Goal: Complete application form: Complete application form

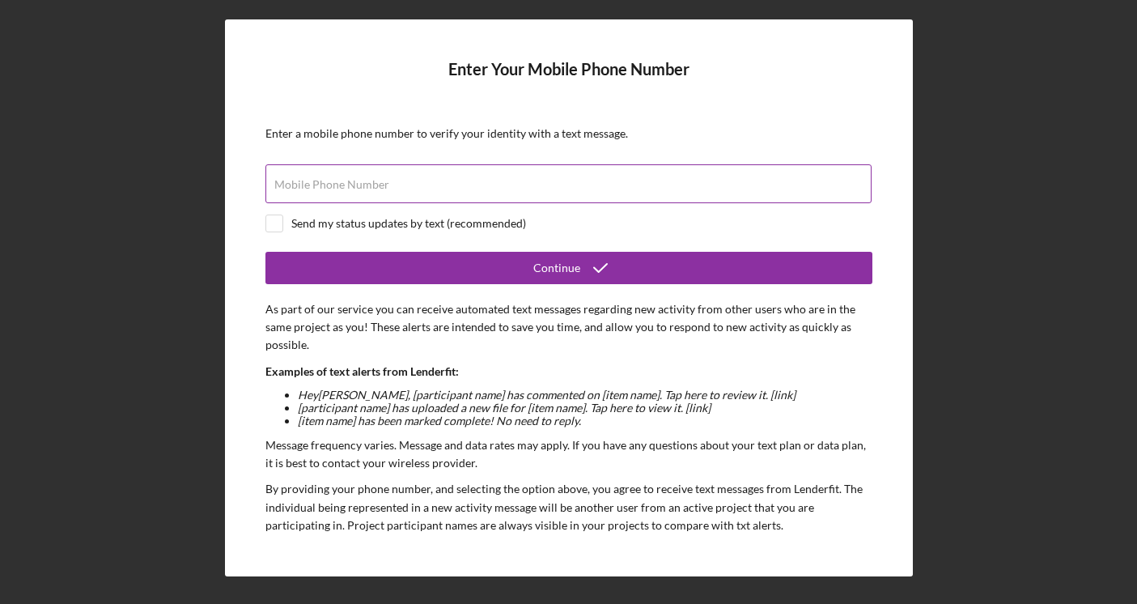
click at [376, 185] on label "Mobile Phone Number" at bounding box center [331, 184] width 115 height 13
click at [376, 185] on input "Mobile Phone Number" at bounding box center [568, 183] width 606 height 39
type input "[PHONE_NUMBER]"
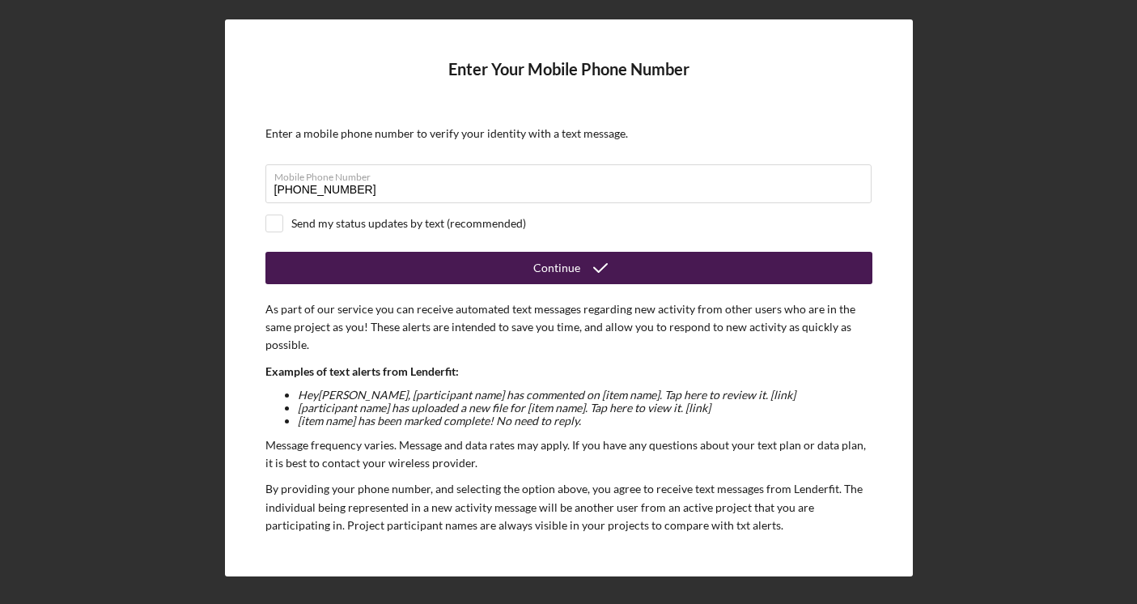
click at [409, 255] on button "Continue" at bounding box center [568, 268] width 607 height 32
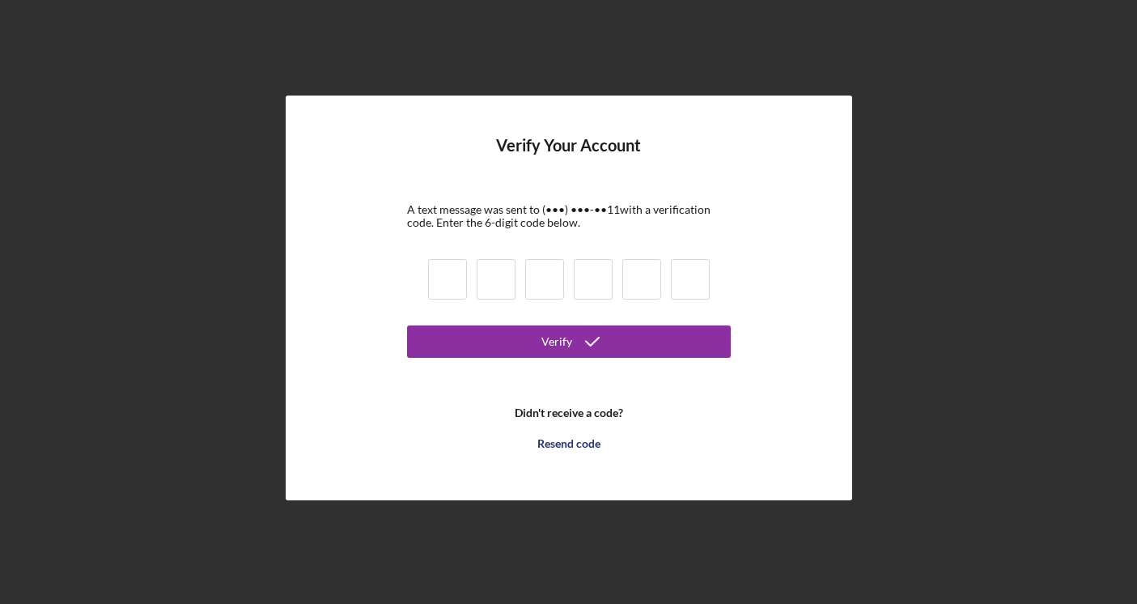
click at [435, 274] on input at bounding box center [447, 279] width 39 height 40
type input "6"
type input "8"
type input "2"
type input "1"
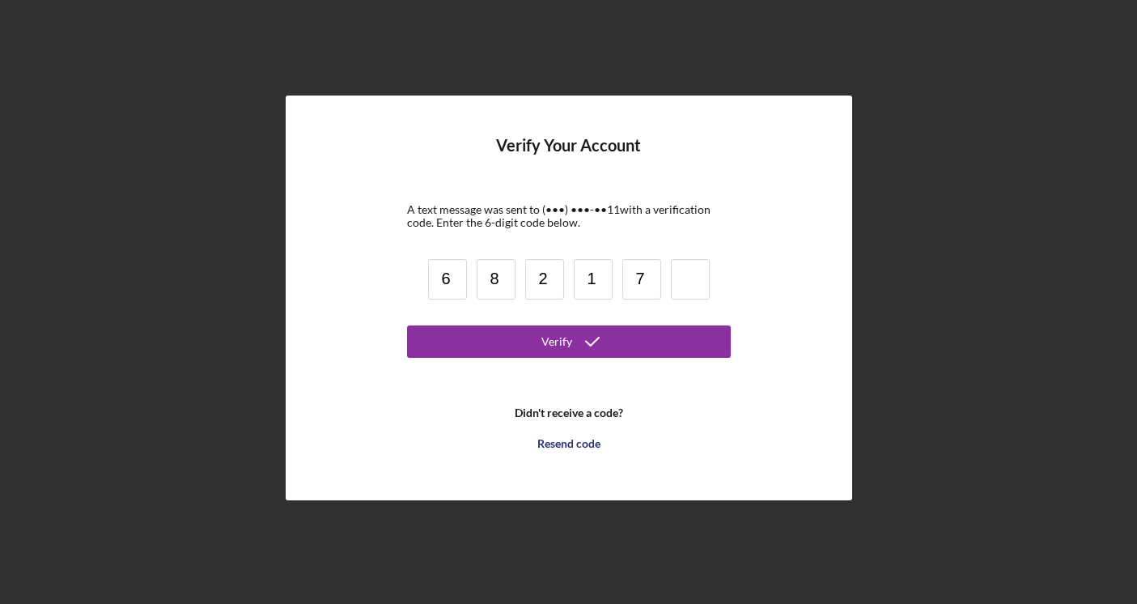
type input "7"
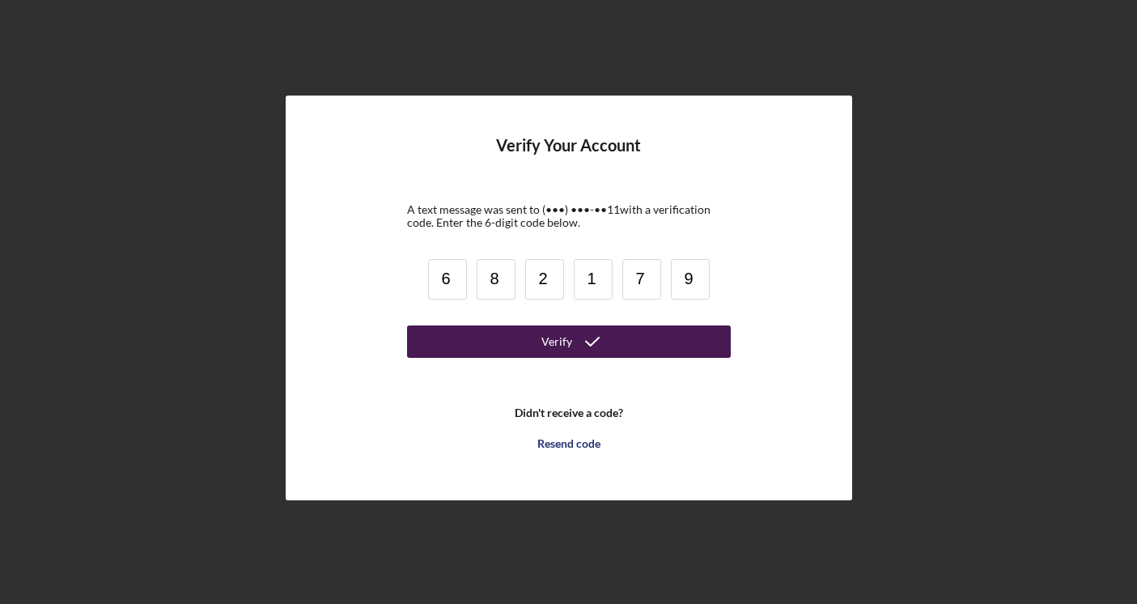
type input "9"
click at [465, 350] on button "Verify" at bounding box center [569, 341] width 324 height 32
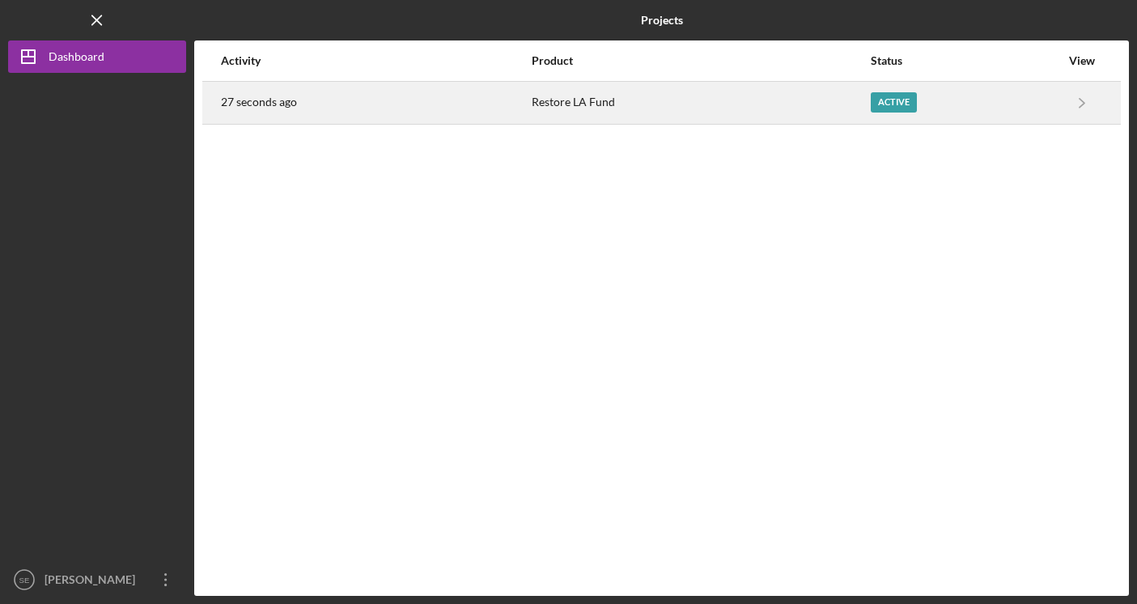
click at [1014, 96] on div "Active" at bounding box center [965, 103] width 189 height 40
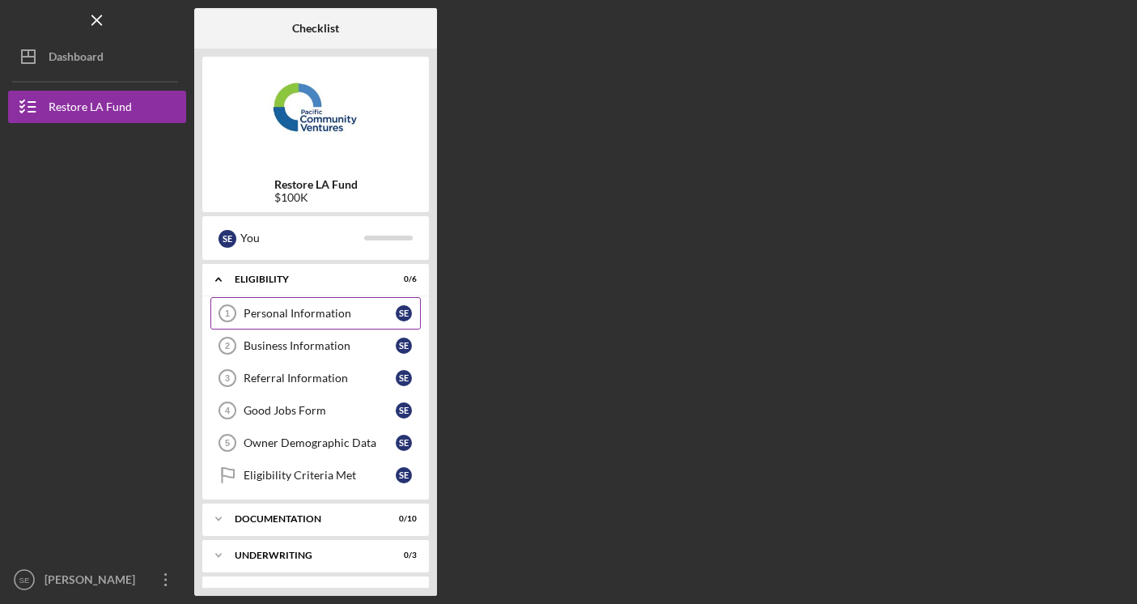
click at [323, 309] on div "Personal Information" at bounding box center [320, 313] width 152 height 13
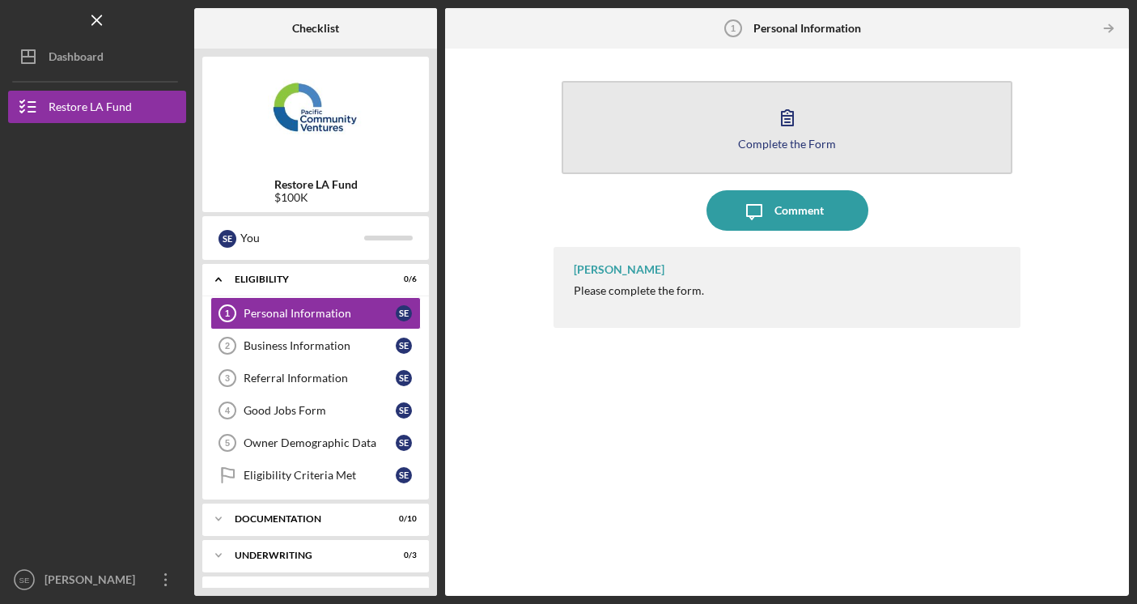
click at [711, 150] on button "Complete the Form Form" at bounding box center [788, 127] width 452 height 93
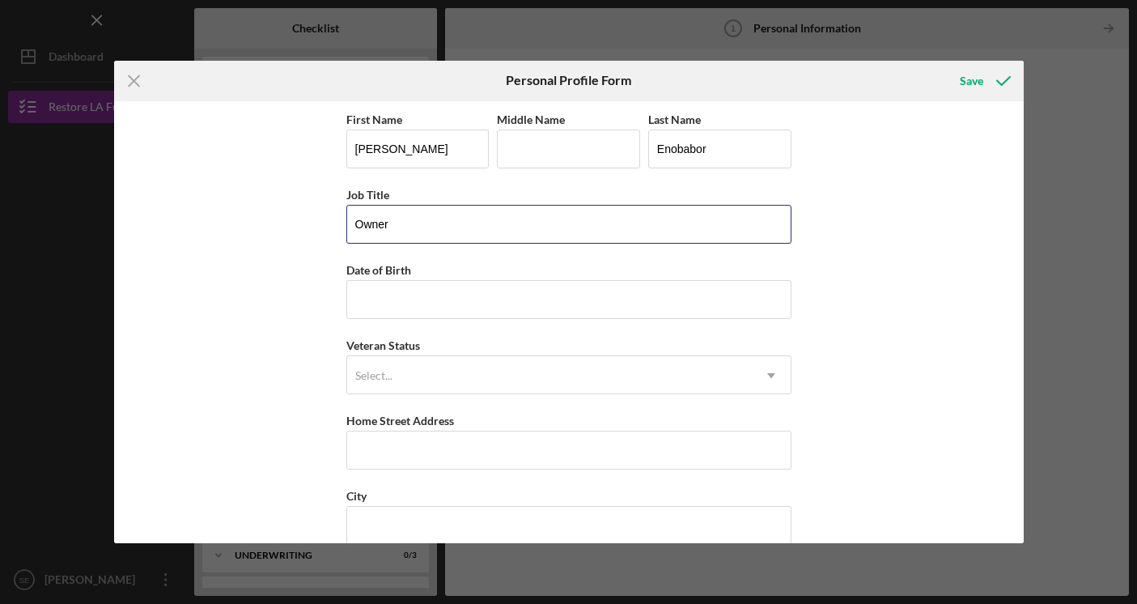
type input "Owner"
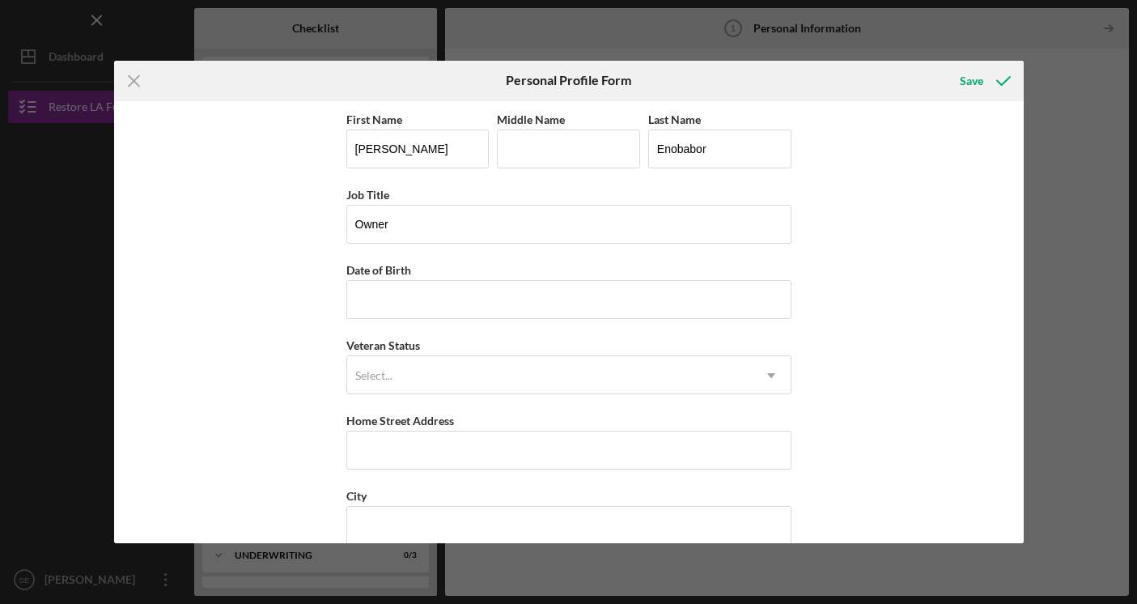
click at [462, 320] on div "First Name [PERSON_NAME] Middle Name Last Name [PERSON_NAME] Job Title Owner Da…" at bounding box center [568, 410] width 445 height 603
type input "[DATE]"
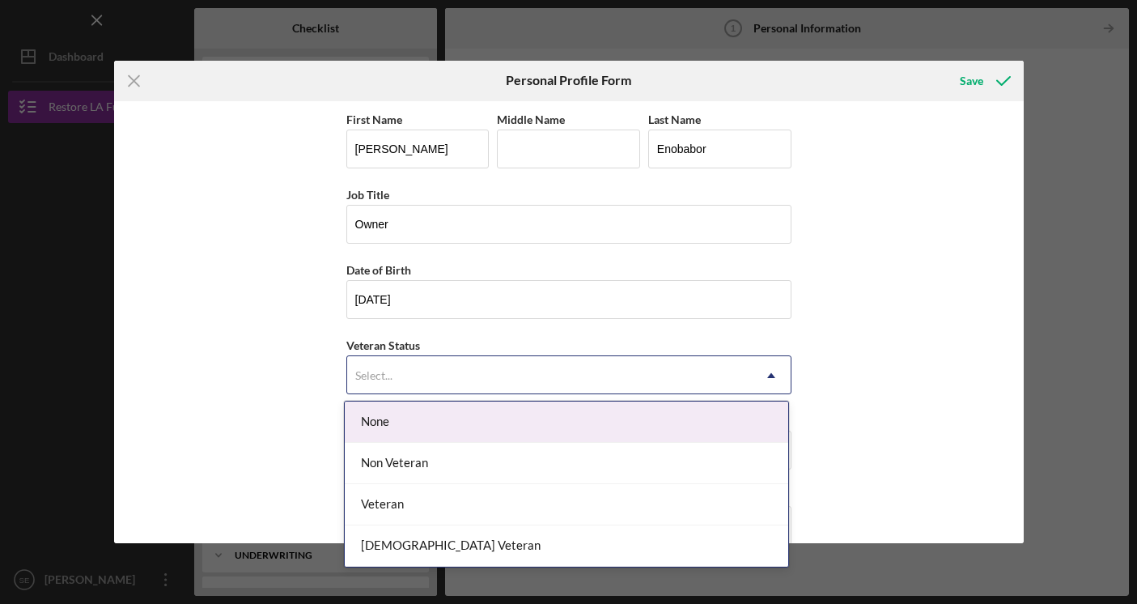
click at [469, 367] on div "Select..." at bounding box center [549, 375] width 405 height 37
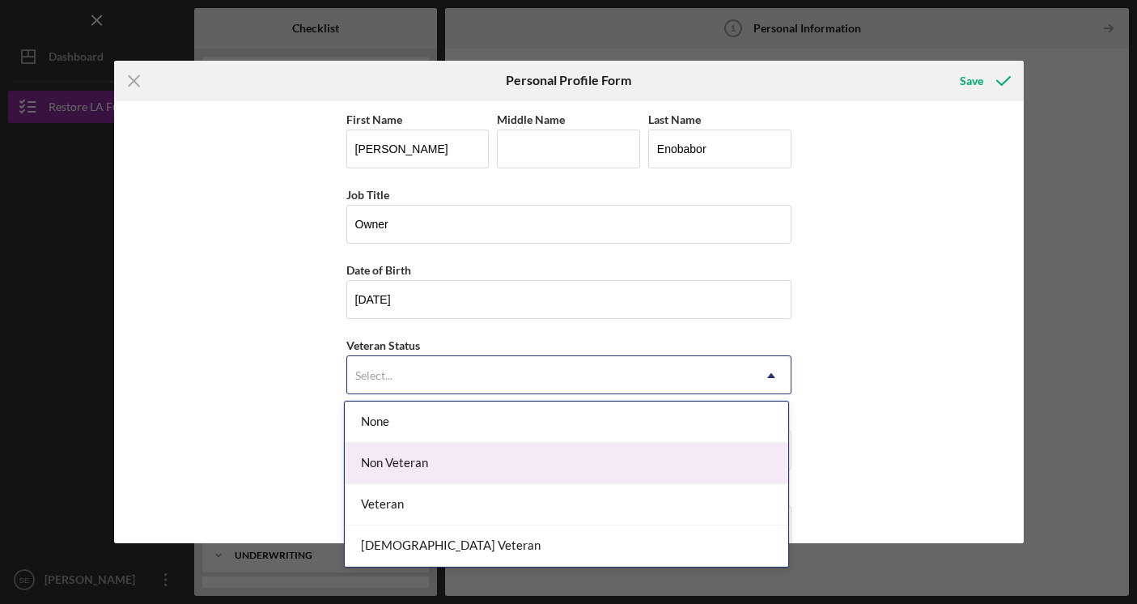
click at [462, 440] on div "None" at bounding box center [566, 421] width 443 height 41
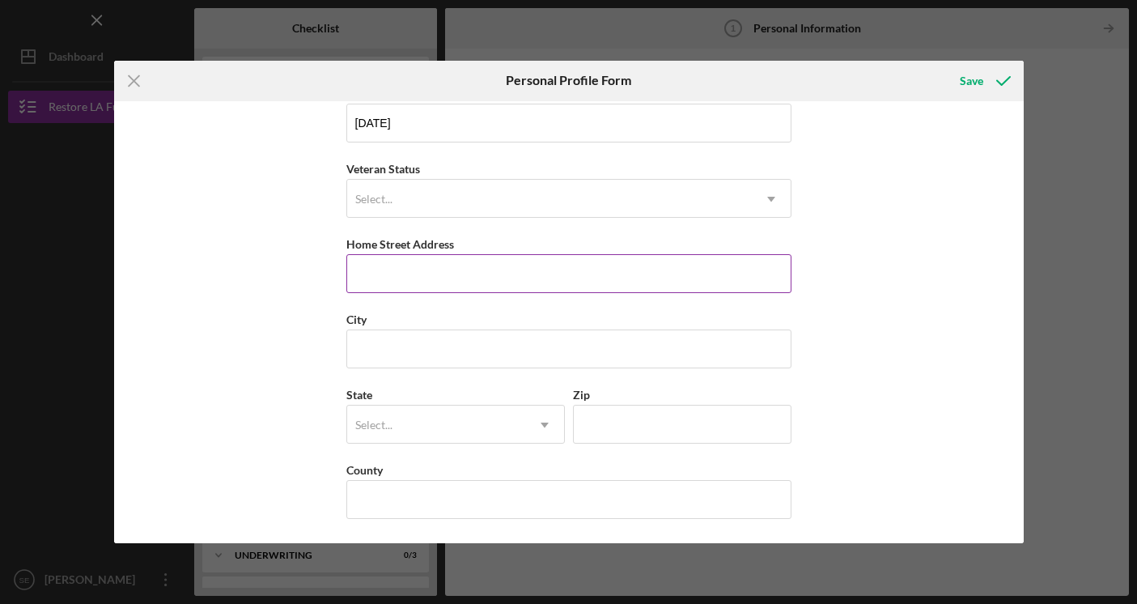
scroll to position [176, 0]
type input "[STREET_ADDRESS]"
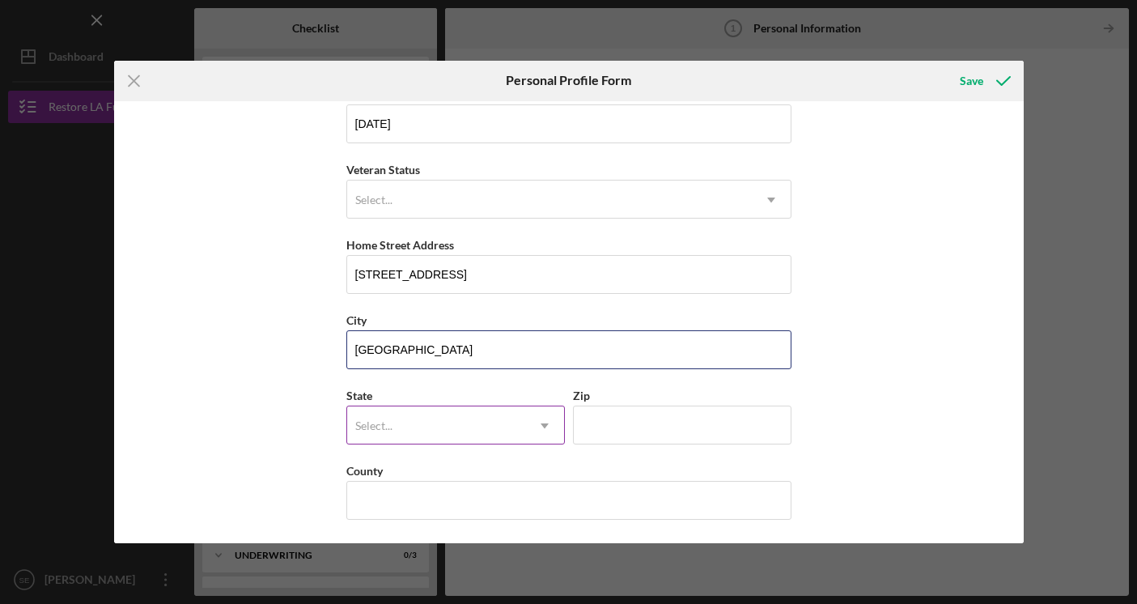
type input "[GEOGRAPHIC_DATA]"
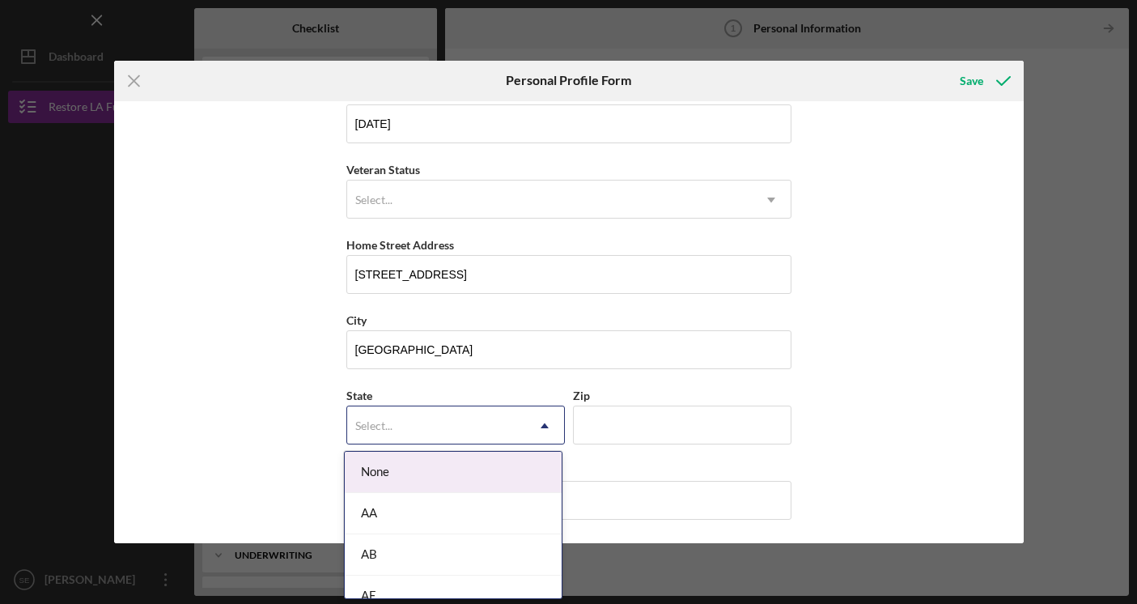
click at [469, 435] on div "Select..." at bounding box center [436, 425] width 178 height 37
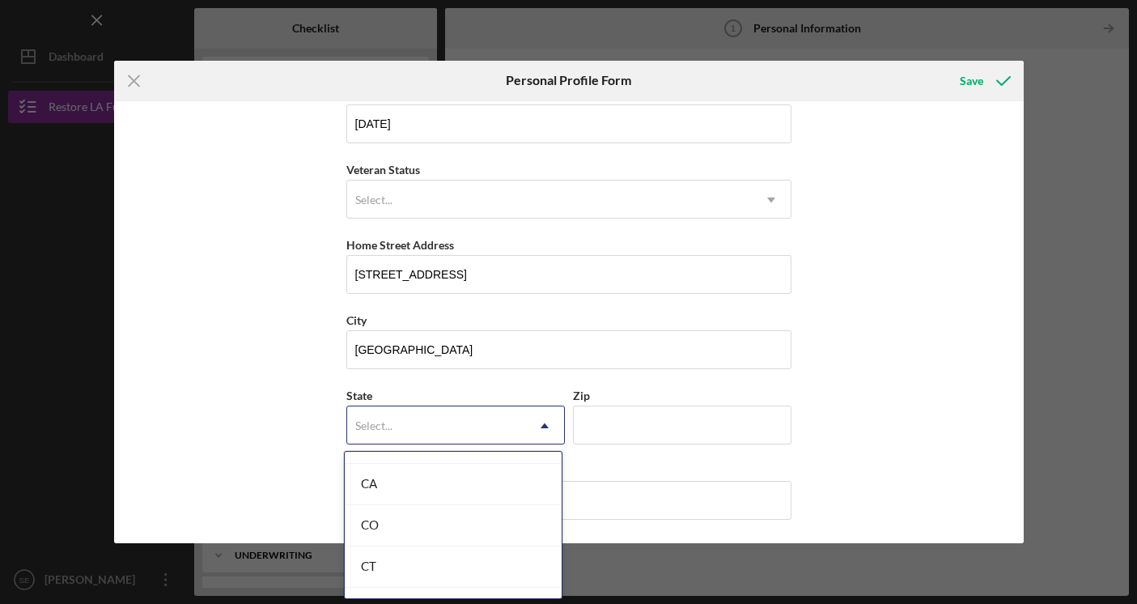
scroll to position [454, 0]
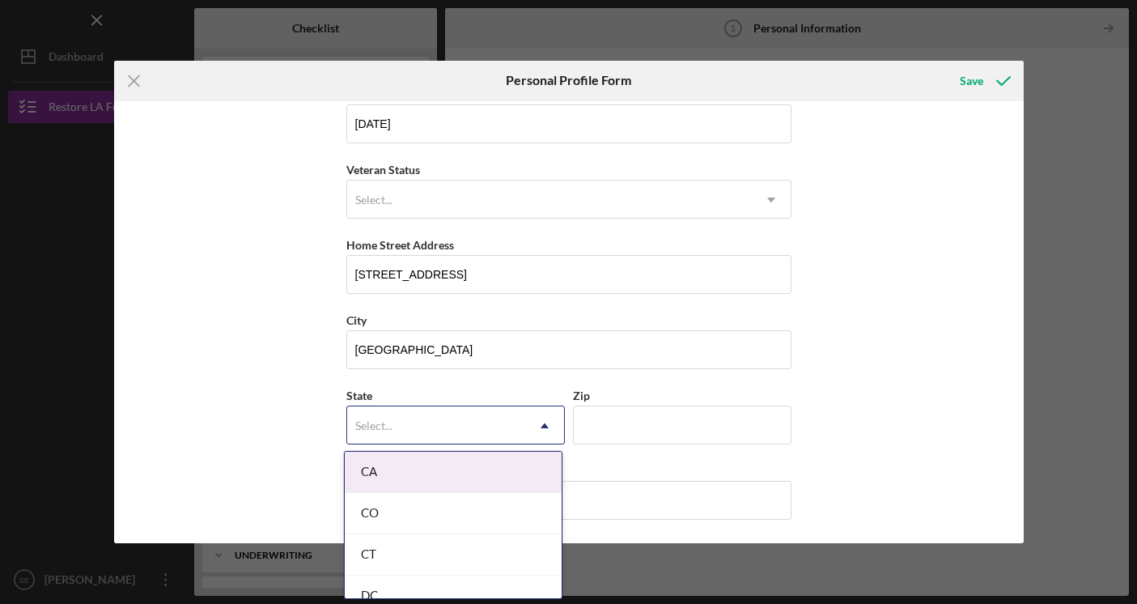
click at [446, 479] on div "CA" at bounding box center [453, 472] width 217 height 41
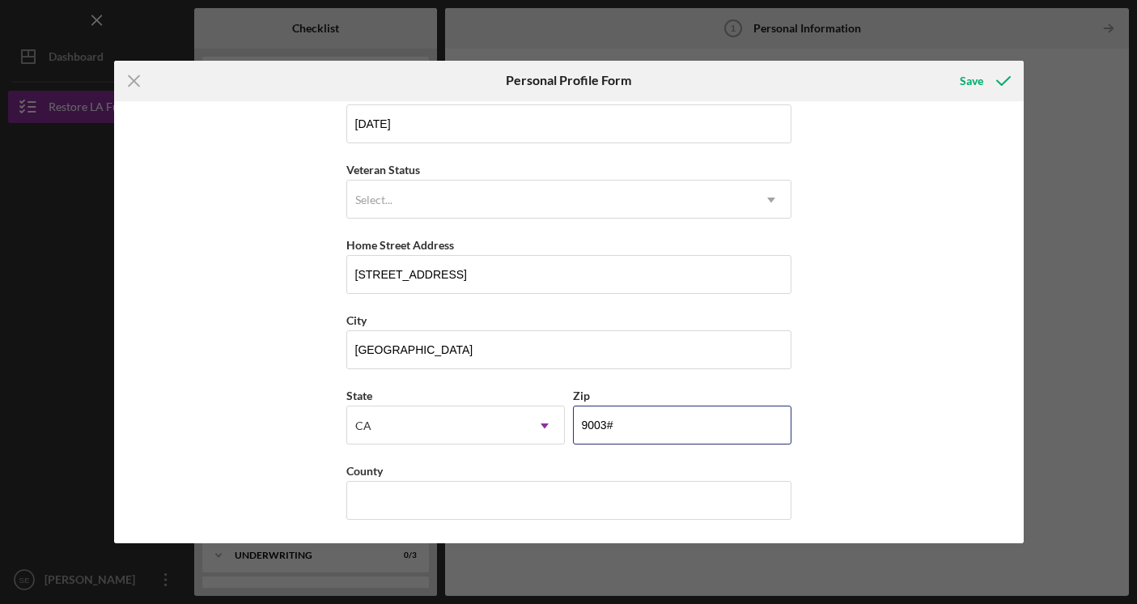
type input "90034"
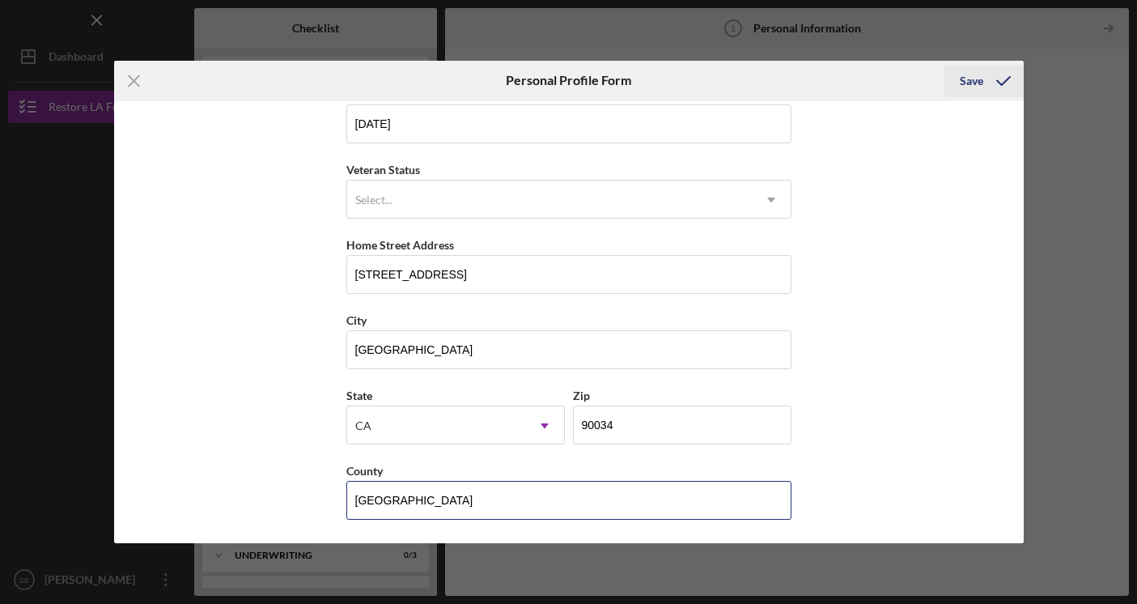
type input "[GEOGRAPHIC_DATA]"
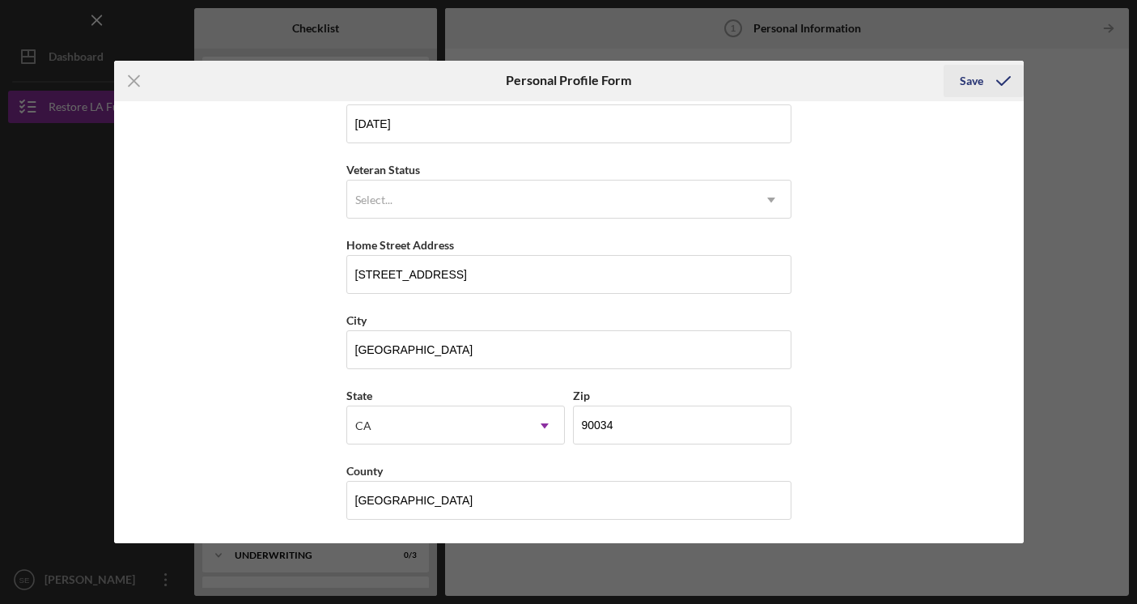
click at [978, 82] on div "Save" at bounding box center [971, 81] width 23 height 32
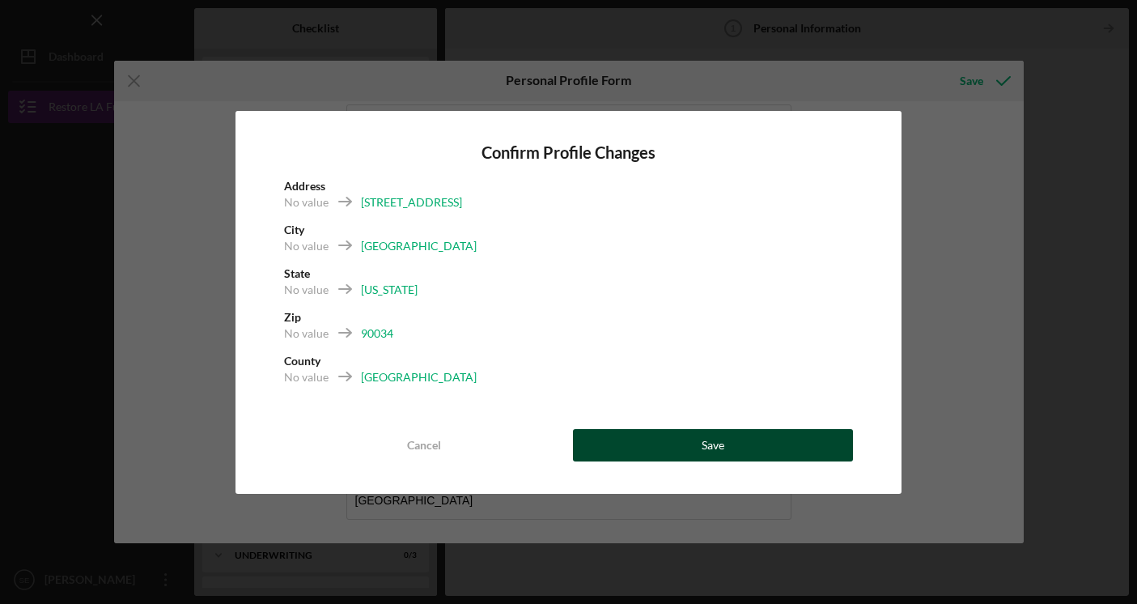
click at [664, 443] on button "Save" at bounding box center [713, 445] width 280 height 32
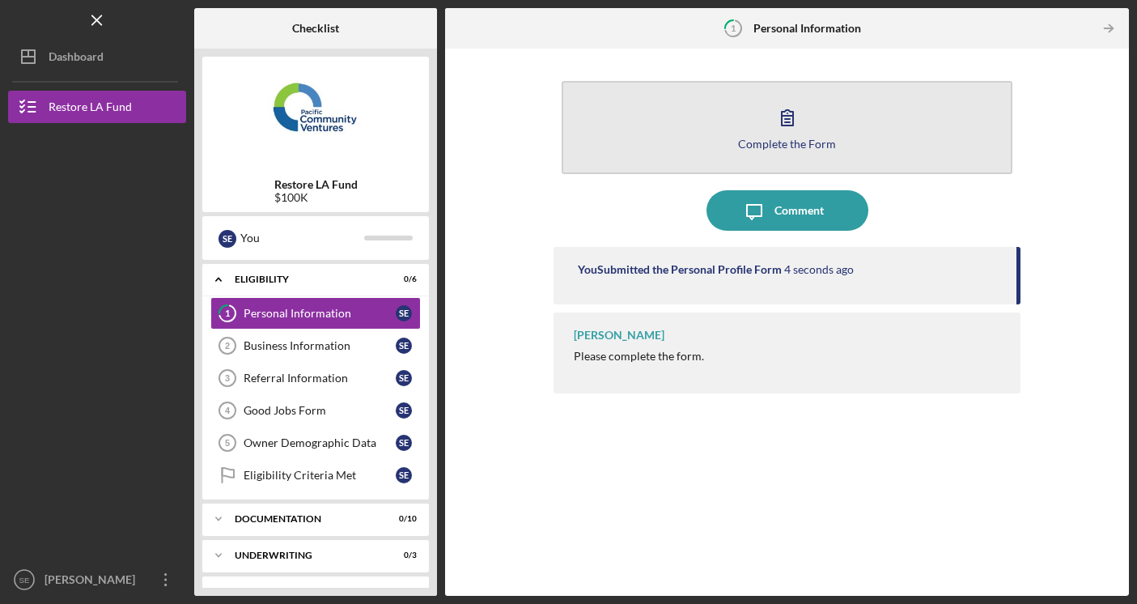
click at [708, 138] on button "Complete the Form Form" at bounding box center [788, 127] width 452 height 93
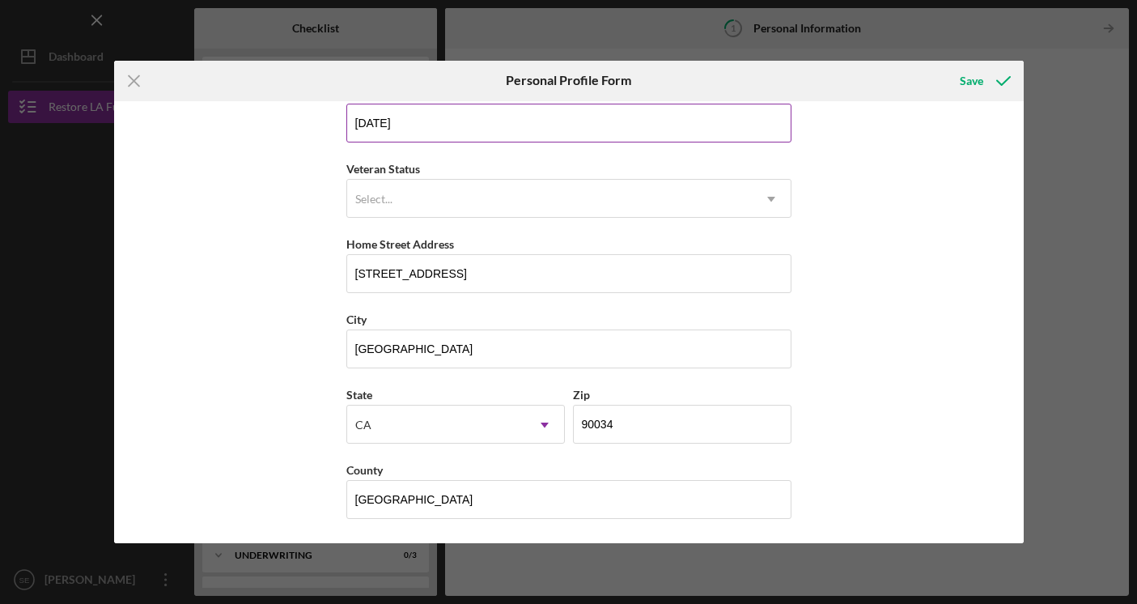
scroll to position [176, 0]
click at [974, 86] on div "Save" at bounding box center [971, 81] width 23 height 32
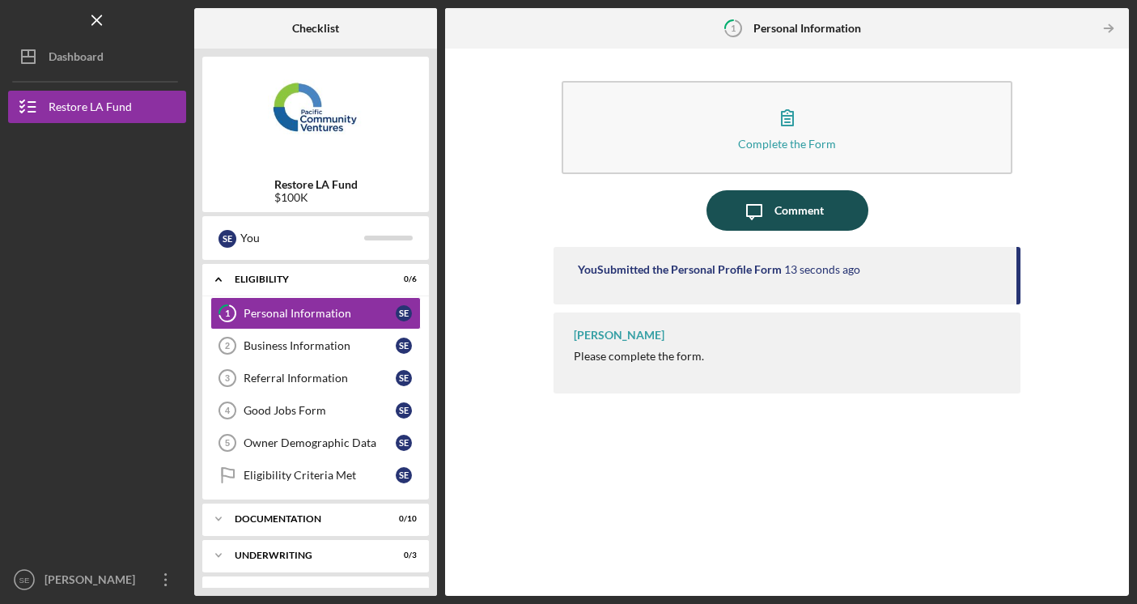
click at [737, 210] on icon "Icon/Message" at bounding box center [754, 210] width 40 height 40
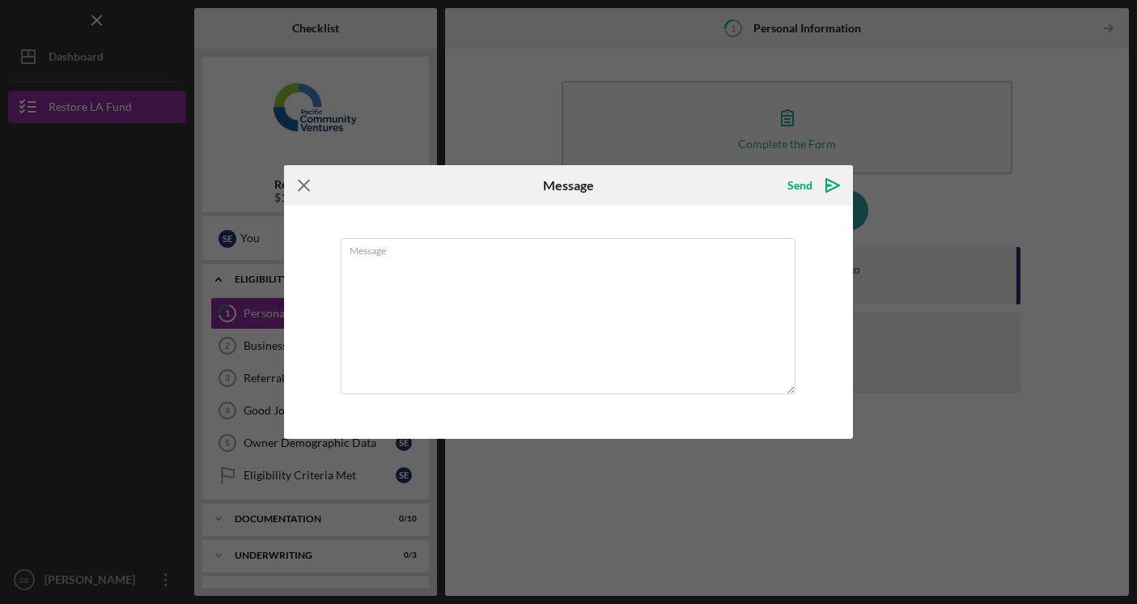
click at [306, 187] on icon "Icon/Menu Close" at bounding box center [304, 185] width 40 height 40
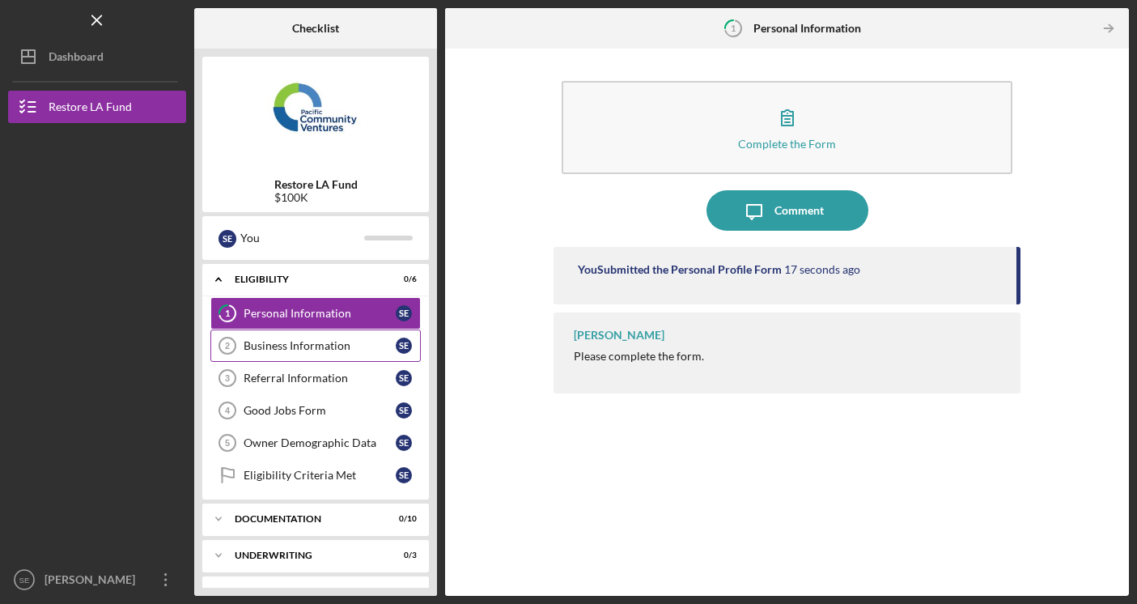
click at [329, 343] on div "Business Information" at bounding box center [320, 345] width 152 height 13
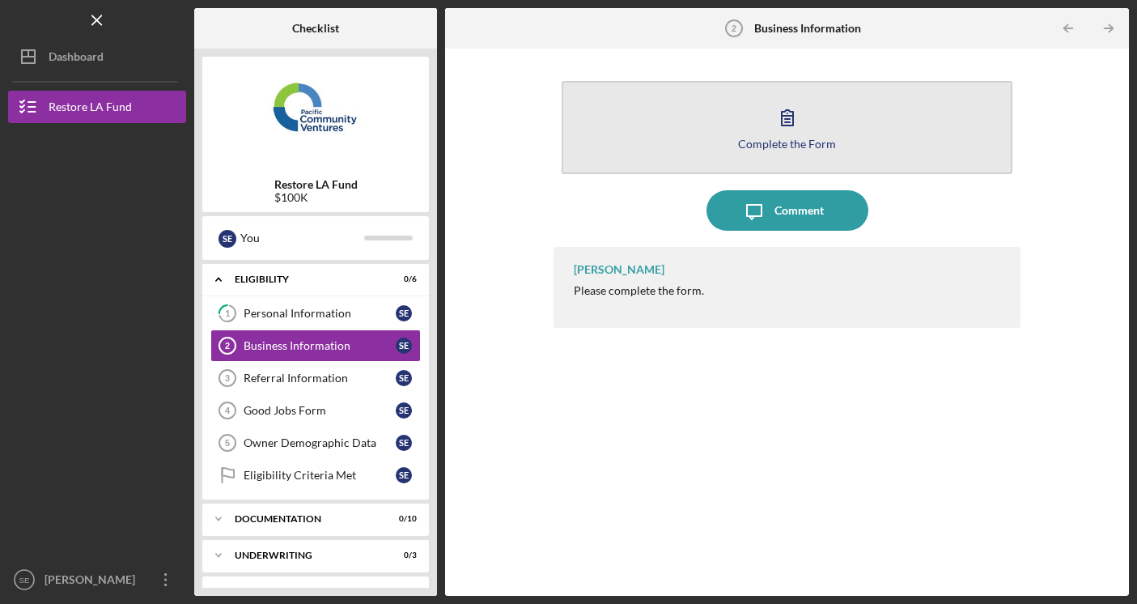
click at [690, 138] on button "Complete the Form Form" at bounding box center [788, 127] width 452 height 93
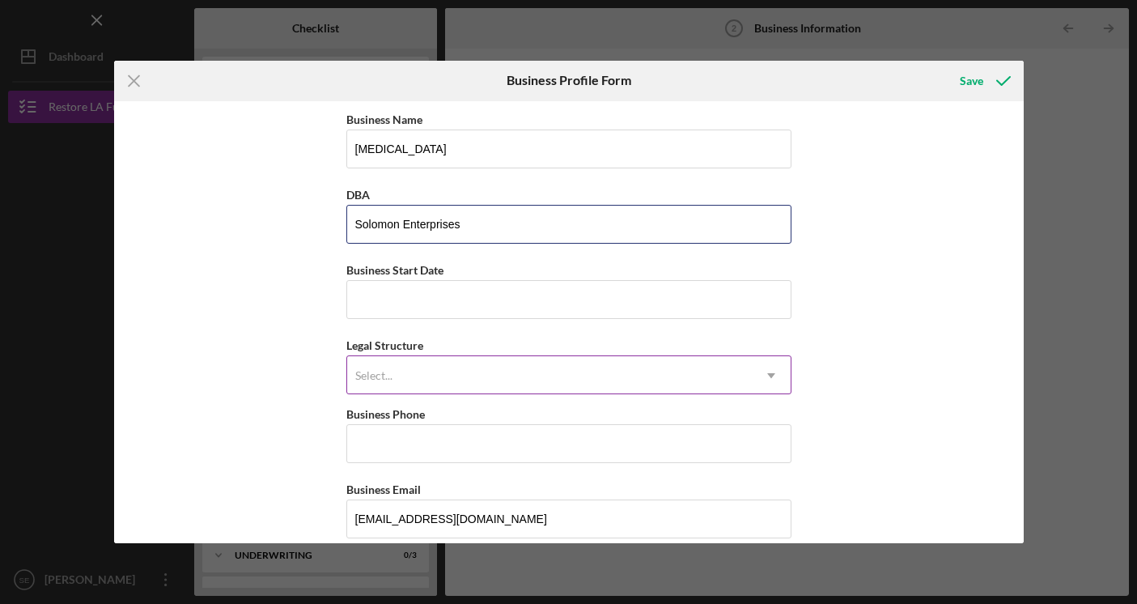
type input "Solomon Enterprises"
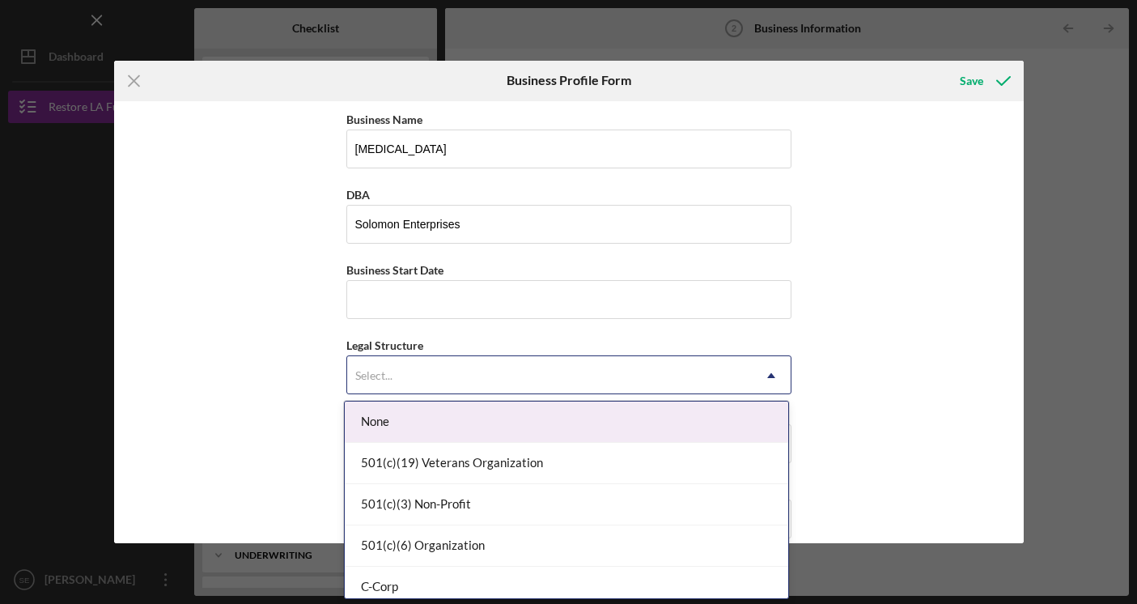
click at [524, 384] on div "Select..." at bounding box center [549, 375] width 405 height 37
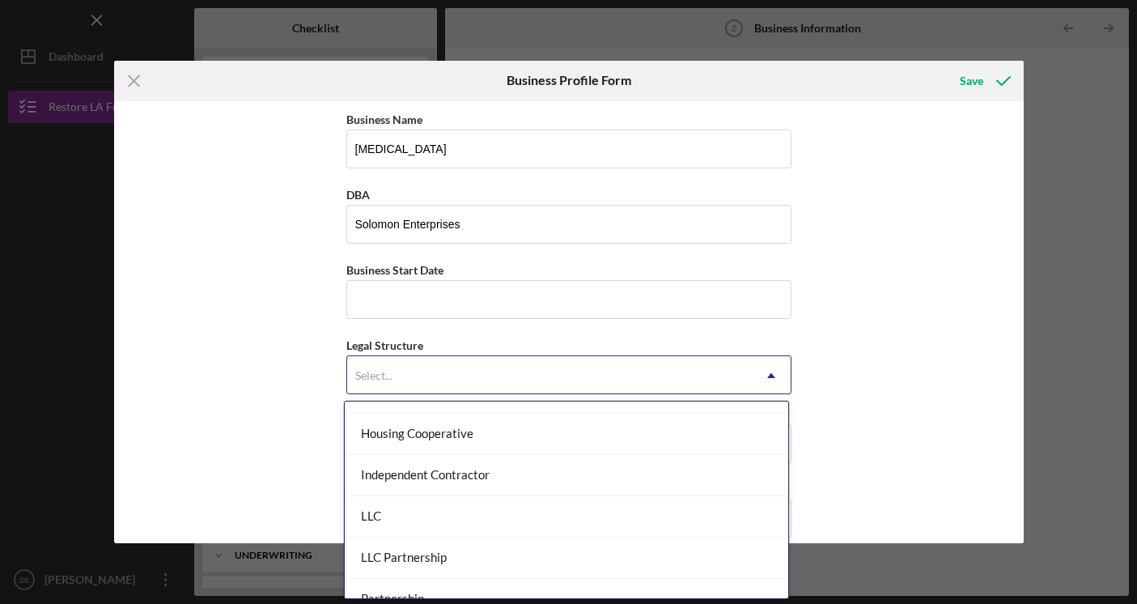
scroll to position [206, 0]
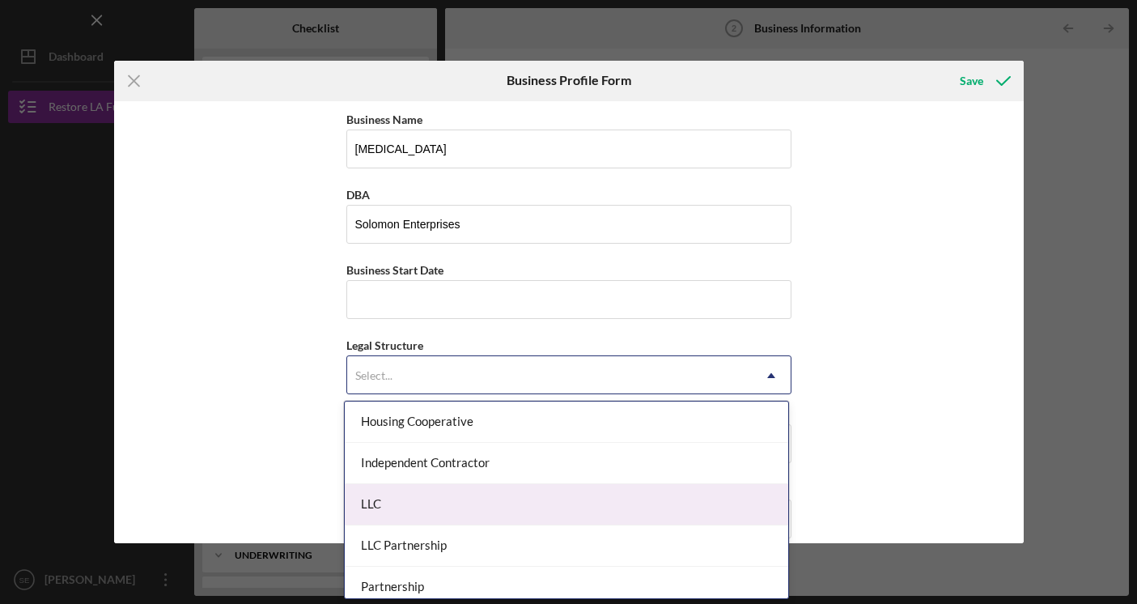
click at [520, 499] on div "LLC" at bounding box center [566, 504] width 443 height 41
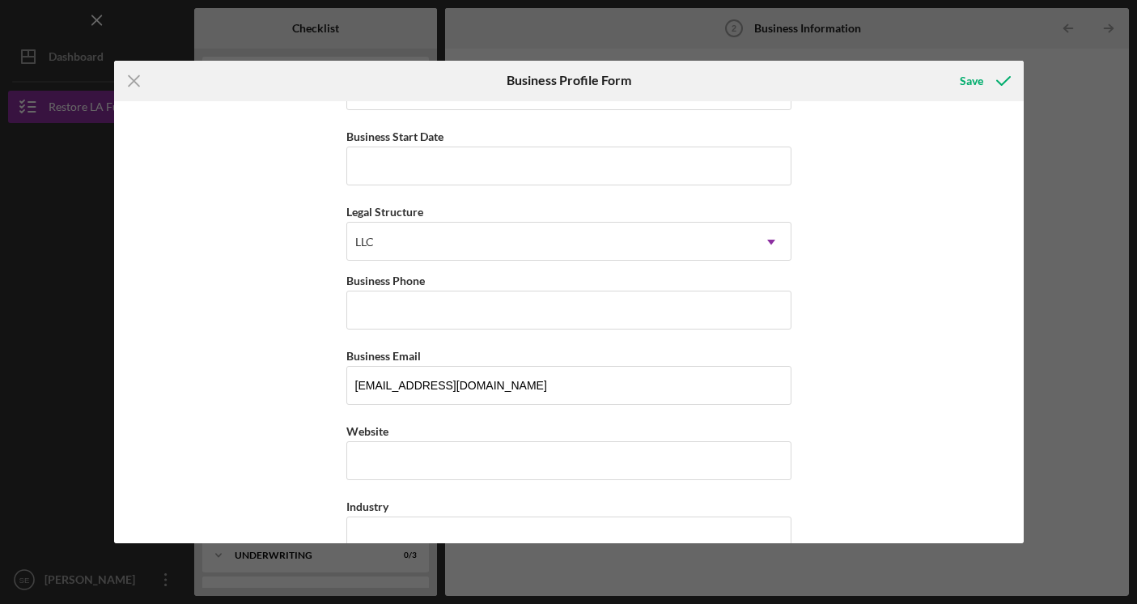
scroll to position [142, 0]
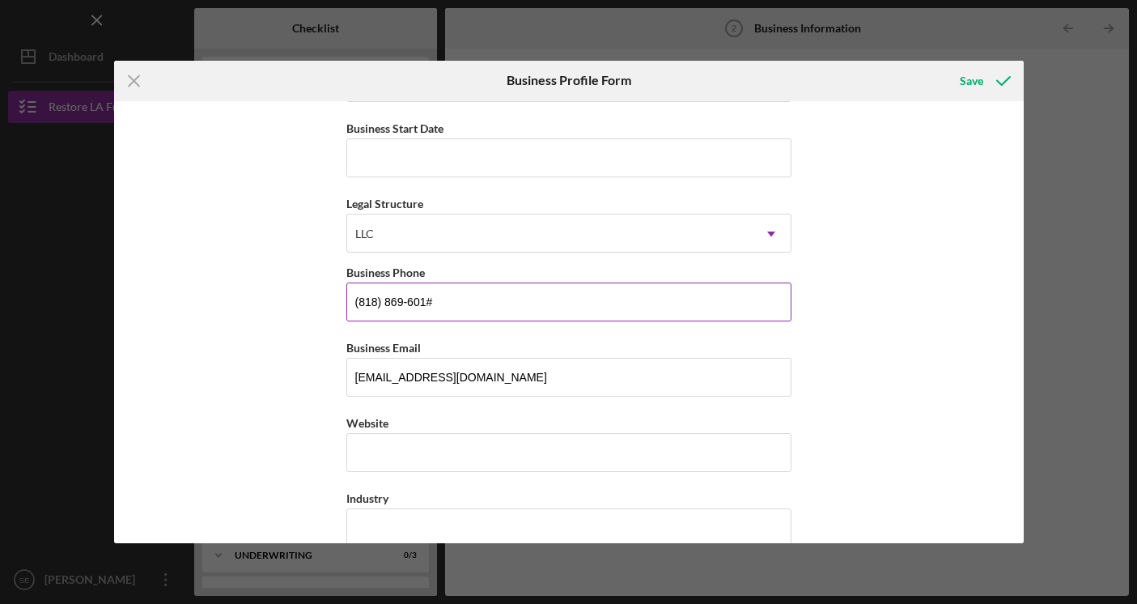
type input "[PHONE_NUMBER]"
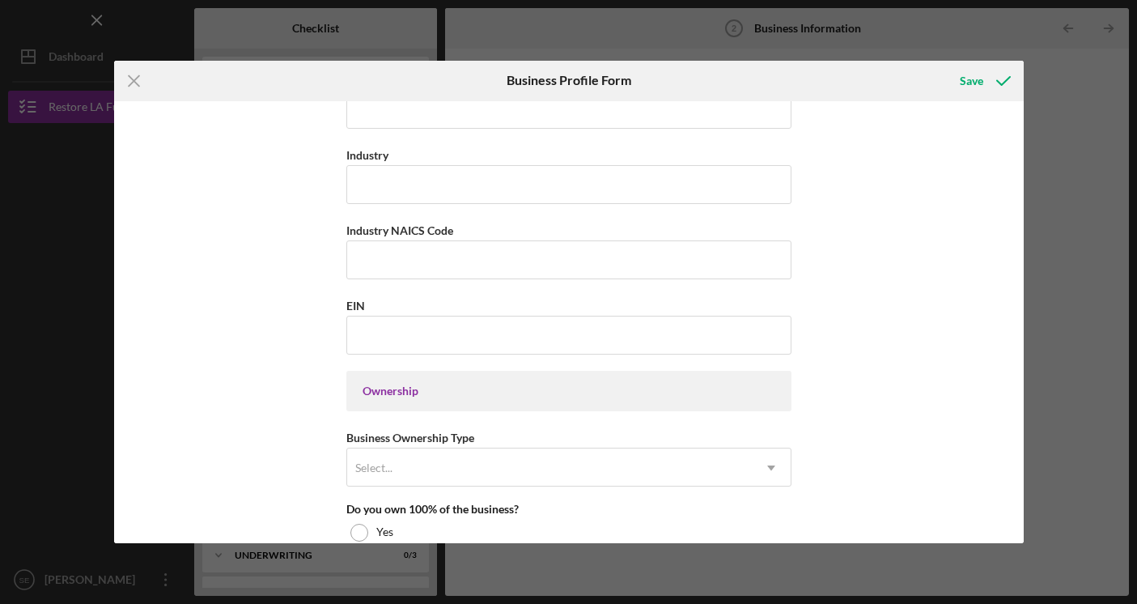
scroll to position [491, 0]
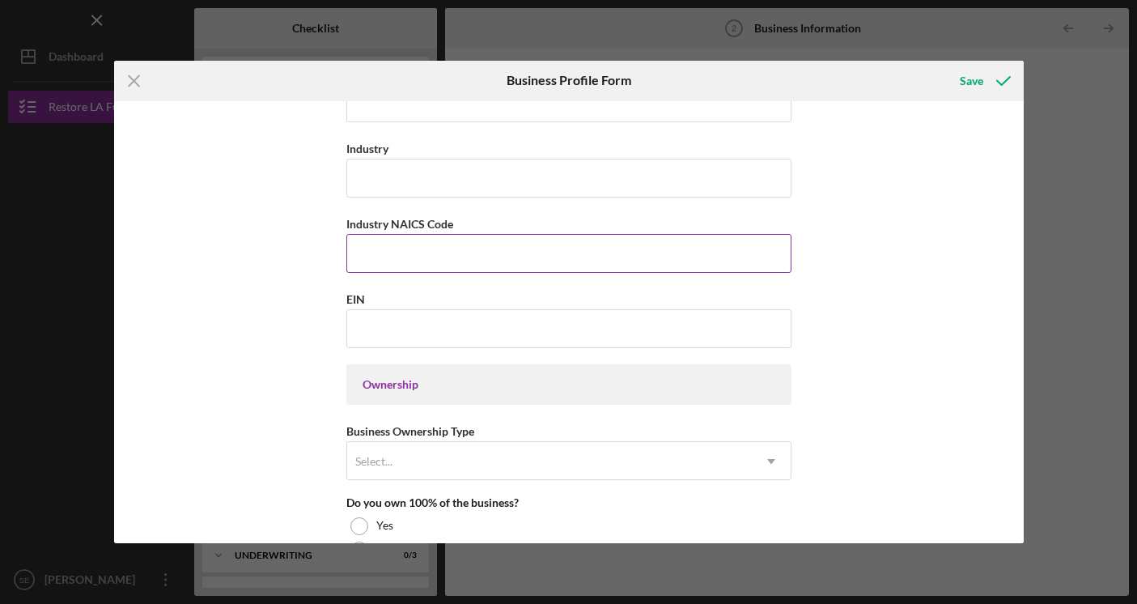
click at [476, 264] on input "Industry NAICS Code" at bounding box center [568, 253] width 445 height 39
click at [474, 334] on input "EIN" at bounding box center [568, 328] width 445 height 39
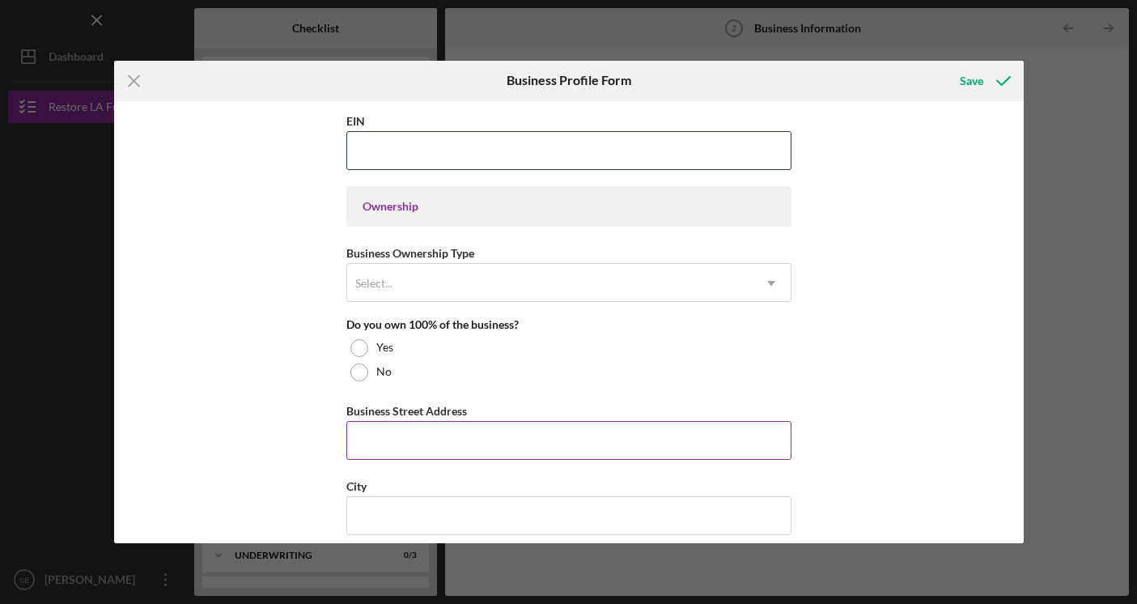
scroll to position [668, 0]
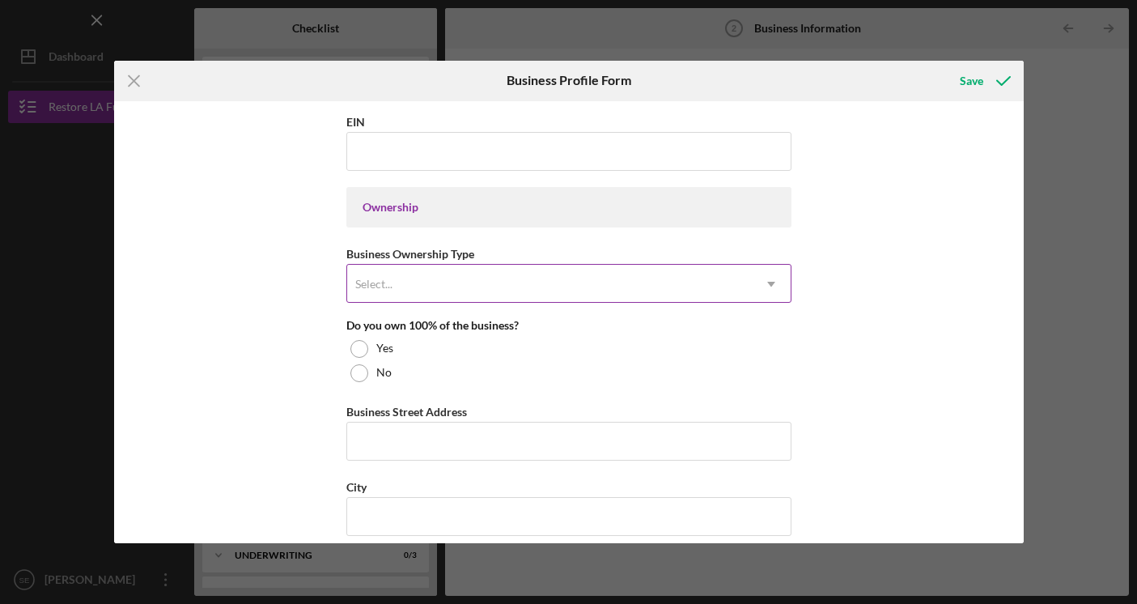
click at [501, 276] on div "Select..." at bounding box center [549, 283] width 405 height 37
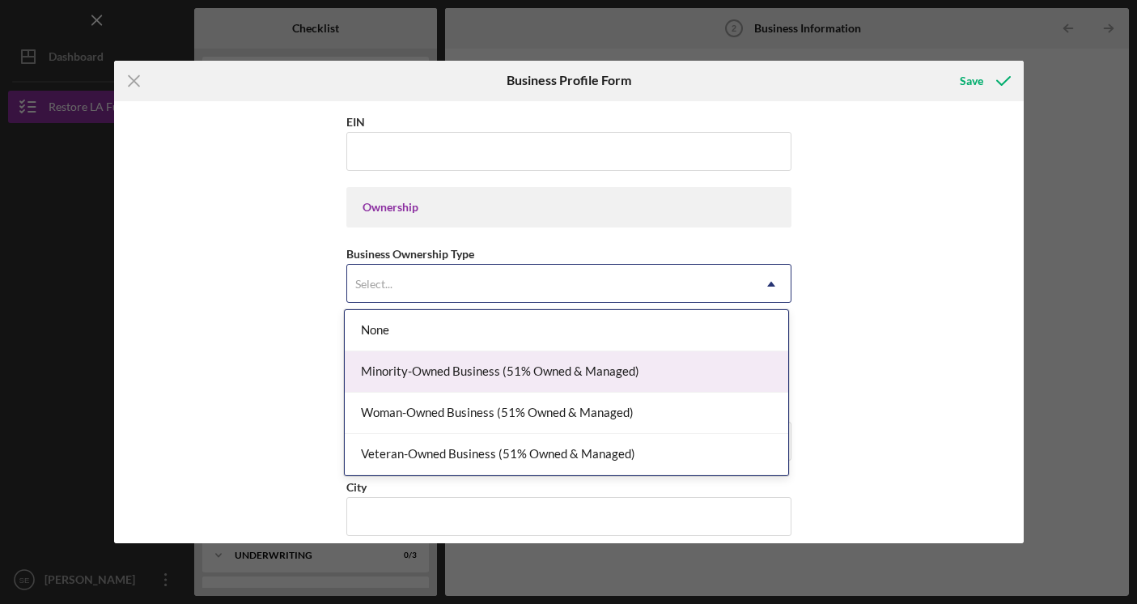
click at [507, 368] on div "Minority-Owned Business (51% Owned & Managed)" at bounding box center [566, 371] width 443 height 41
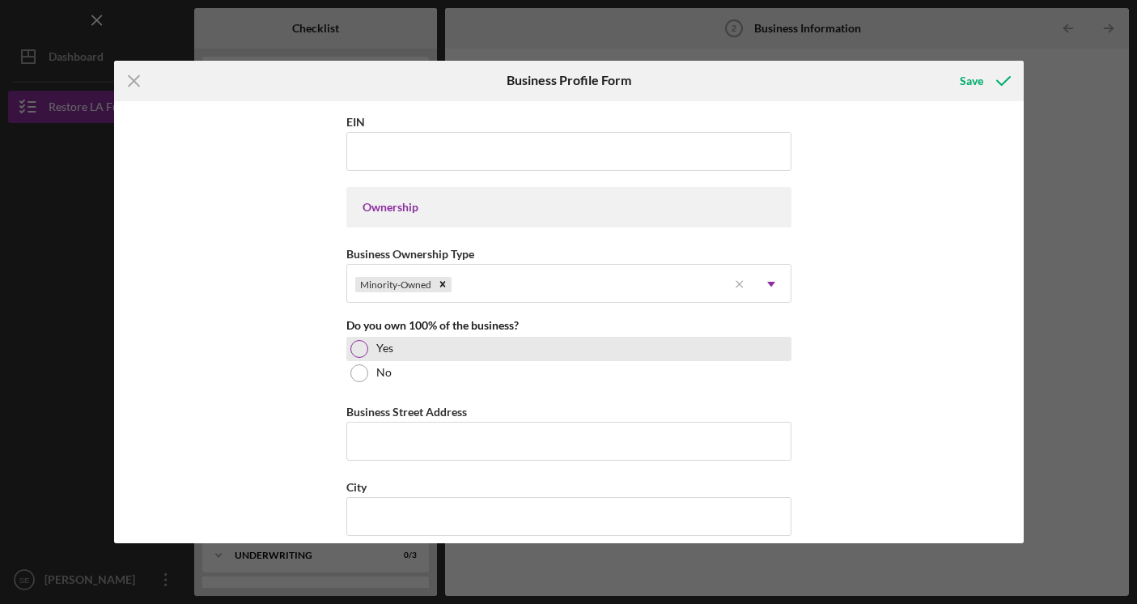
click at [437, 341] on div "Yes" at bounding box center [568, 349] width 445 height 24
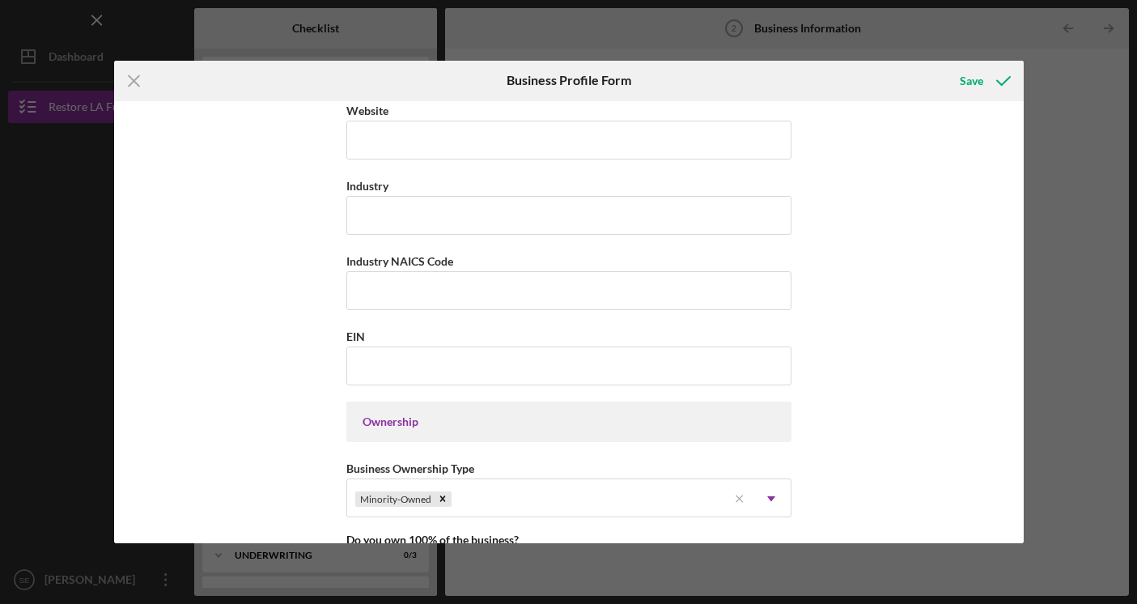
scroll to position [453, 0]
click at [439, 377] on input "EIN" at bounding box center [568, 366] width 445 height 39
drag, startPoint x: 456, startPoint y: 260, endPoint x: 343, endPoint y: 263, distance: 113.3
click at [346, 263] on div "Industry NAICS Code" at bounding box center [568, 262] width 445 height 20
copy label "Industry NAICS Code"
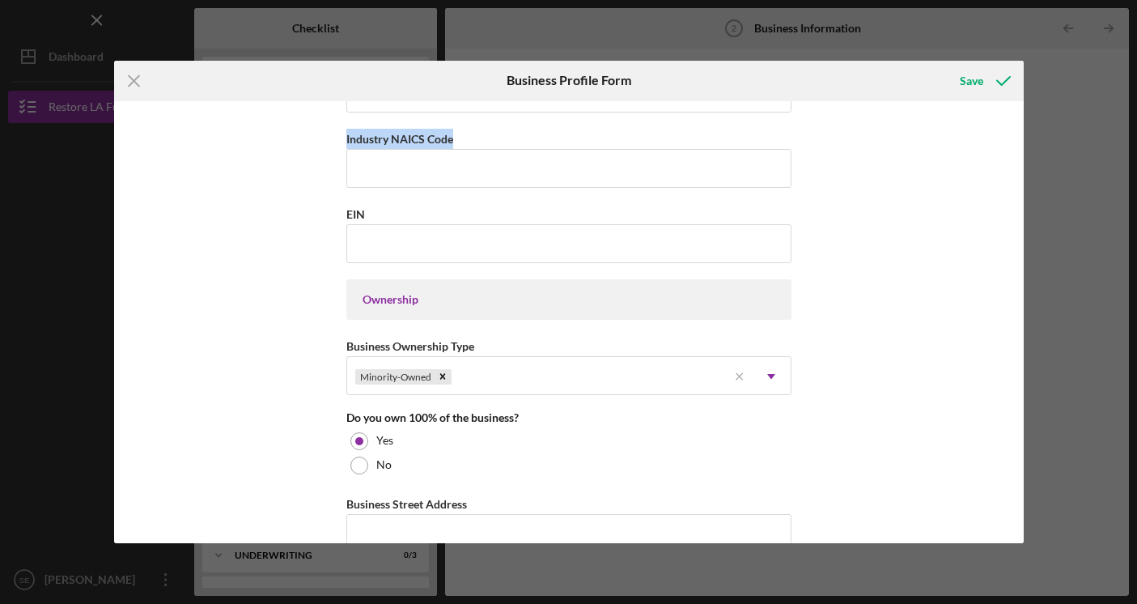
scroll to position [575, 0]
click at [422, 172] on input "Industry NAICS Code" at bounding box center [568, 170] width 445 height 39
paste input
click at [422, 172] on input "Industry NAICS Code" at bounding box center [568, 170] width 445 height 39
paste input
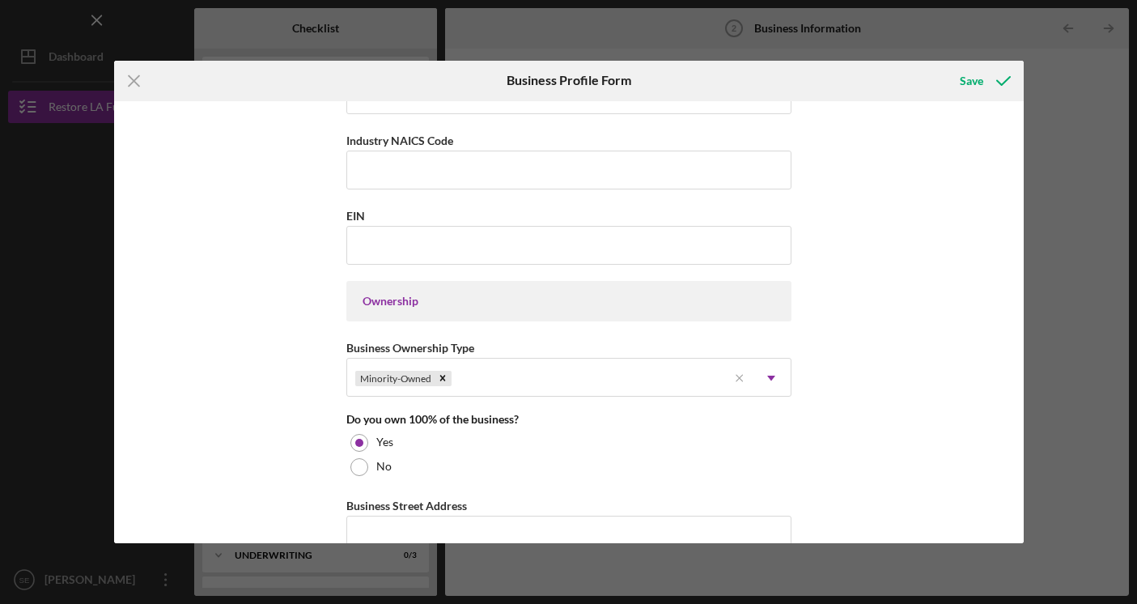
click at [1088, 187] on div "Icon/Menu Close Business Profile Form Save Business Name [MEDICAL_DATA] DBA Sol…" at bounding box center [568, 302] width 1137 height 604
click at [401, 169] on input "Industry NAICS Code" at bounding box center [568, 170] width 445 height 39
paste input "621340"
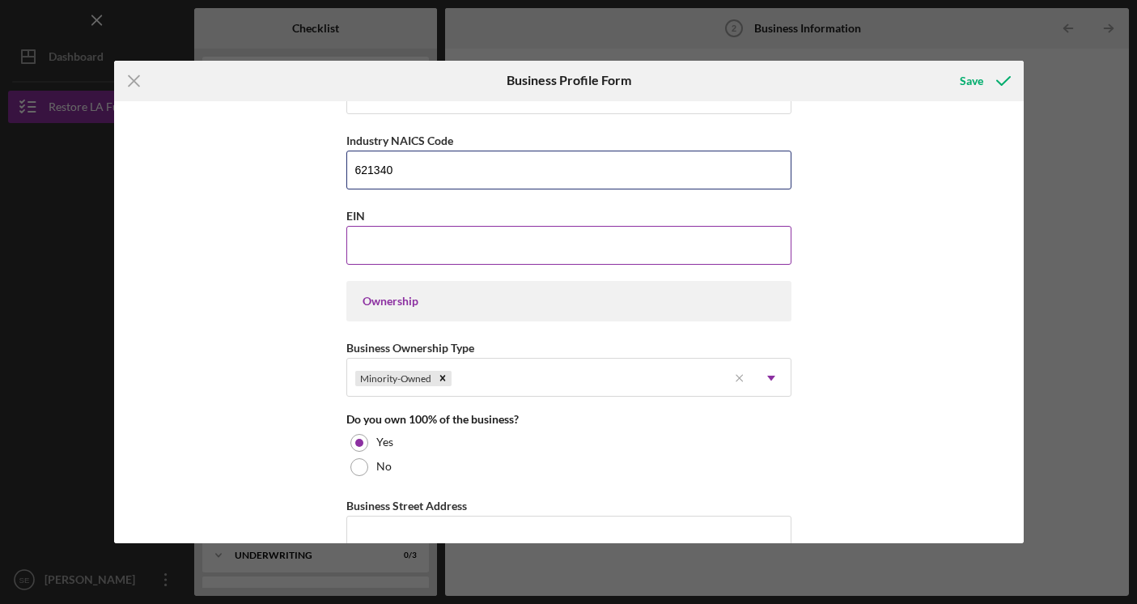
type input "621340"
click at [398, 256] on input "EIN" at bounding box center [568, 245] width 445 height 39
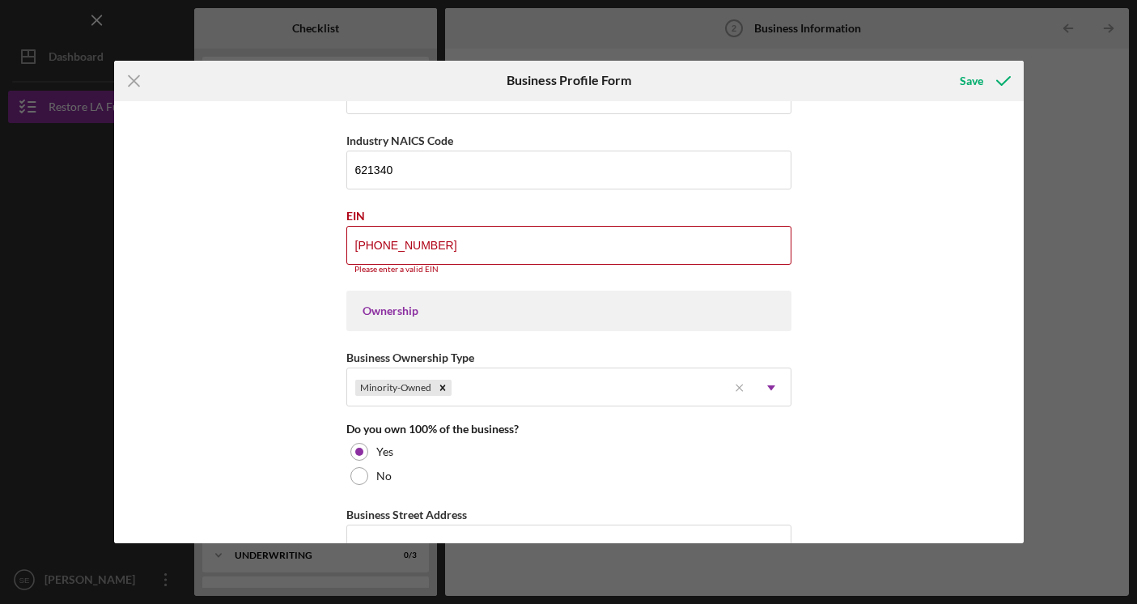
click at [275, 295] on div "Business Name [MEDICAL_DATA] DBA Solomon Enterprises Business Start Date Legal …" at bounding box center [569, 322] width 910 height 443
click at [371, 244] on input "[PHONE_NUMBER]" at bounding box center [568, 245] width 445 height 39
type input "[PHONE_NUMBER]"
click at [451, 233] on input "[PHONE_NUMBER]" at bounding box center [568, 245] width 445 height 39
click at [446, 252] on input "[PHONE_NUMBER]" at bounding box center [568, 245] width 445 height 39
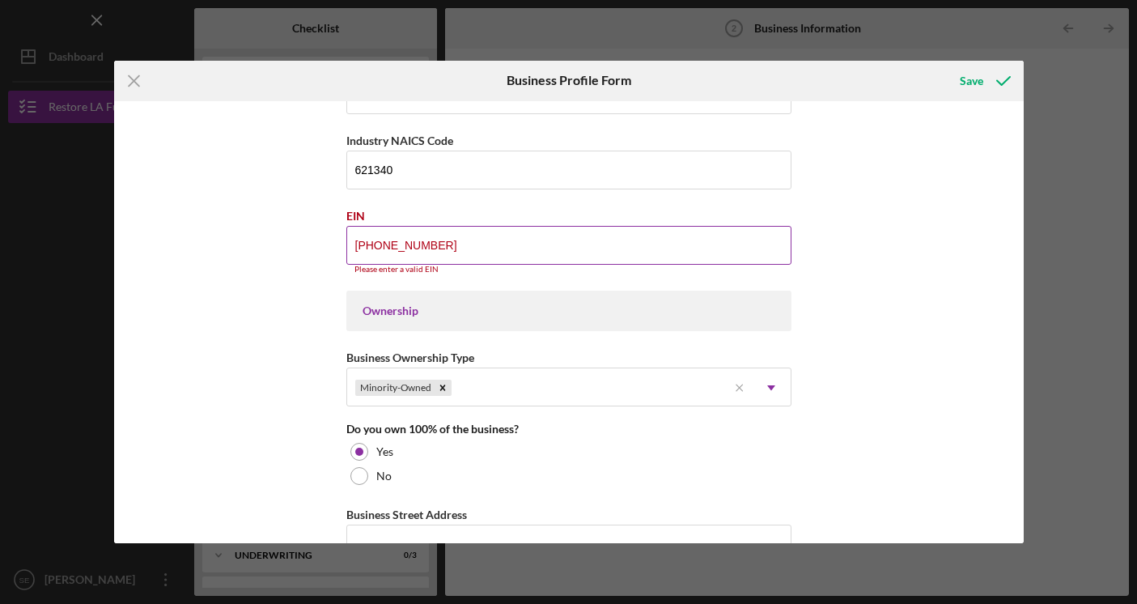
click at [446, 252] on input "[PHONE_NUMBER]" at bounding box center [568, 245] width 445 height 39
type input "[US_EMPLOYER_IDENTIFICATION_NUMBER]"
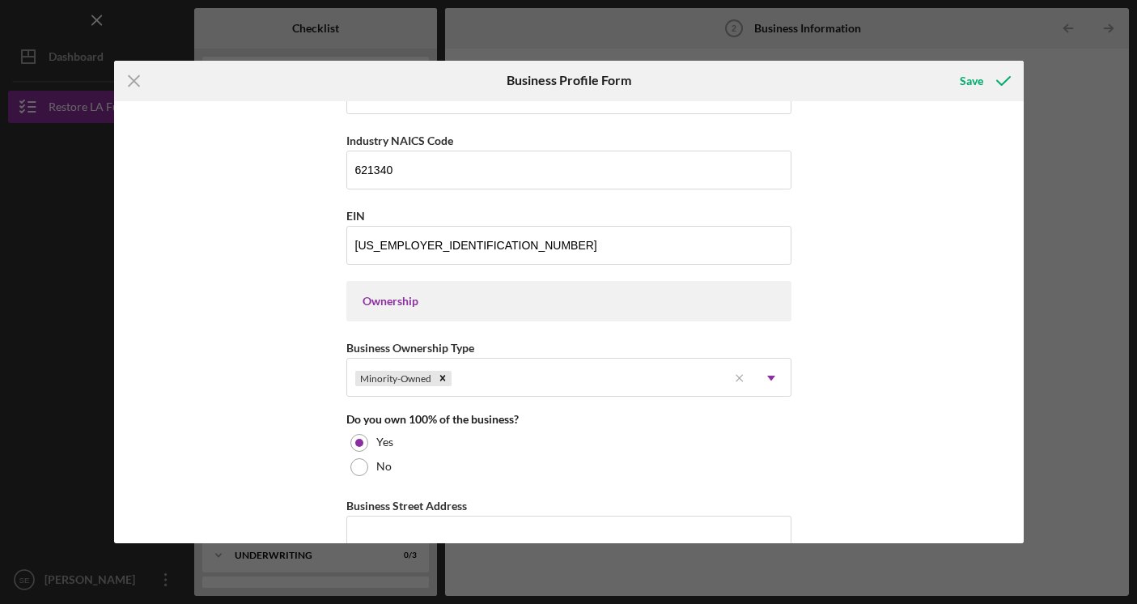
click at [252, 301] on div "Business Name [MEDICAL_DATA] DBA Solomon Enterprises Business Start Date Legal …" at bounding box center [569, 322] width 910 height 443
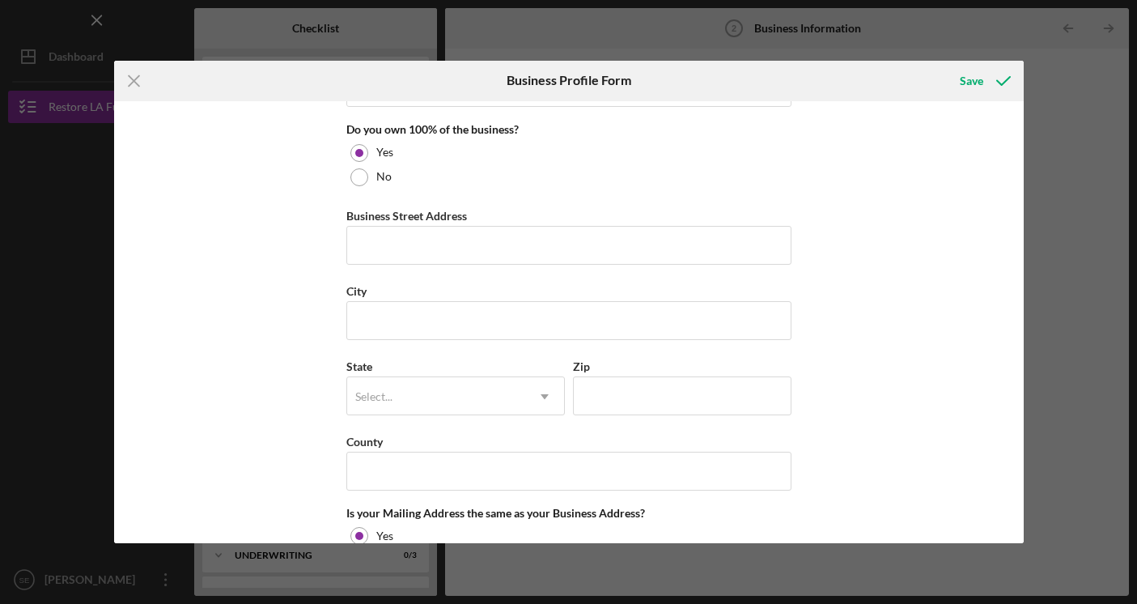
scroll to position [869, 0]
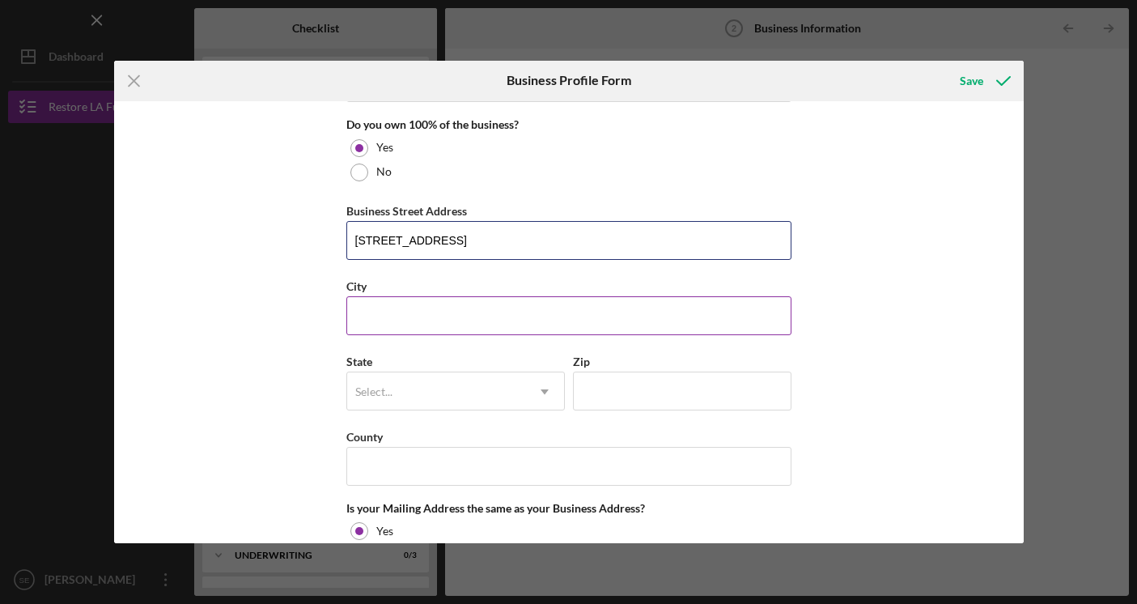
type input "[STREET_ADDRESS]"
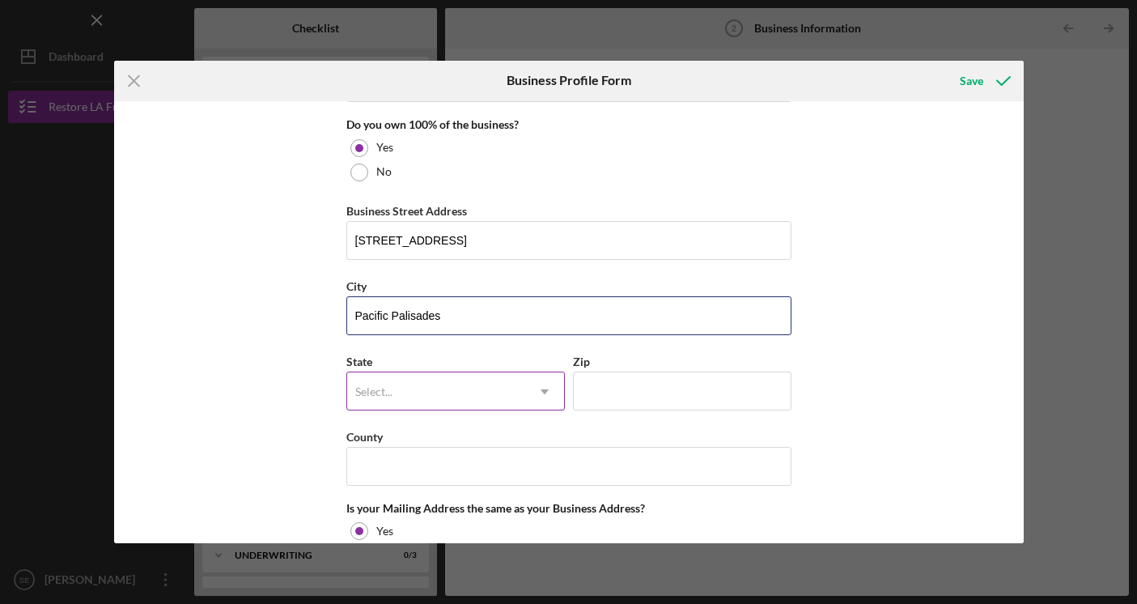
type input "Pacific Palisades"
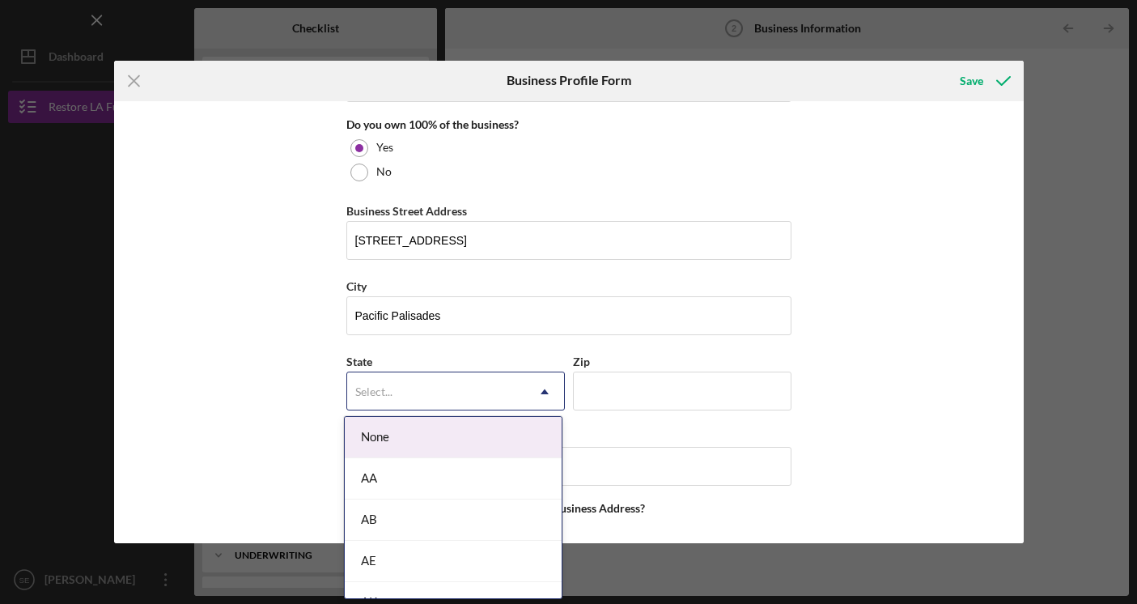
click at [426, 403] on div "Select..." at bounding box center [436, 391] width 178 height 37
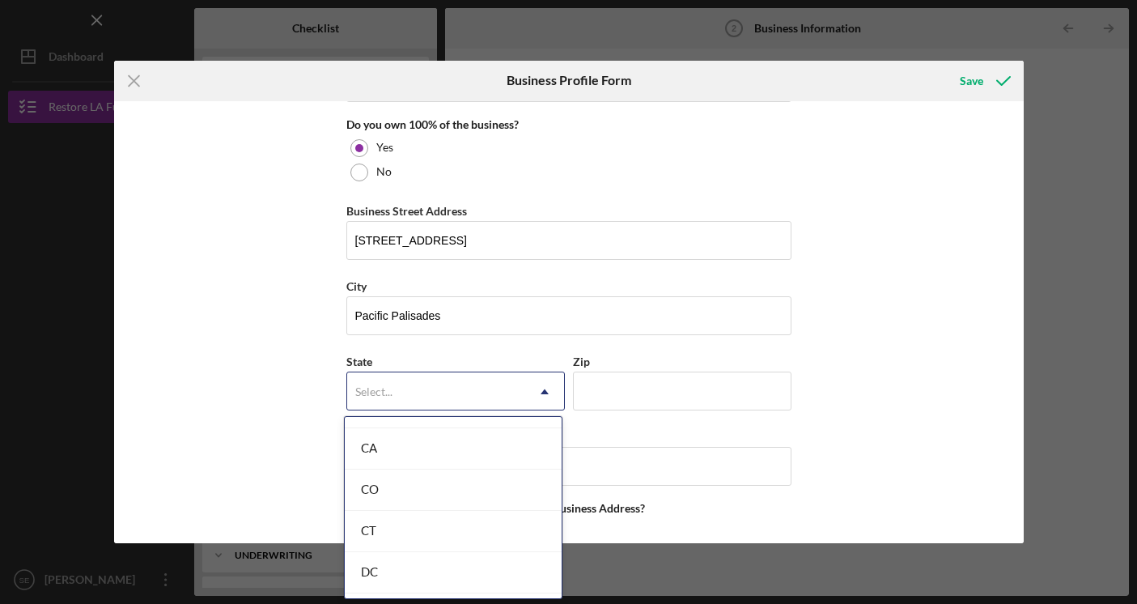
scroll to position [442, 0]
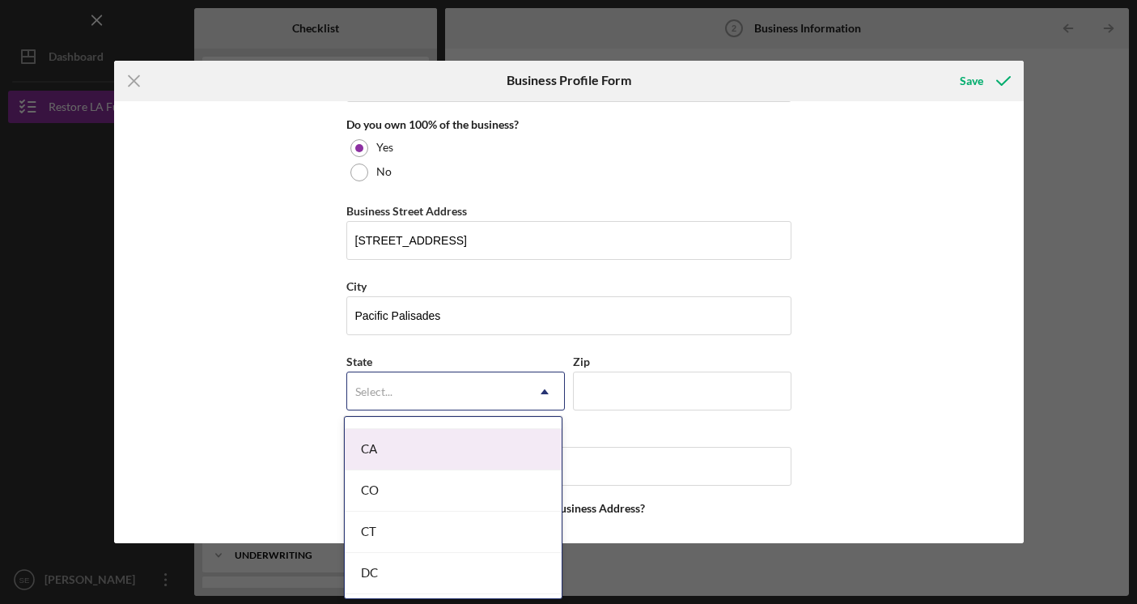
click at [423, 452] on div "CA" at bounding box center [453, 449] width 217 height 41
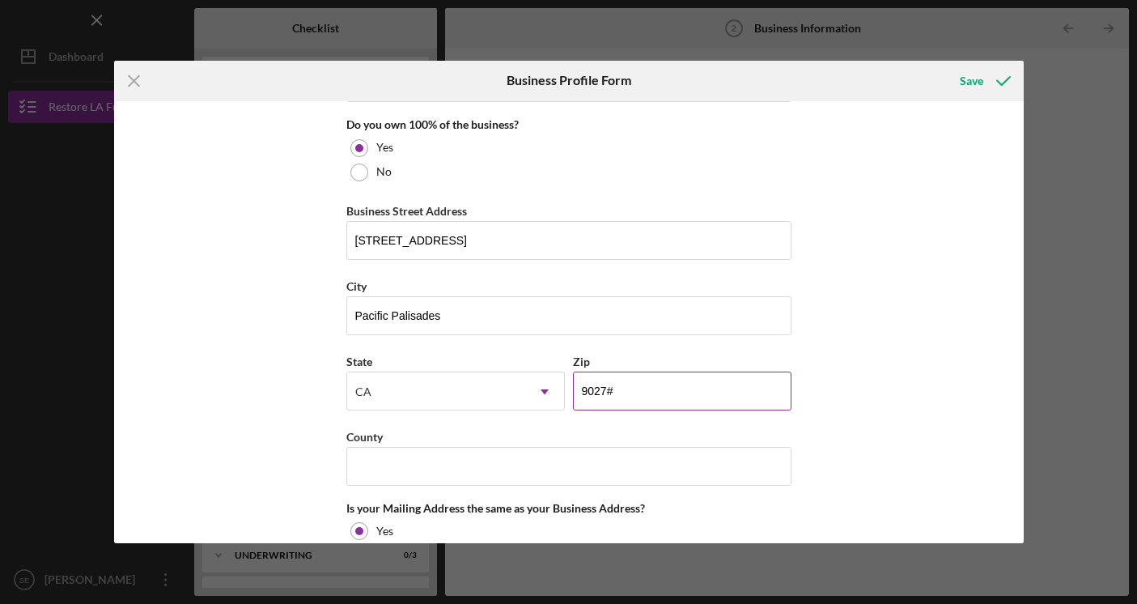
type input "90272"
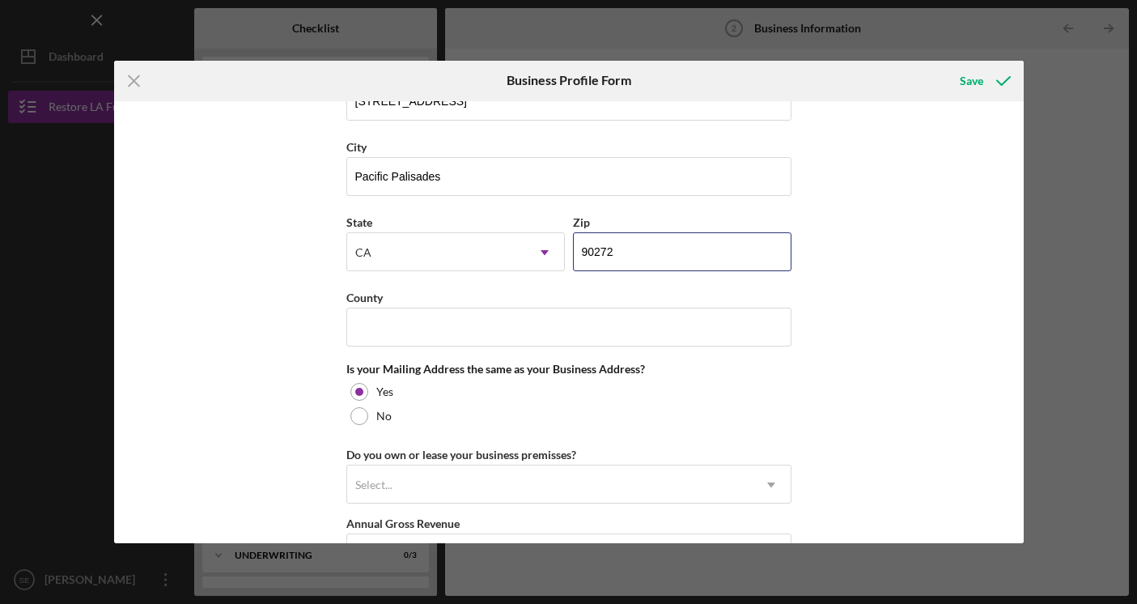
scroll to position [1009, 0]
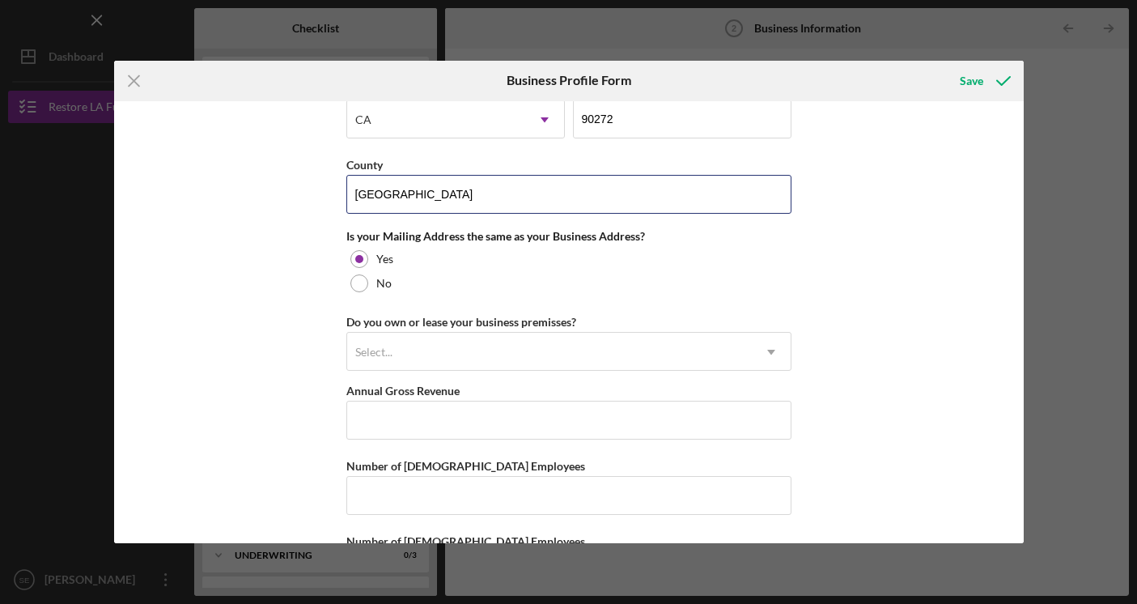
scroll to position [1147, 0]
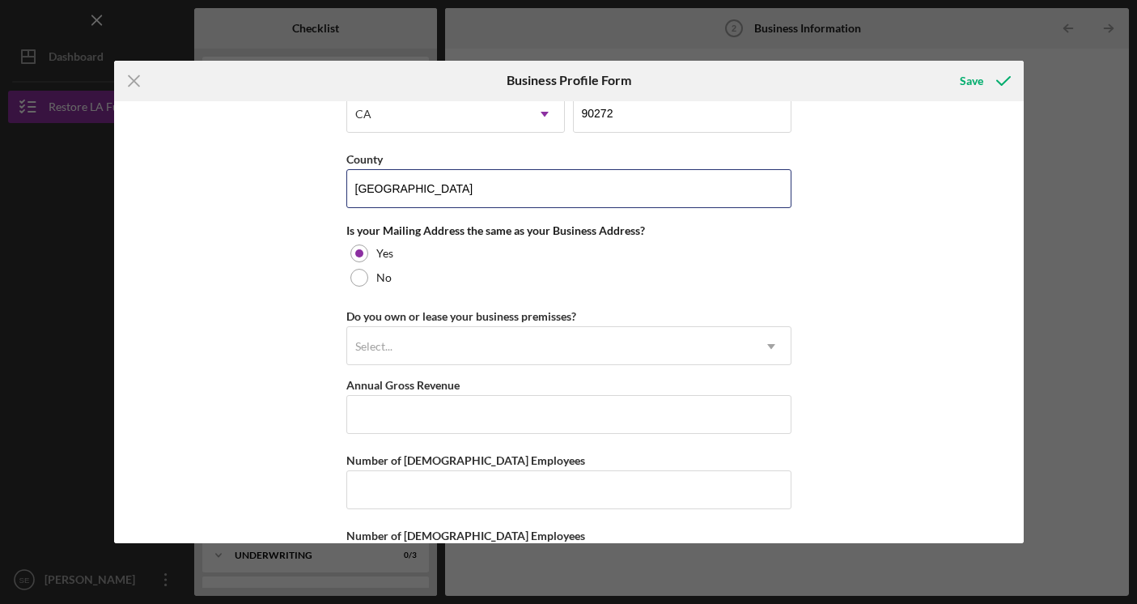
type input "[GEOGRAPHIC_DATA]"
click at [277, 385] on div "Business Name [MEDICAL_DATA] DBA Solomon Enterprises Business Start Date Legal …" at bounding box center [569, 322] width 910 height 443
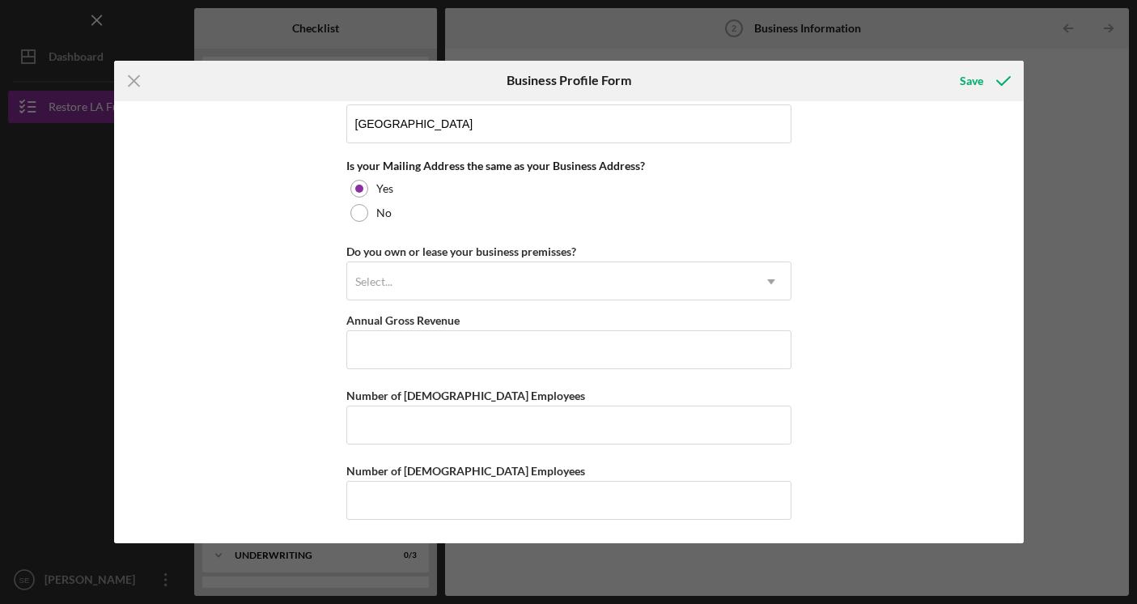
scroll to position [1211, 0]
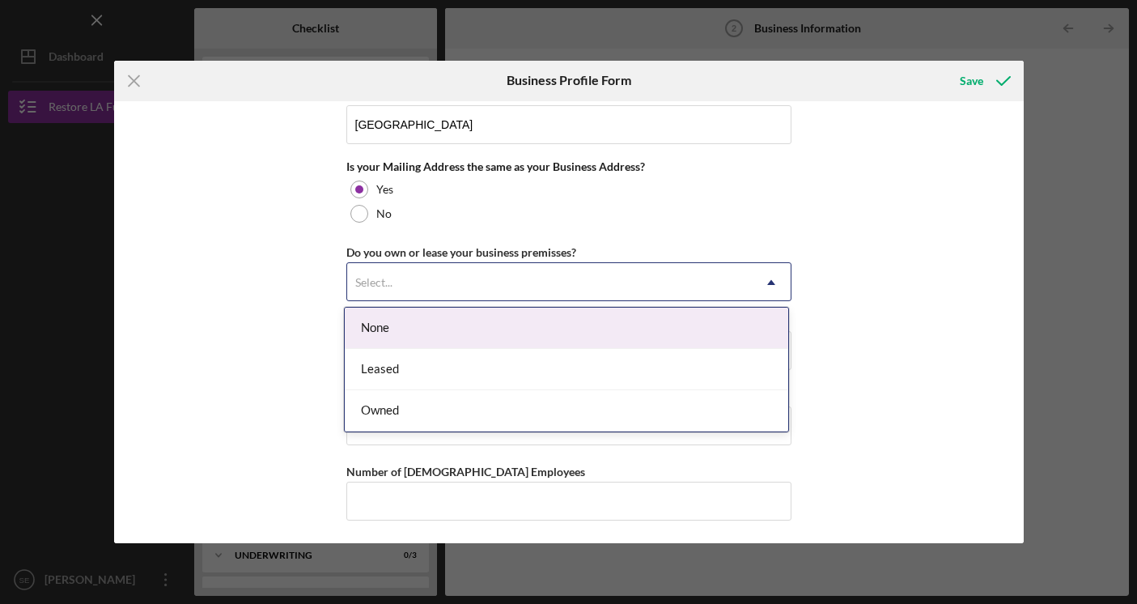
click at [392, 286] on div "Select..." at bounding box center [549, 282] width 405 height 37
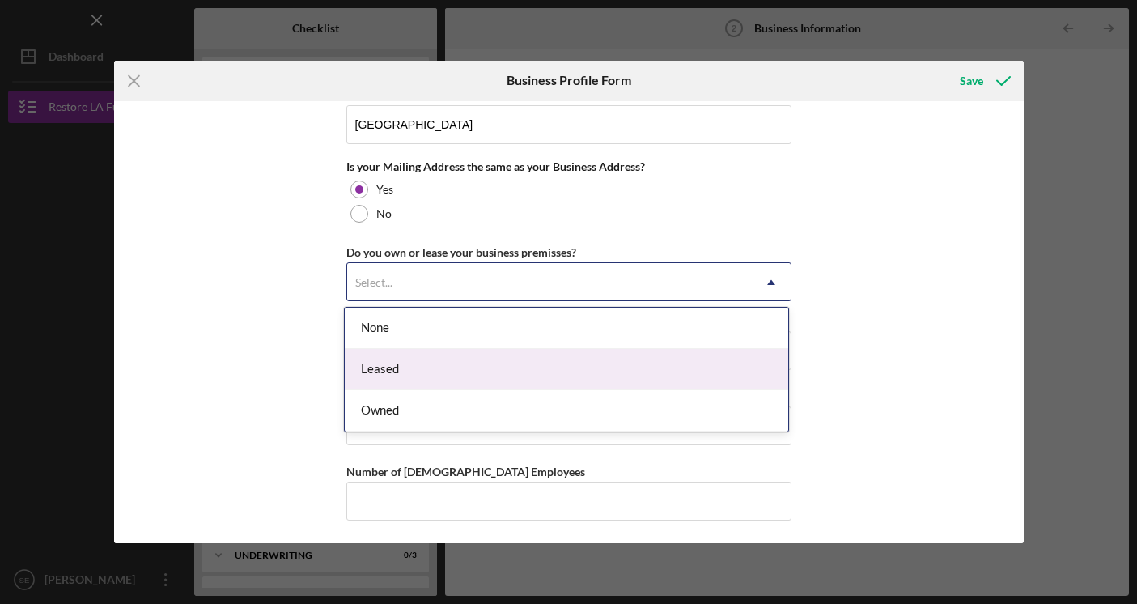
click at [406, 364] on div "Leased" at bounding box center [566, 369] width 443 height 41
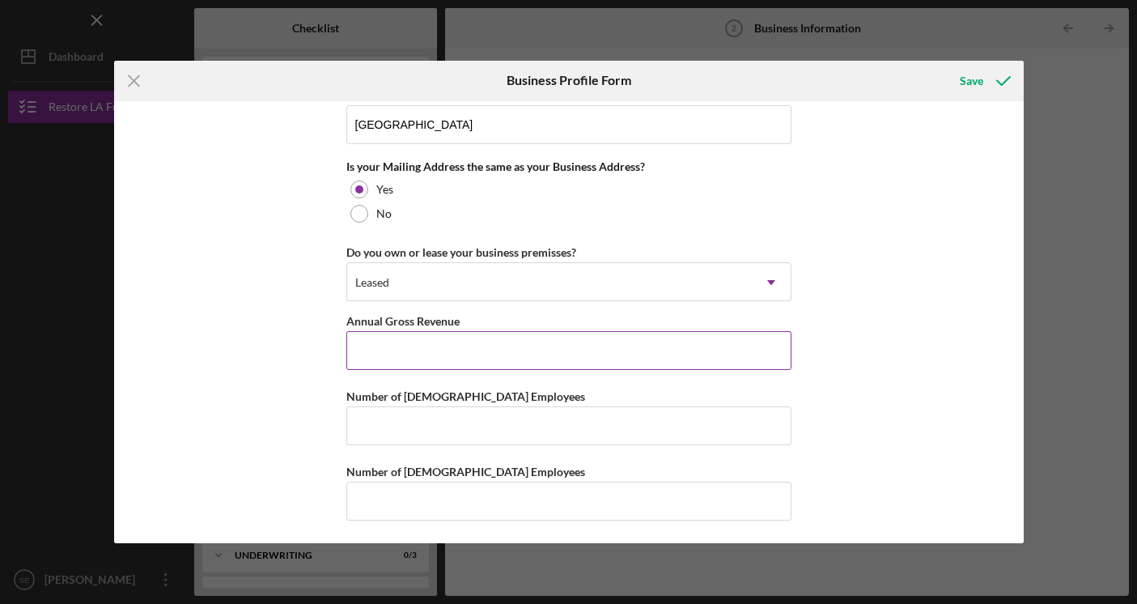
click at [405, 355] on input "Annual Gross Revenue" at bounding box center [568, 350] width 445 height 39
click at [433, 499] on input "Number of [DEMOGRAPHIC_DATA] Employees" at bounding box center [568, 501] width 445 height 39
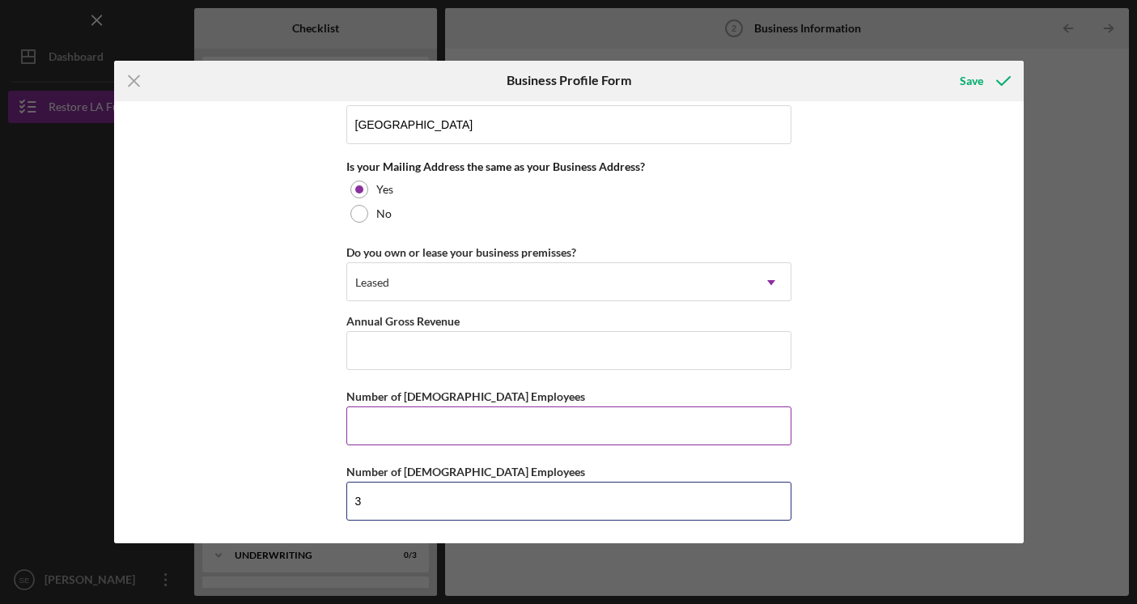
type input "3"
click at [418, 410] on input "Number of [DEMOGRAPHIC_DATA] Employees" at bounding box center [568, 425] width 445 height 39
type input "1"
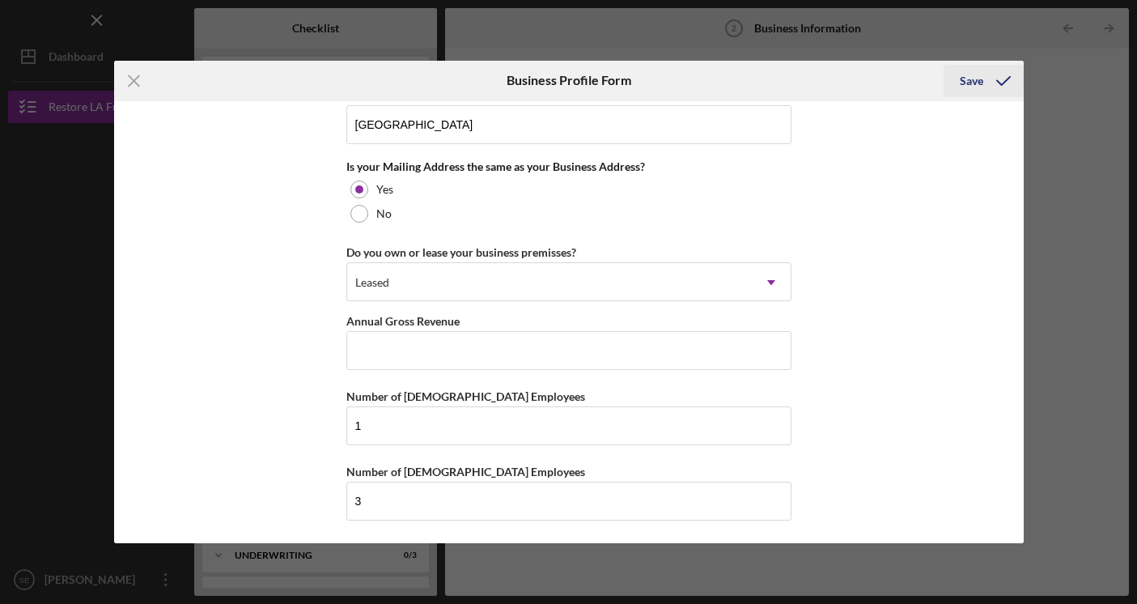
click at [973, 90] on div "Save" at bounding box center [971, 81] width 23 height 32
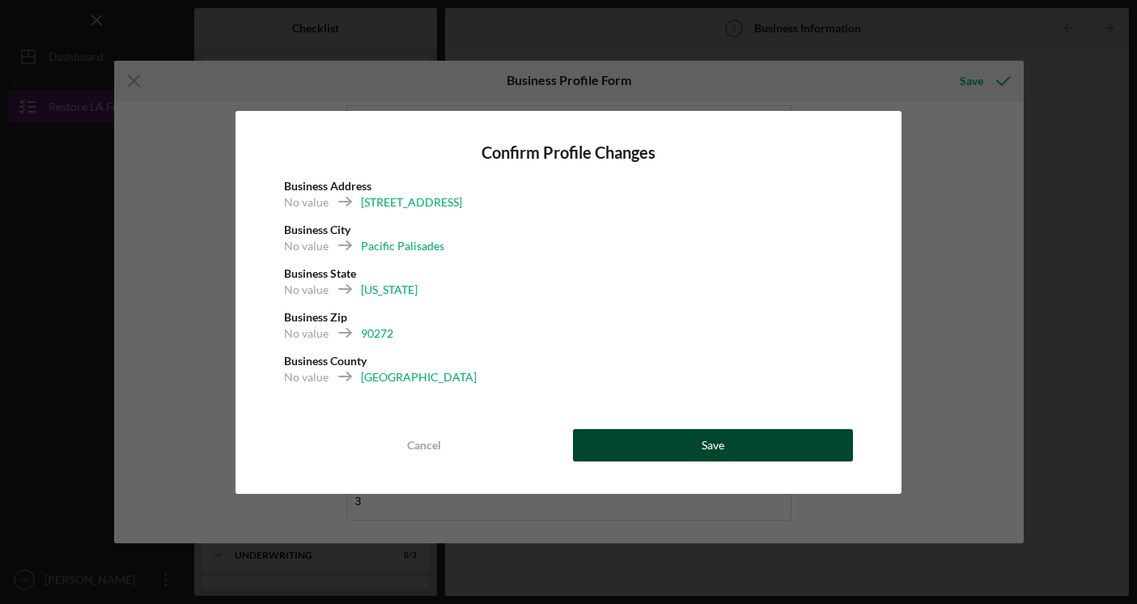
click at [734, 443] on button "Save" at bounding box center [713, 445] width 280 height 32
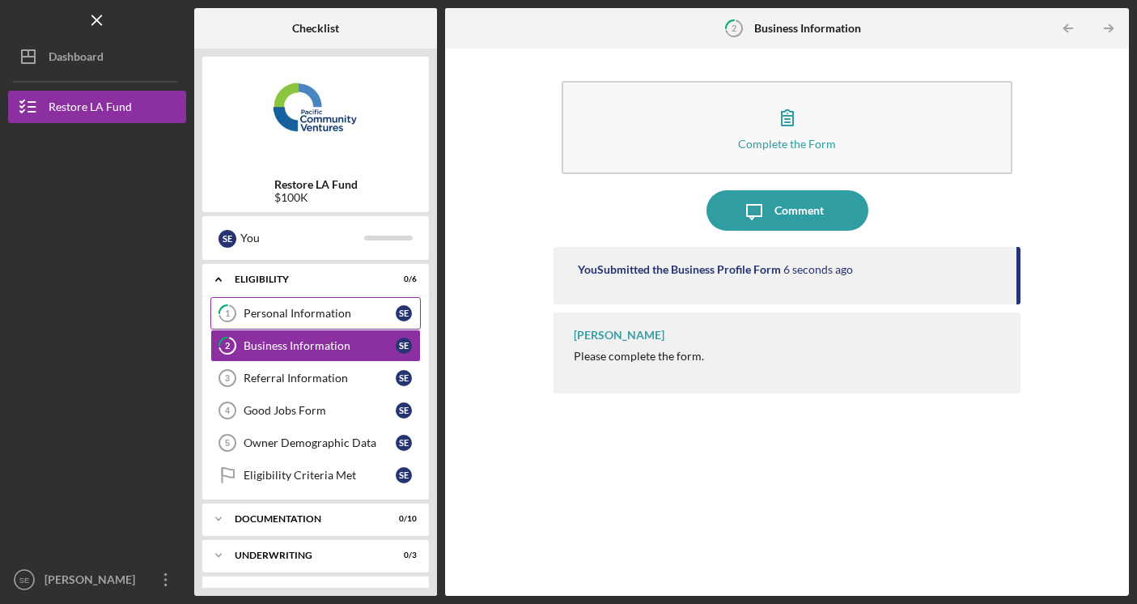
click at [350, 312] on div "Personal Information" at bounding box center [320, 313] width 152 height 13
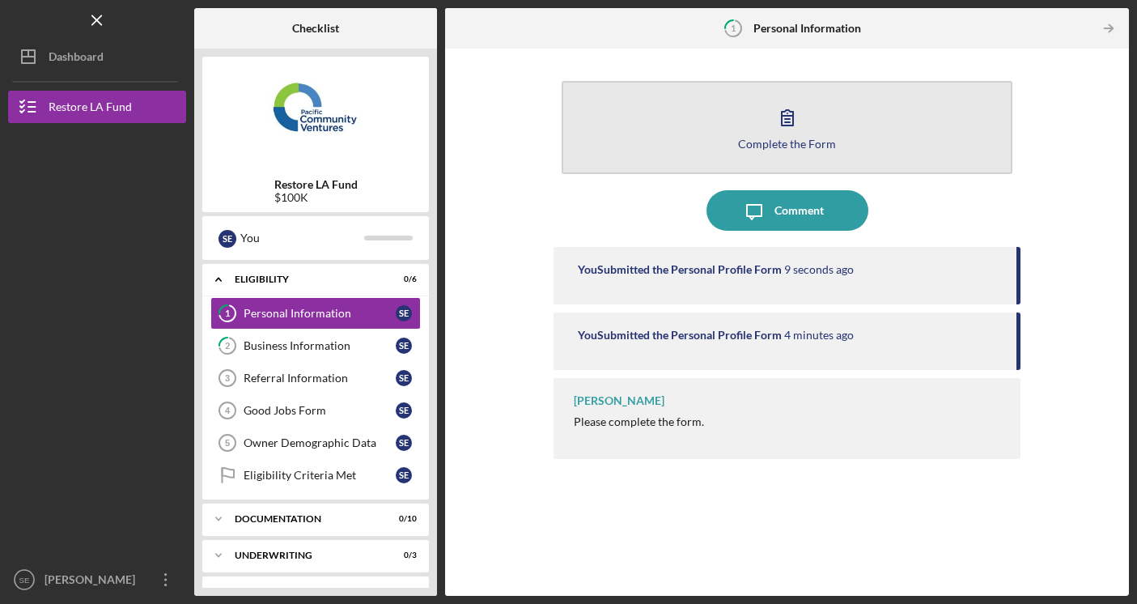
drag, startPoint x: 791, startPoint y: 213, endPoint x: 770, endPoint y: 132, distance: 83.8
click at [770, 132] on div "Complete the Form Form Icon/Message Comment You Submitted the Personal Profile …" at bounding box center [788, 322] width 468 height 531
click at [770, 132] on icon "button" at bounding box center [787, 117] width 40 height 40
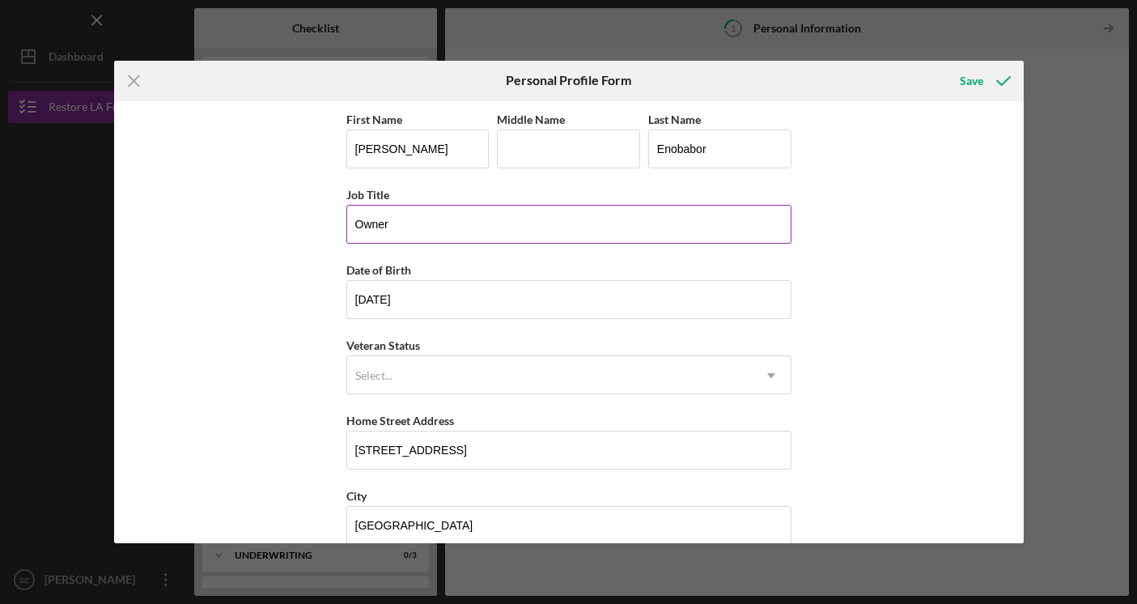
click at [485, 228] on input "Owner" at bounding box center [568, 224] width 445 height 39
type input "[DATE]"
click at [471, 226] on input "Owner" at bounding box center [568, 224] width 445 height 39
type input "o"
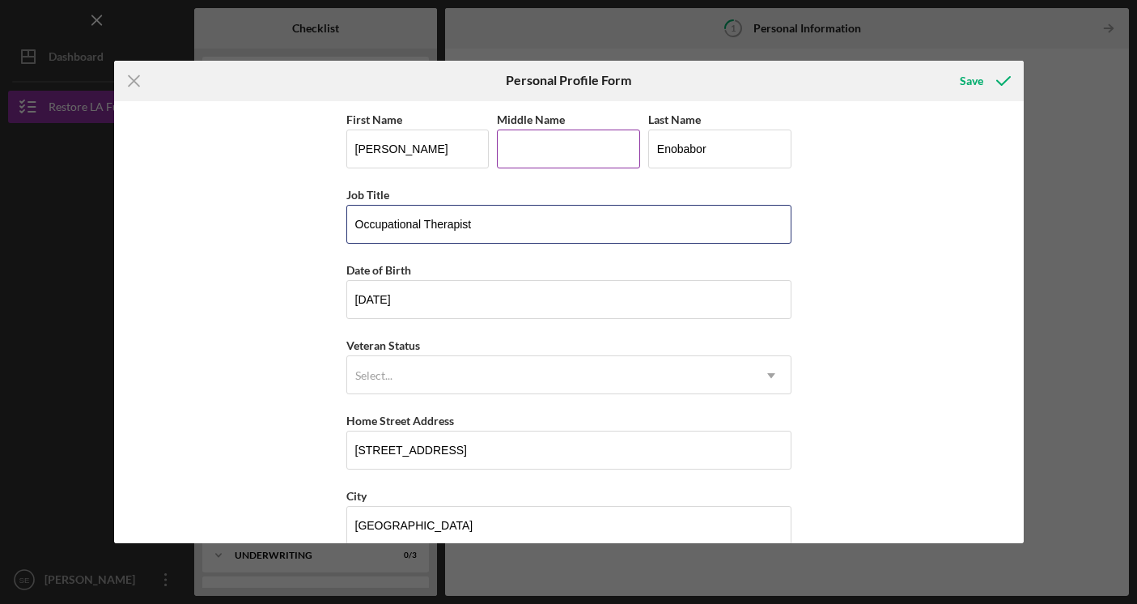
type input "Occupational Therapist"
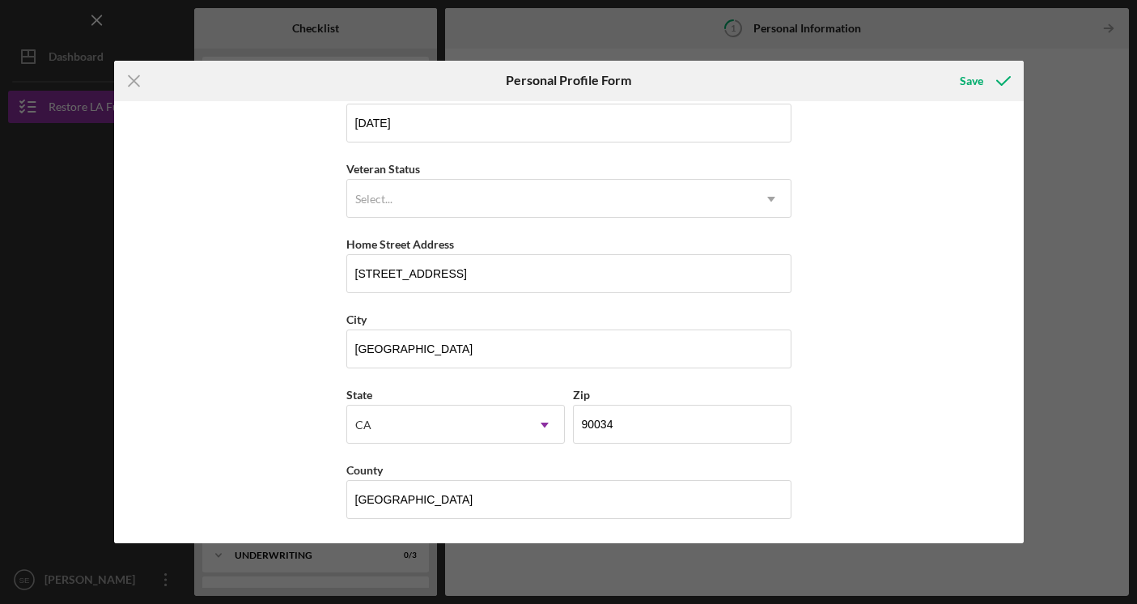
scroll to position [176, 0]
click at [969, 94] on div "Save" at bounding box center [971, 81] width 23 height 32
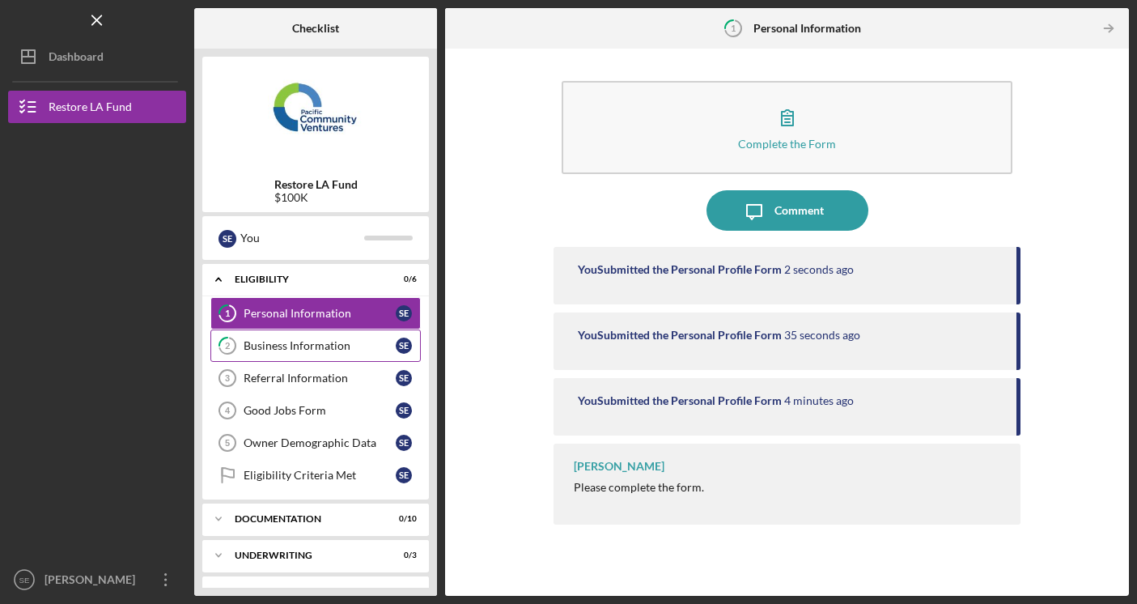
click at [361, 346] on div "Business Information" at bounding box center [320, 345] width 152 height 13
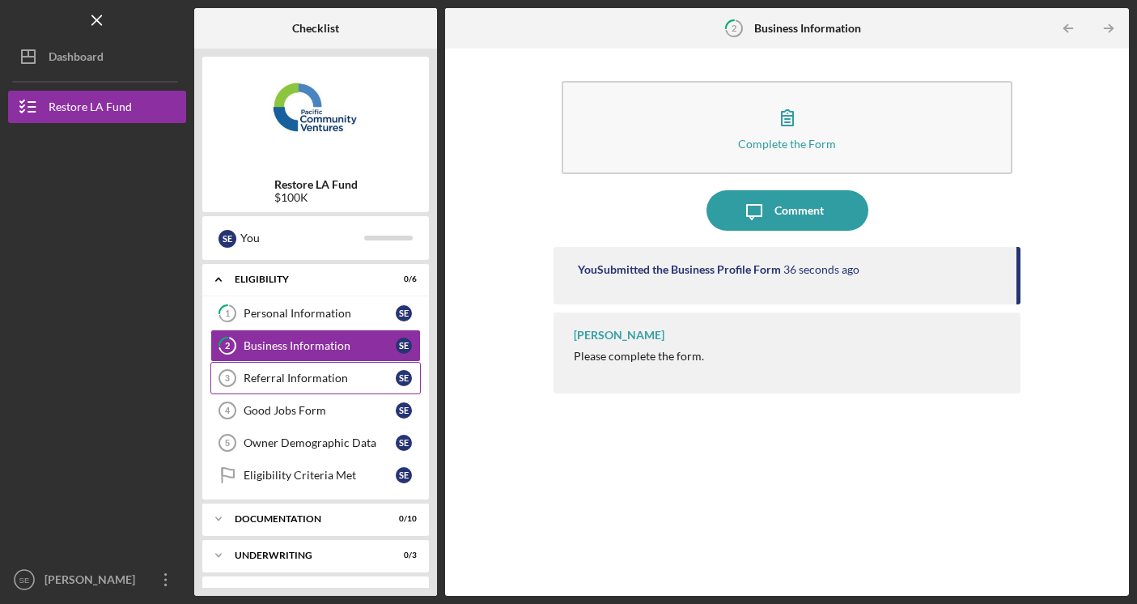
click at [338, 390] on link "Referral Information 3 Referral Information S E" at bounding box center [315, 378] width 210 height 32
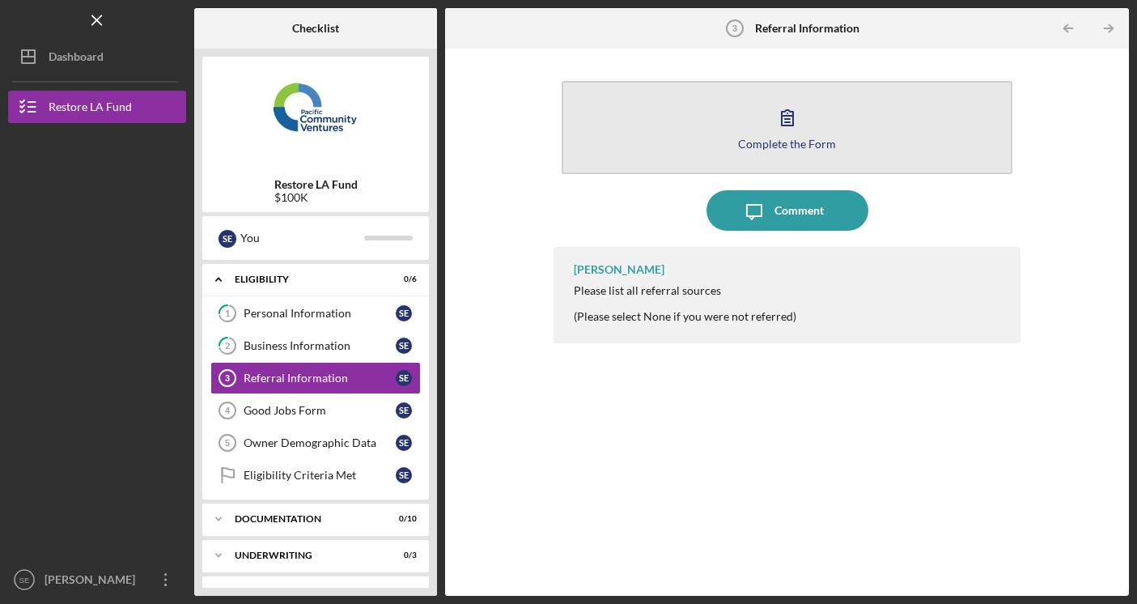
click at [775, 106] on icon "button" at bounding box center [787, 117] width 40 height 40
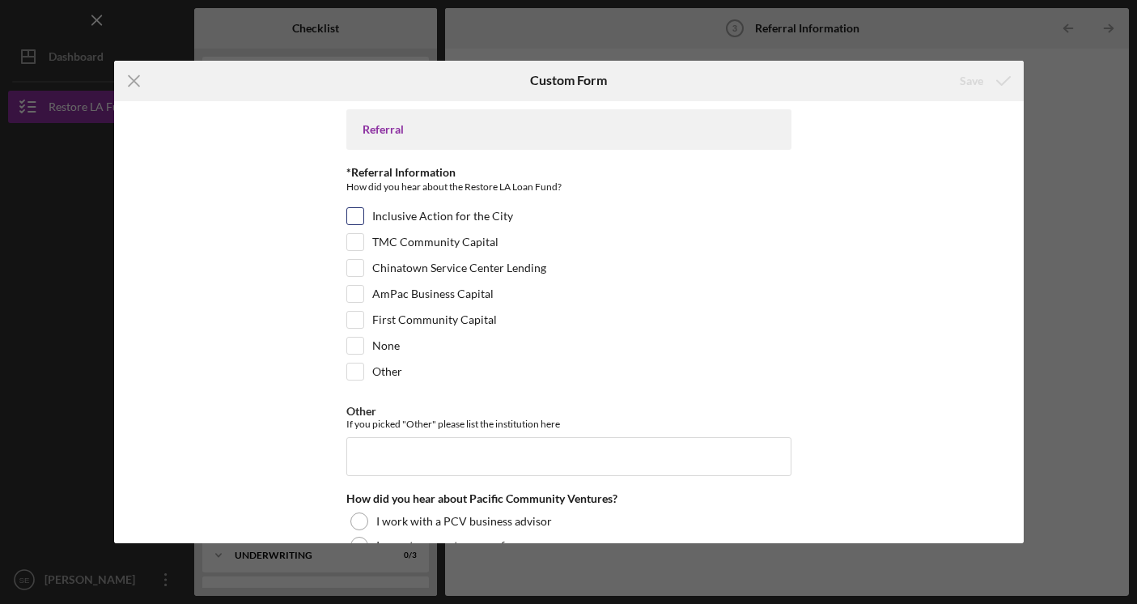
click at [409, 219] on label "Inclusive Action for the City" at bounding box center [442, 216] width 141 height 16
click at [363, 219] on input "Inclusive Action for the City" at bounding box center [355, 216] width 16 height 16
checkbox input "true"
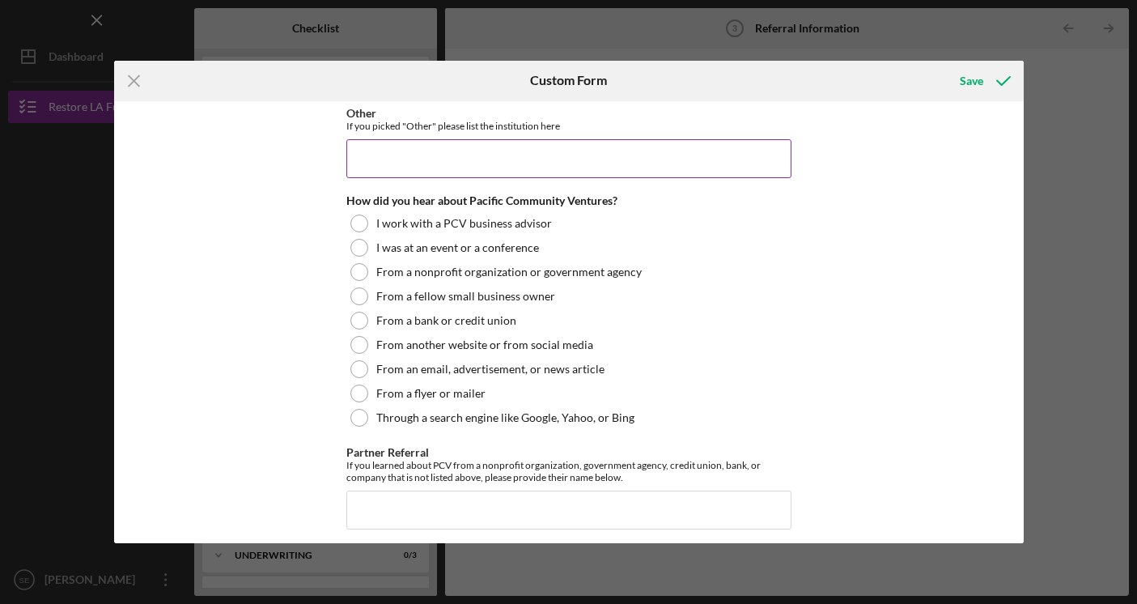
scroll to position [302, 0]
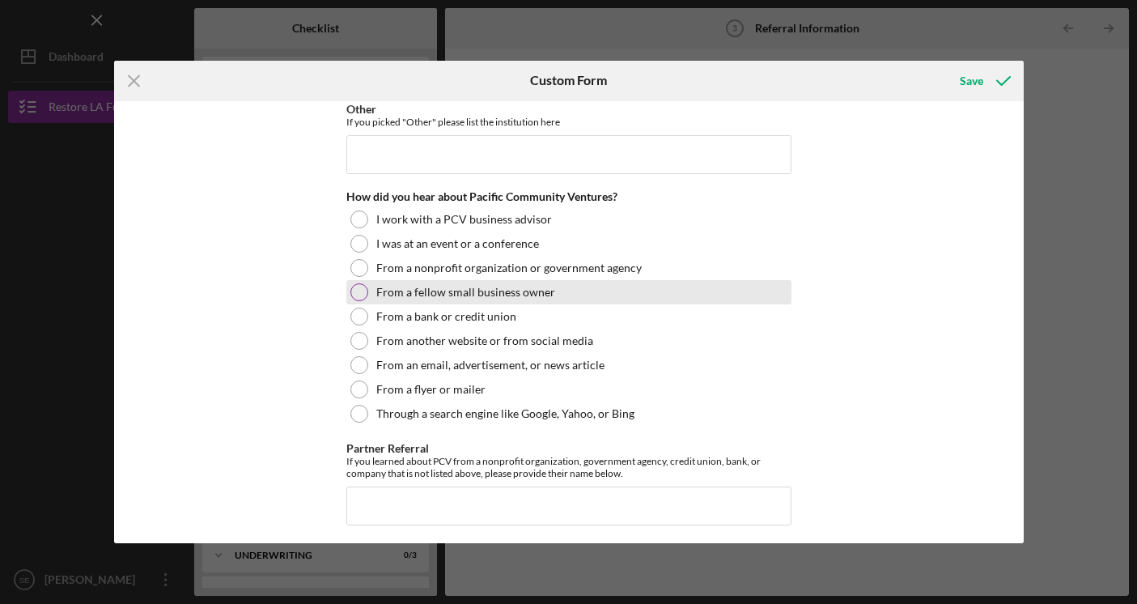
click at [353, 291] on div at bounding box center [359, 292] width 18 height 18
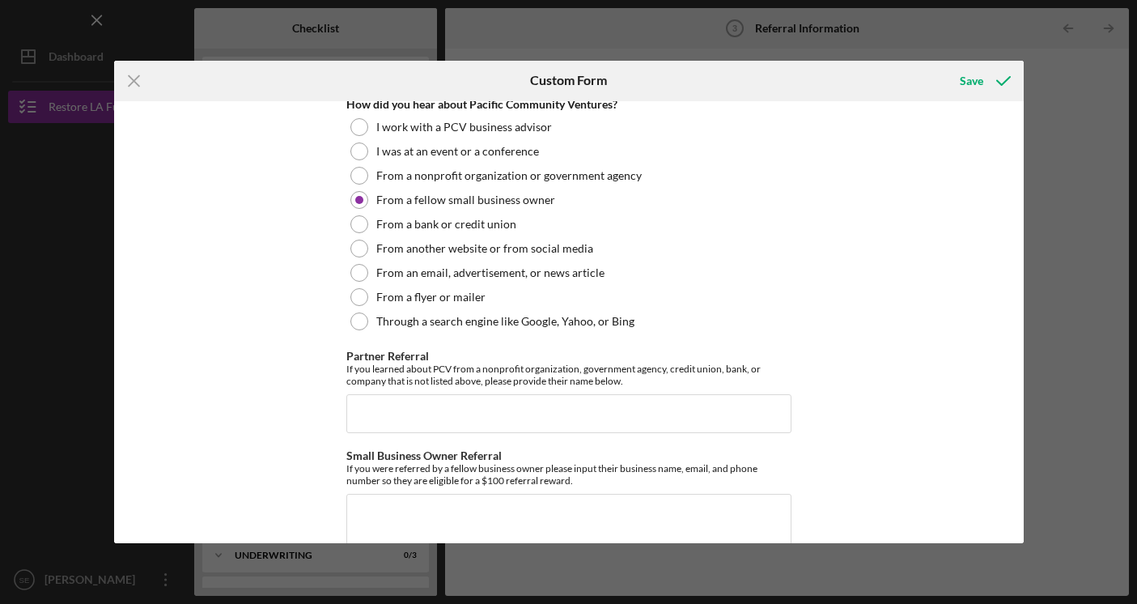
scroll to position [389, 0]
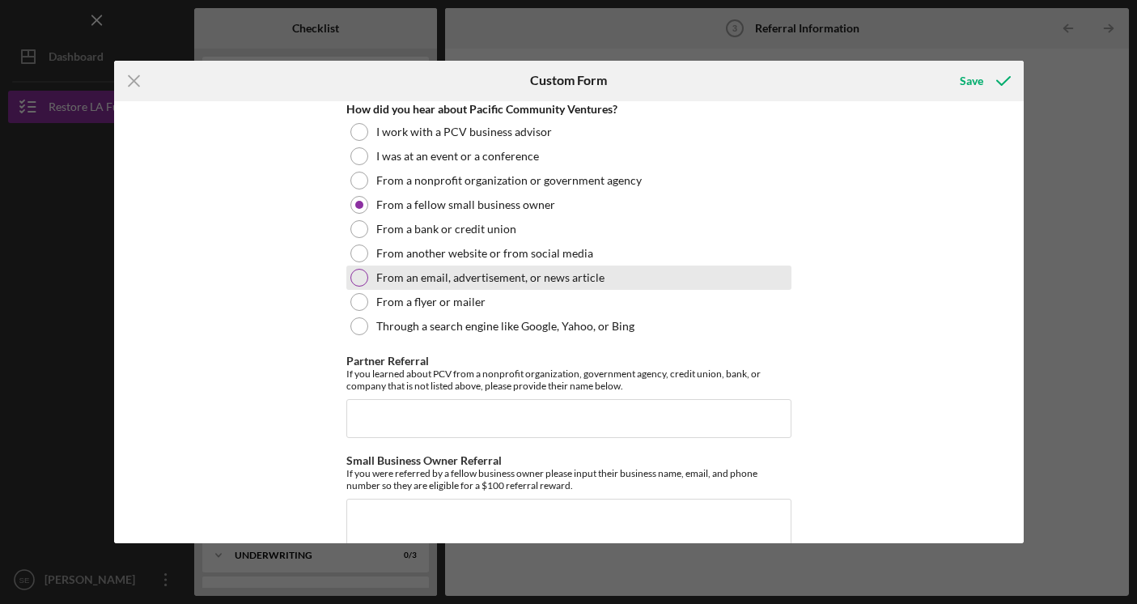
click at [354, 282] on div at bounding box center [359, 278] width 18 height 18
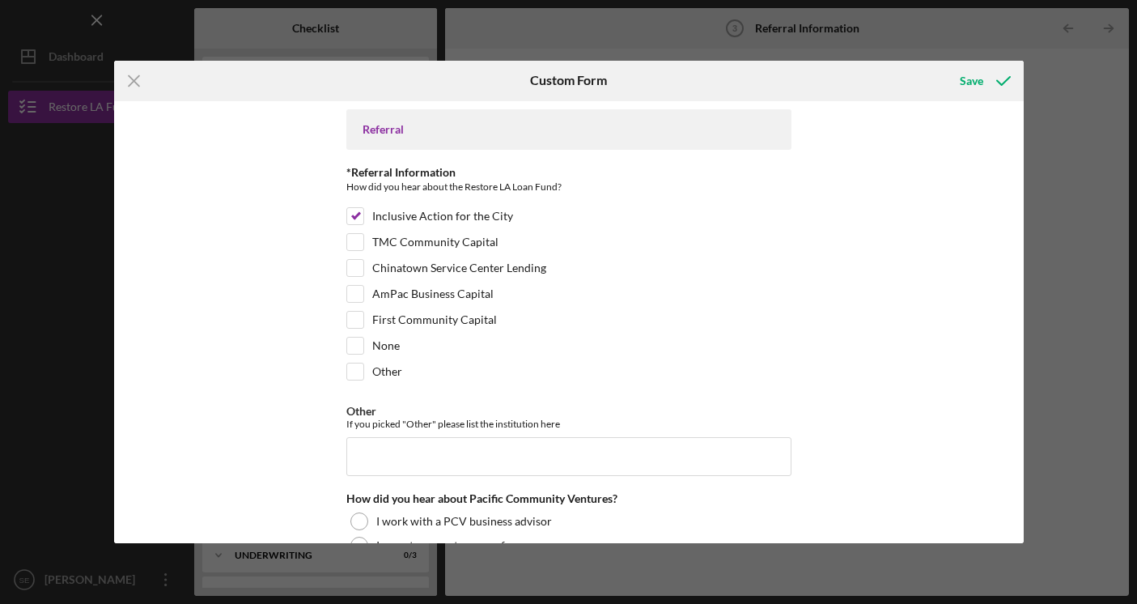
scroll to position [0, 0]
click at [971, 82] on div "Save" at bounding box center [971, 81] width 23 height 32
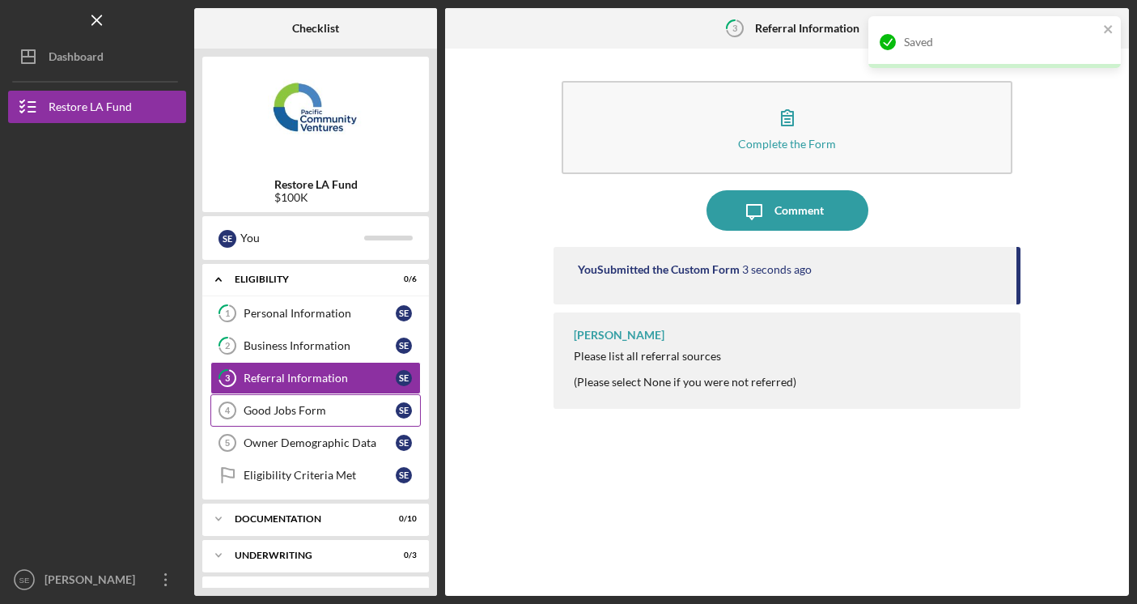
click at [313, 414] on div "Good Jobs Form" at bounding box center [320, 410] width 152 height 13
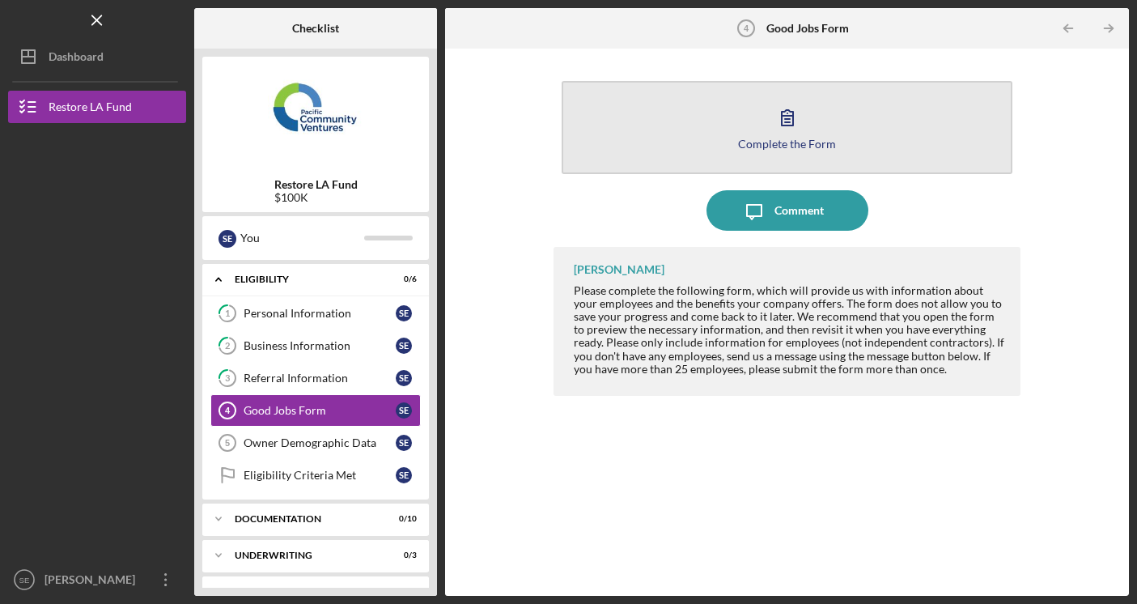
click at [719, 115] on button "Complete the Form Form" at bounding box center [788, 127] width 452 height 93
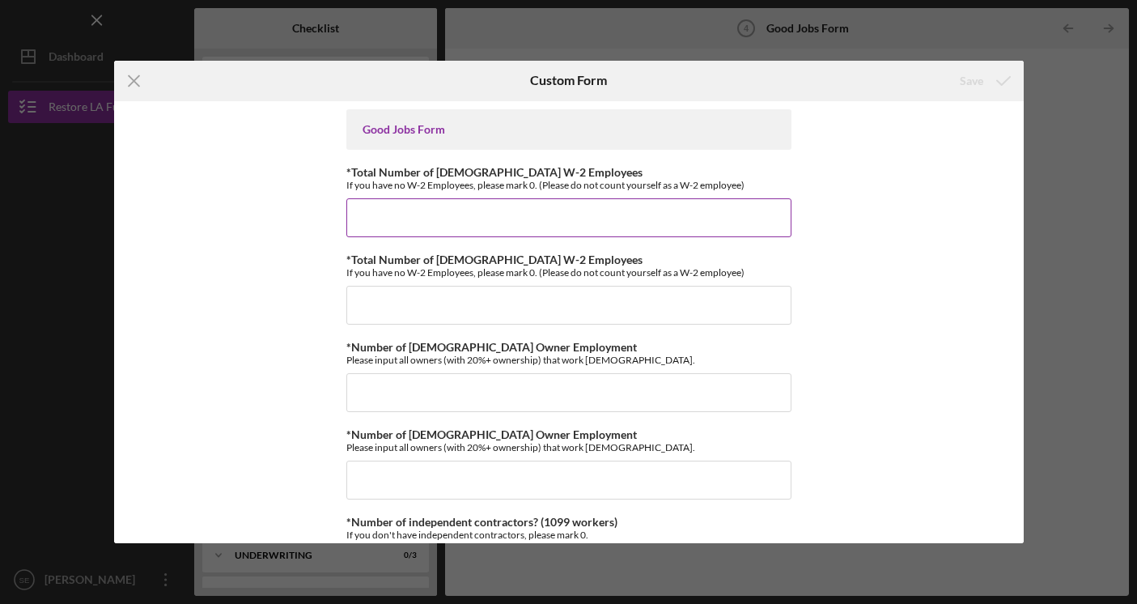
click at [658, 206] on input "*Total Number of [DEMOGRAPHIC_DATA] W-2 Employees" at bounding box center [568, 217] width 445 height 39
type input "0"
click at [646, 303] on input "*Total Number of [DEMOGRAPHIC_DATA] W-2 Employees" at bounding box center [568, 305] width 445 height 39
type input "3"
click at [314, 427] on div "Good Jobs Form *Total Number of [DEMOGRAPHIC_DATA] W-2 Employees If you have no…" at bounding box center [569, 322] width 910 height 443
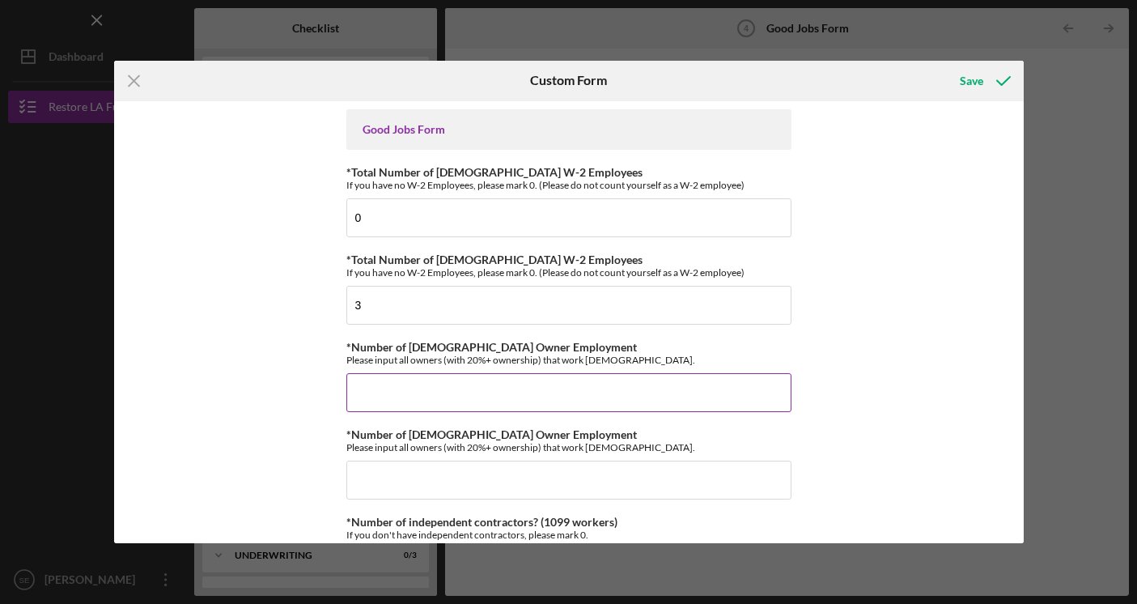
click at [385, 394] on input "*Number of [DEMOGRAPHIC_DATA] Owner Employment" at bounding box center [568, 392] width 445 height 39
type input "1"
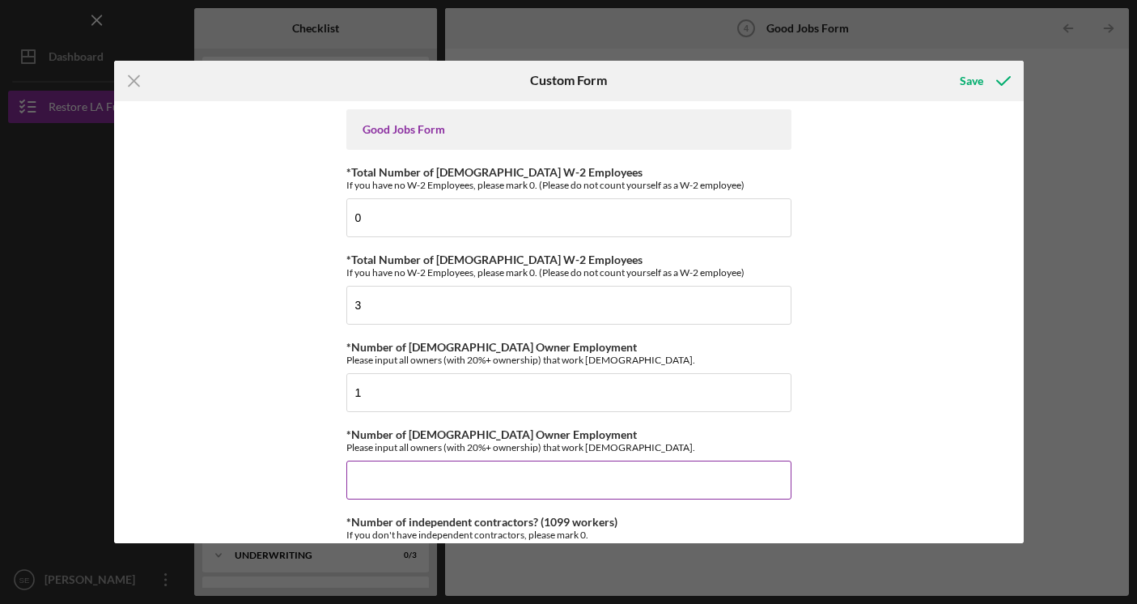
click at [390, 477] on input "*Number of [DEMOGRAPHIC_DATA] Owner Employment" at bounding box center [568, 479] width 445 height 39
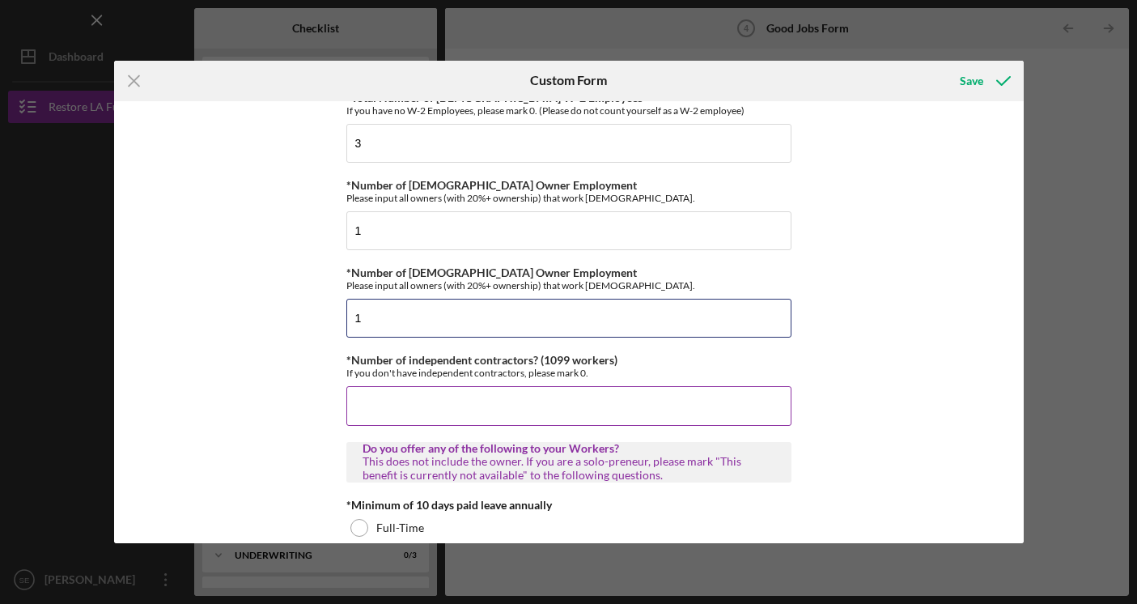
scroll to position [163, 0]
type input "1"
click at [393, 412] on input "*Number of independent contractors? (1099 workers)" at bounding box center [568, 404] width 445 height 39
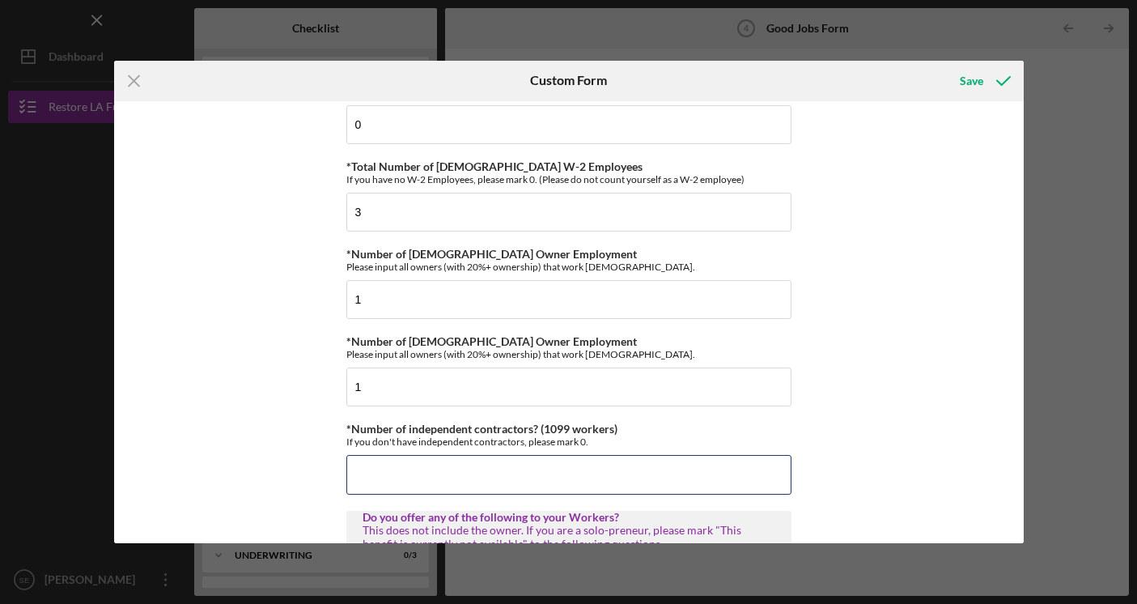
scroll to position [95, 0]
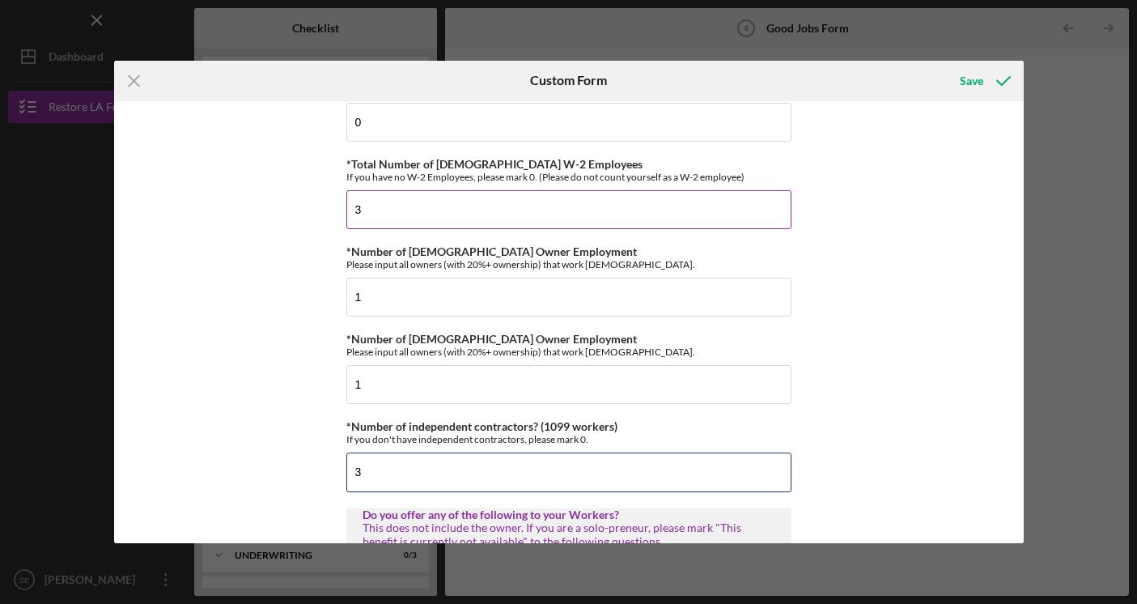
type input "3"
click at [388, 210] on input "3" at bounding box center [568, 209] width 445 height 39
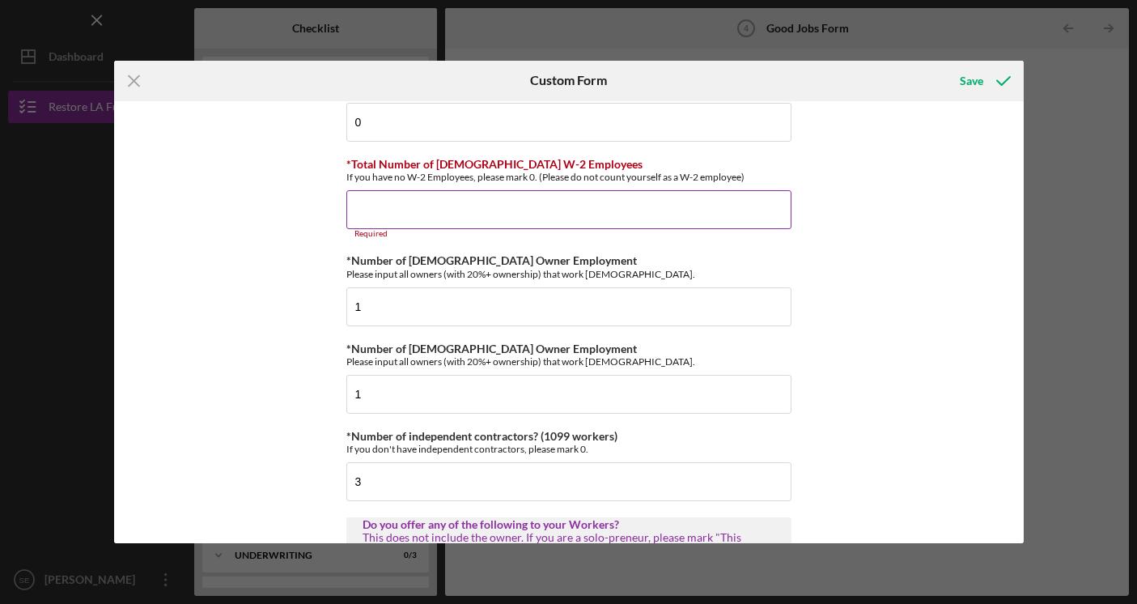
type input "1"
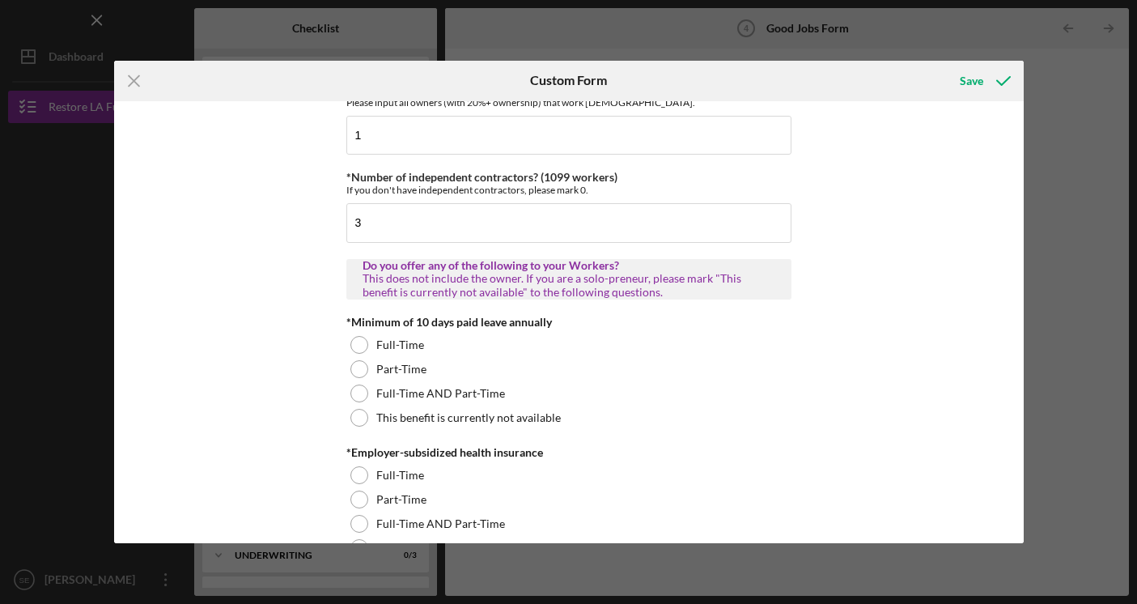
scroll to position [346, 0]
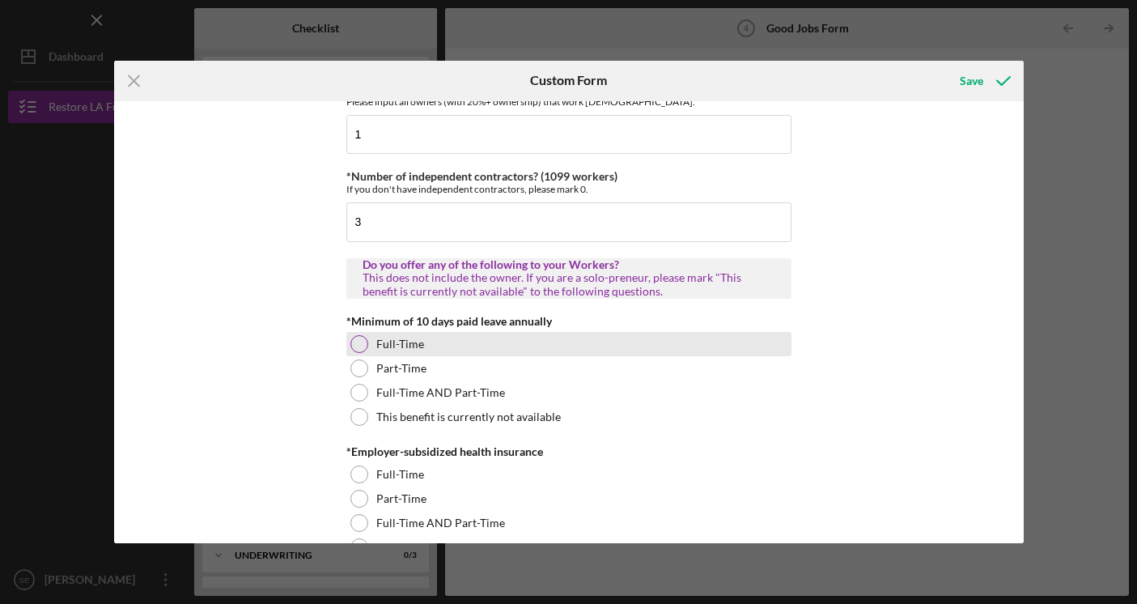
type input "2"
click at [358, 344] on div at bounding box center [359, 344] width 18 height 18
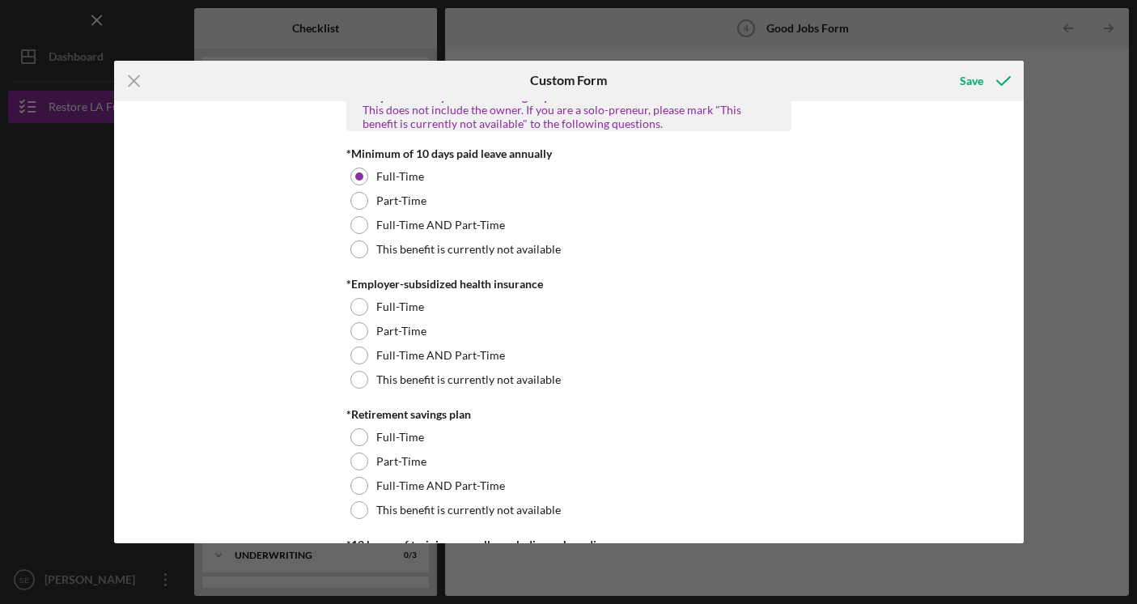
scroll to position [517, 0]
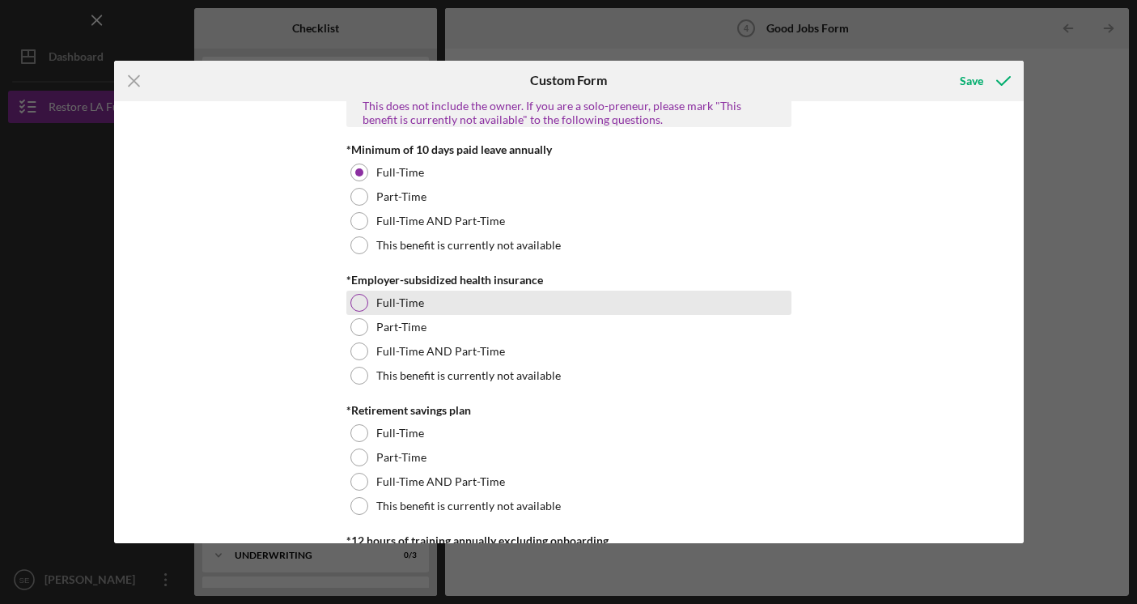
click at [356, 304] on div at bounding box center [359, 303] width 18 height 18
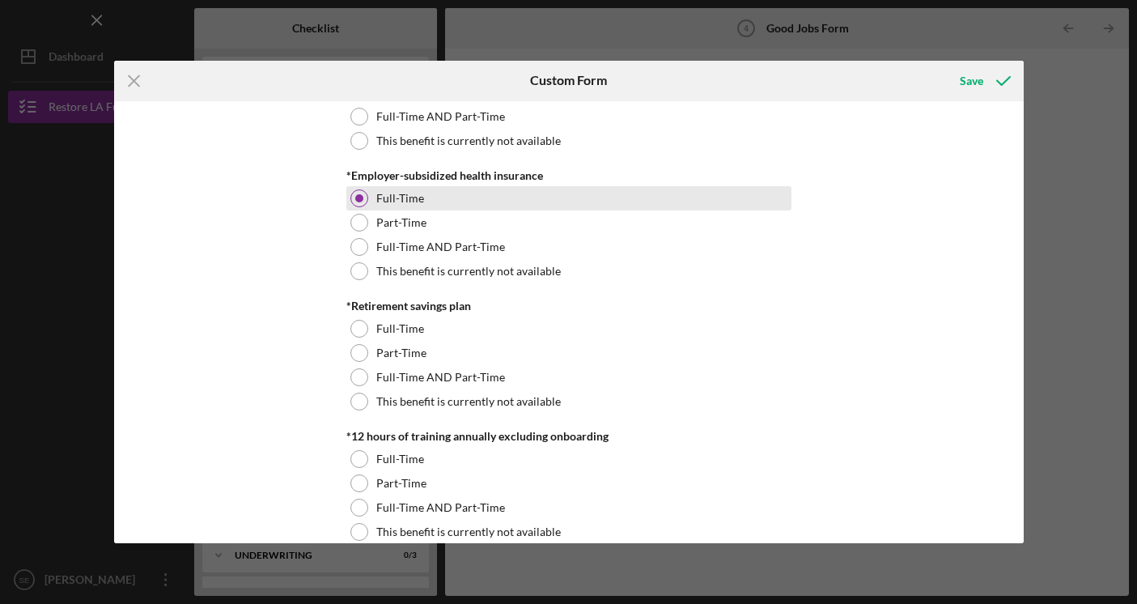
scroll to position [626, 0]
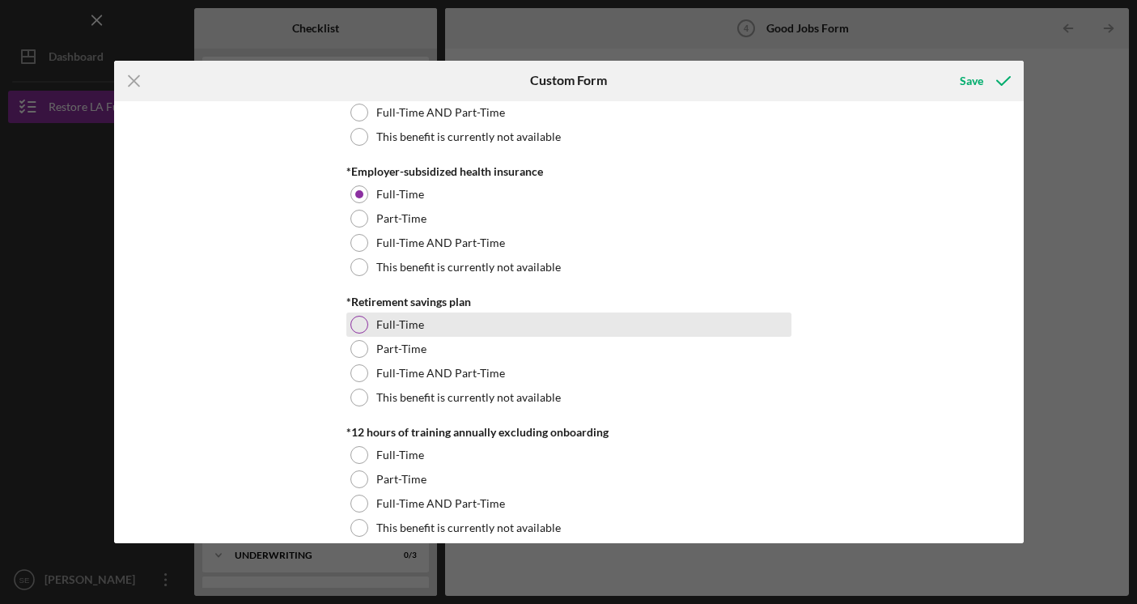
click at [356, 317] on div at bounding box center [359, 325] width 18 height 18
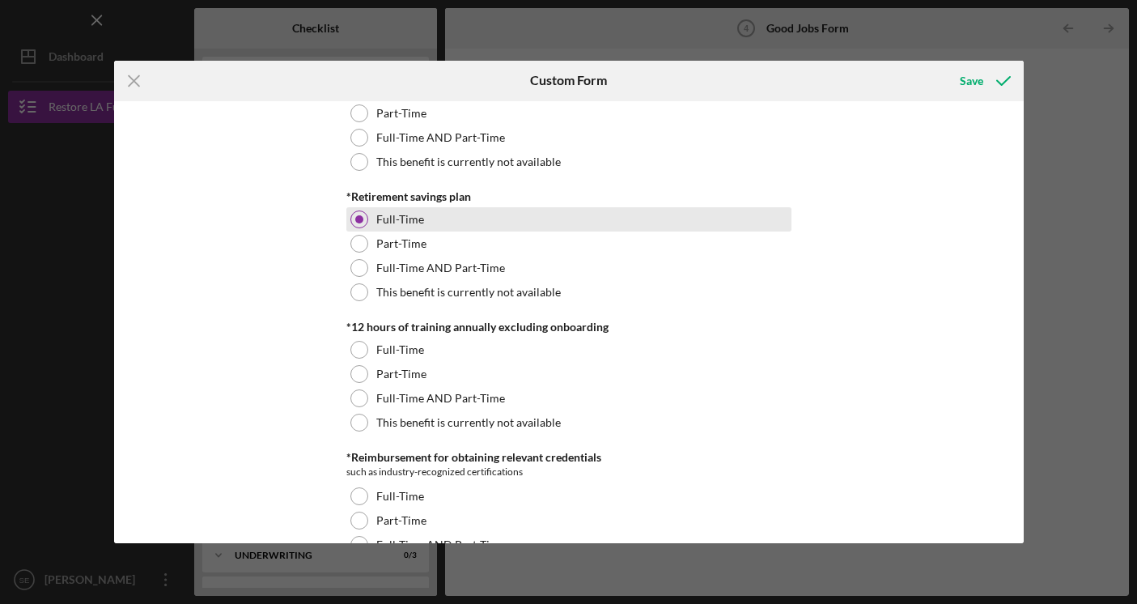
scroll to position [732, 0]
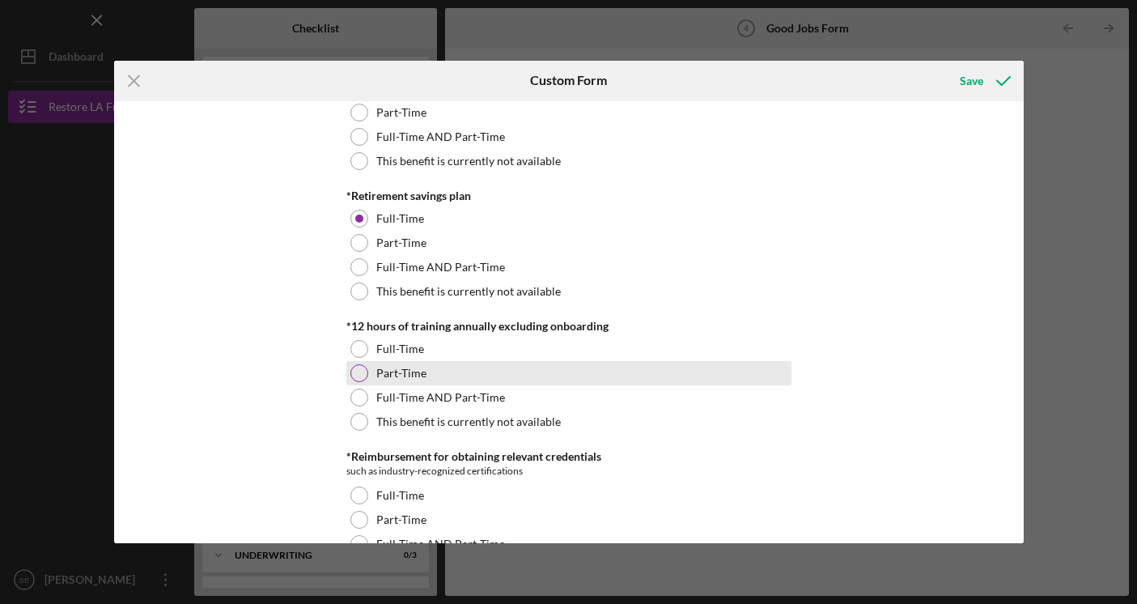
click at [351, 373] on div at bounding box center [359, 373] width 18 height 18
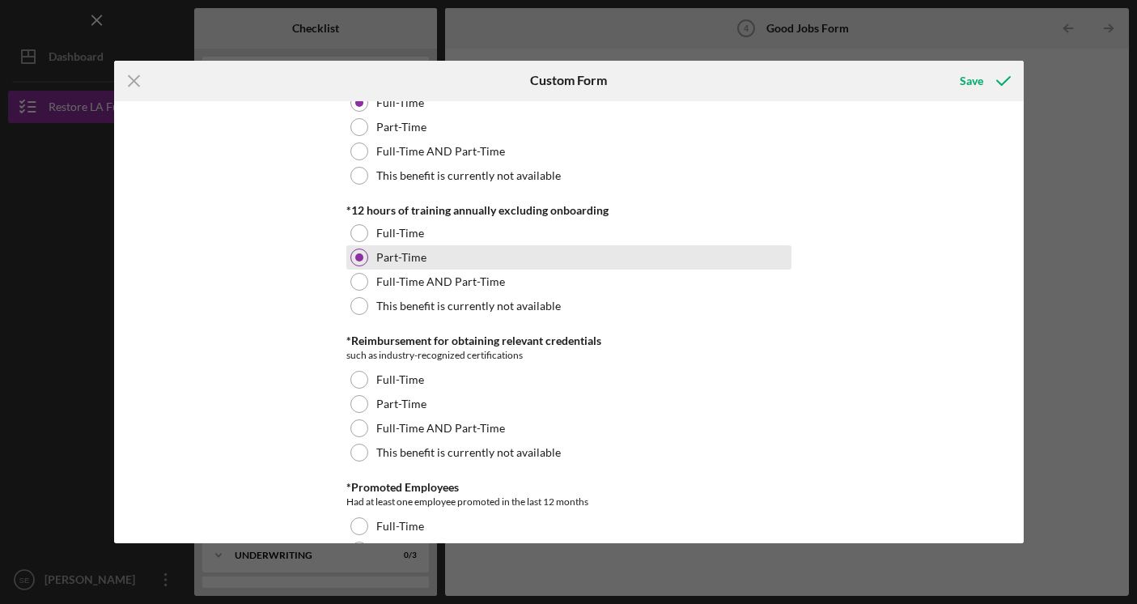
scroll to position [849, 0]
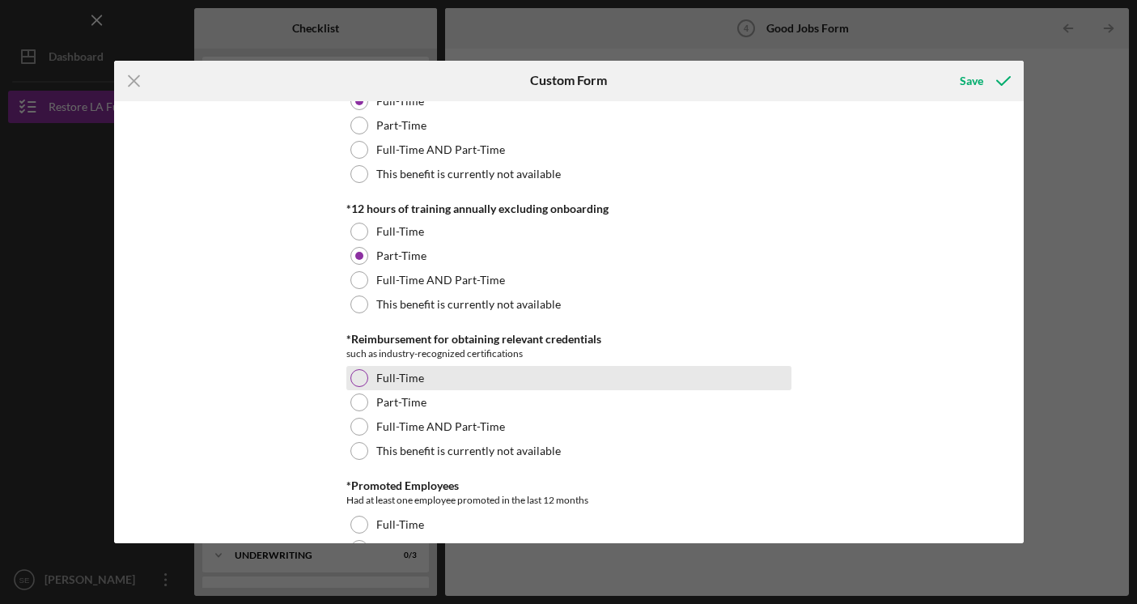
click at [351, 373] on div at bounding box center [359, 378] width 18 height 18
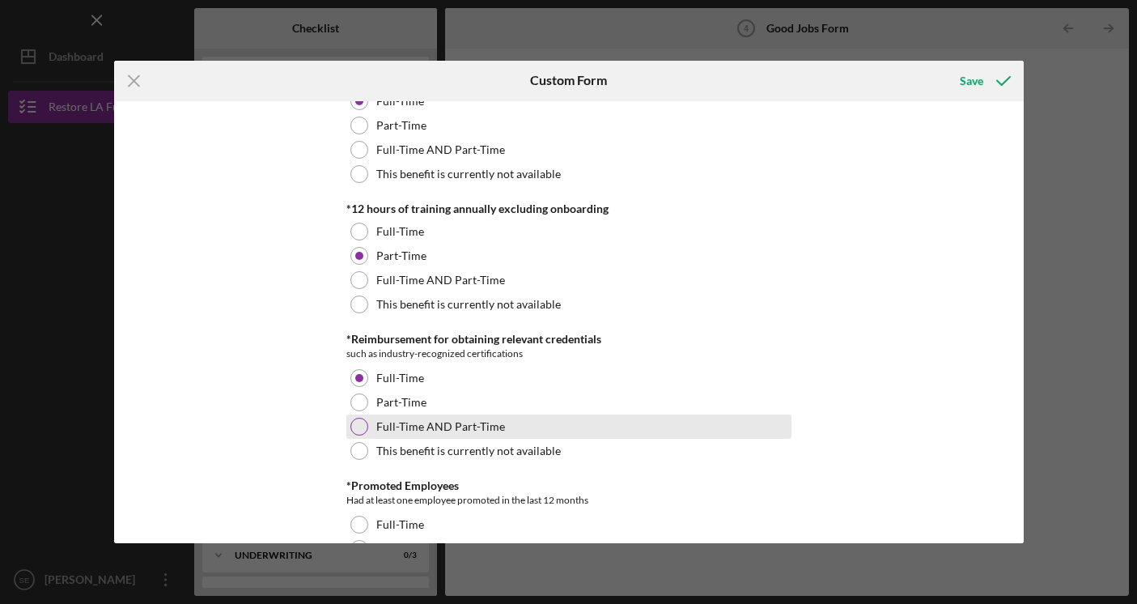
click at [354, 430] on div at bounding box center [359, 427] width 18 height 18
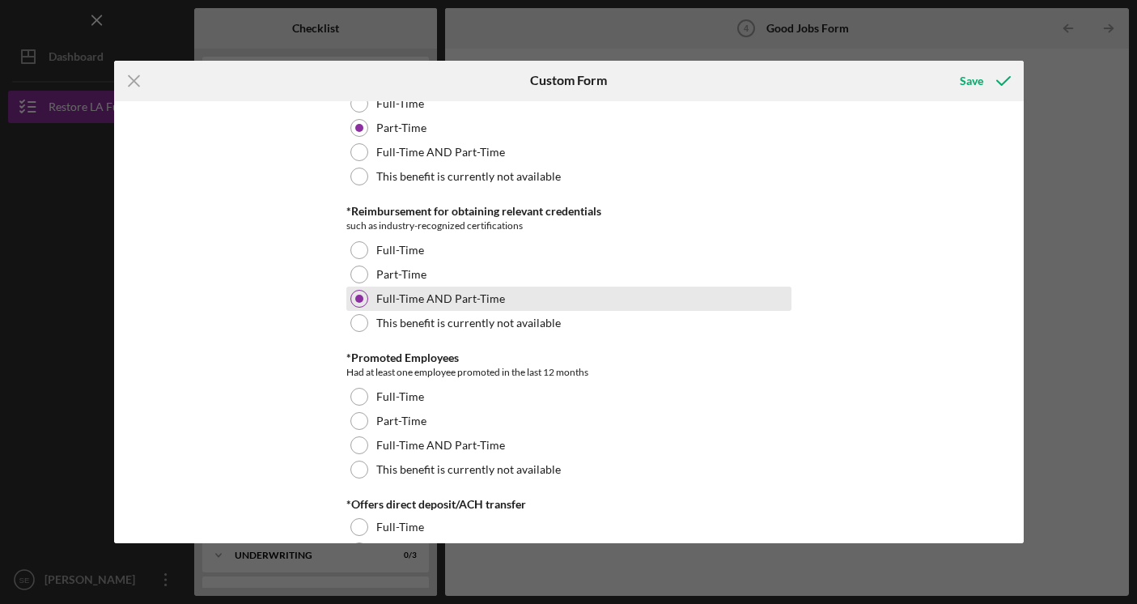
scroll to position [978, 0]
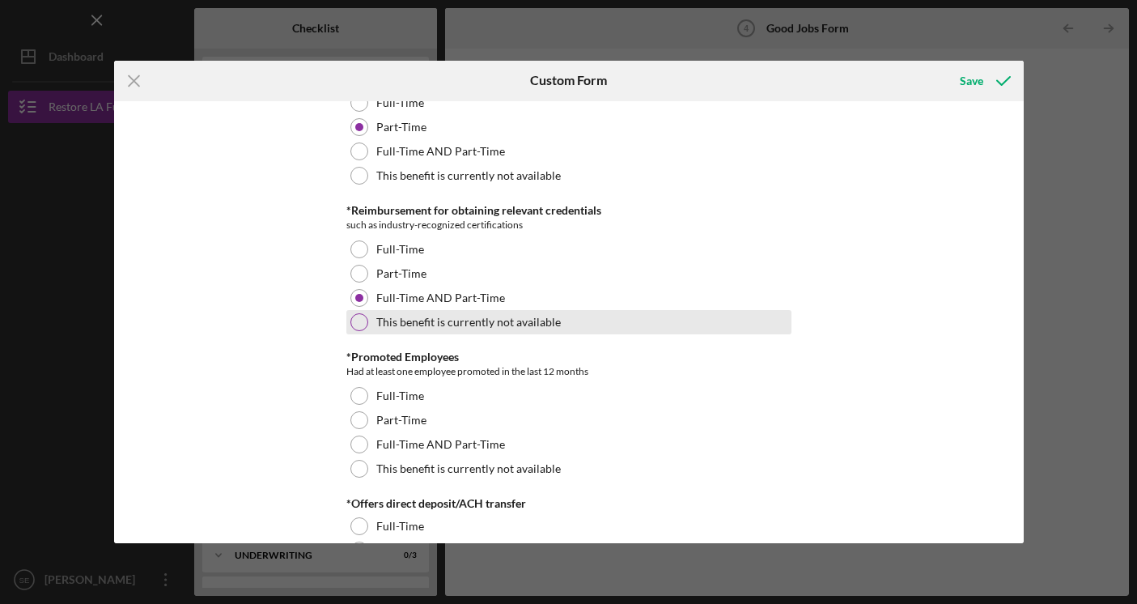
click at [366, 323] on div "This benefit is currently not available" at bounding box center [568, 322] width 445 height 24
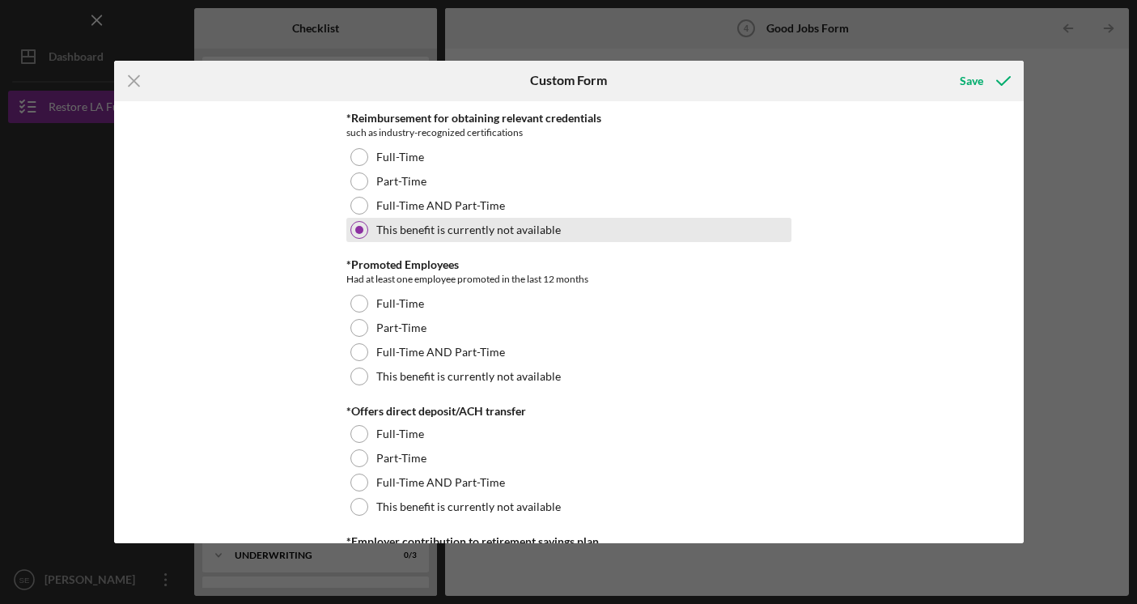
scroll to position [1071, 0]
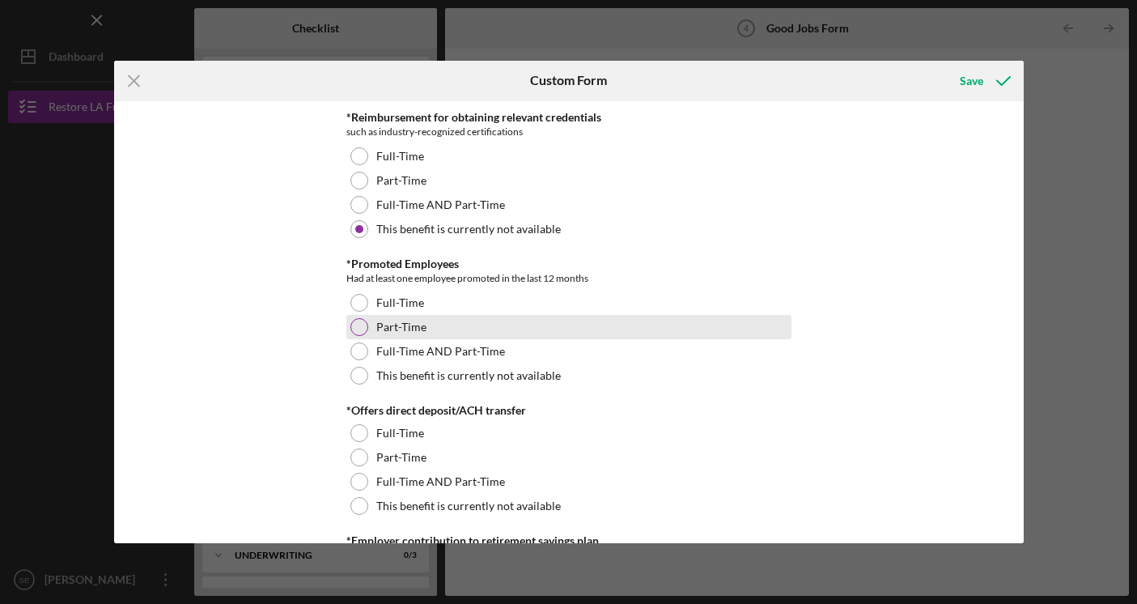
click at [366, 323] on div "Part-Time" at bounding box center [568, 327] width 445 height 24
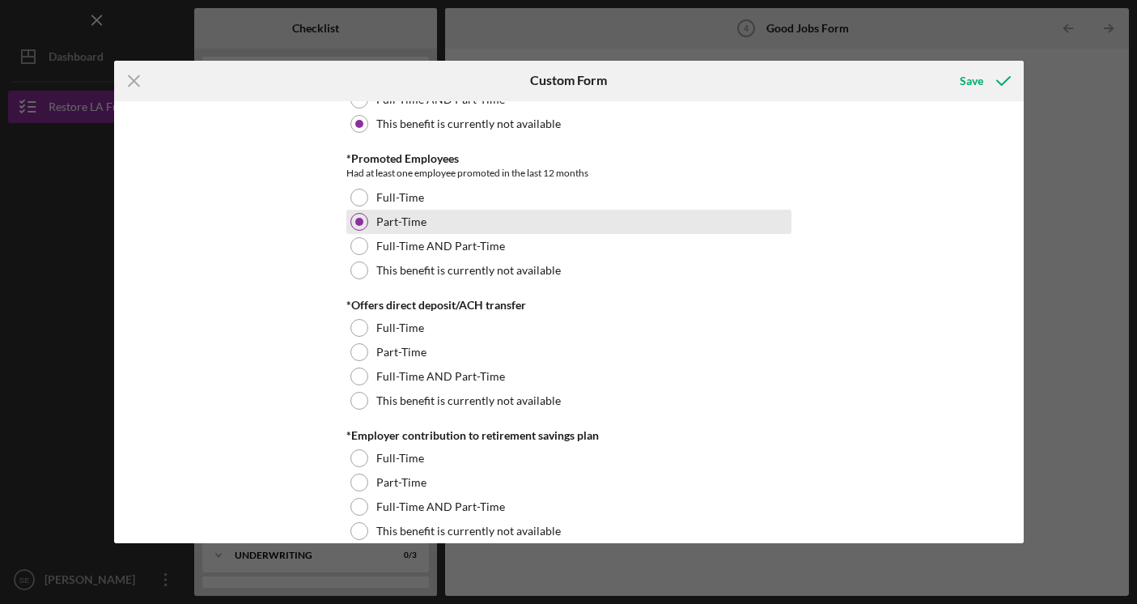
scroll to position [1191, 0]
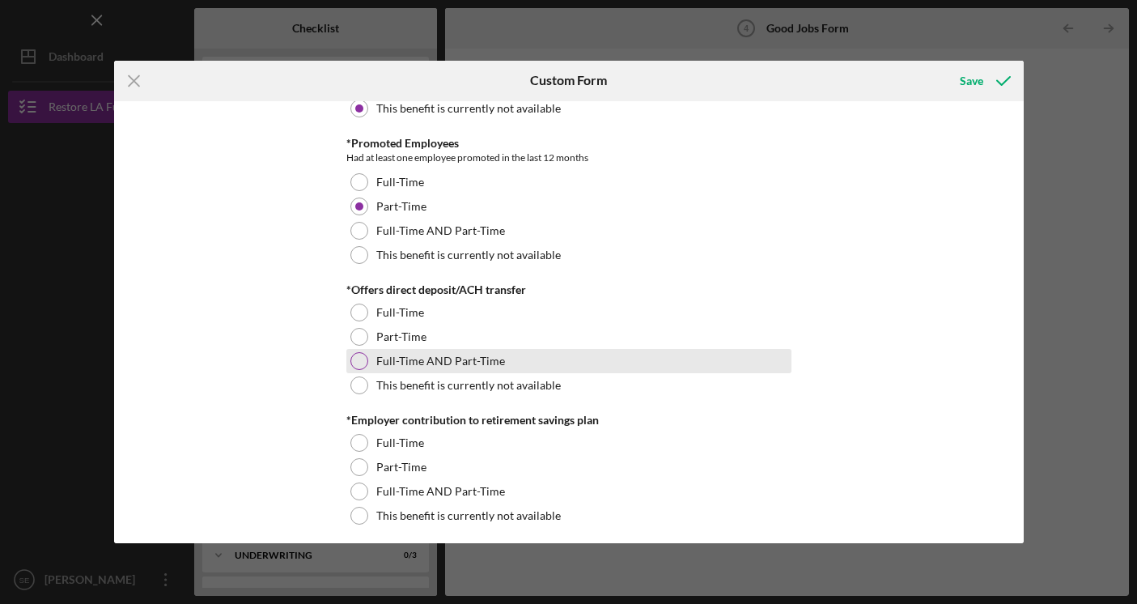
click at [359, 360] on div at bounding box center [359, 361] width 18 height 18
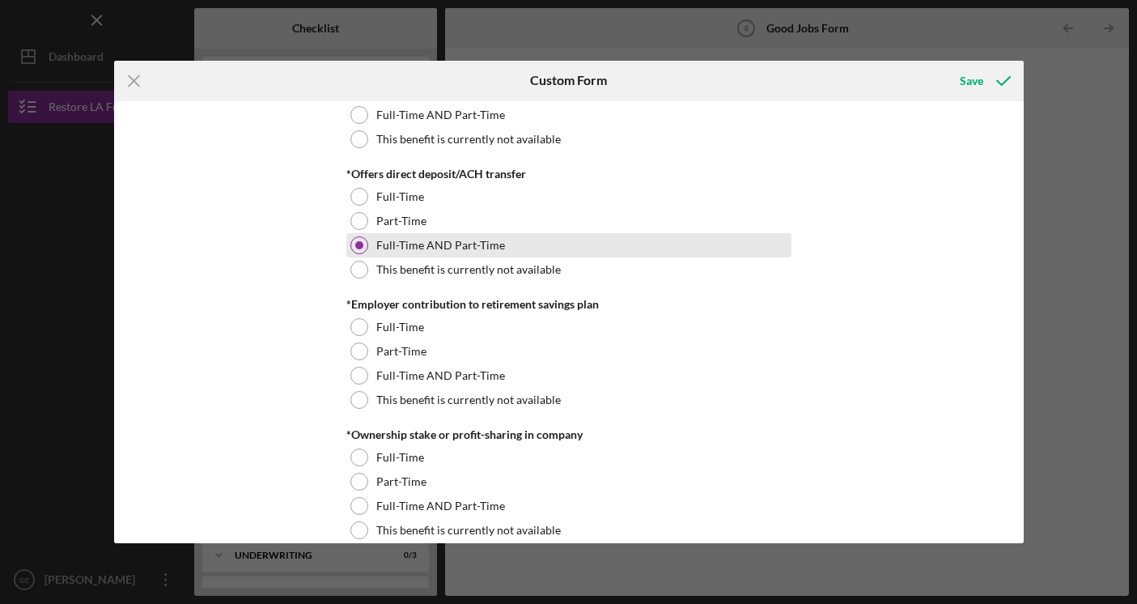
scroll to position [1306, 0]
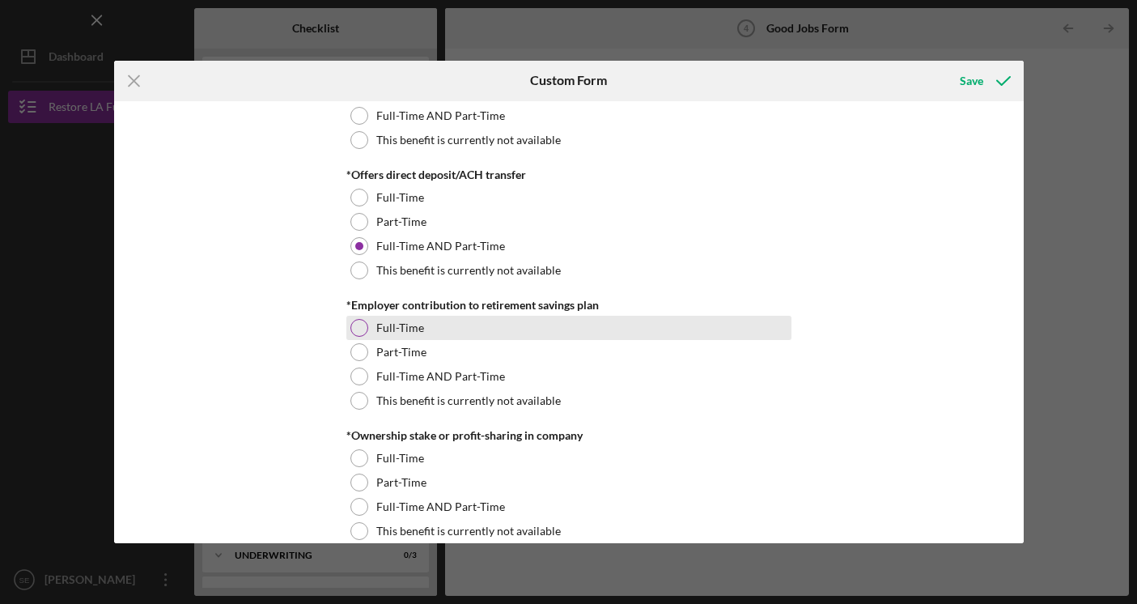
click at [355, 332] on div at bounding box center [359, 328] width 18 height 18
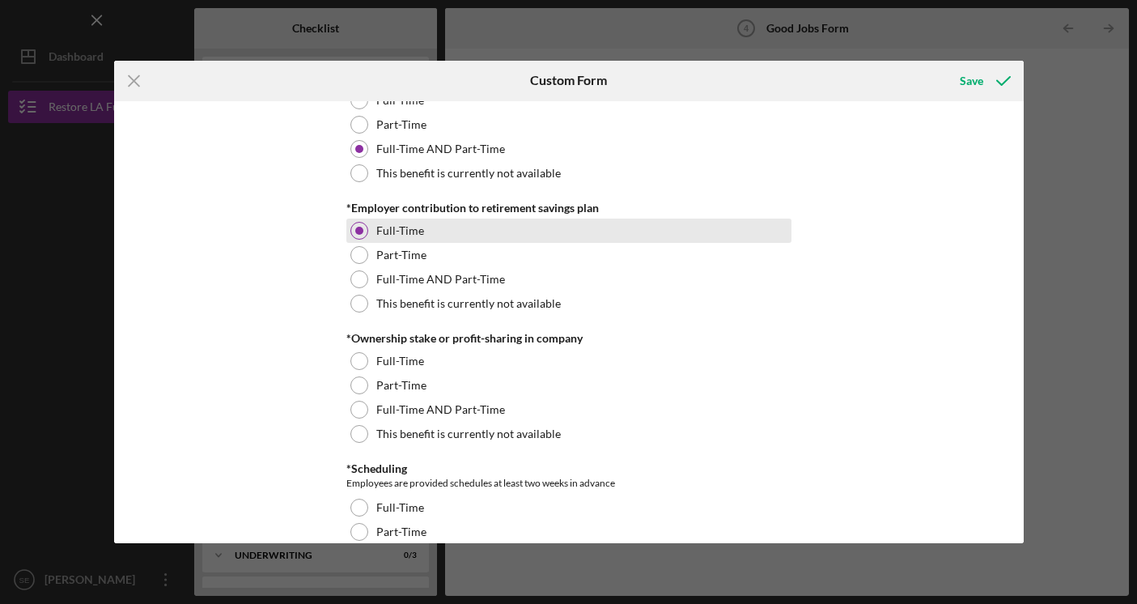
scroll to position [1404, 0]
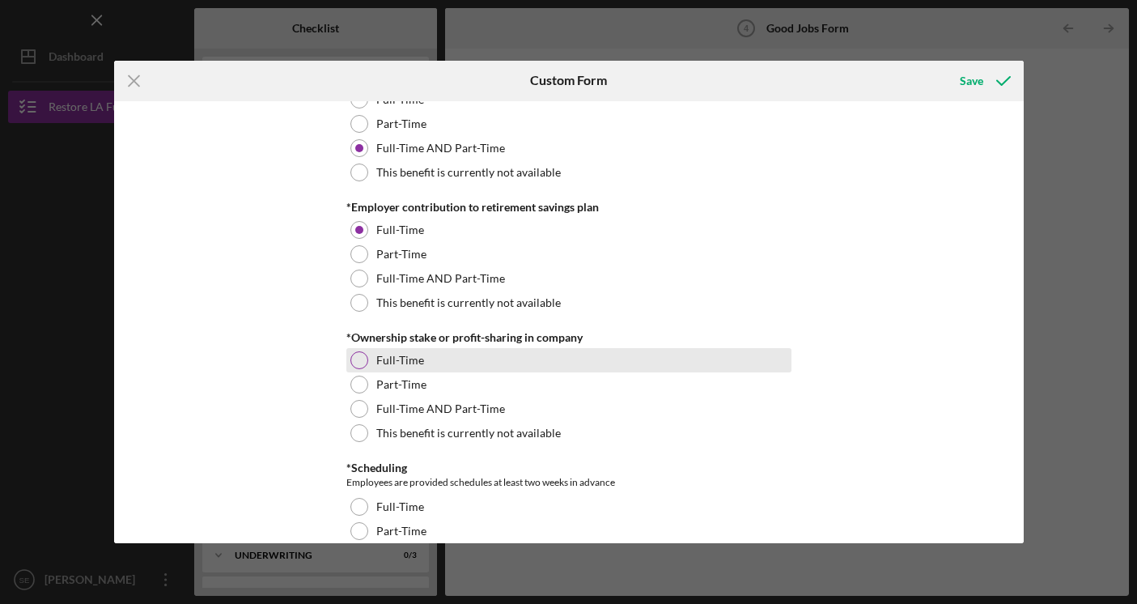
click at [359, 361] on div at bounding box center [359, 360] width 18 height 18
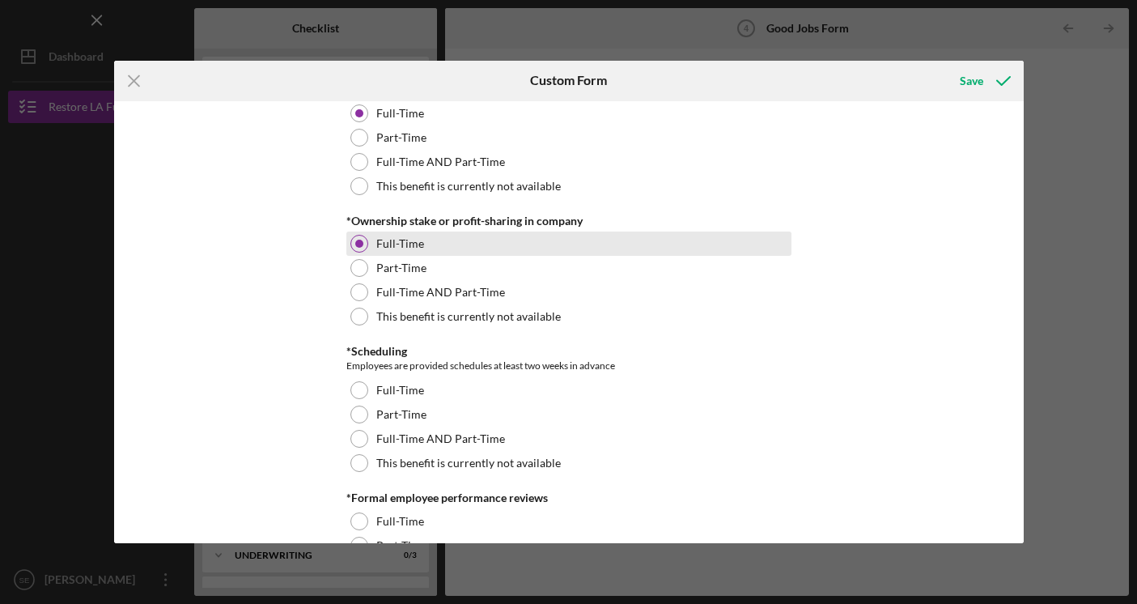
scroll to position [1526, 0]
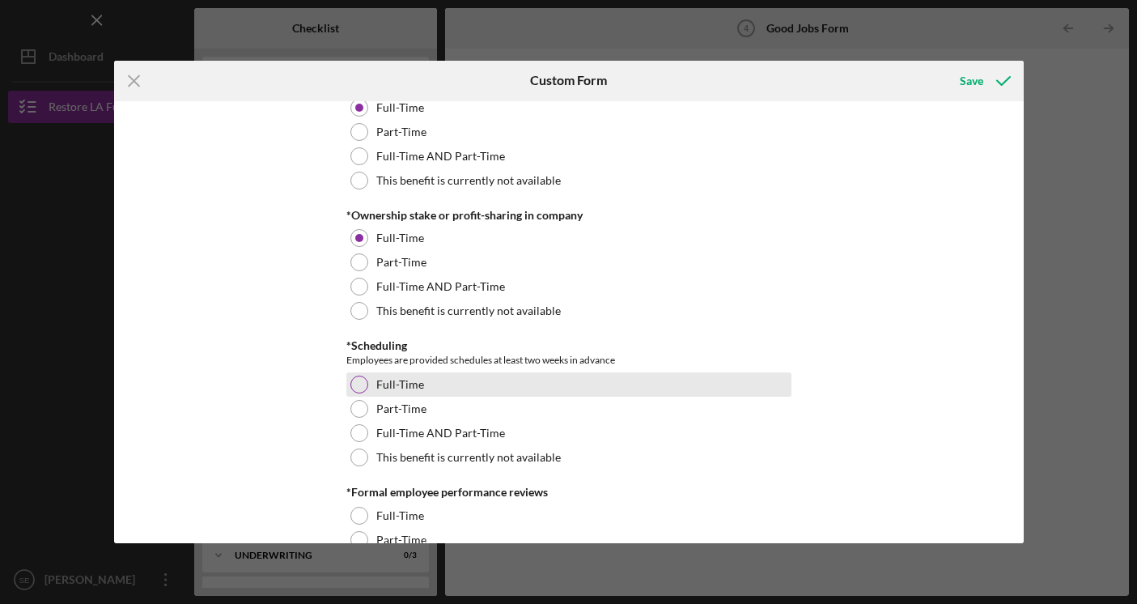
click at [357, 387] on div at bounding box center [359, 385] width 18 height 18
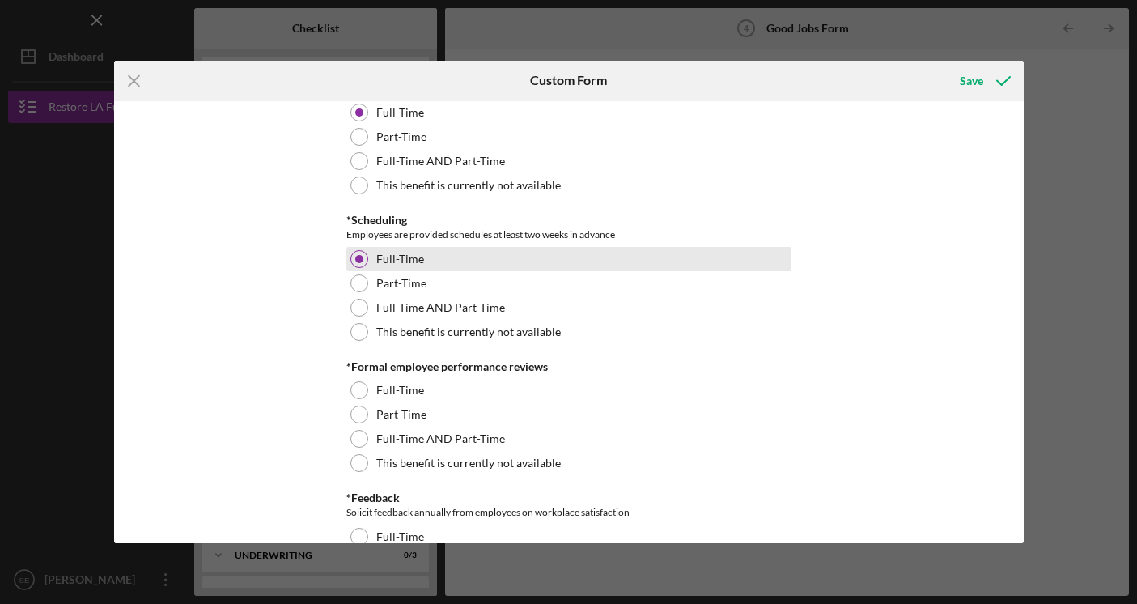
scroll to position [1653, 0]
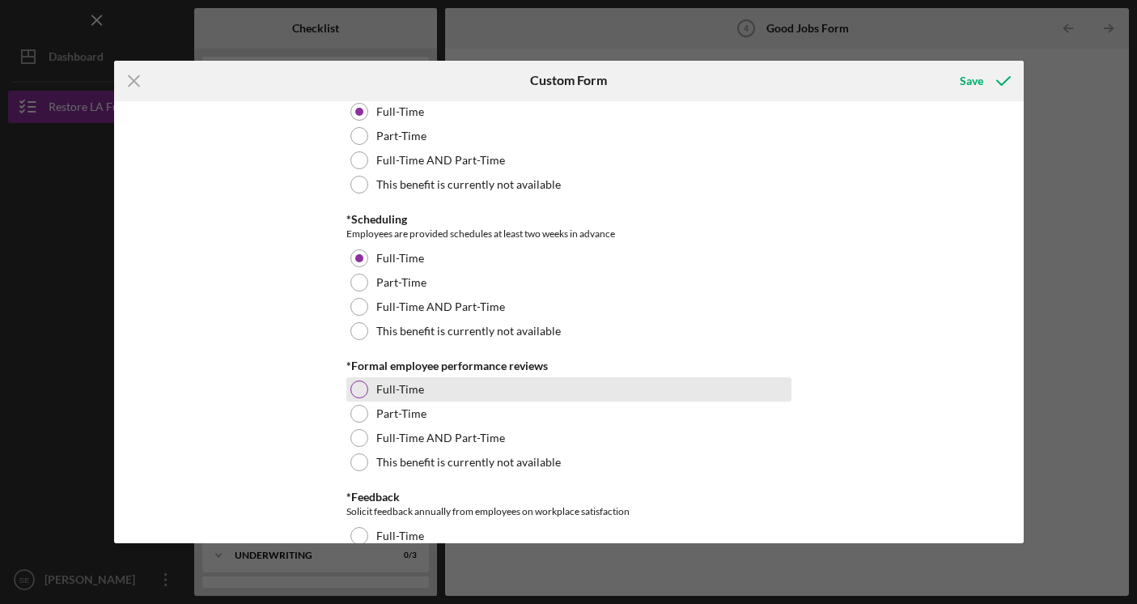
click at [357, 387] on div at bounding box center [359, 389] width 18 height 18
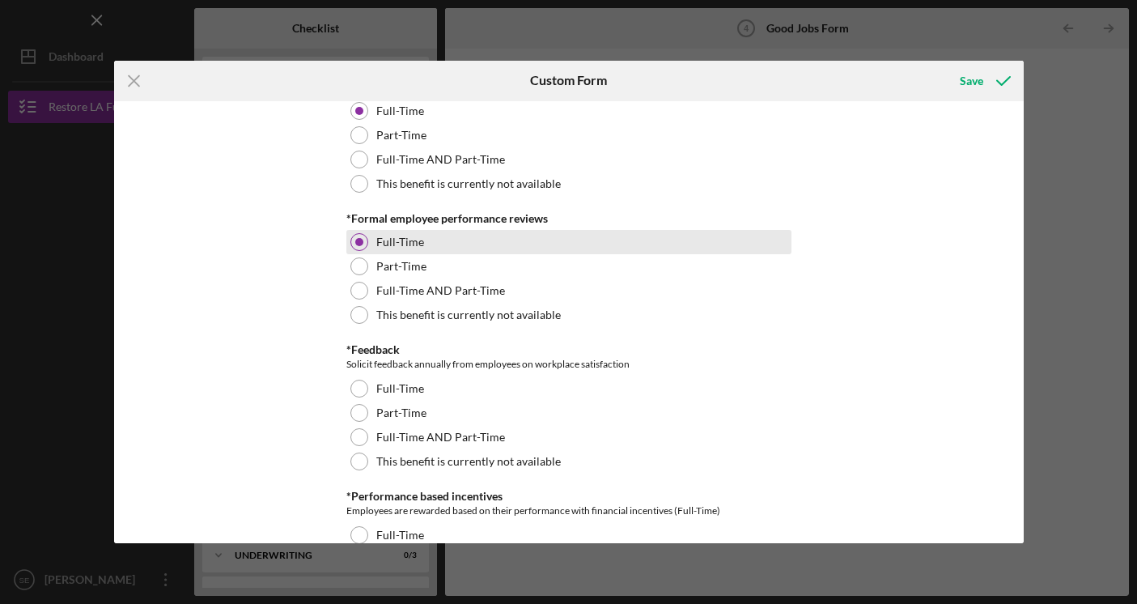
scroll to position [1801, 0]
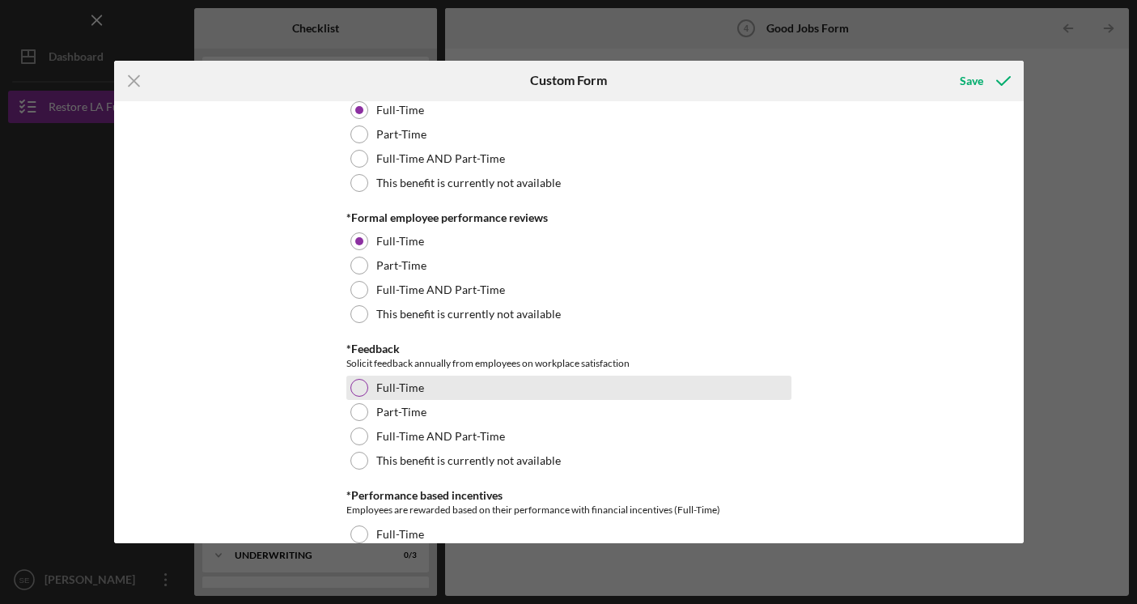
click at [357, 387] on div at bounding box center [359, 388] width 18 height 18
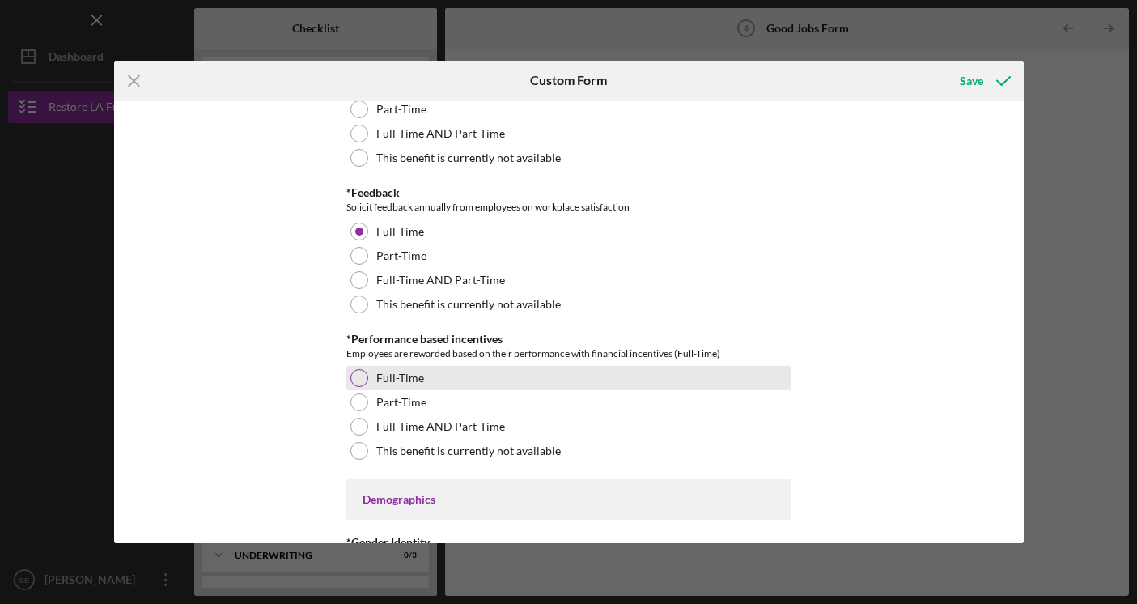
scroll to position [1953, 0]
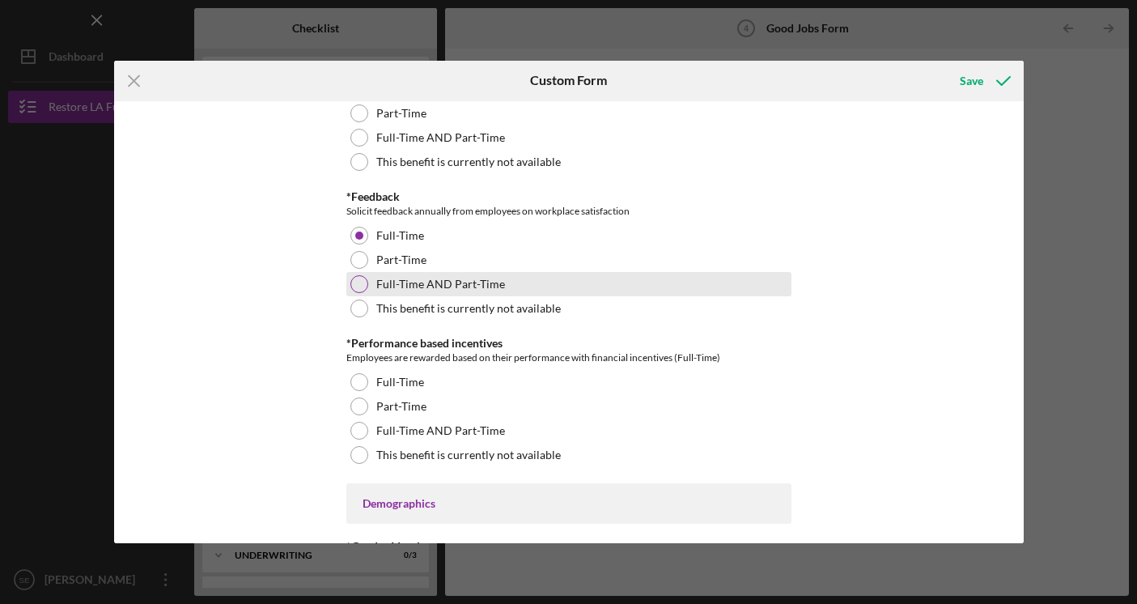
click at [360, 279] on div at bounding box center [359, 284] width 18 height 18
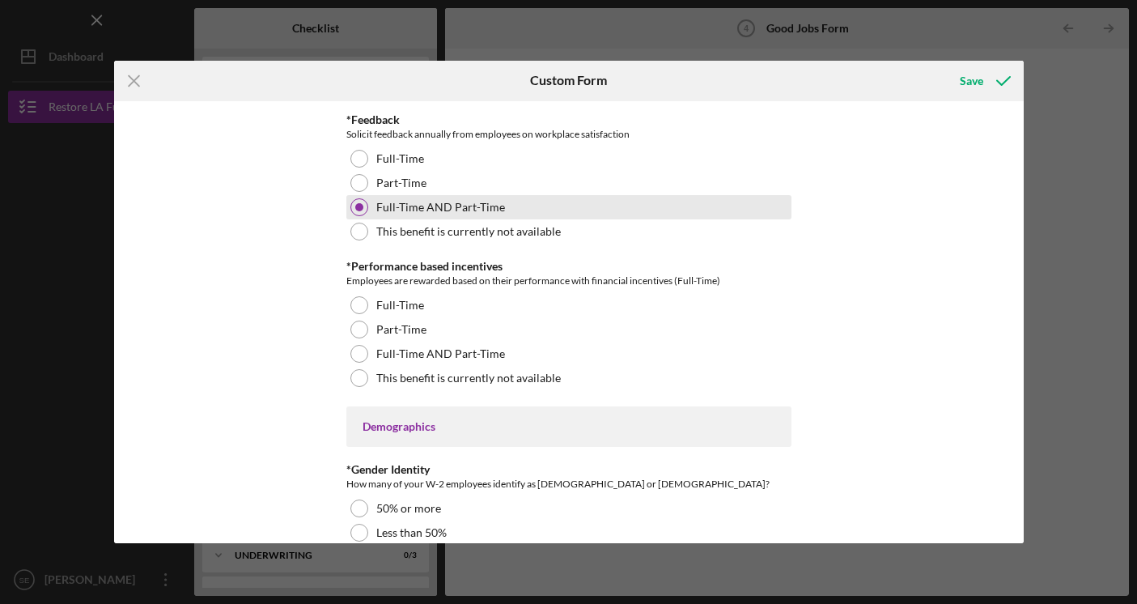
scroll to position [2033, 0]
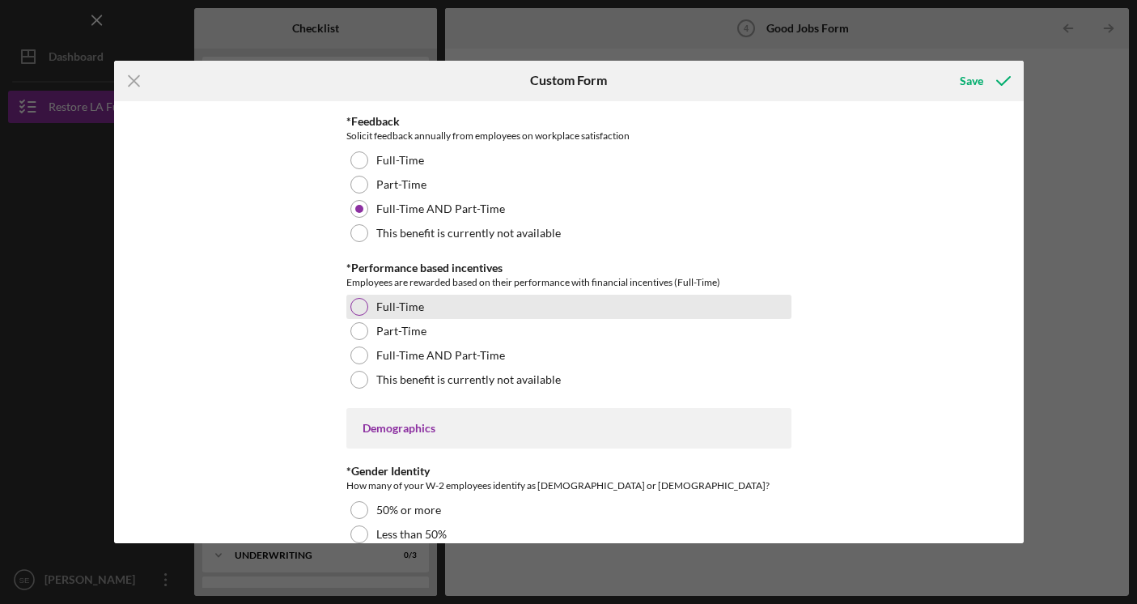
click at [358, 306] on div at bounding box center [359, 307] width 18 height 18
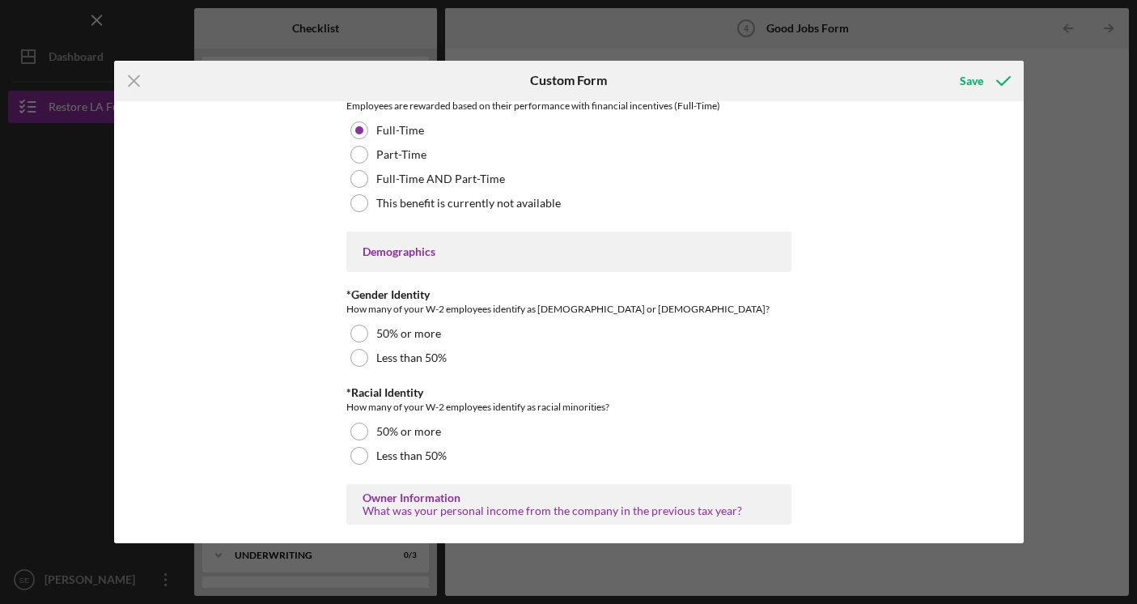
scroll to position [2208, 0]
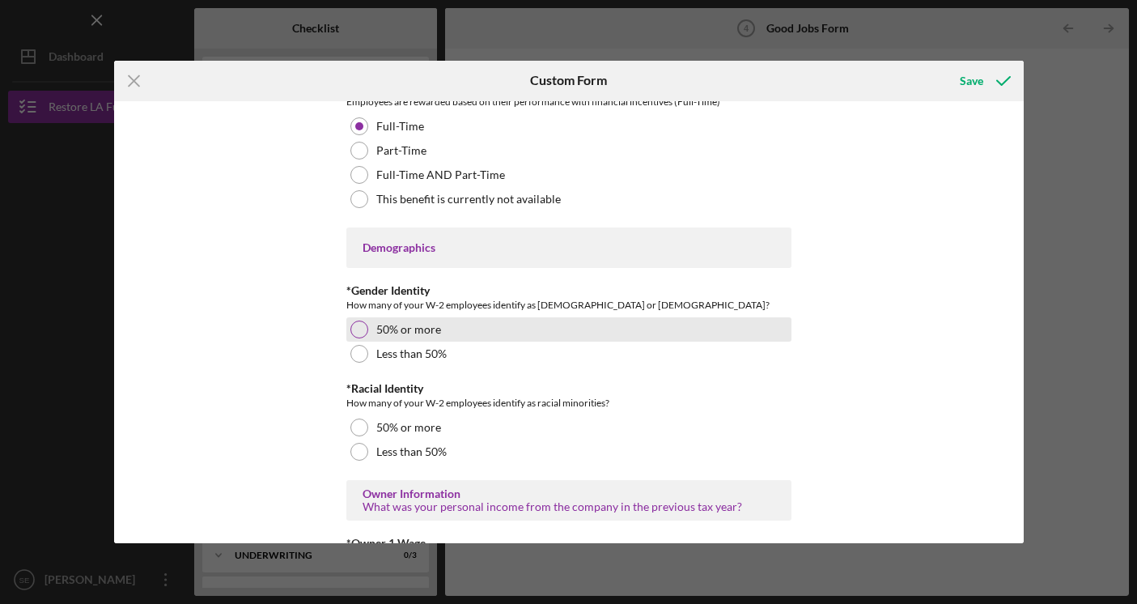
click at [350, 329] on div at bounding box center [359, 329] width 18 height 18
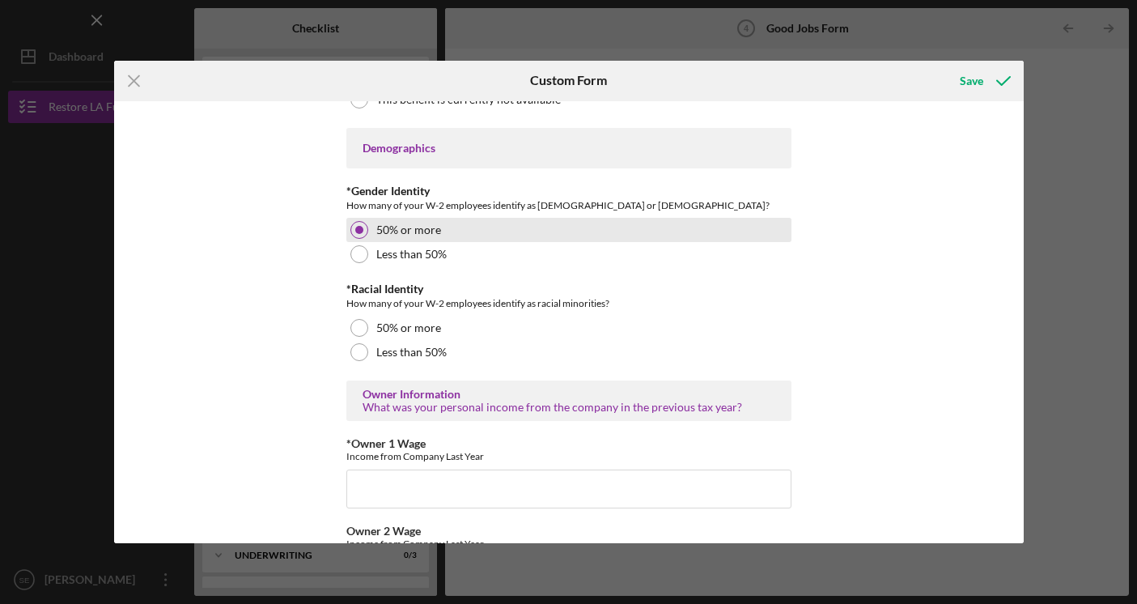
scroll to position [2315, 0]
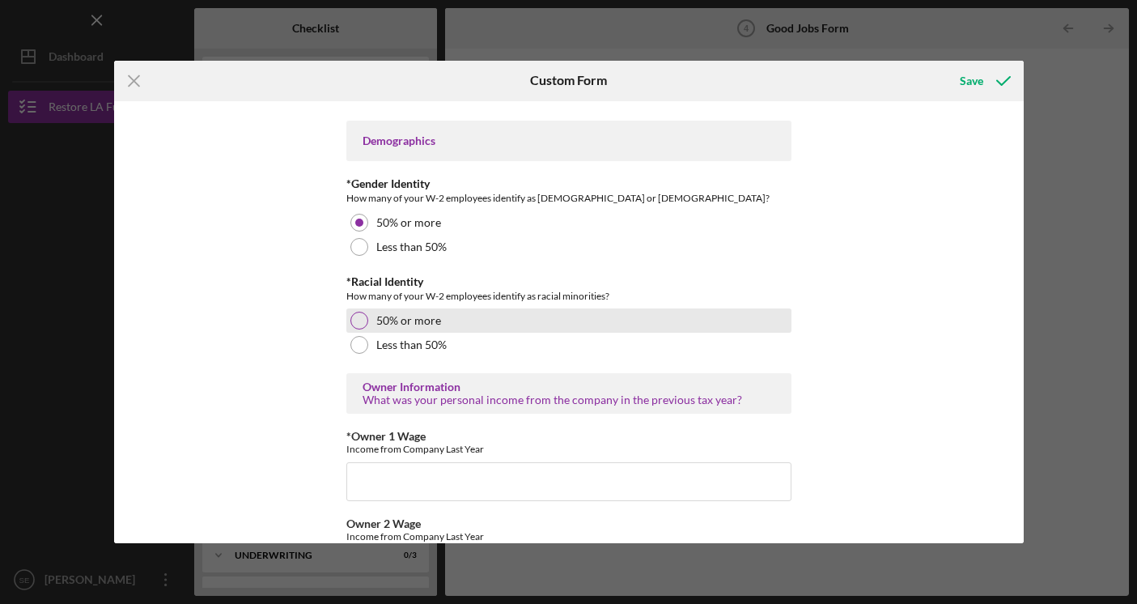
click at [353, 320] on div at bounding box center [359, 321] width 18 height 18
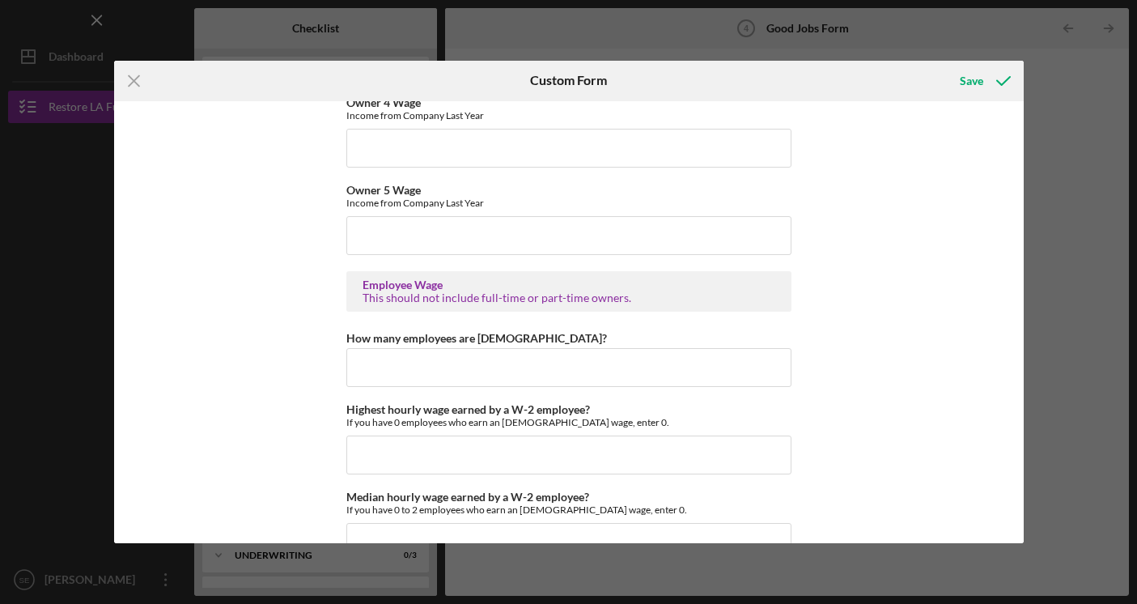
scroll to position [2913, 0]
type input "65,000"
click at [379, 367] on input "How many employees are [DEMOGRAPHIC_DATA]?" at bounding box center [568, 366] width 445 height 39
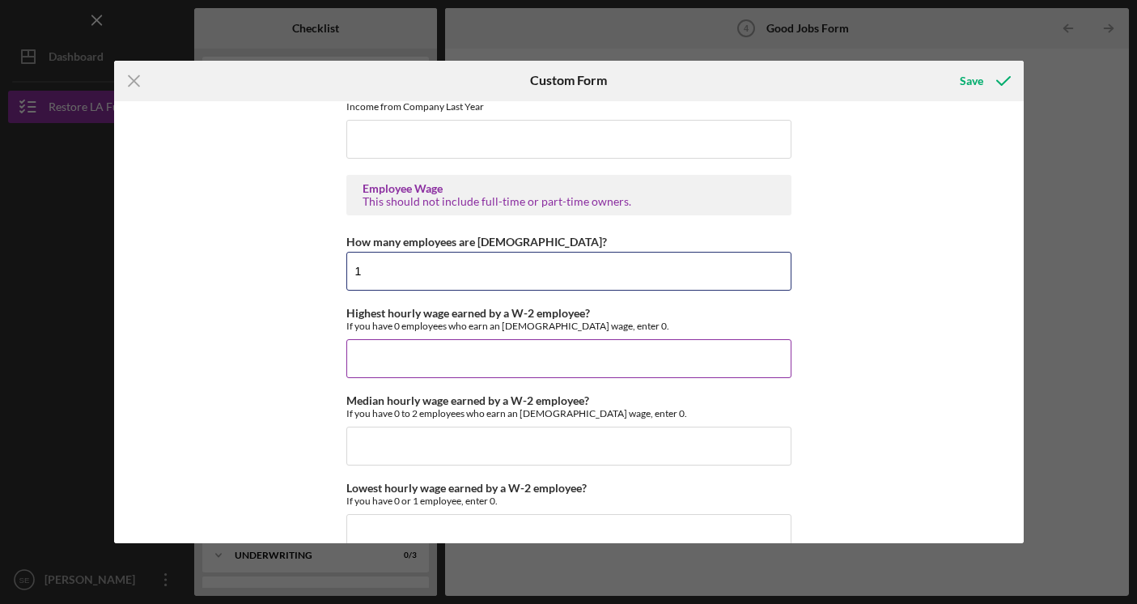
scroll to position [3009, 0]
type input "1"
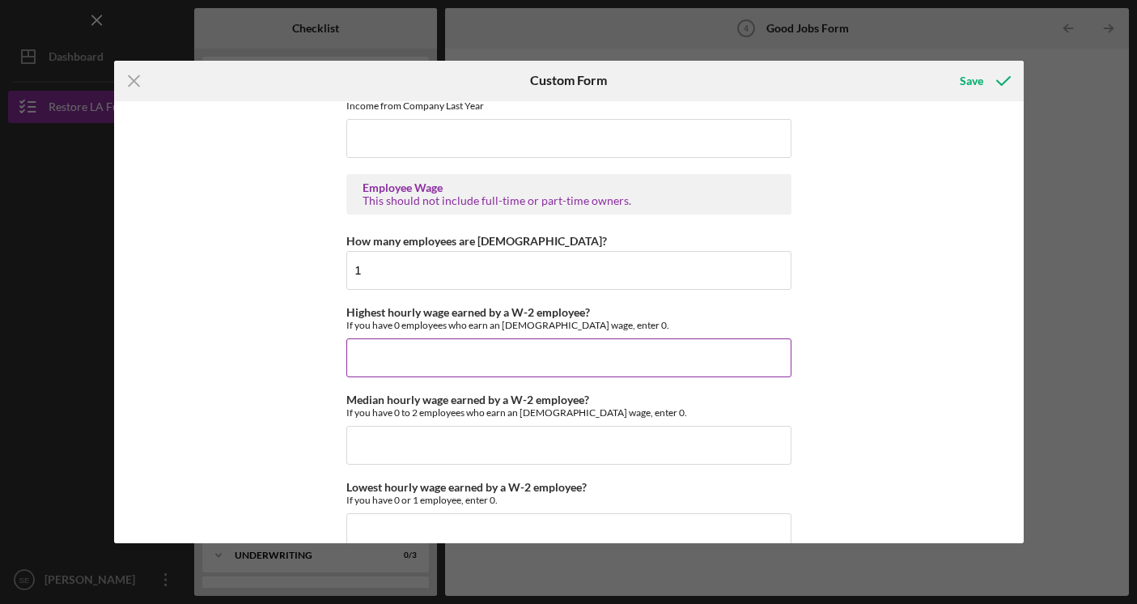
click at [376, 367] on input "Highest hourly wage earned by a W-2 employee?" at bounding box center [568, 357] width 445 height 39
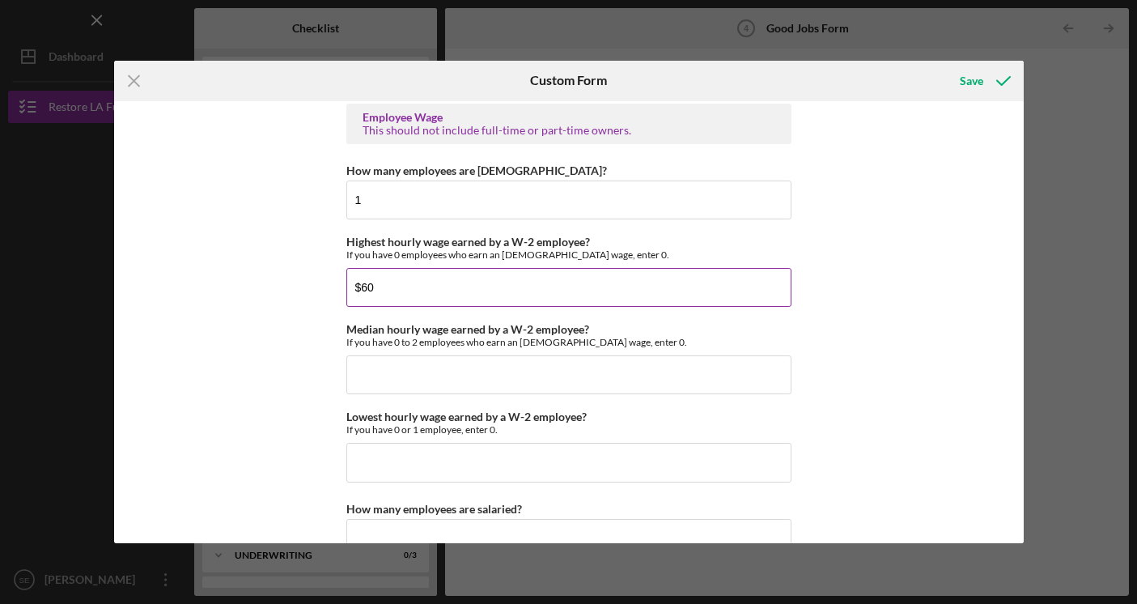
scroll to position [3082, 0]
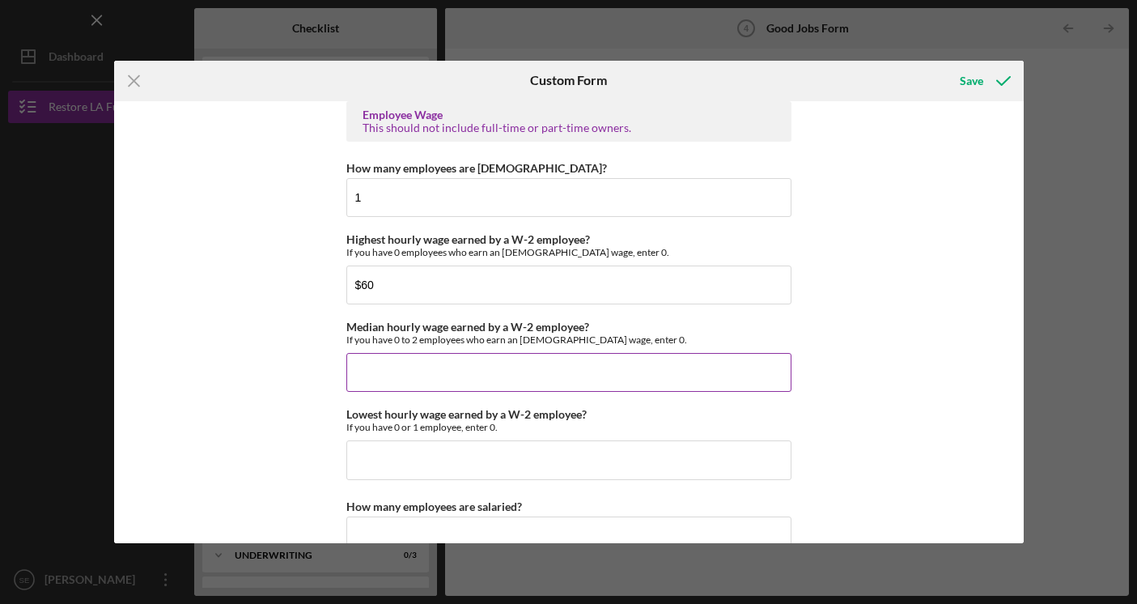
click at [431, 358] on input "Median hourly wage earned by a W-2 employee?" at bounding box center [568, 372] width 445 height 39
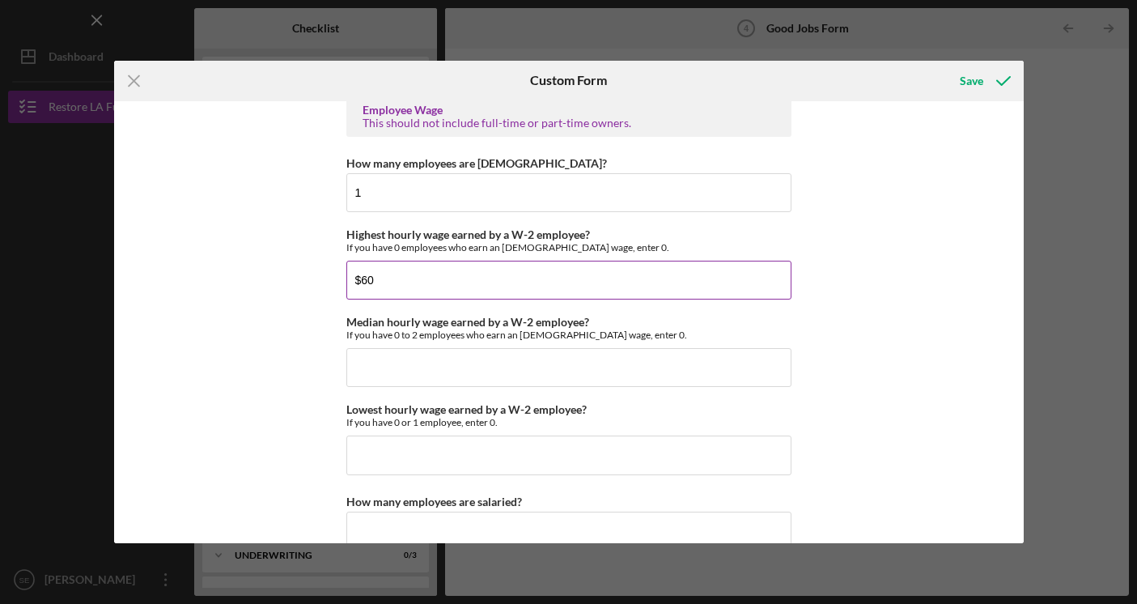
click at [408, 280] on input "$60" at bounding box center [568, 280] width 445 height 39
type input "$"
type input "$0"
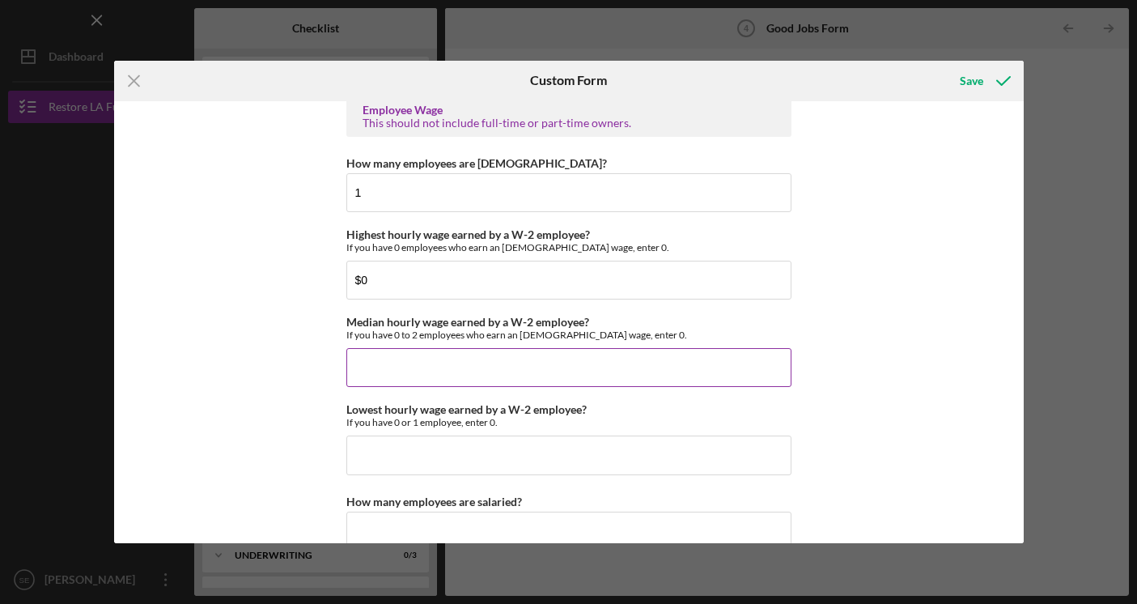
click at [412, 371] on input "Median hourly wage earned by a W-2 employee?" at bounding box center [568, 367] width 445 height 39
type input "$0"
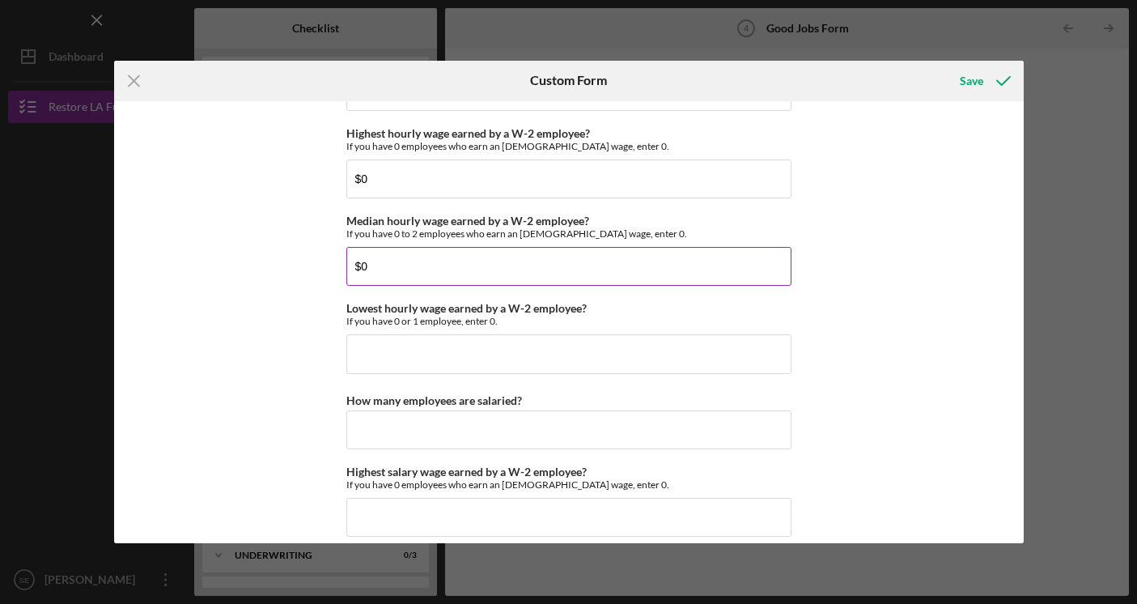
scroll to position [3189, 0]
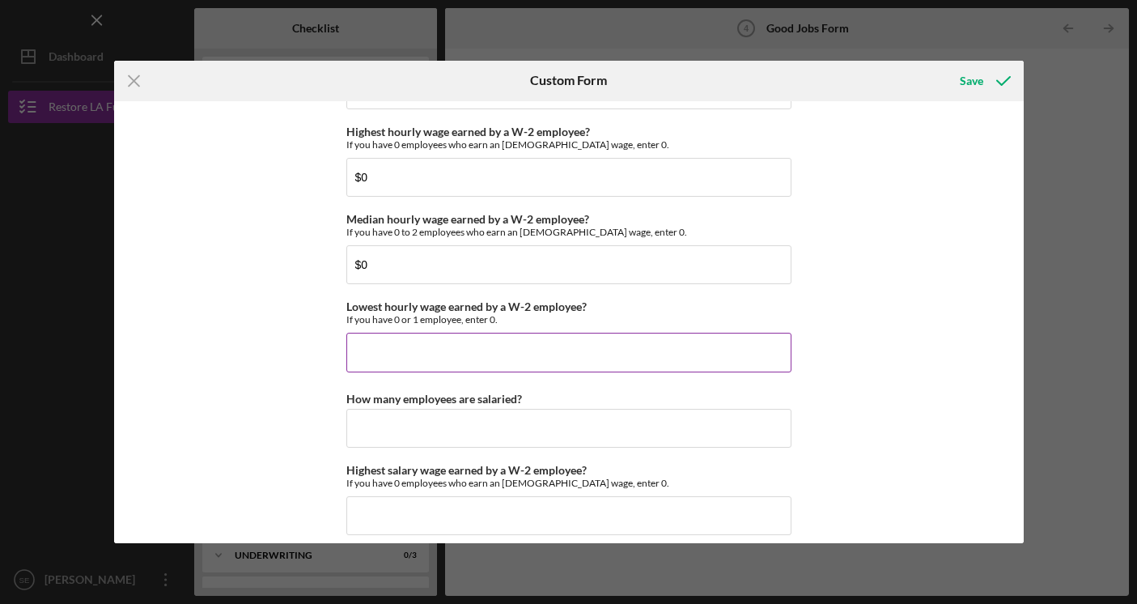
click at [412, 361] on input "Lowest hourly wage earned by a W-2 employee?" at bounding box center [568, 352] width 445 height 39
type input "$0"
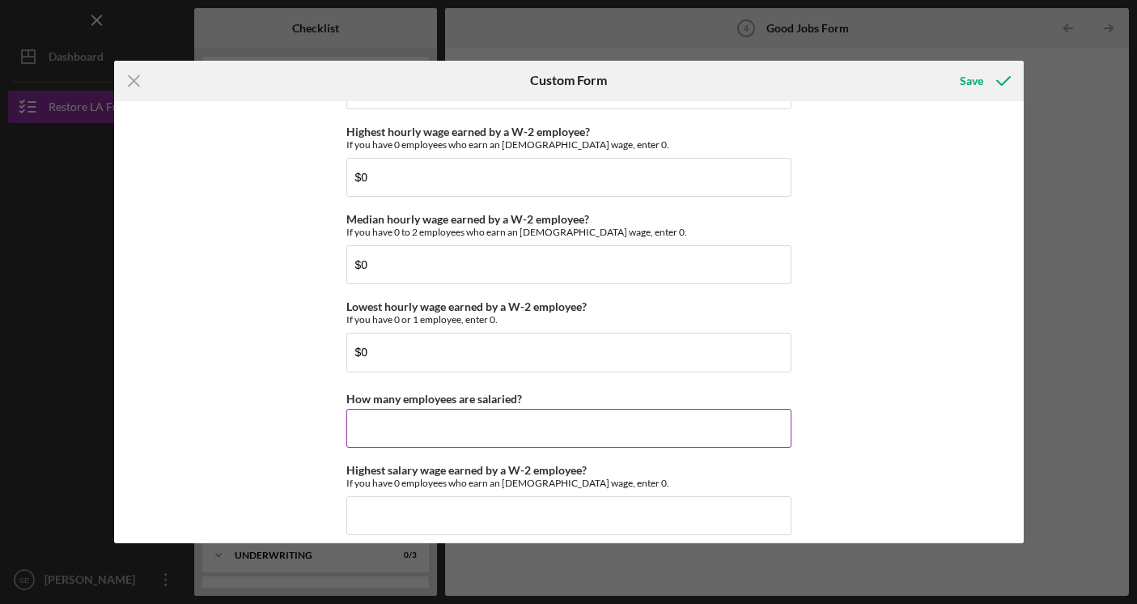
click at [414, 424] on input "How many employees are salaried?" at bounding box center [568, 428] width 445 height 39
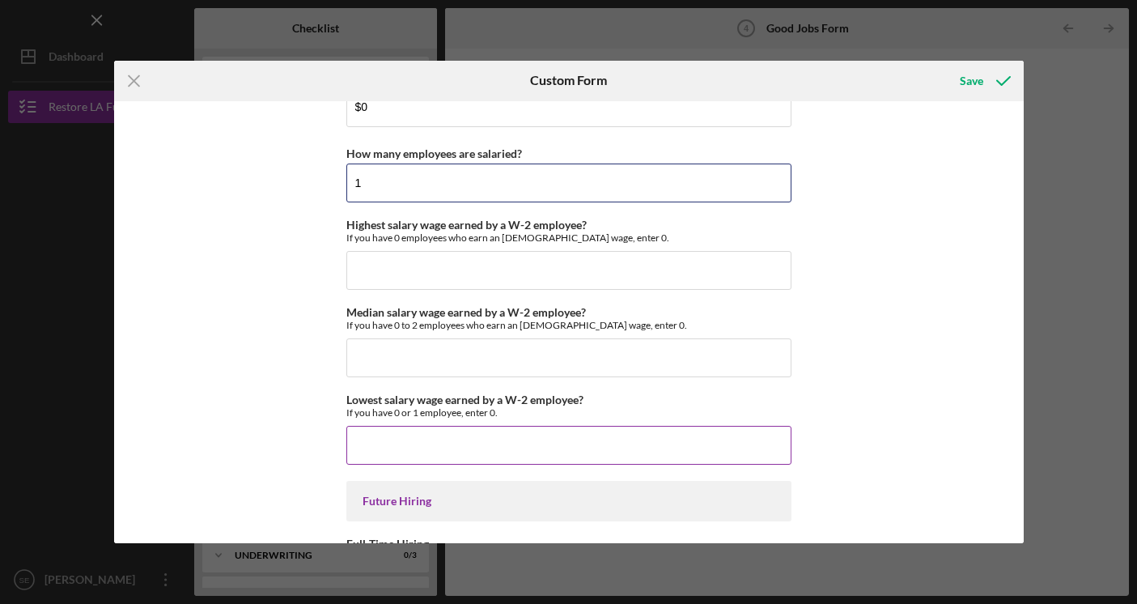
scroll to position [3433, 0]
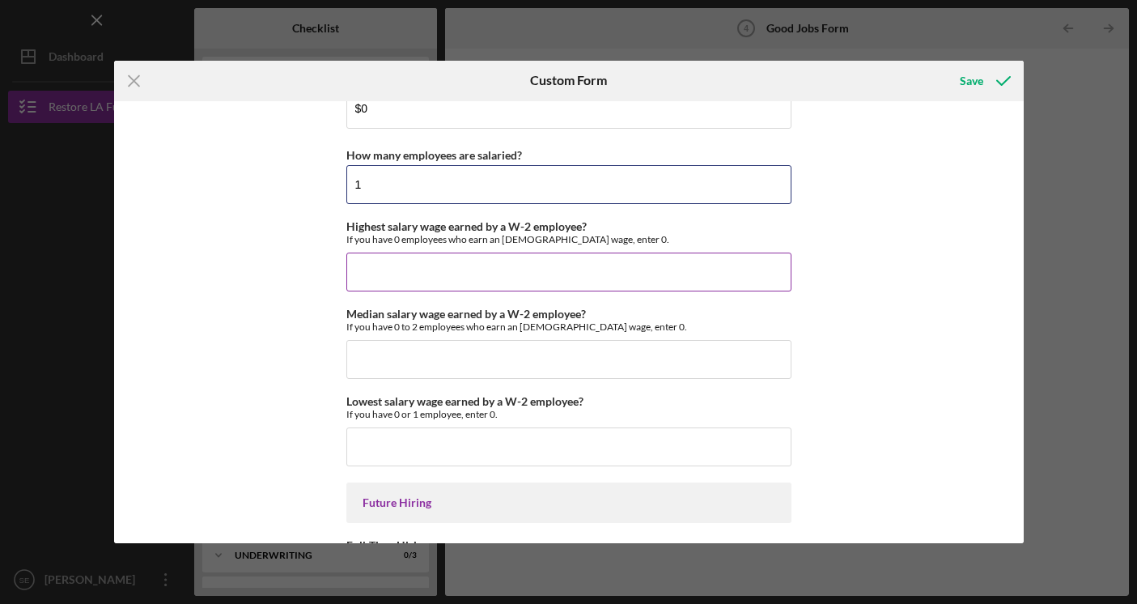
type input "1"
click at [437, 261] on input "Highest salary wage earned by a W-2 employee?" at bounding box center [568, 271] width 445 height 39
type input "$0"
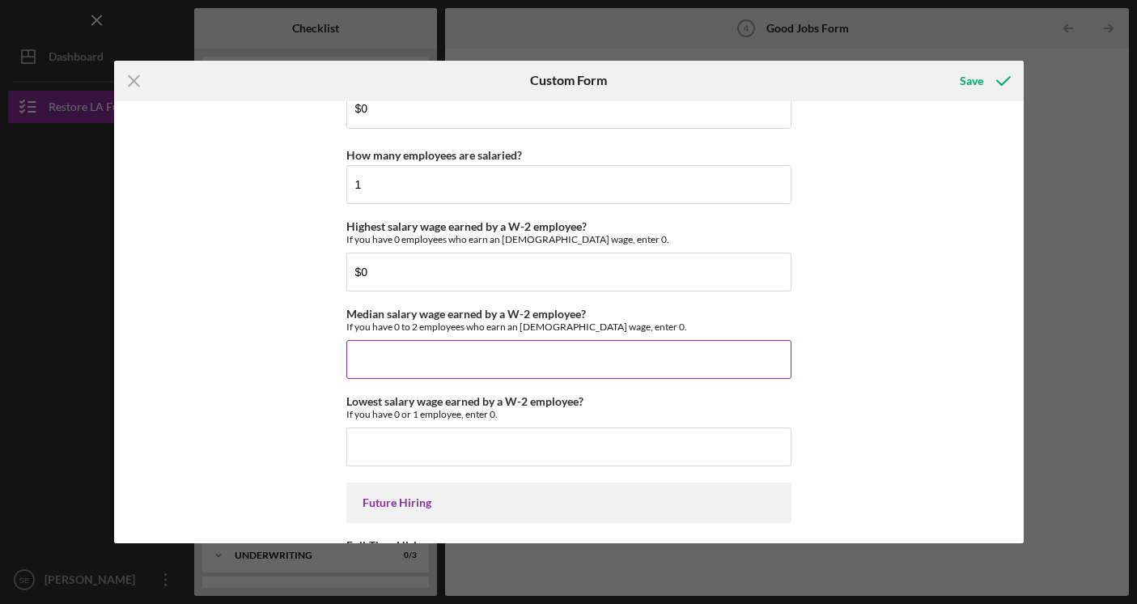
click at [448, 354] on input "Median salary wage earned by a W-2 employee?" at bounding box center [568, 359] width 445 height 39
type input "$0"
click at [456, 451] on input "Lowest salary wage earned by a W-2 employee?" at bounding box center [568, 446] width 445 height 39
type input "$0"
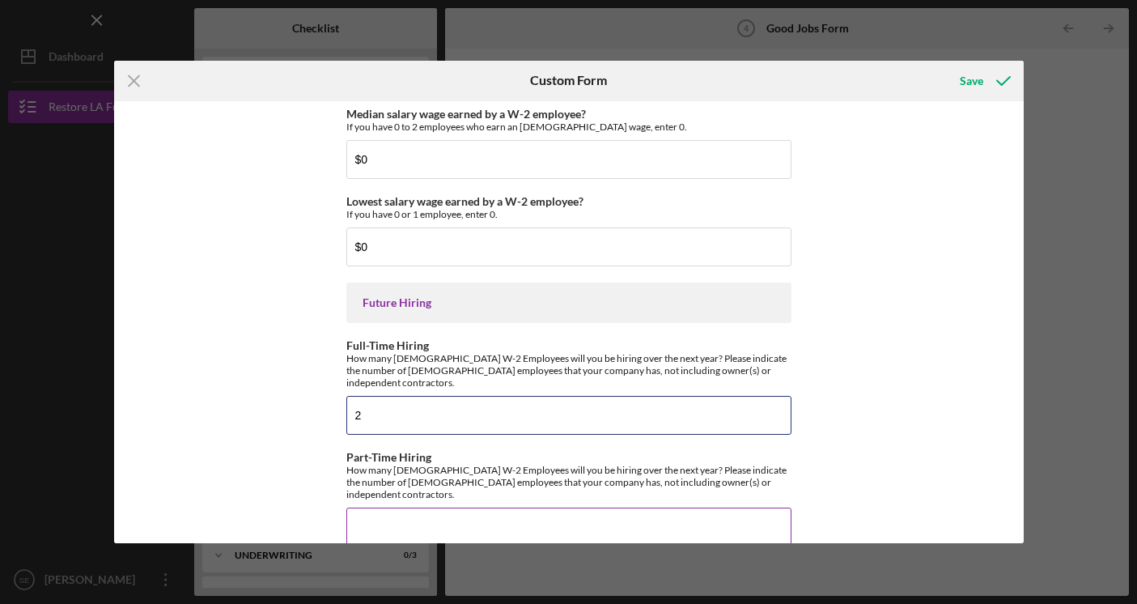
scroll to position [3632, 0]
type input "2"
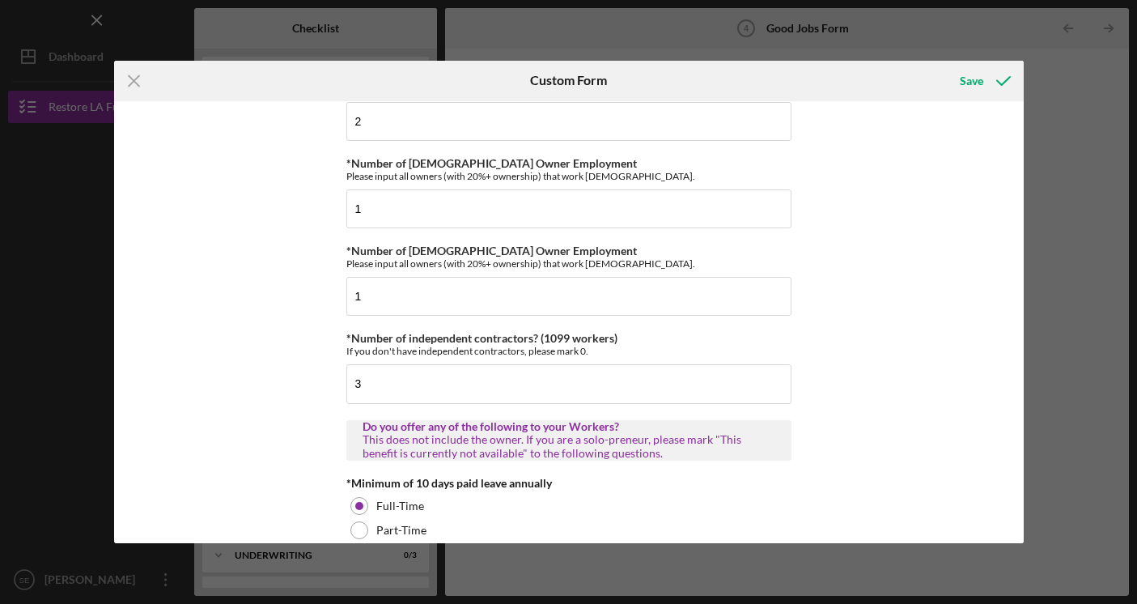
scroll to position [0, 0]
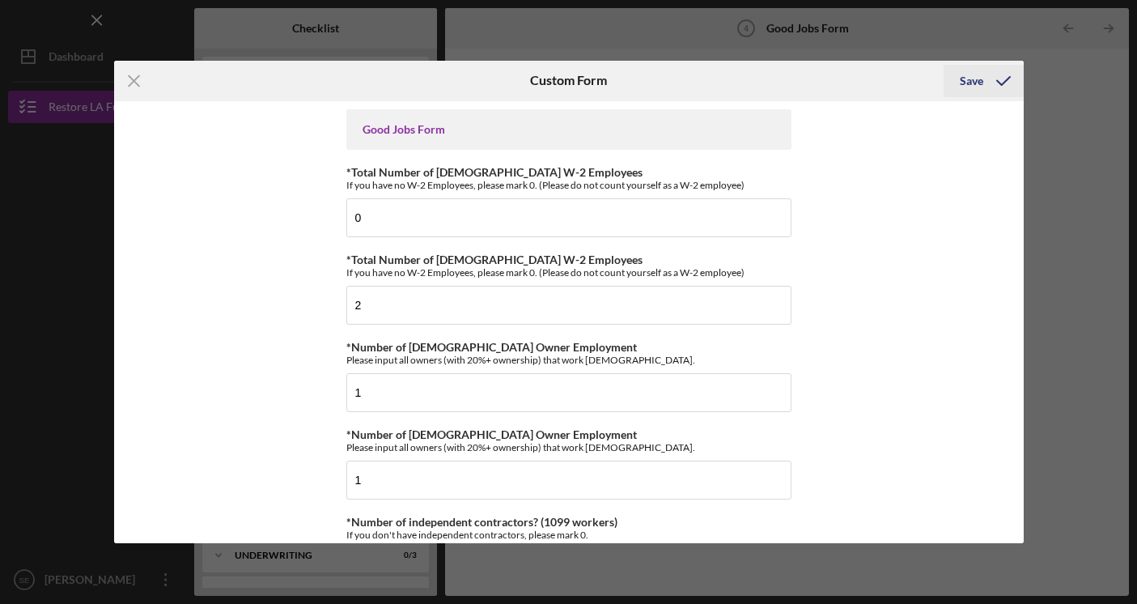
type input "3"
click at [978, 82] on div "Save" at bounding box center [971, 81] width 23 height 32
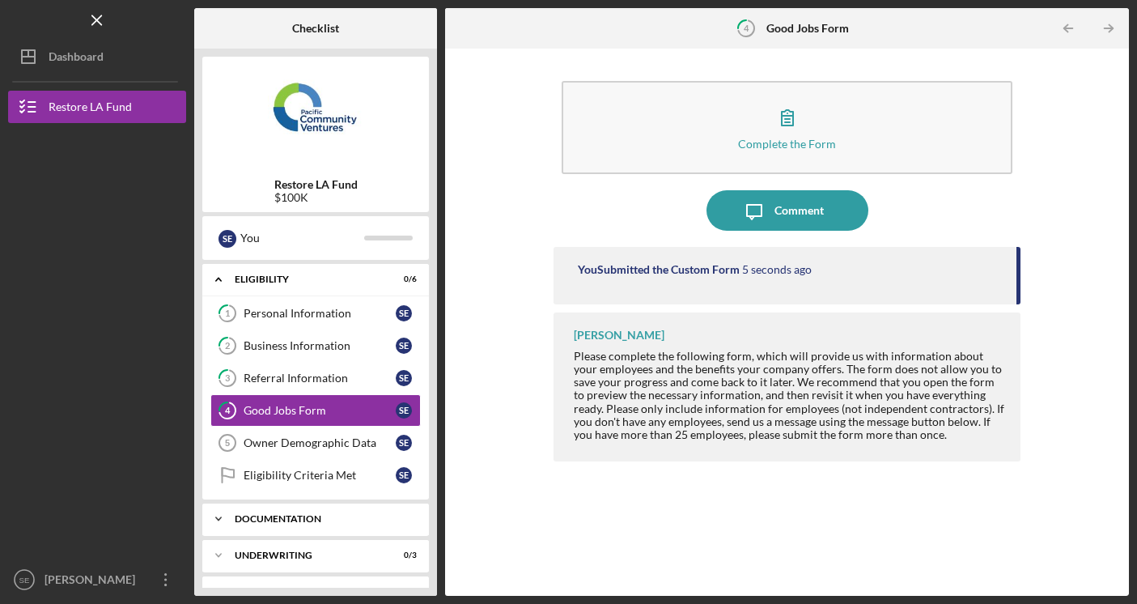
click at [330, 517] on div "Documentation" at bounding box center [322, 519] width 174 height 10
click at [329, 554] on div "Full Application Form" at bounding box center [320, 552] width 152 height 13
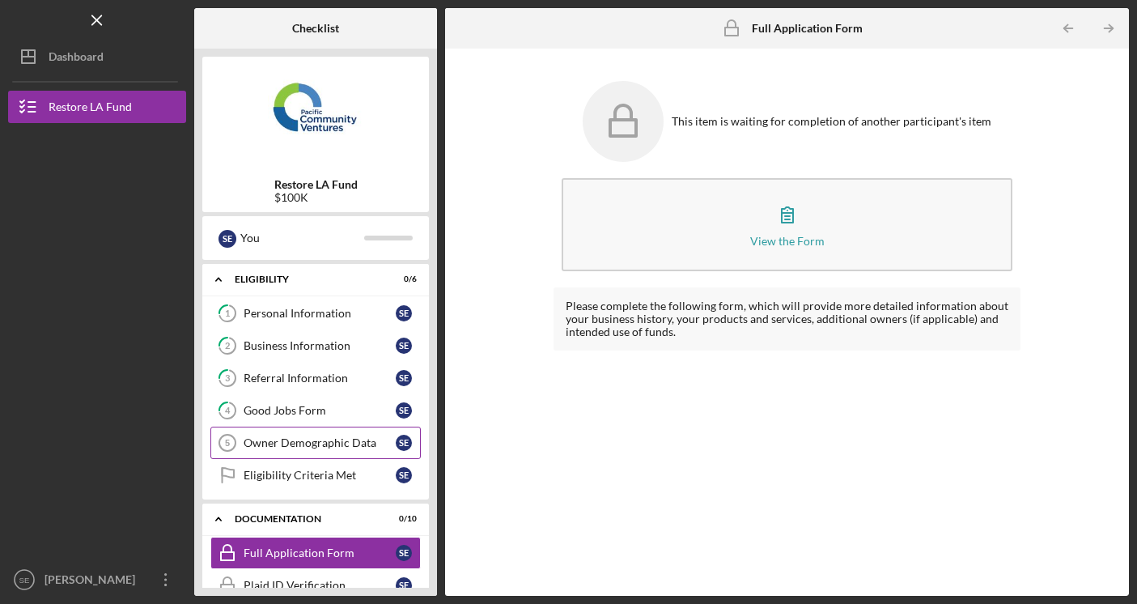
click at [323, 452] on link "Owner Demographic Data 5 Owner Demographic Data S E" at bounding box center [315, 442] width 210 height 32
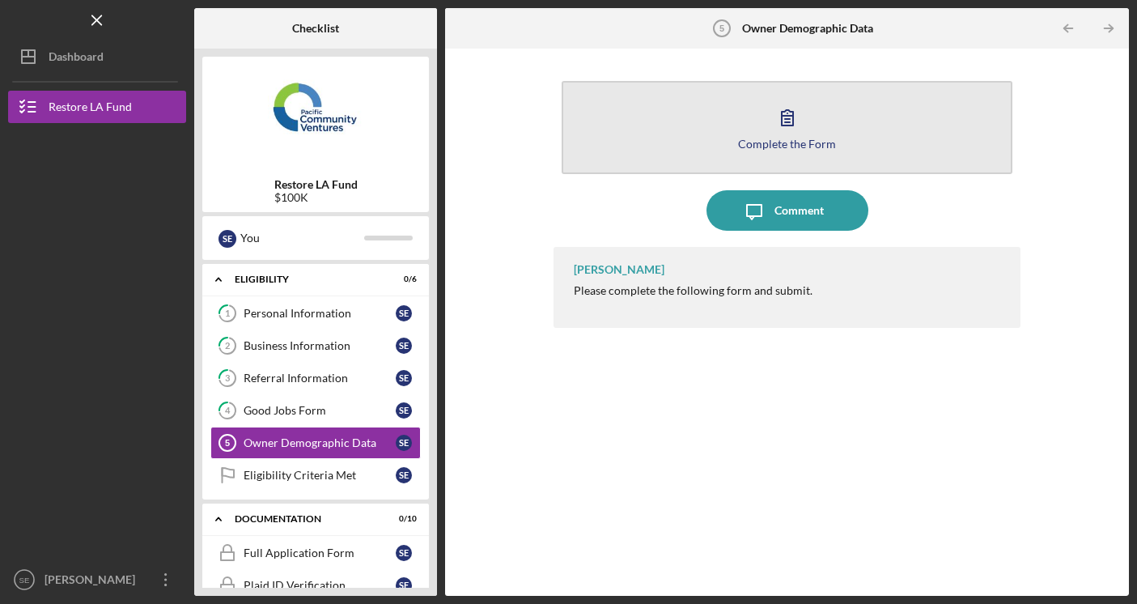
click at [667, 130] on button "Complete the Form Form" at bounding box center [788, 127] width 452 height 93
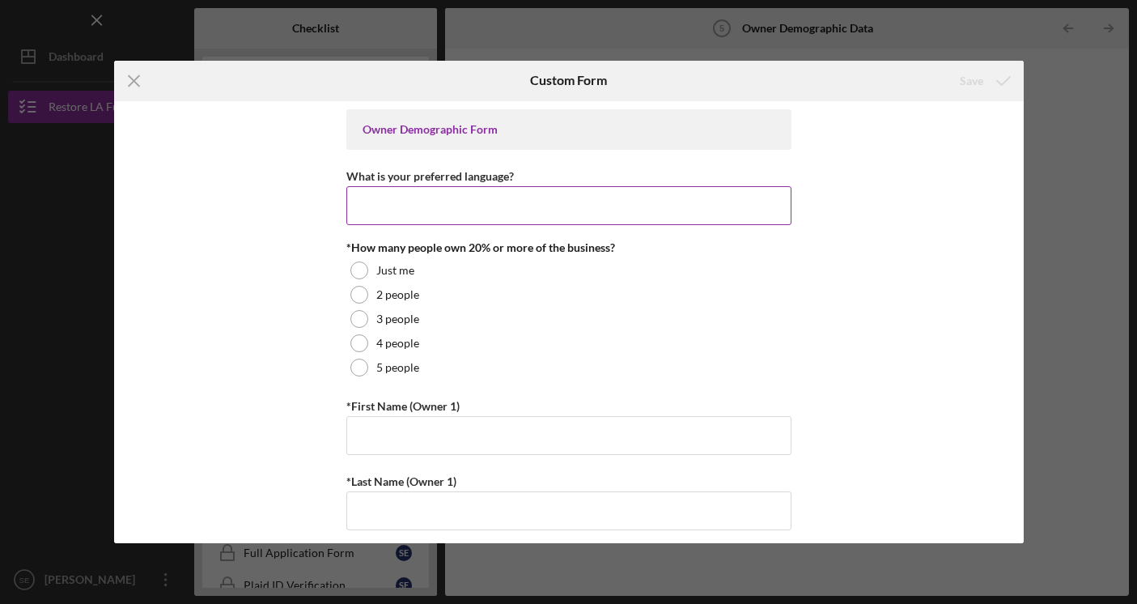
click at [537, 214] on input "What is your preferred language?" at bounding box center [568, 205] width 445 height 39
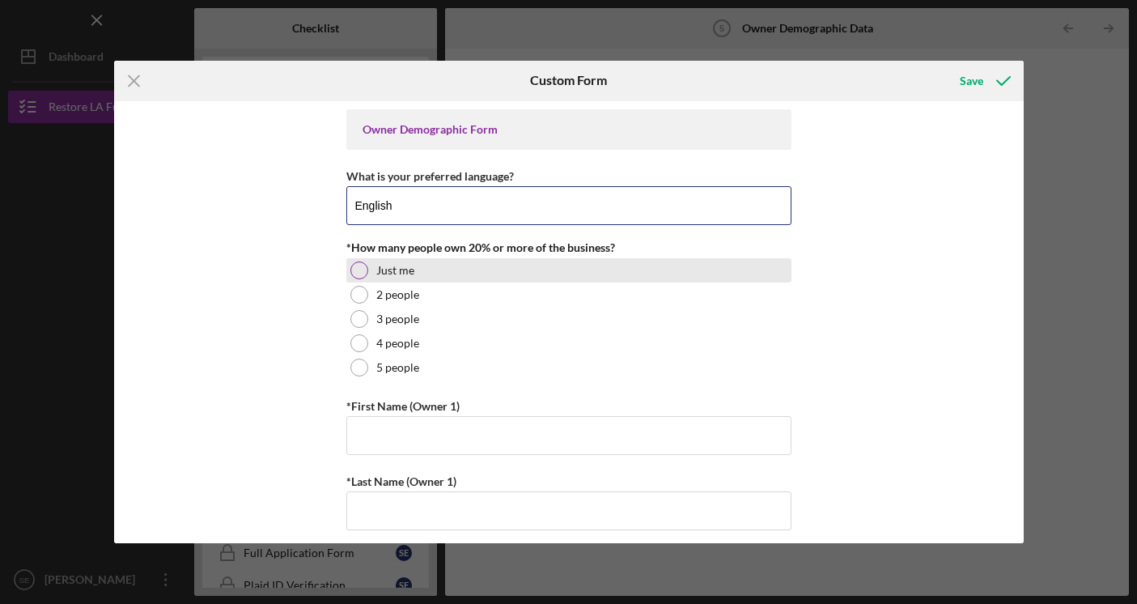
type input "English"
click at [364, 267] on div at bounding box center [359, 270] width 18 height 18
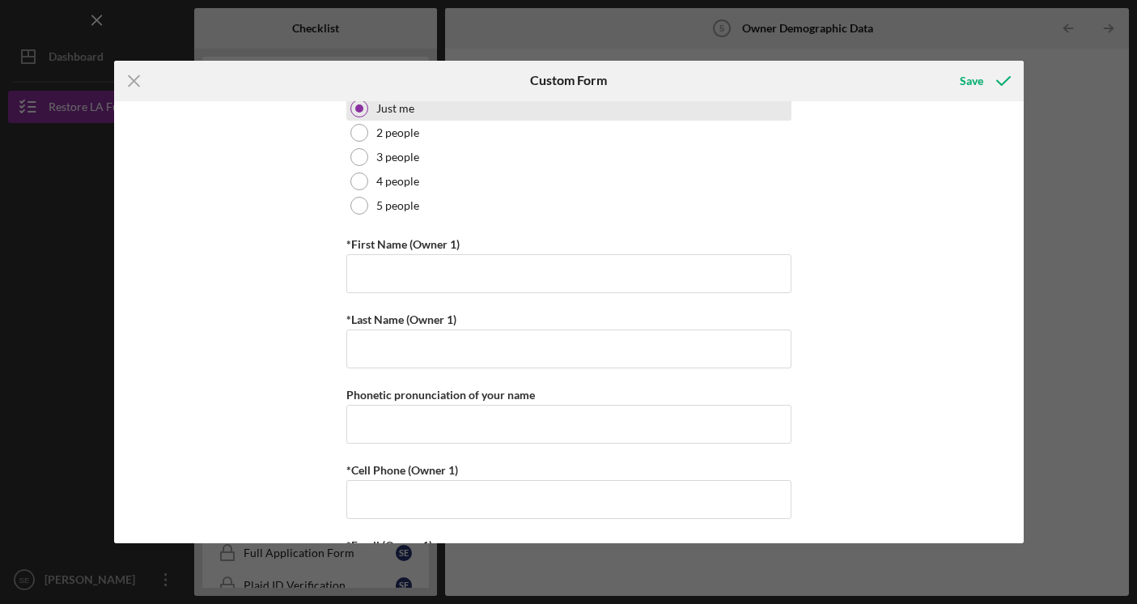
scroll to position [164, 0]
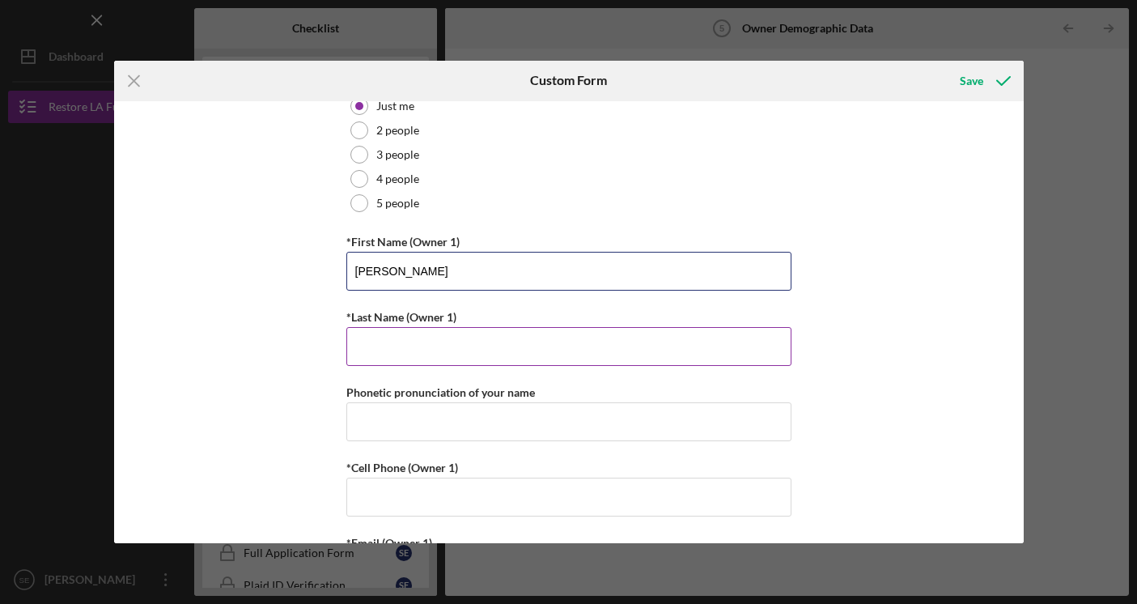
type input "[PERSON_NAME]"
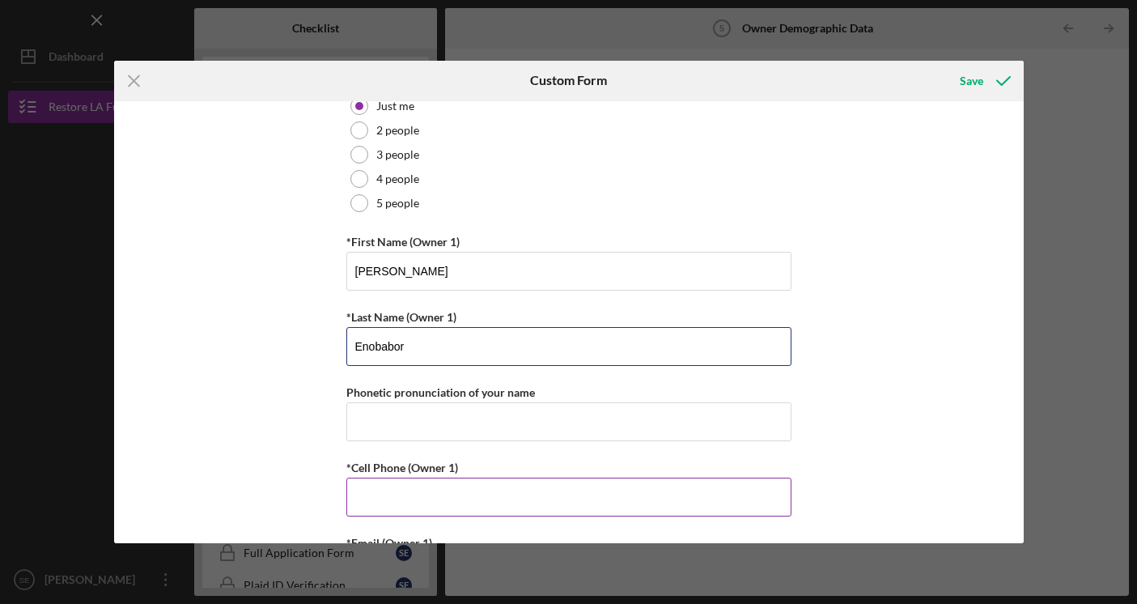
type input "Enobabor"
type input "[PHONE_NUMBER]"
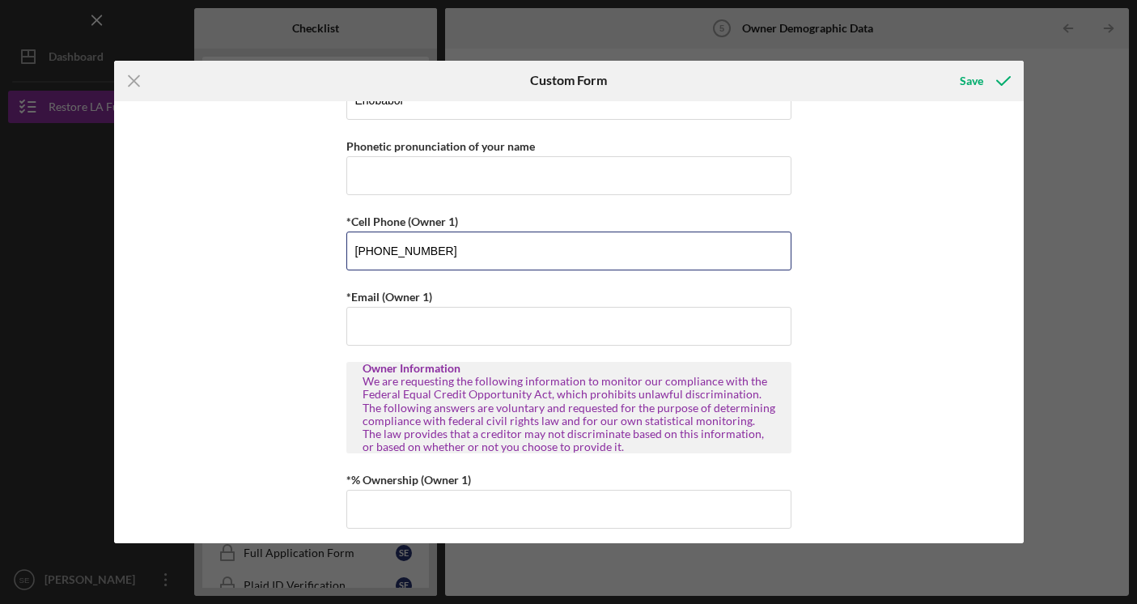
scroll to position [411, 0]
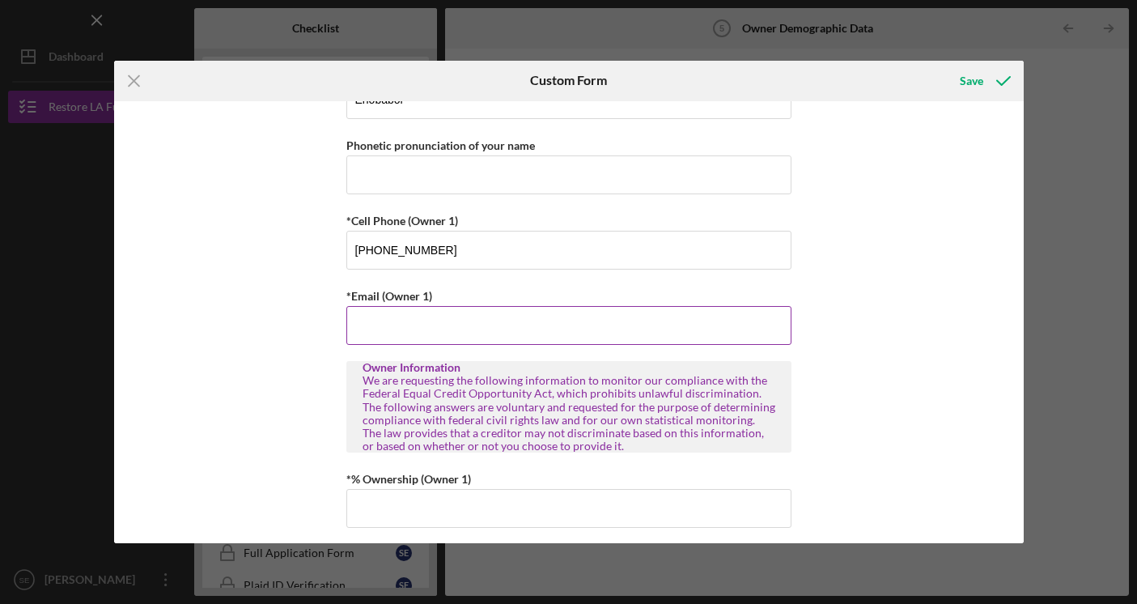
paste input "621340"
type input "621340"
click at [431, 320] on input "621340" at bounding box center [568, 325] width 445 height 39
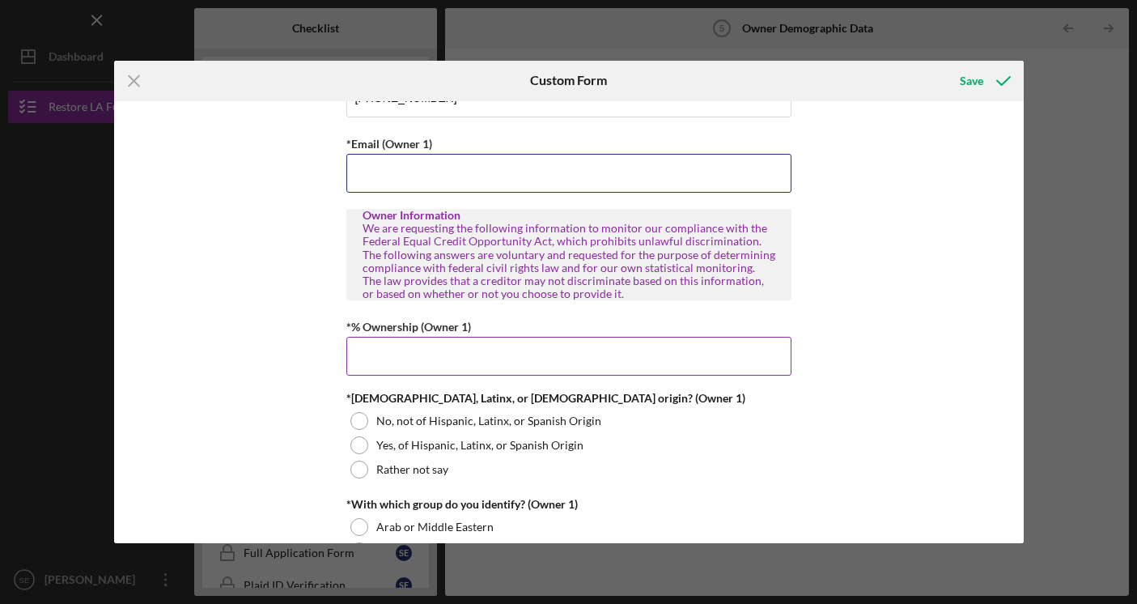
scroll to position [569, 0]
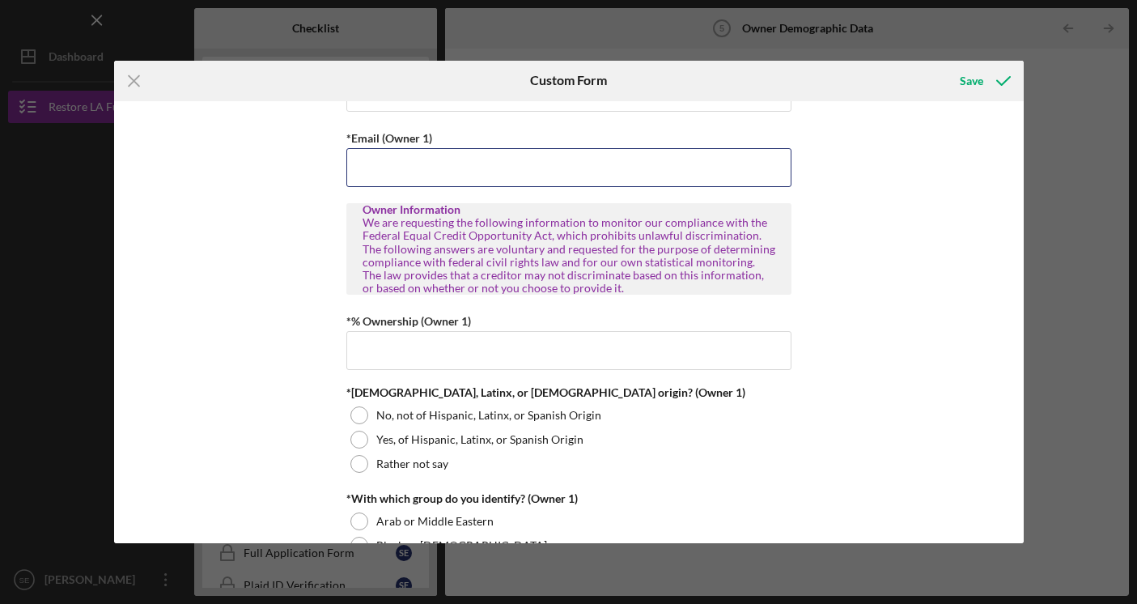
paste input "[EMAIL_ADDRESS][DOMAIN_NAME]"
type input "[EMAIL_ADDRESS][DOMAIN_NAME]"
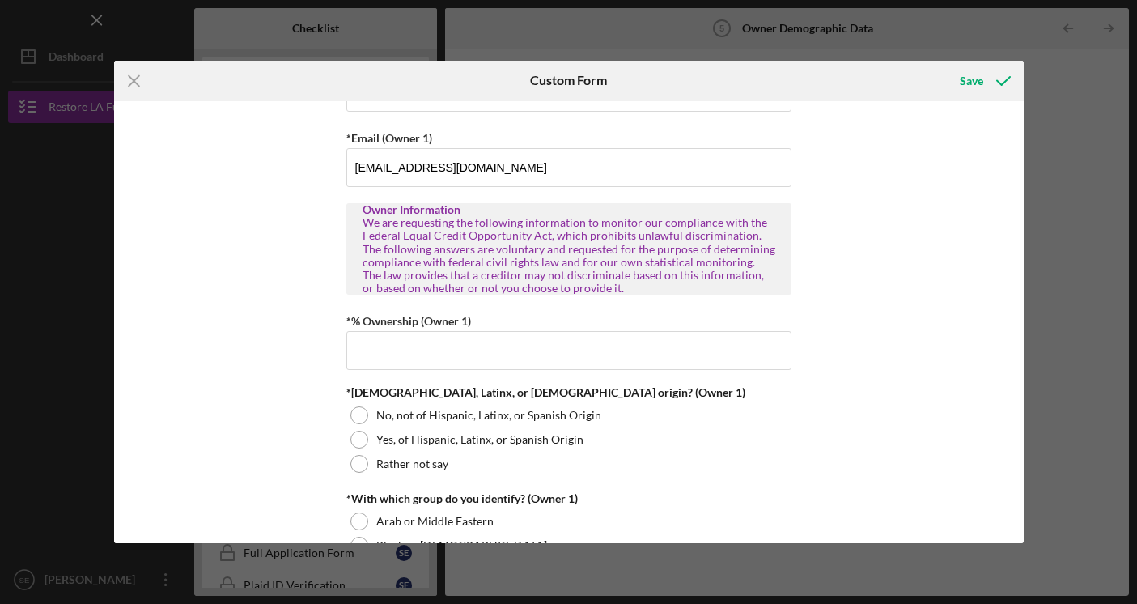
click at [300, 316] on div "Owner Demographic Form What is your preferred language? English *How many peopl…" at bounding box center [569, 322] width 910 height 443
click at [390, 354] on input "*% Ownership (Owner 1)" at bounding box center [568, 350] width 445 height 39
type input "100.00000%"
click at [288, 463] on div "Owner Demographic Form What is your preferred language? English *How many peopl…" at bounding box center [569, 322] width 910 height 443
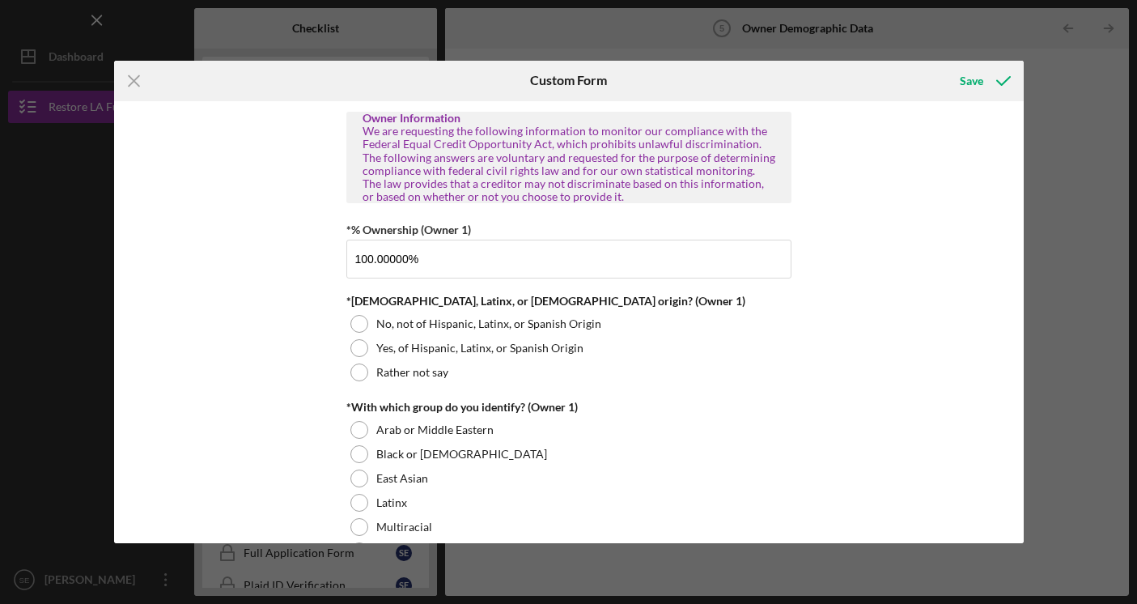
scroll to position [663, 0]
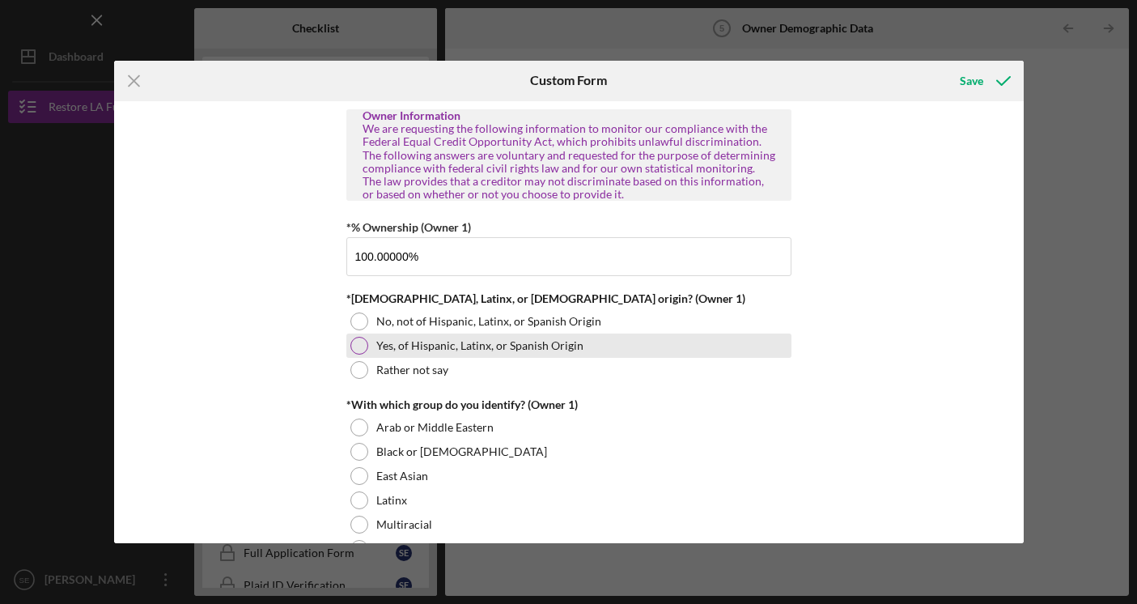
click at [358, 337] on div at bounding box center [359, 346] width 18 height 18
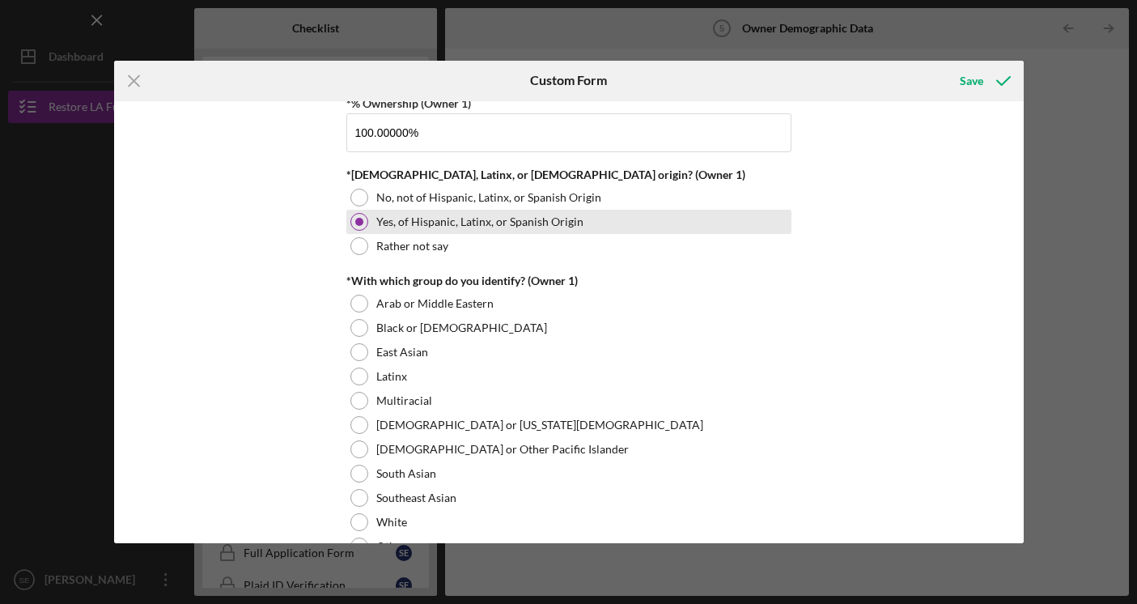
scroll to position [807, 0]
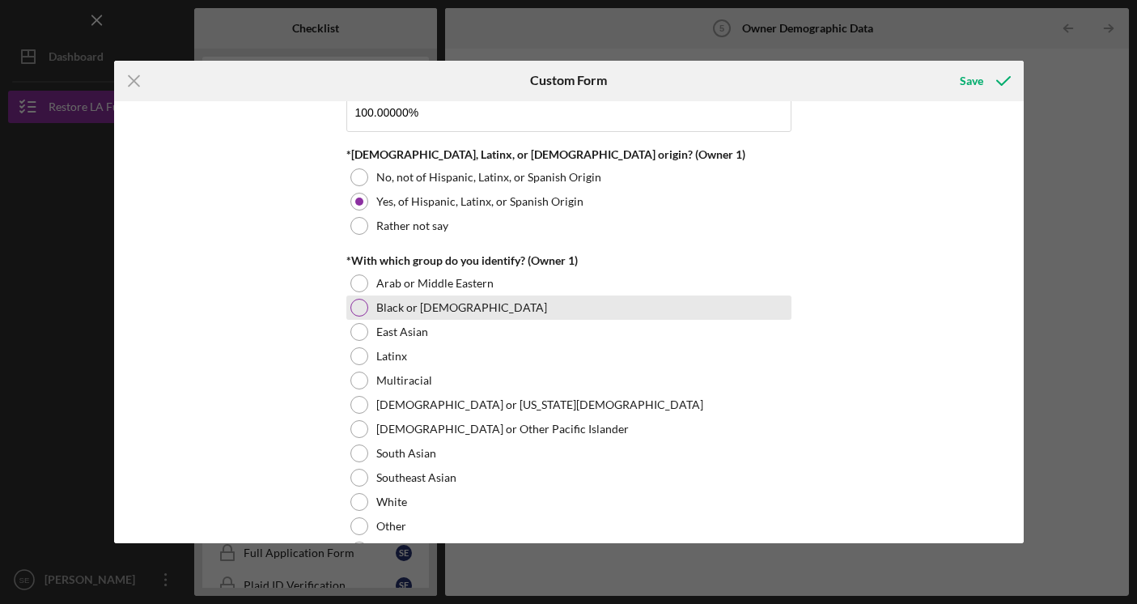
click at [358, 309] on div at bounding box center [359, 308] width 18 height 18
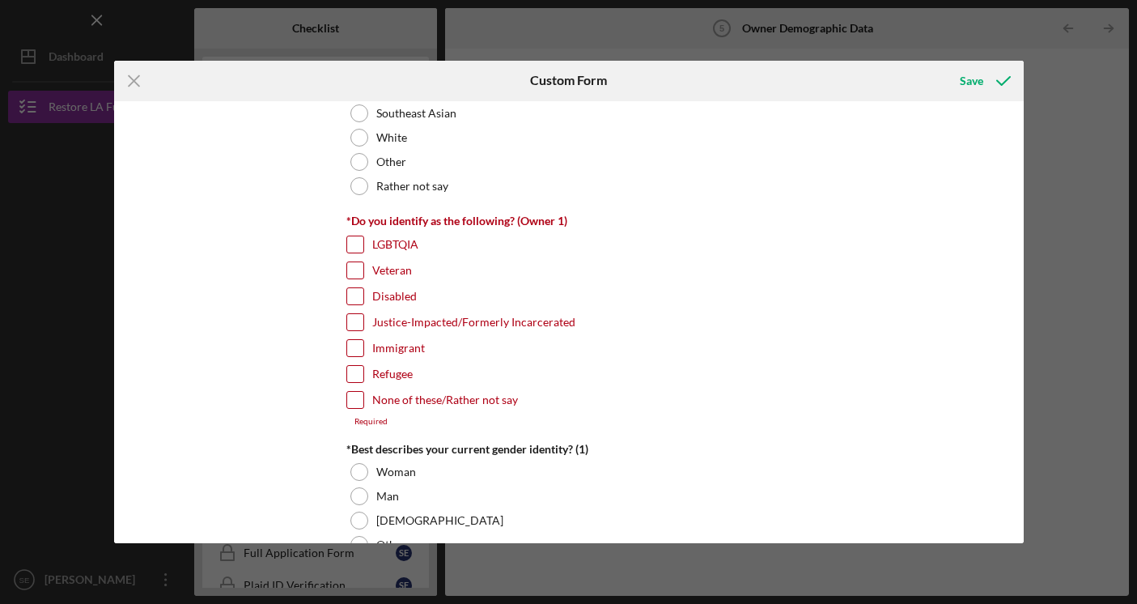
scroll to position [1185, 0]
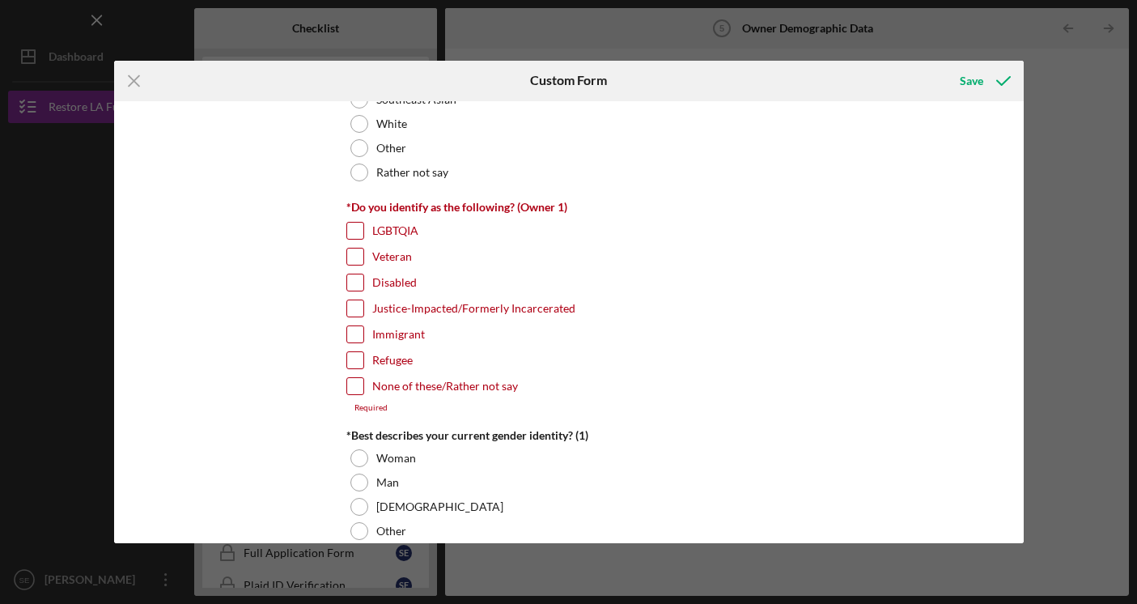
click at [355, 386] on input "None of these/Rather not say" at bounding box center [355, 386] width 16 height 16
checkbox input "true"
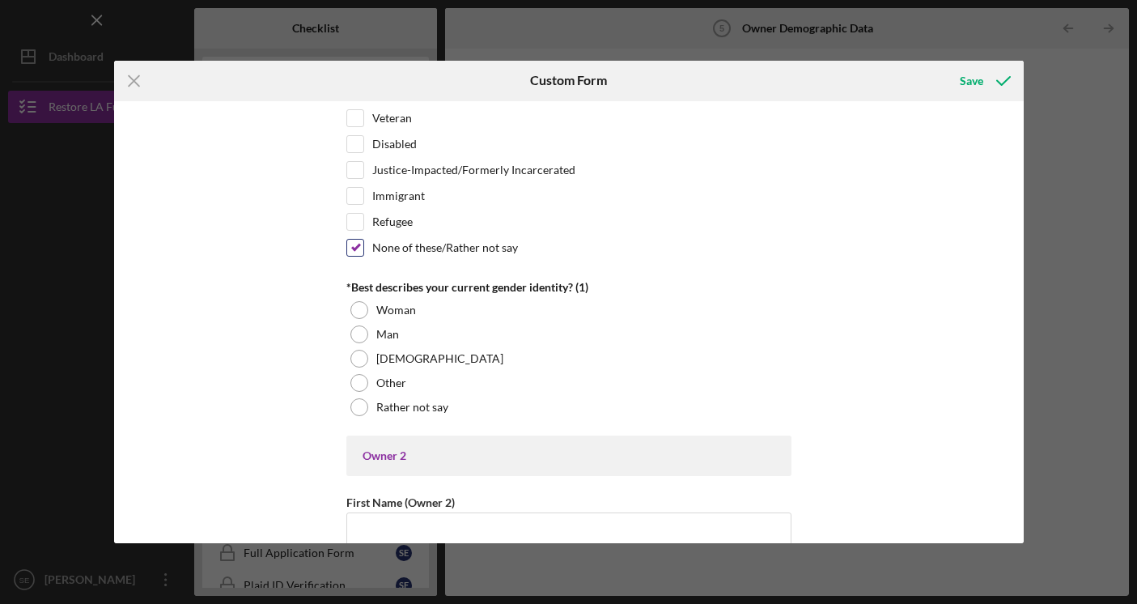
scroll to position [1328, 0]
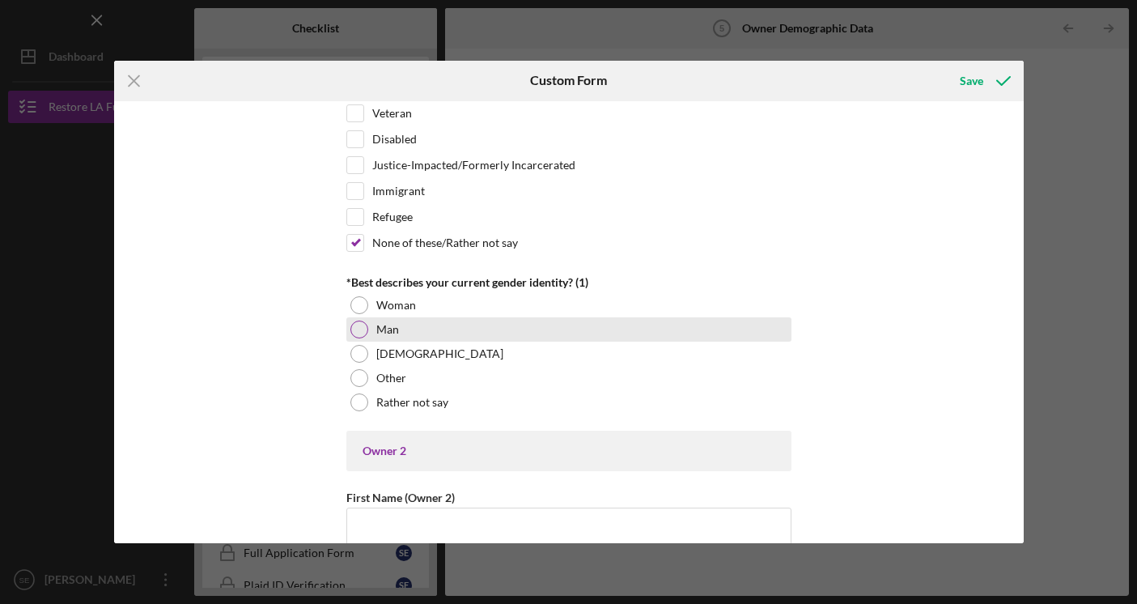
click at [356, 325] on div at bounding box center [359, 329] width 18 height 18
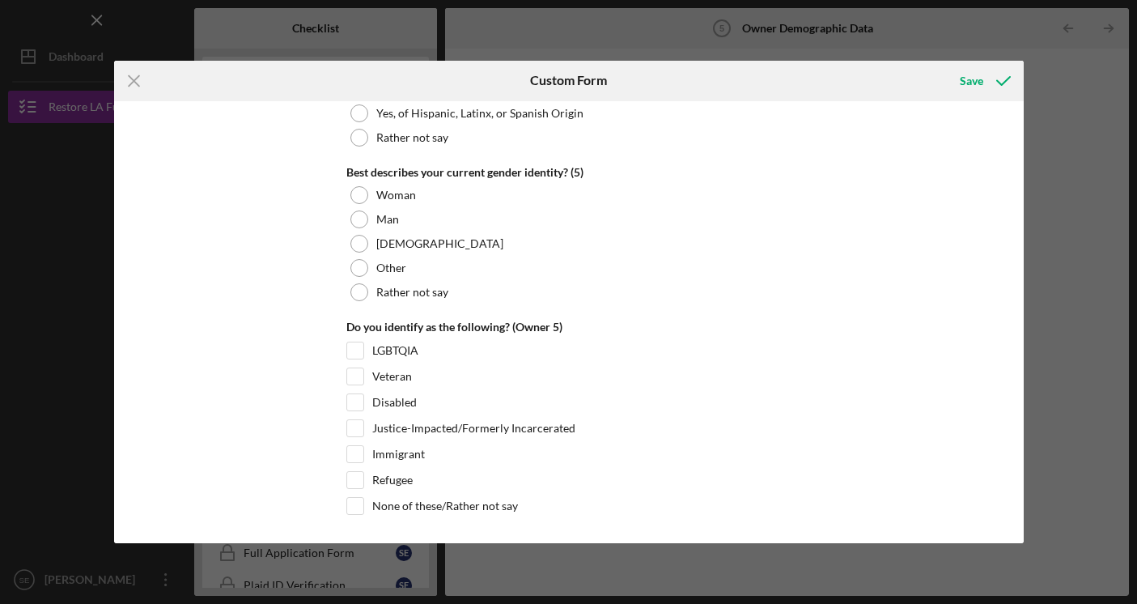
scroll to position [6236, 0]
click at [982, 76] on div "Save" at bounding box center [971, 81] width 23 height 32
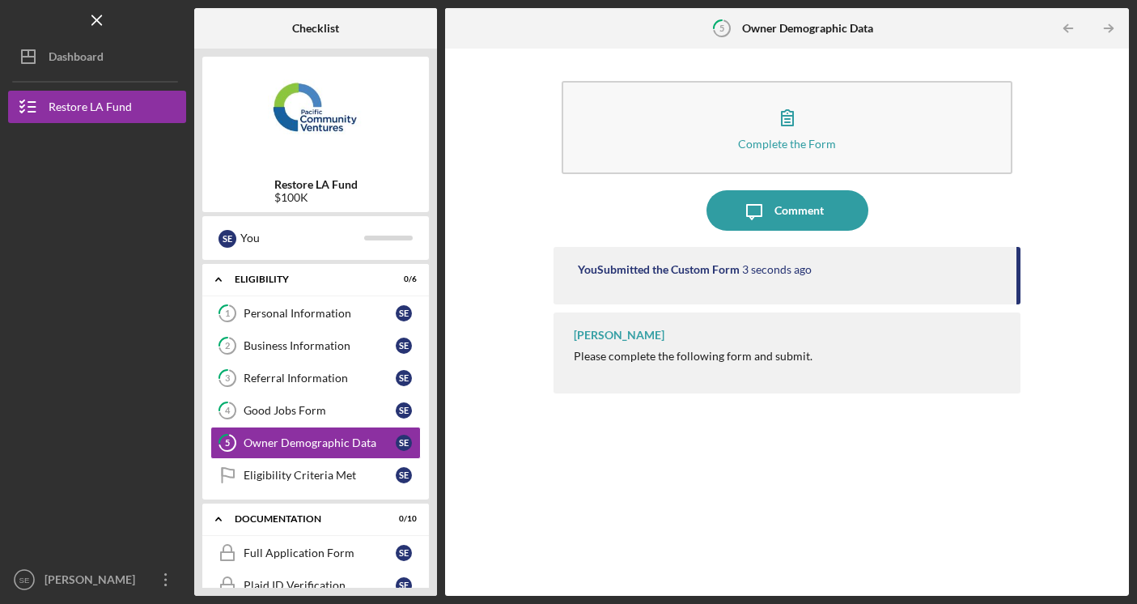
click at [312, 184] on b "Restore LA Fund" at bounding box center [315, 184] width 83 height 13
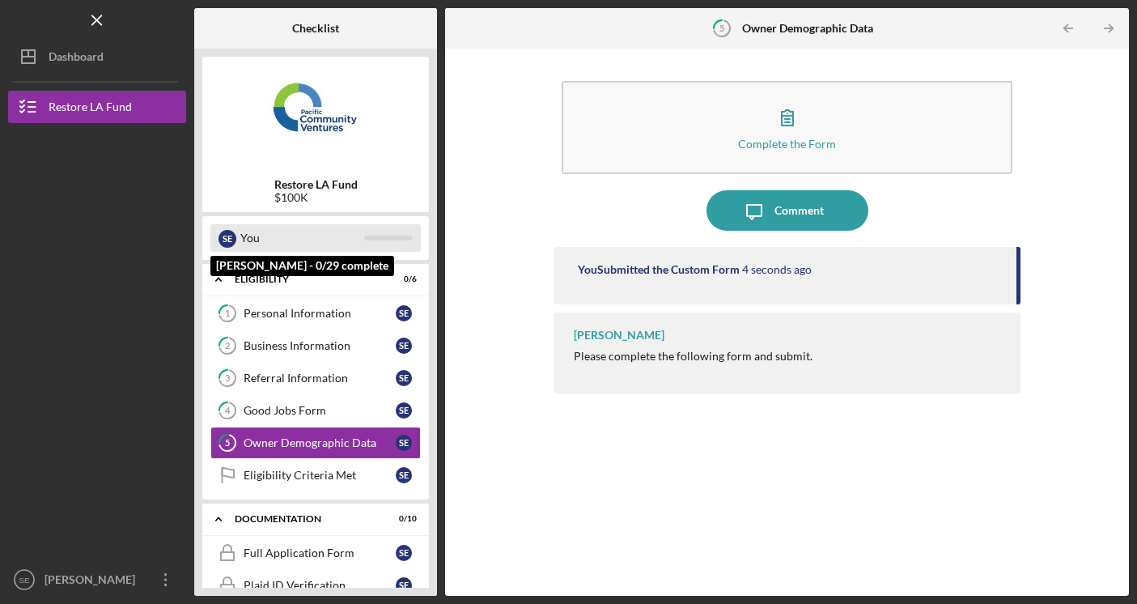
click at [236, 236] on div "S E You" at bounding box center [315, 238] width 210 height 28
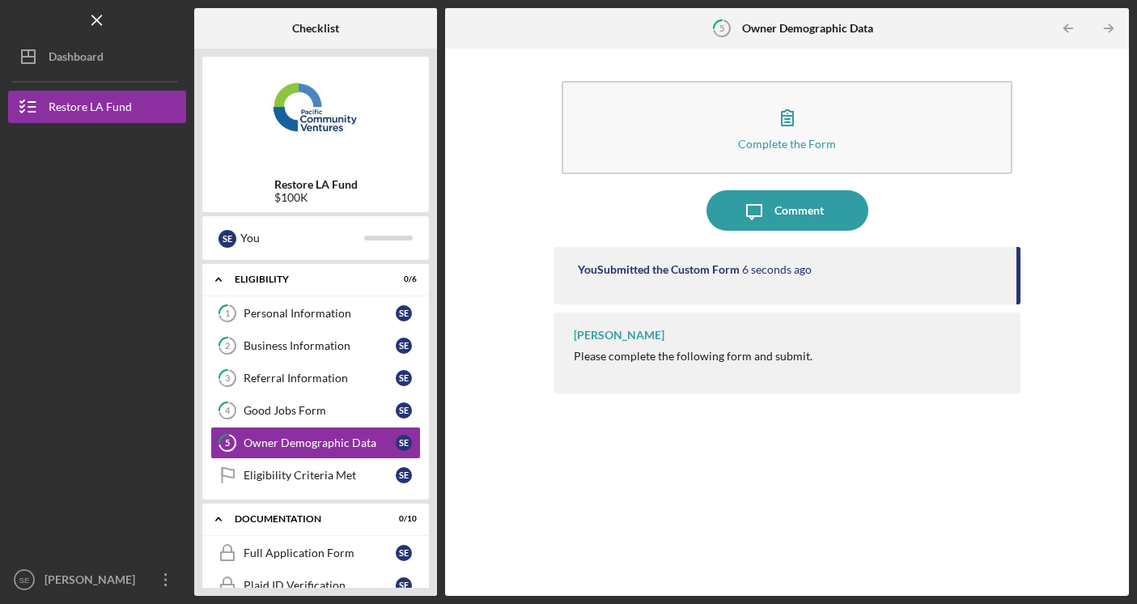
click at [301, 27] on b "Checklist" at bounding box center [315, 28] width 47 height 13
click at [95, 64] on div "Dashboard" at bounding box center [76, 58] width 55 height 36
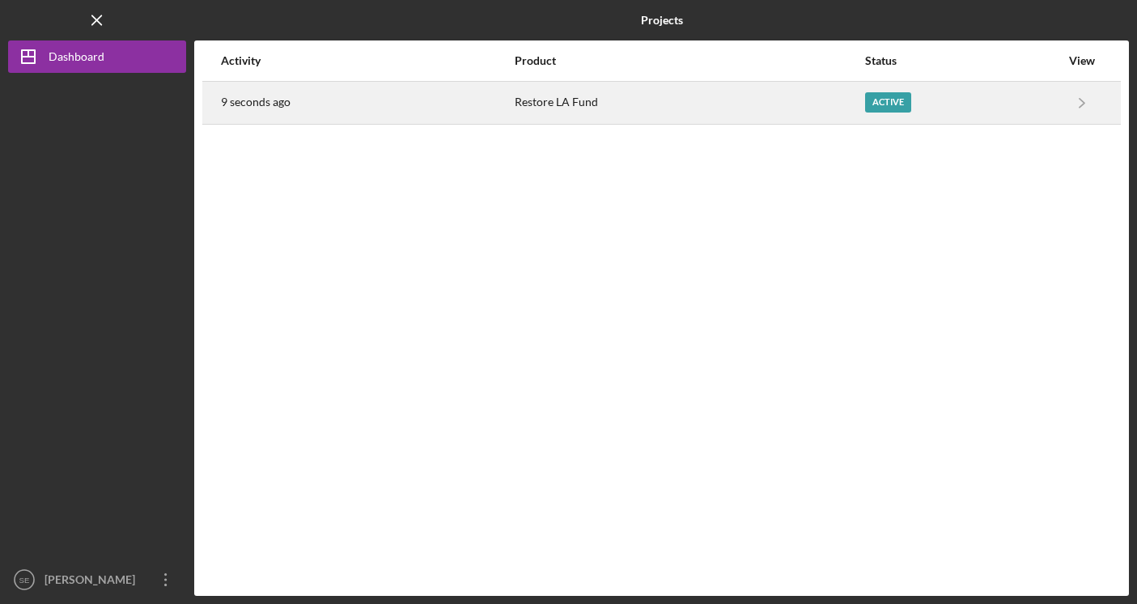
click at [698, 102] on div "Restore LA Fund" at bounding box center [689, 103] width 349 height 40
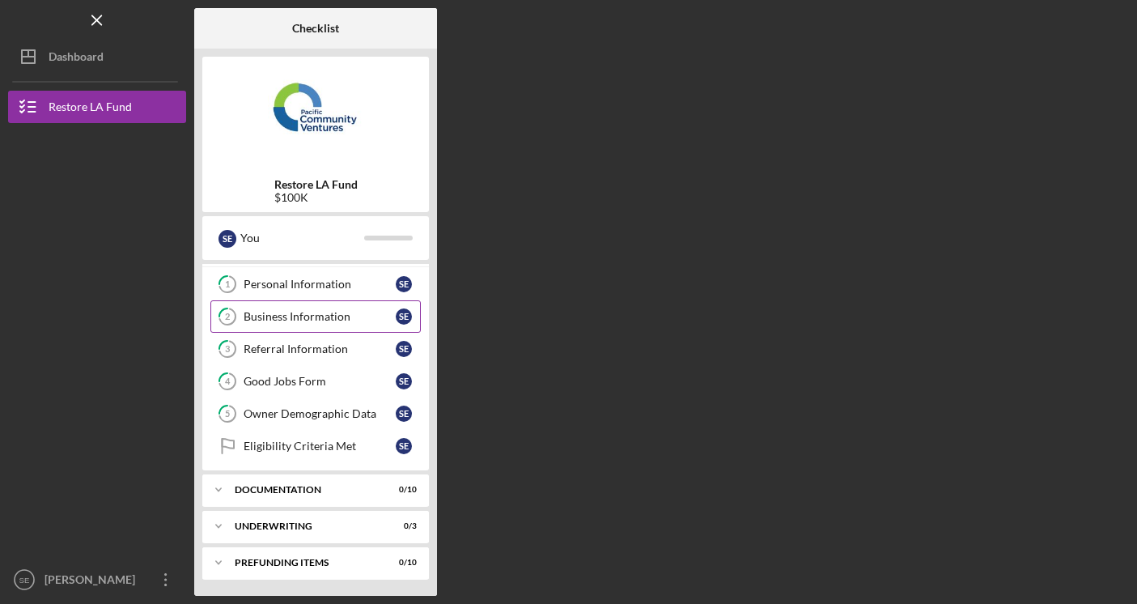
scroll to position [29, 0]
click at [337, 456] on link "Eligibility Criteria Met Eligibility Criteria Met S E" at bounding box center [315, 446] width 210 height 32
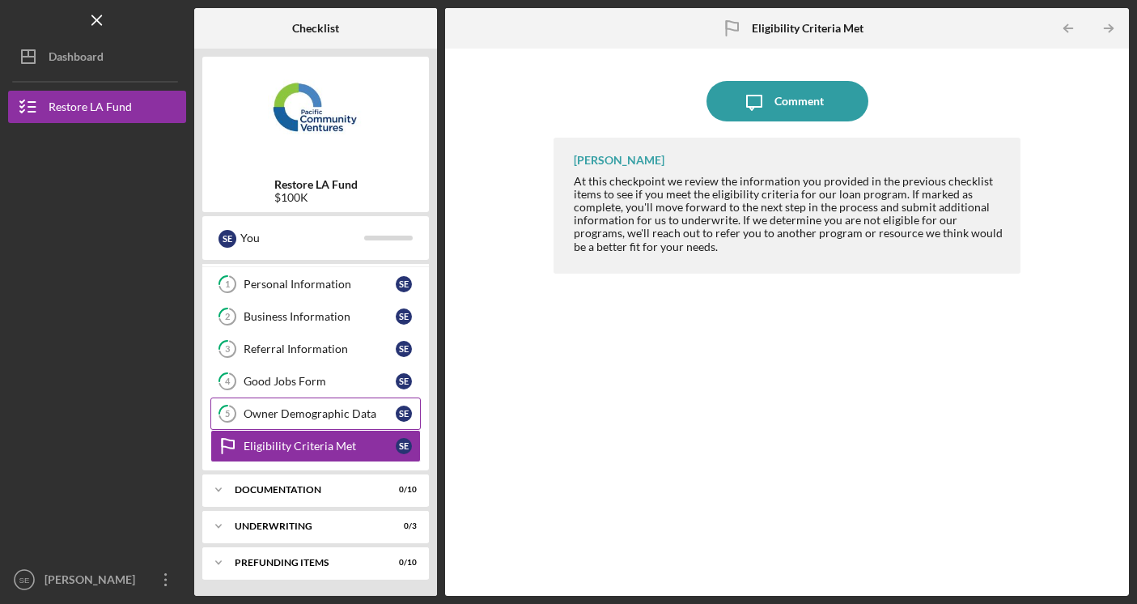
click at [319, 417] on div "Owner Demographic Data" at bounding box center [320, 413] width 152 height 13
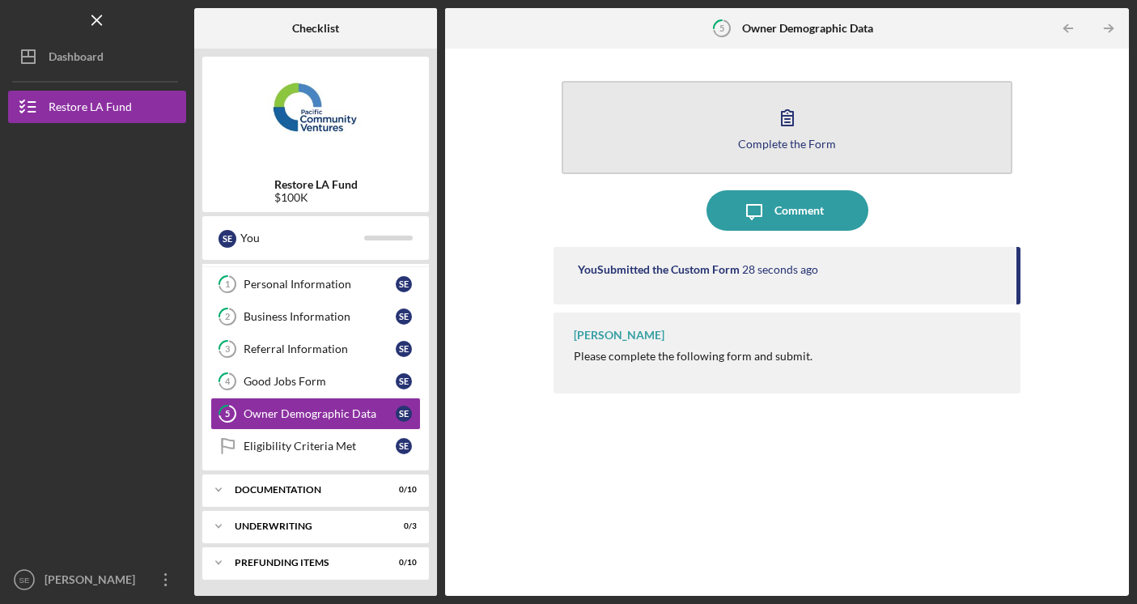
click at [683, 125] on button "Complete the Form Form" at bounding box center [788, 127] width 452 height 93
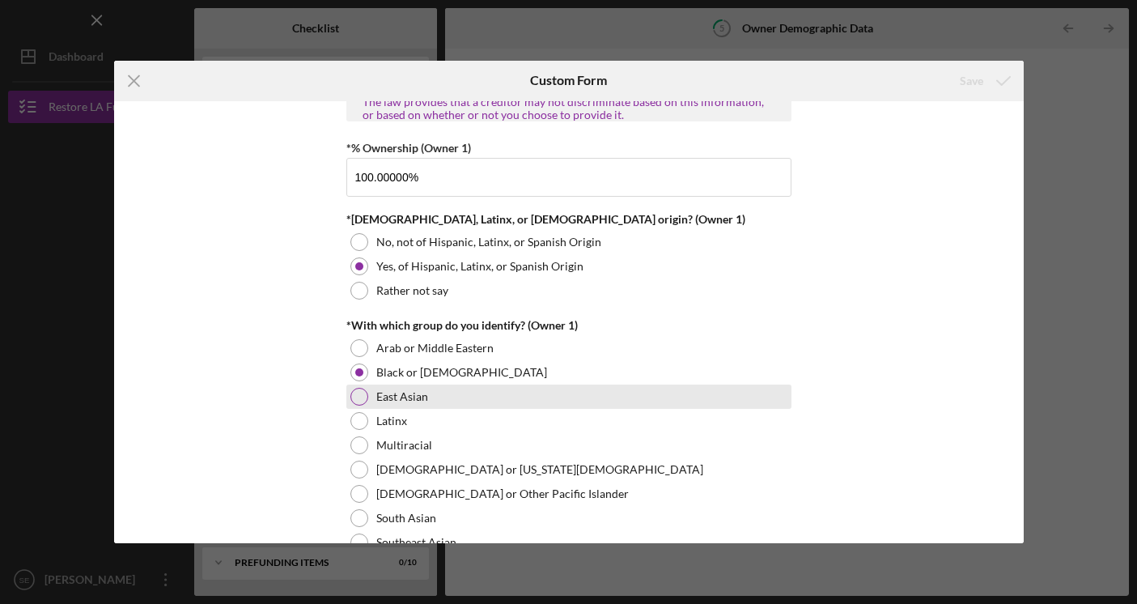
scroll to position [715, 0]
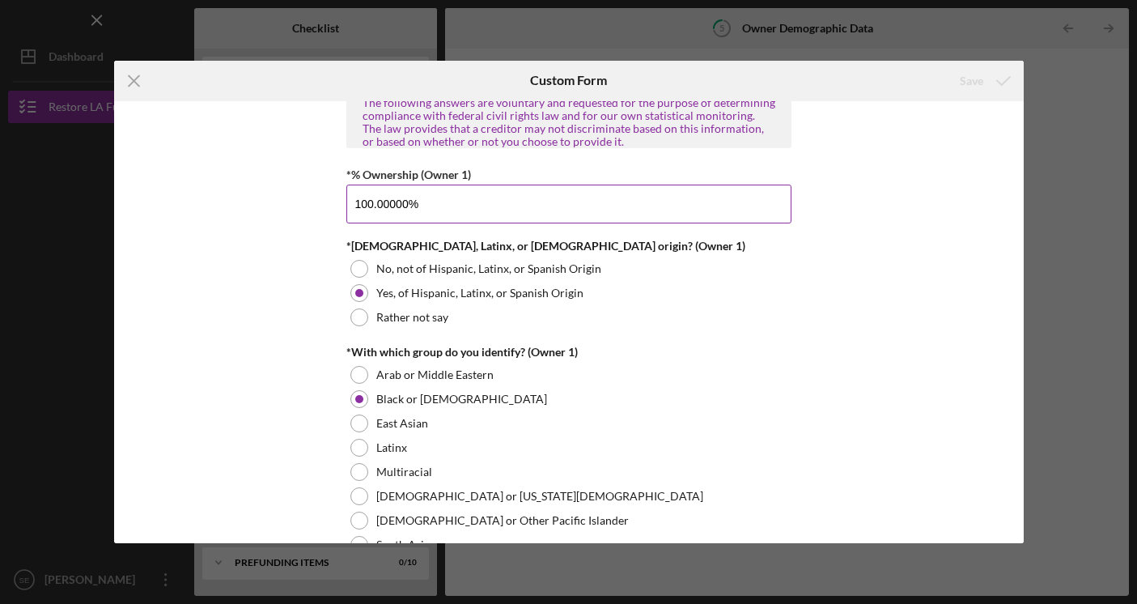
click at [430, 208] on input "100.00000%" at bounding box center [568, 204] width 445 height 39
type input "1%"
type input "100.00000%"
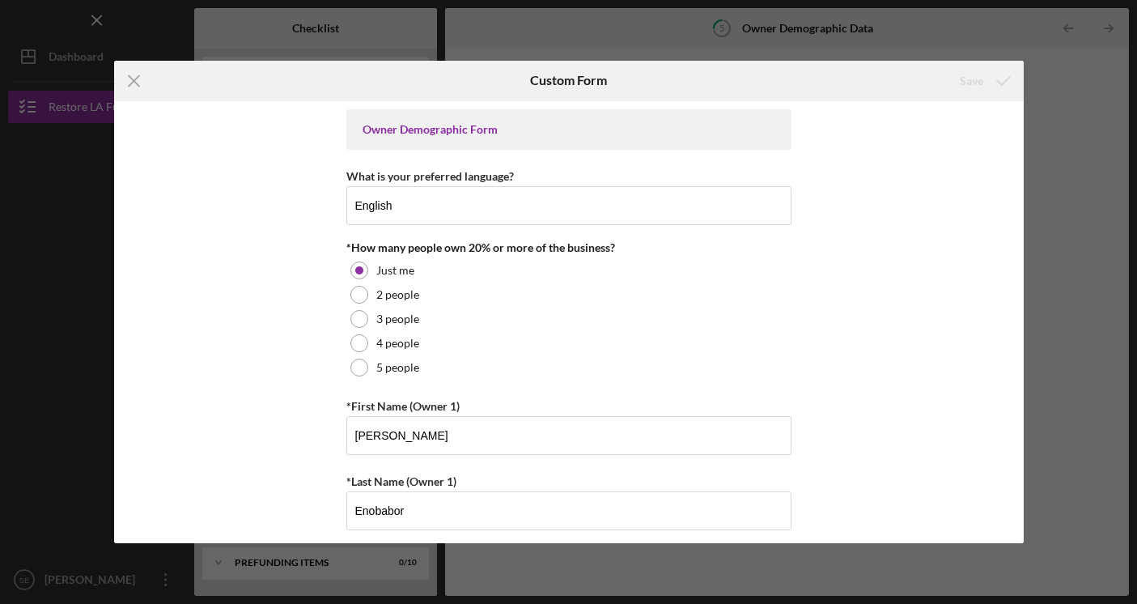
scroll to position [0, 0]
click at [134, 74] on icon "Icon/Menu Close" at bounding box center [134, 81] width 40 height 40
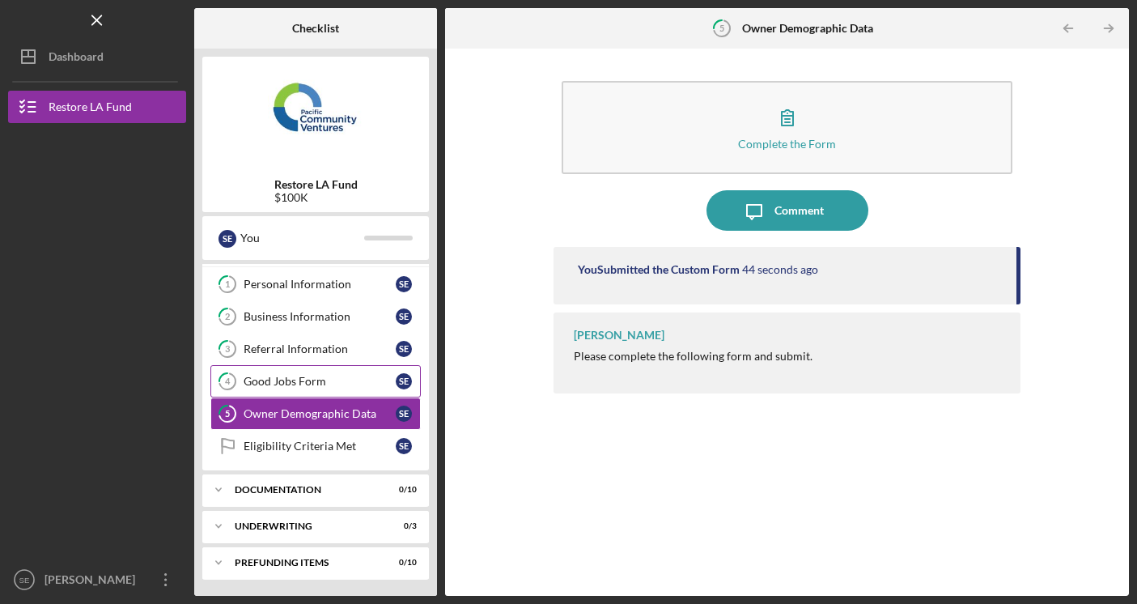
click at [346, 382] on div "Good Jobs Form" at bounding box center [320, 381] width 152 height 13
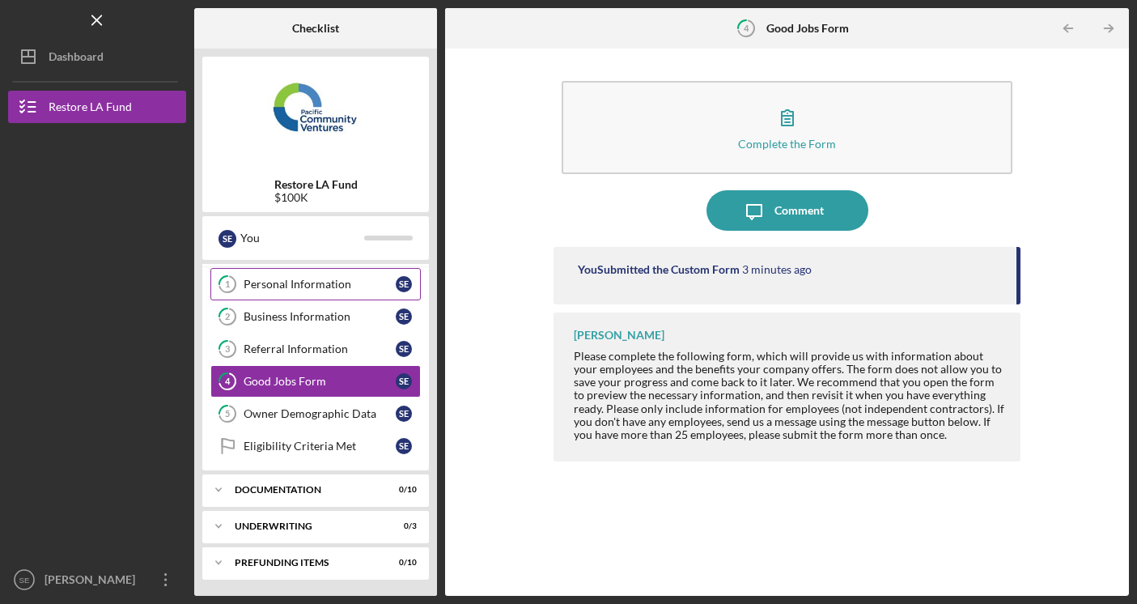
click at [319, 290] on div "Personal Information" at bounding box center [320, 284] width 152 height 13
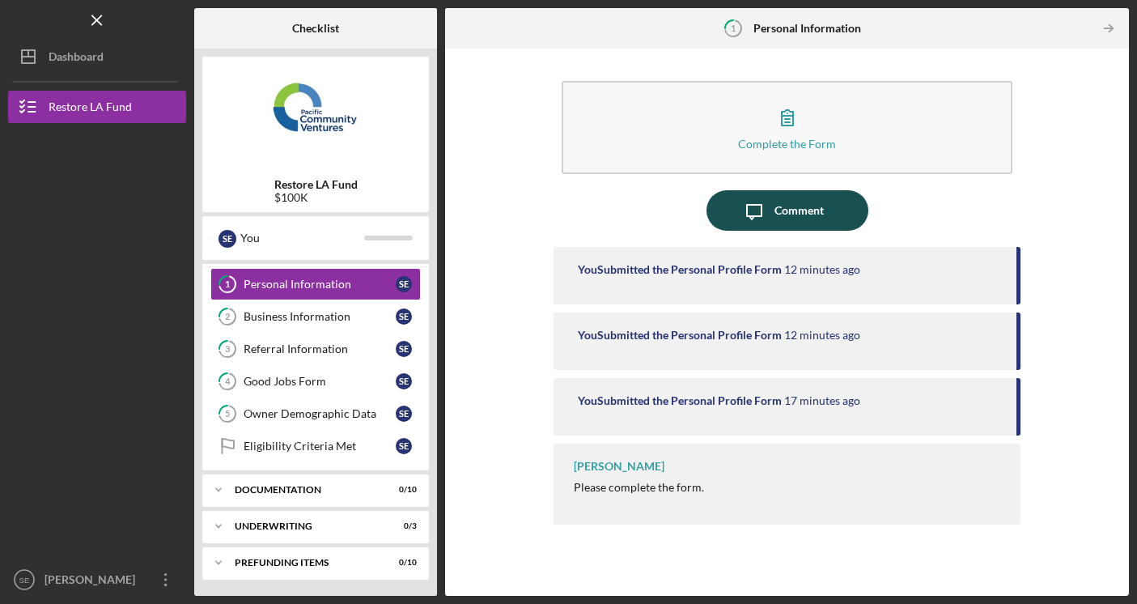
click at [790, 209] on div "Comment" at bounding box center [798, 210] width 49 height 40
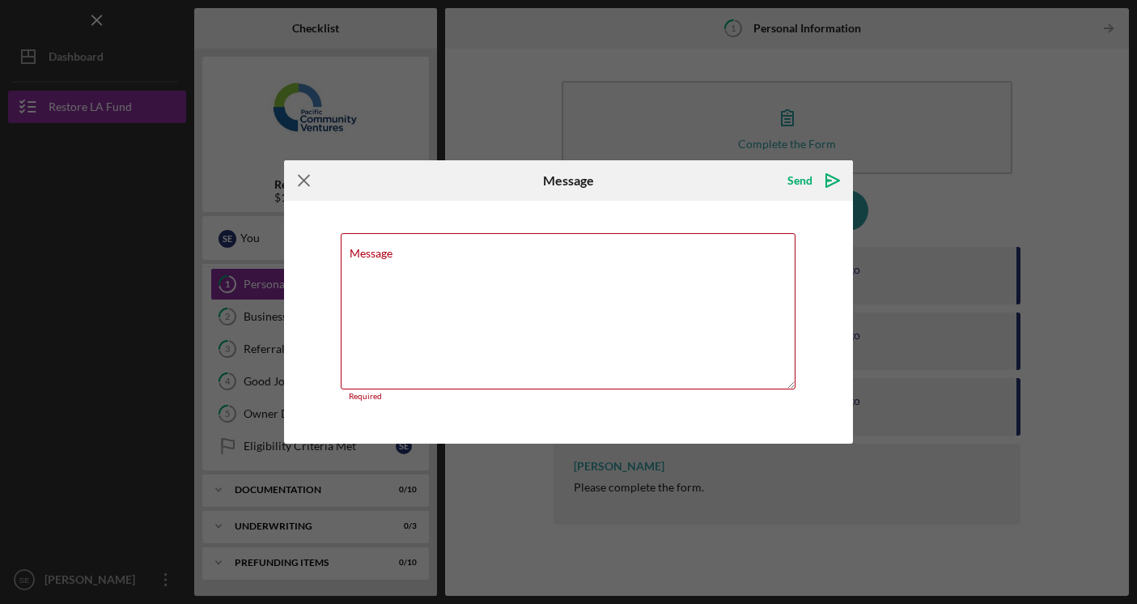
click at [305, 184] on icon "Icon/Menu Close" at bounding box center [304, 180] width 40 height 40
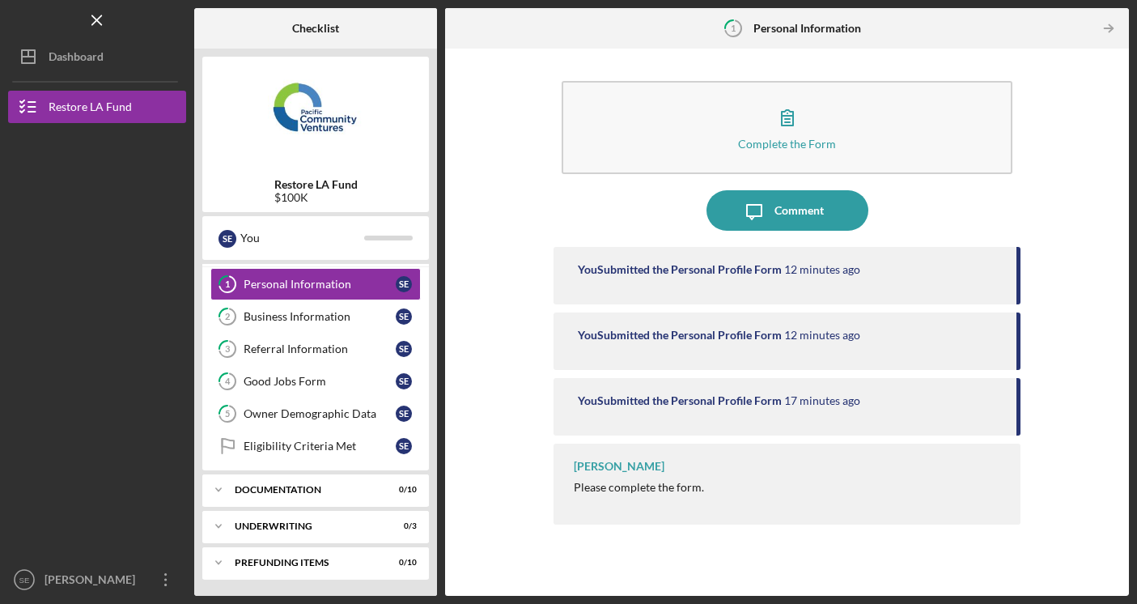
click at [306, 191] on div "$100K" at bounding box center [315, 197] width 83 height 13
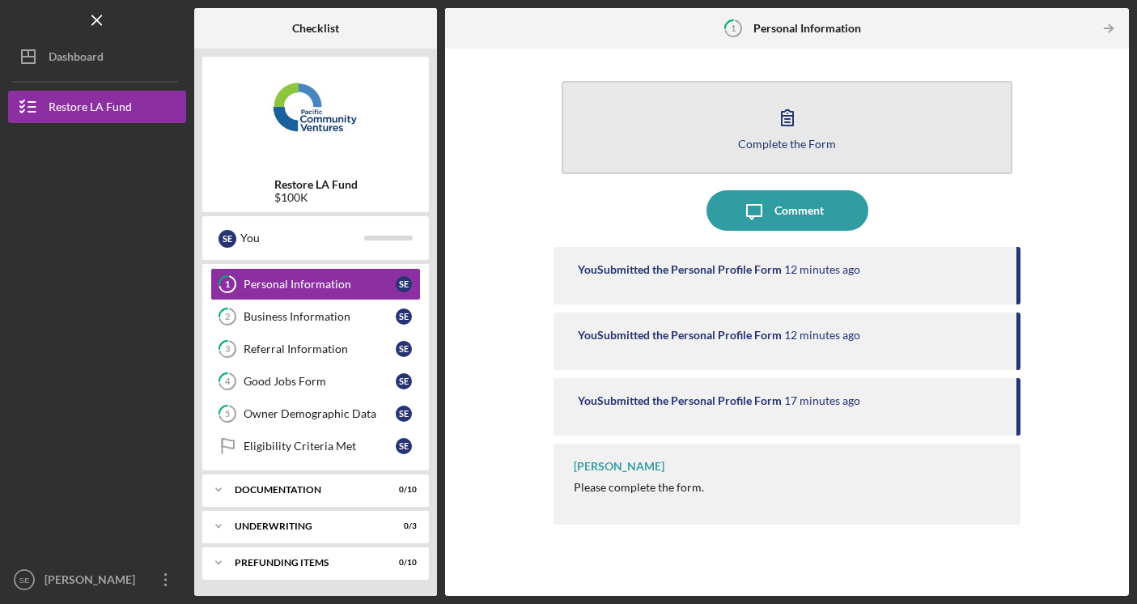
click at [797, 155] on button "Complete the Form Form" at bounding box center [788, 127] width 452 height 93
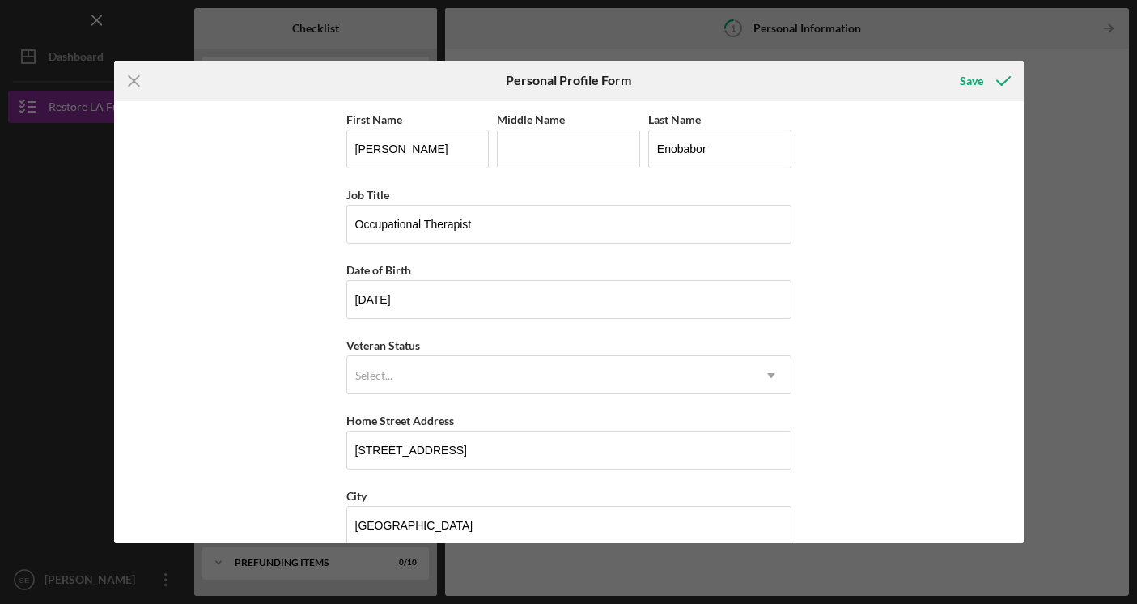
click at [797, 155] on div "First Name [PERSON_NAME] Middle Name Last Name [PERSON_NAME] Job Title Occupati…" at bounding box center [569, 322] width 910 height 443
click at [135, 86] on icon "Icon/Menu Close" at bounding box center [134, 81] width 40 height 40
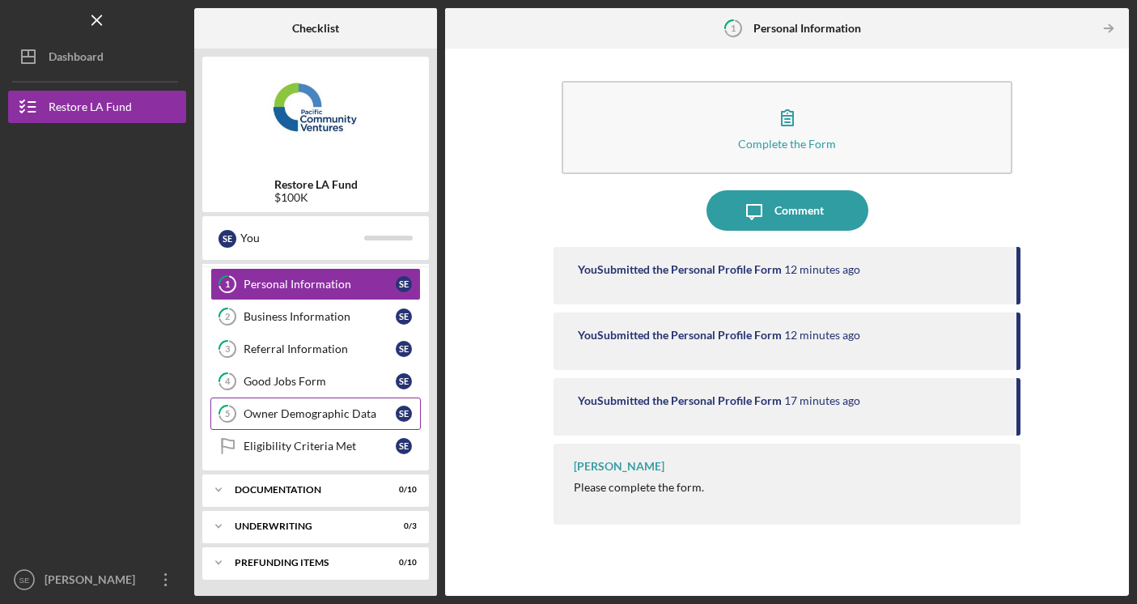
click at [339, 413] on div "Owner Demographic Data" at bounding box center [320, 413] width 152 height 13
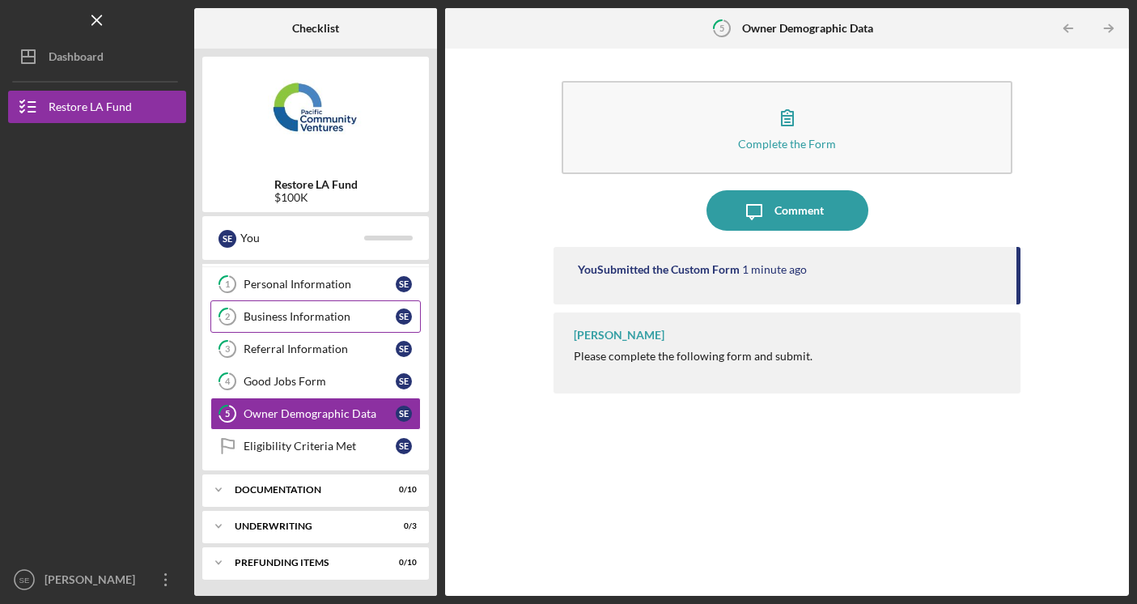
click at [297, 325] on link "2 Business Information S E" at bounding box center [315, 316] width 210 height 32
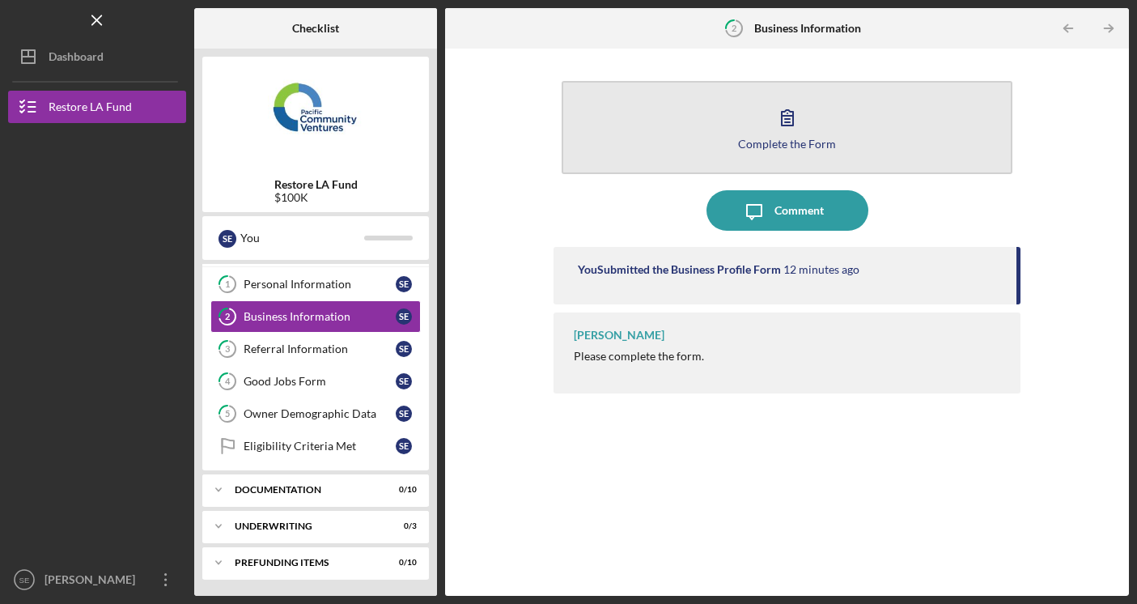
click at [689, 131] on button "Complete the Form Form" at bounding box center [788, 127] width 452 height 93
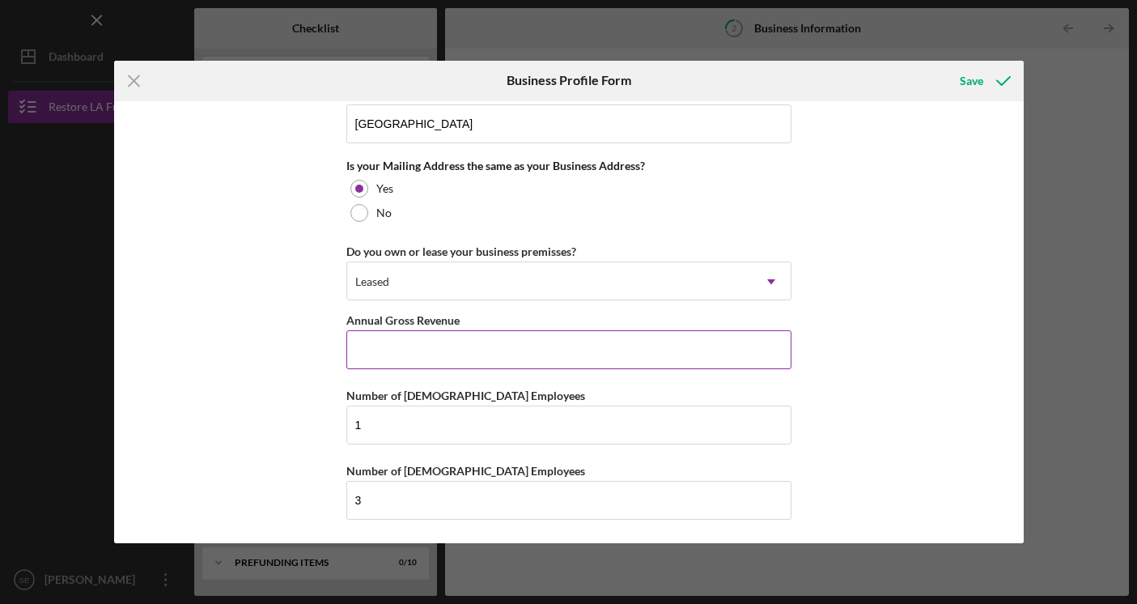
scroll to position [1211, 0]
click at [484, 363] on input "Annual Gross Revenue" at bounding box center [568, 350] width 445 height 39
type input "$6"
type input "$70,000"
click at [292, 373] on div "Business Name [MEDICAL_DATA] DBA Solomon Enterprises Business Start Date Legal …" at bounding box center [569, 322] width 910 height 443
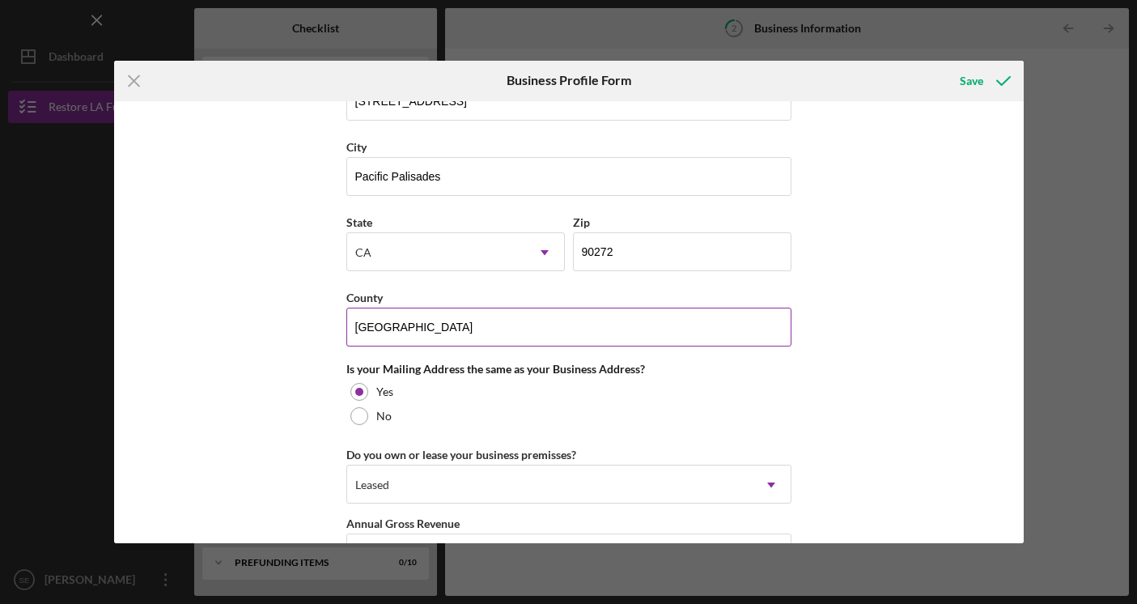
scroll to position [1007, 0]
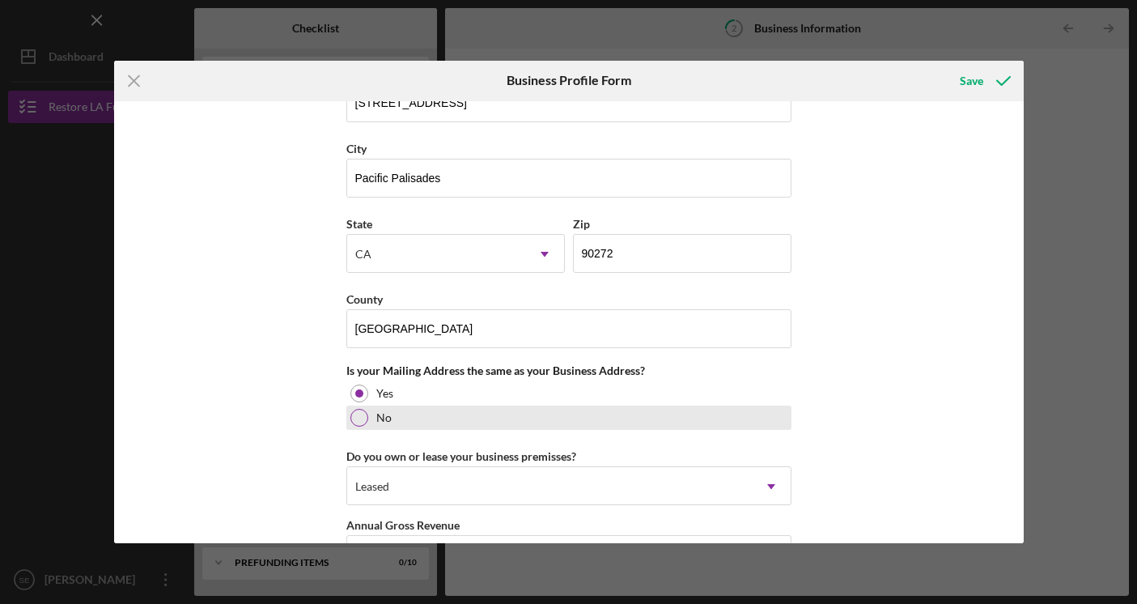
click at [364, 417] on div at bounding box center [359, 418] width 18 height 18
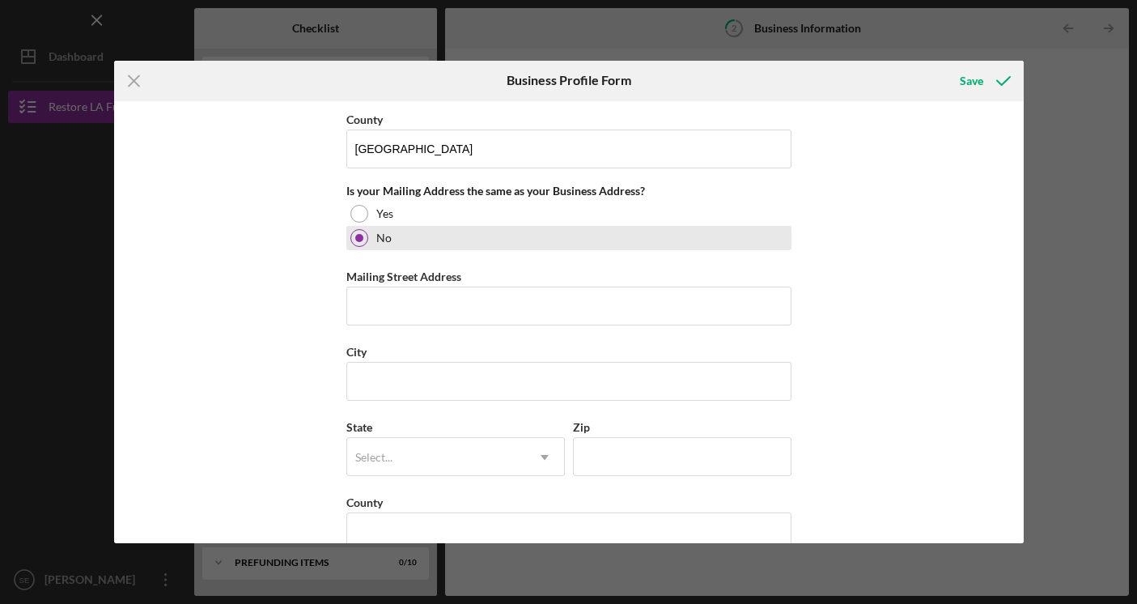
scroll to position [1187, 0]
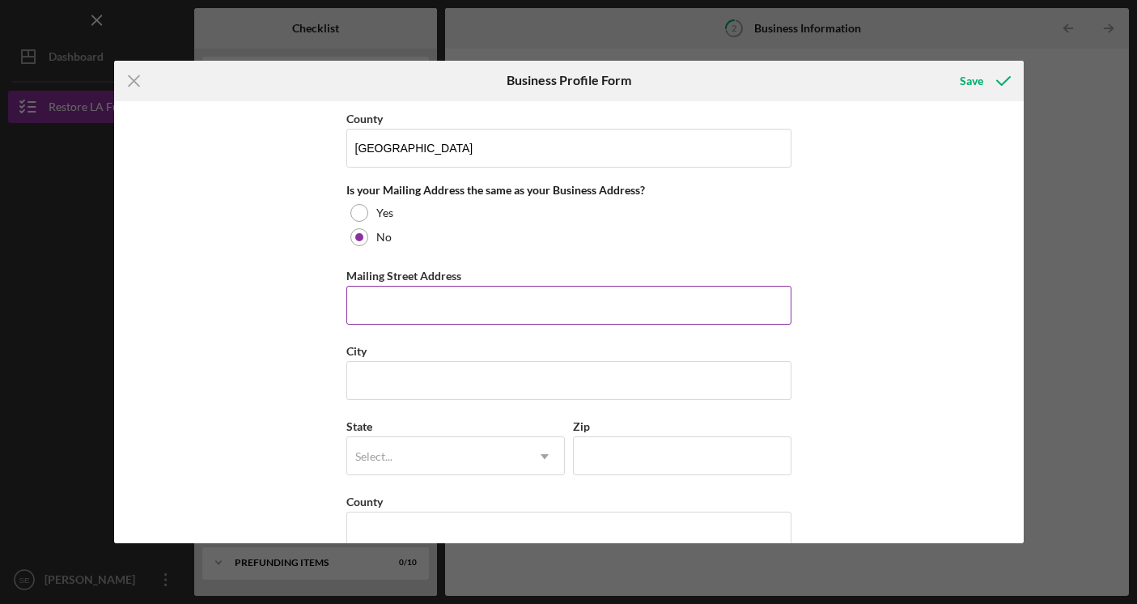
click at [396, 276] on label "Mailing Street Address" at bounding box center [403, 276] width 115 height 14
click at [396, 286] on input "Mailing Street Address" at bounding box center [568, 305] width 445 height 39
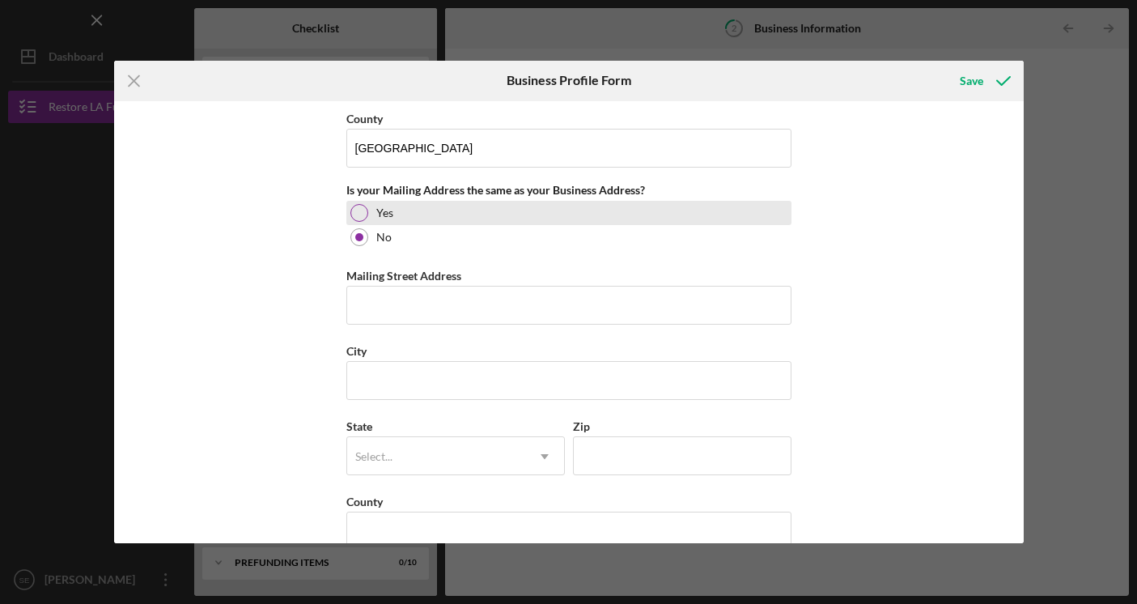
click at [356, 210] on div at bounding box center [359, 213] width 18 height 18
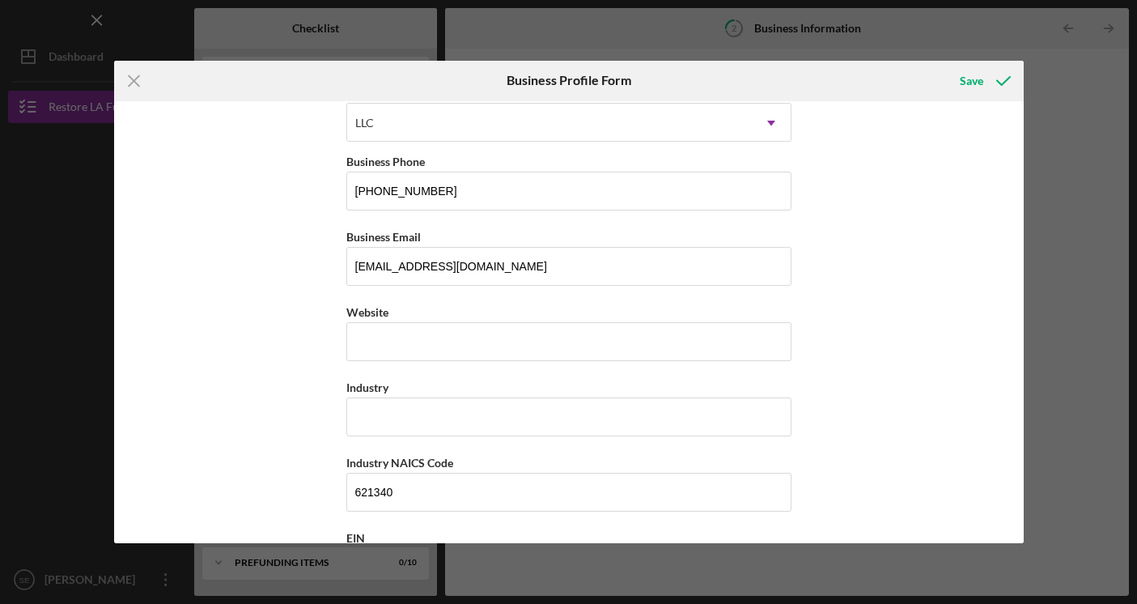
scroll to position [253, 0]
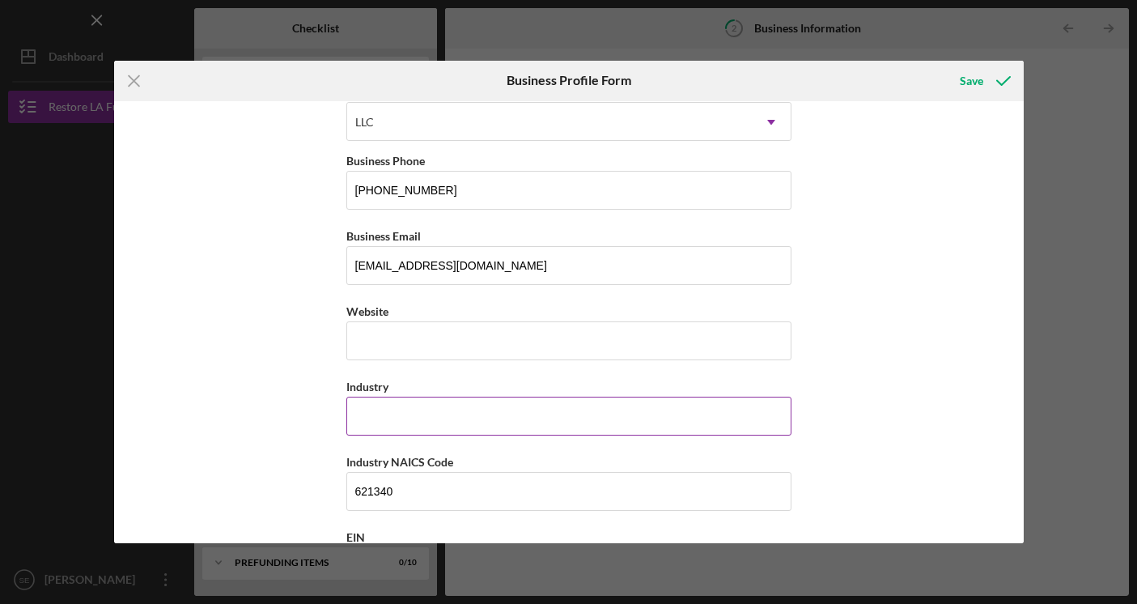
click at [486, 409] on input "Industry" at bounding box center [568, 416] width 445 height 39
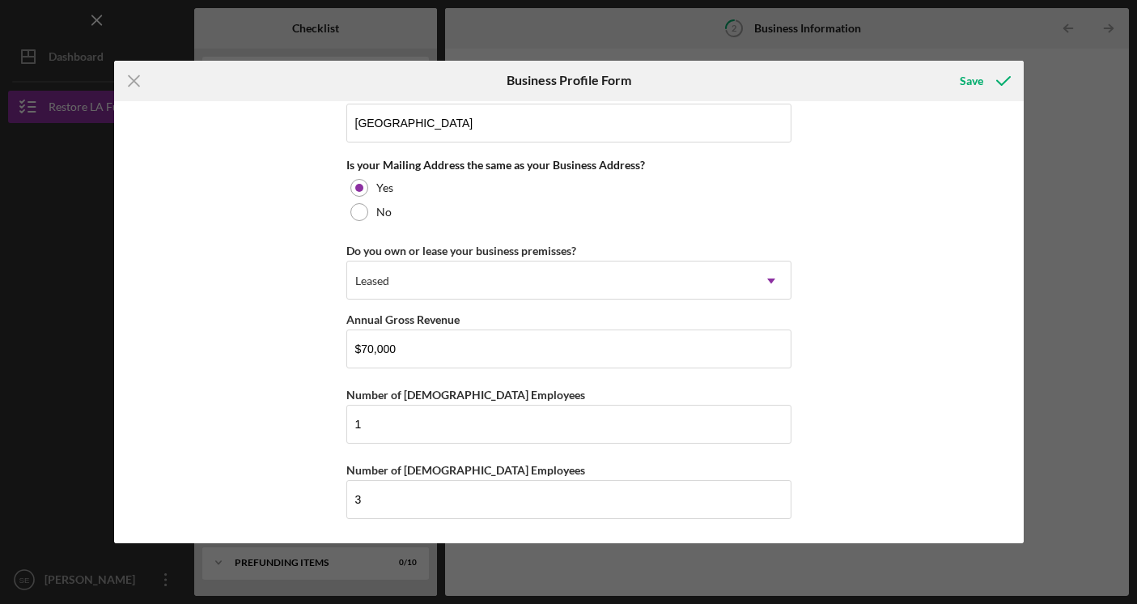
scroll to position [1211, 0]
type input "Health Care Rehabilitation Services"
drag, startPoint x: 953, startPoint y: 76, endPoint x: 737, endPoint y: 340, distance: 341.0
click at [737, 340] on form "Icon/Menu Close Business Profile Form Save Business Name [MEDICAL_DATA] DBA Sol…" at bounding box center [569, 302] width 910 height 483
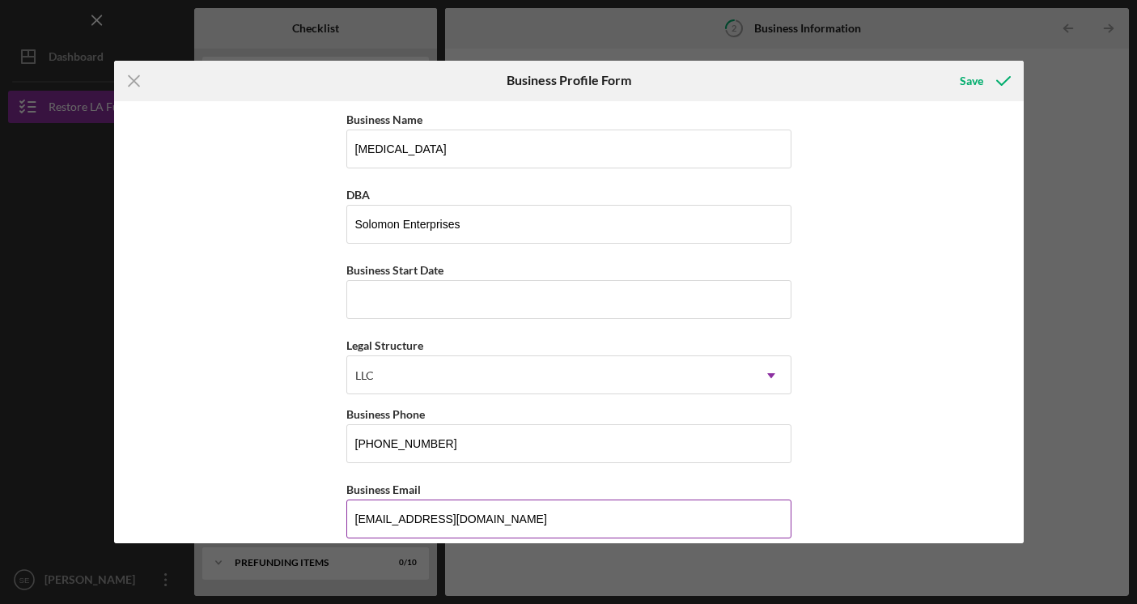
scroll to position [0, 0]
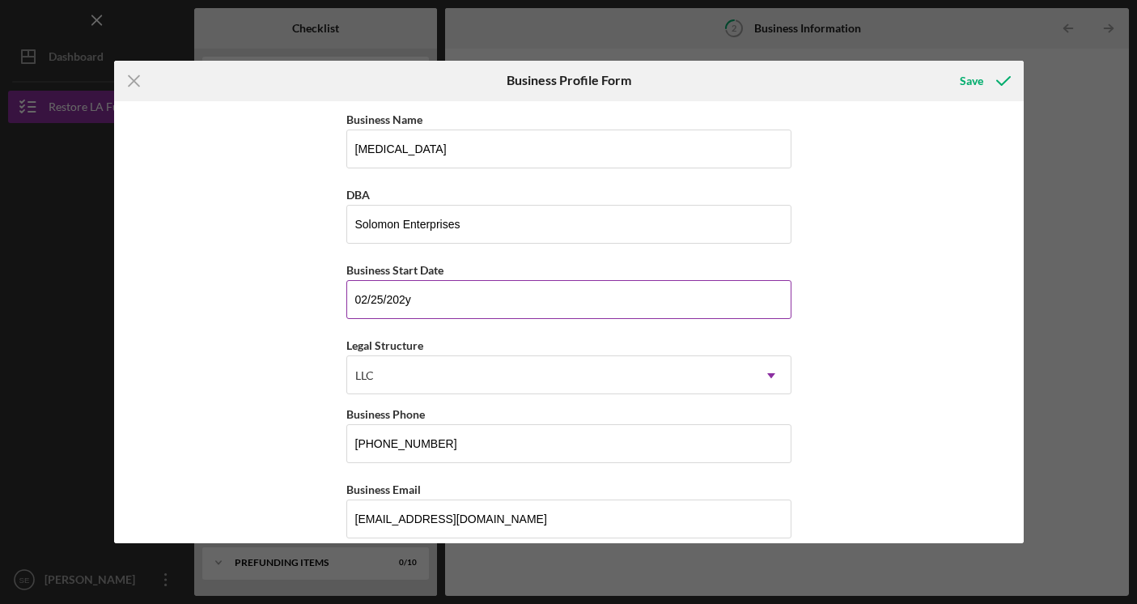
type input "[DATE]"
click at [255, 359] on div "Business Name [MEDICAL_DATA] DBA Solomon Enterprises Business Start Date [DATE]…" at bounding box center [569, 322] width 910 height 443
click at [975, 87] on div "Save" at bounding box center [971, 81] width 23 height 32
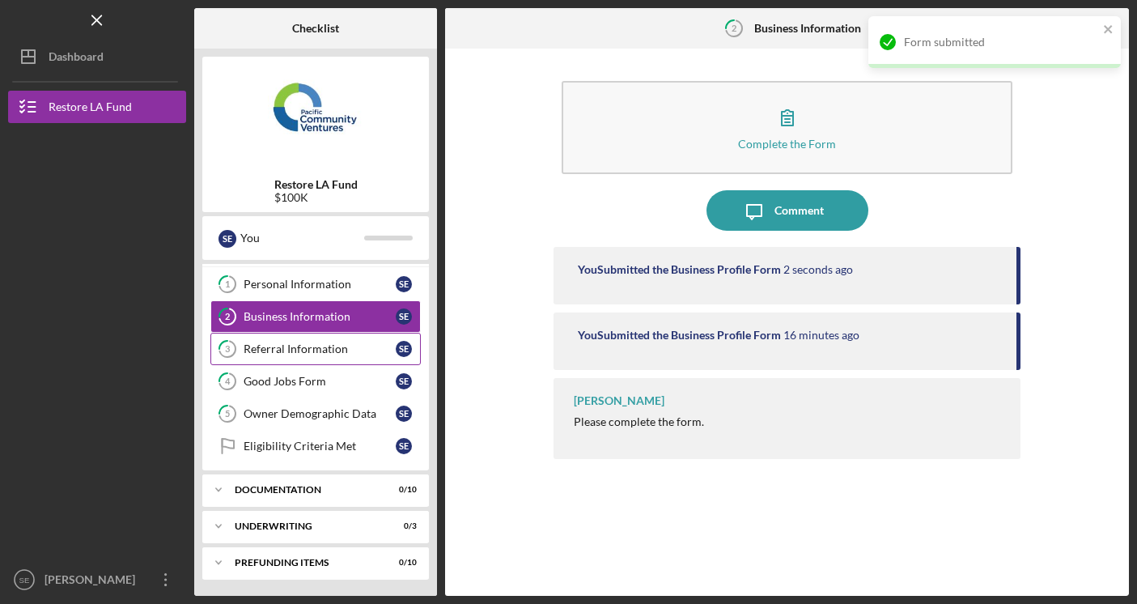
click at [351, 348] on div "Referral Information" at bounding box center [320, 348] width 152 height 13
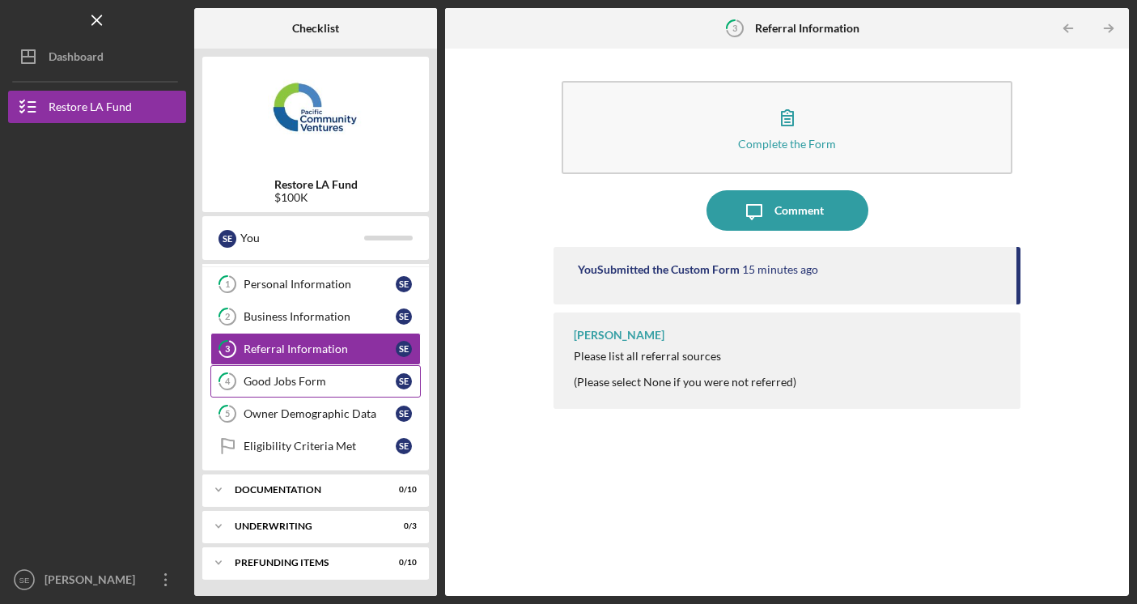
click at [337, 388] on link "4 Good Jobs Form S E" at bounding box center [315, 381] width 210 height 32
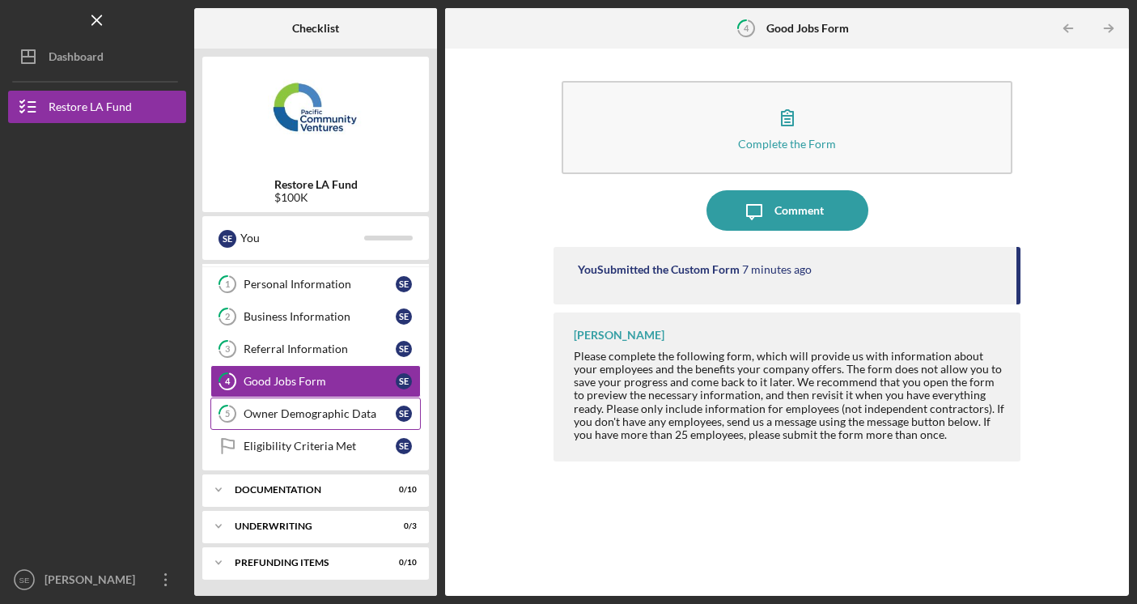
click at [324, 420] on link "5 Owner Demographic Data S E" at bounding box center [315, 413] width 210 height 32
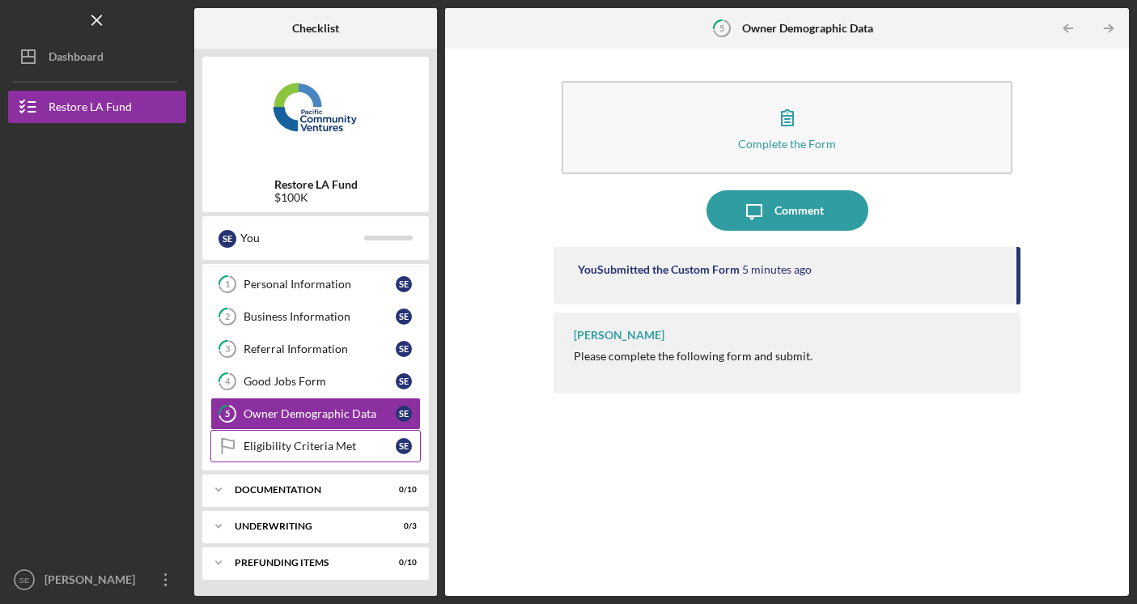
click at [323, 443] on div "Eligibility Criteria Met" at bounding box center [320, 445] width 152 height 13
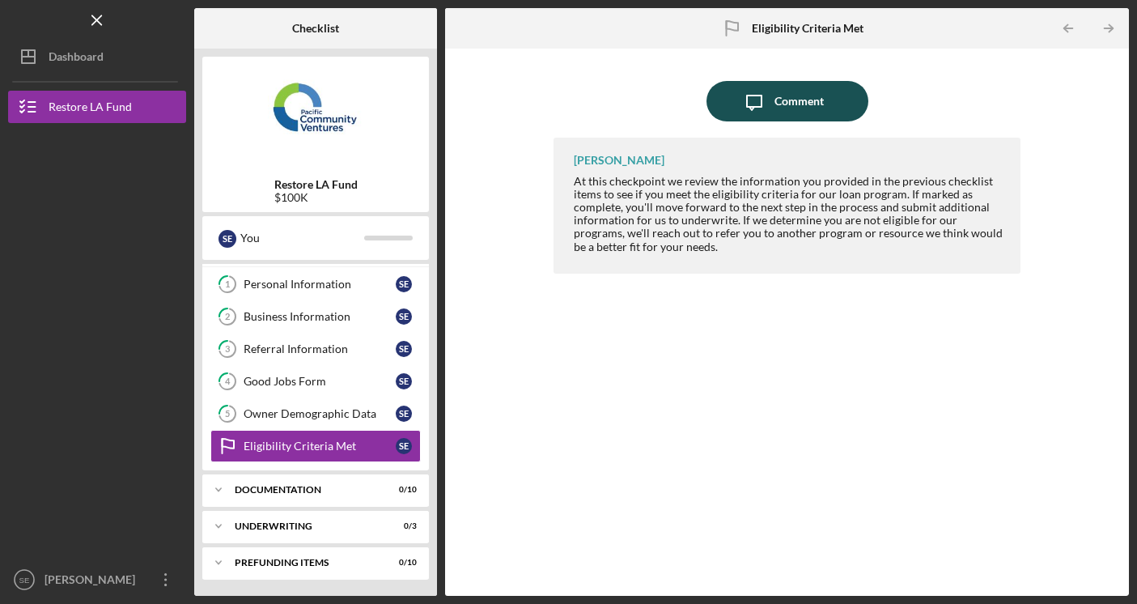
click at [772, 100] on icon "Icon/Message" at bounding box center [754, 101] width 40 height 40
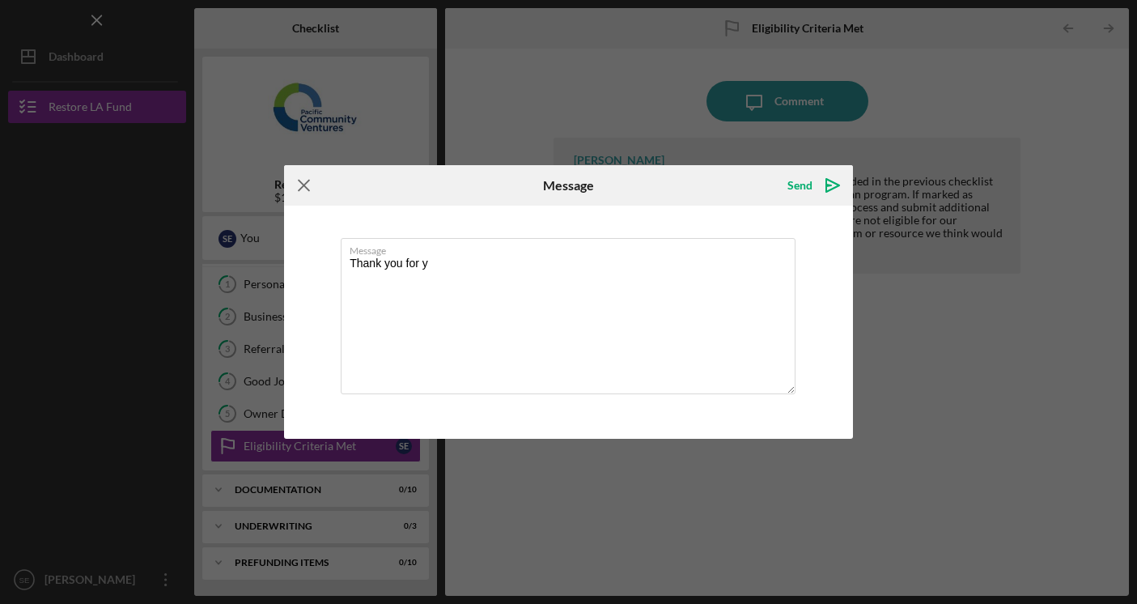
type textarea "Thank you for y"
click at [303, 185] on line at bounding box center [304, 185] width 11 height 11
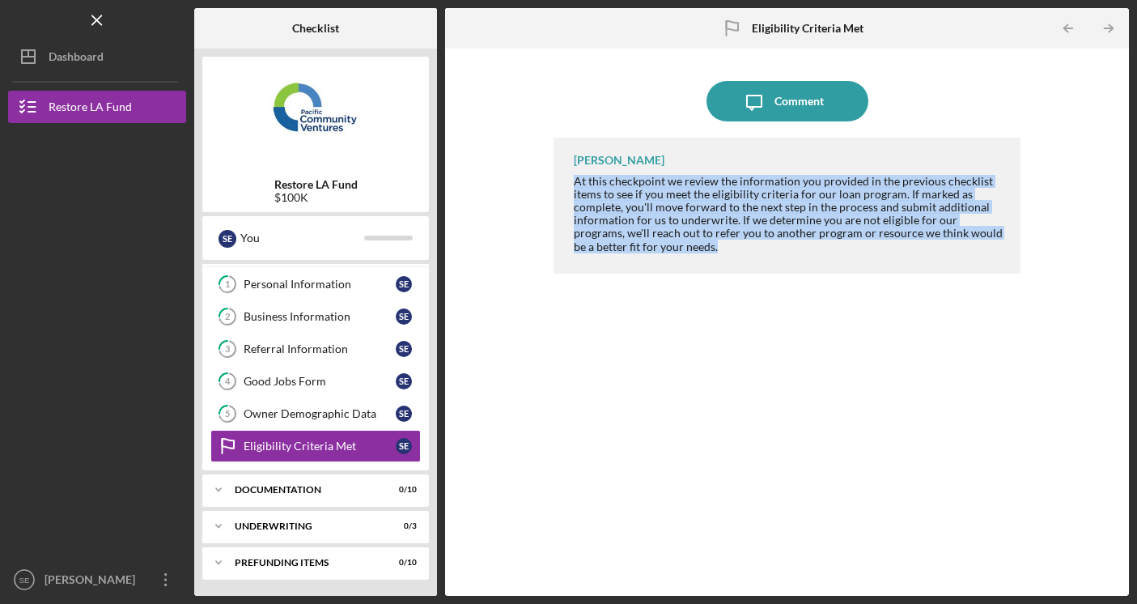
drag, startPoint x: 570, startPoint y: 183, endPoint x: 697, endPoint y: 260, distance: 148.5
click at [697, 260] on div "[PERSON_NAME] At this checkpoint we review the information you provided in the …" at bounding box center [788, 206] width 468 height 136
copy div "At this checkpoint we review the information you provided in the previous check…"
click at [752, 112] on icon "Icon/Message" at bounding box center [754, 101] width 40 height 40
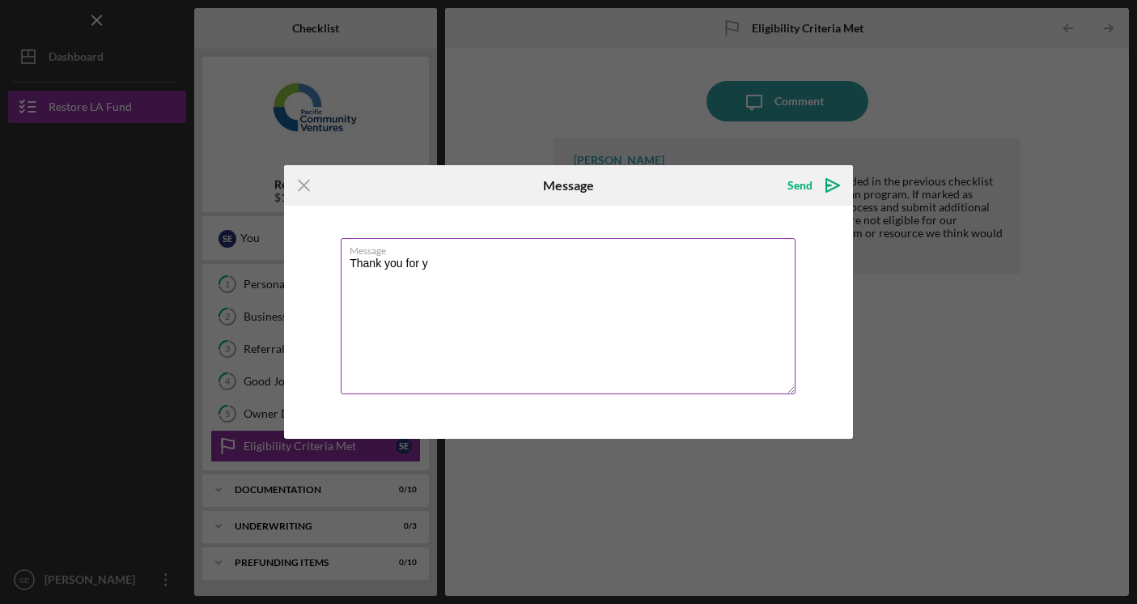
click at [534, 274] on textarea "Thank you for y" at bounding box center [568, 316] width 455 height 156
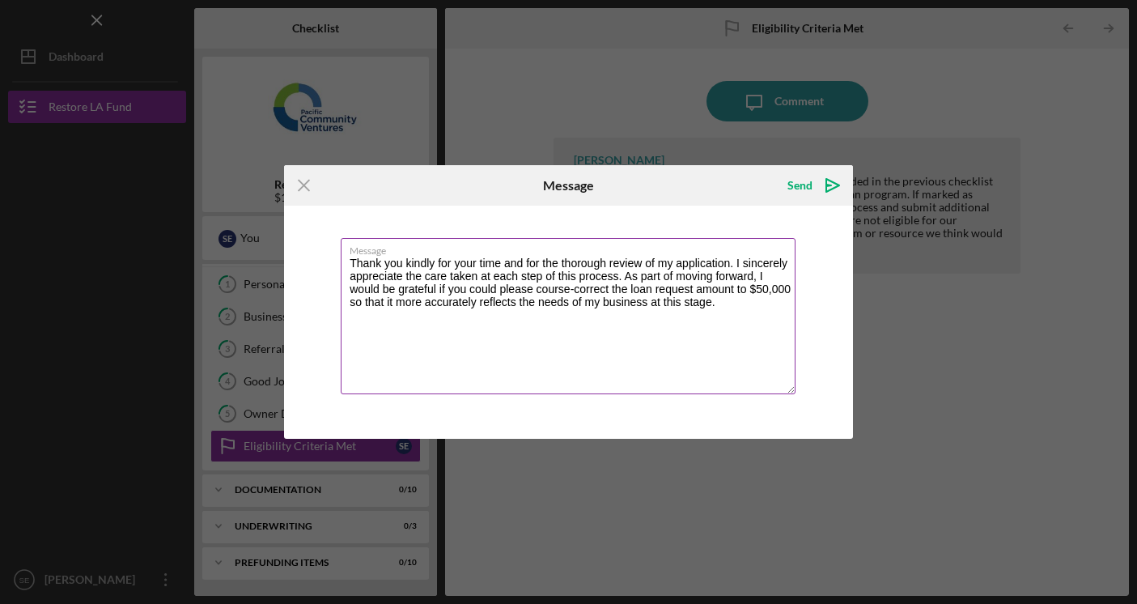
click at [407, 263] on textarea "Thank you kindly for your time and for the thorough review of my application. I…" at bounding box center [568, 316] width 455 height 156
drag, startPoint x: 516, startPoint y: 265, endPoint x: 635, endPoint y: 265, distance: 119.8
click at [635, 265] on textarea "Thank you for your precious time kindly for your time and for the thorough revi…" at bounding box center [568, 316] width 455 height 156
drag, startPoint x: 732, startPoint y: 264, endPoint x: 622, endPoint y: 279, distance: 110.3
click at [622, 279] on textarea "Thank you for your precious time for the thorough review of my application. I s…" at bounding box center [568, 316] width 455 height 156
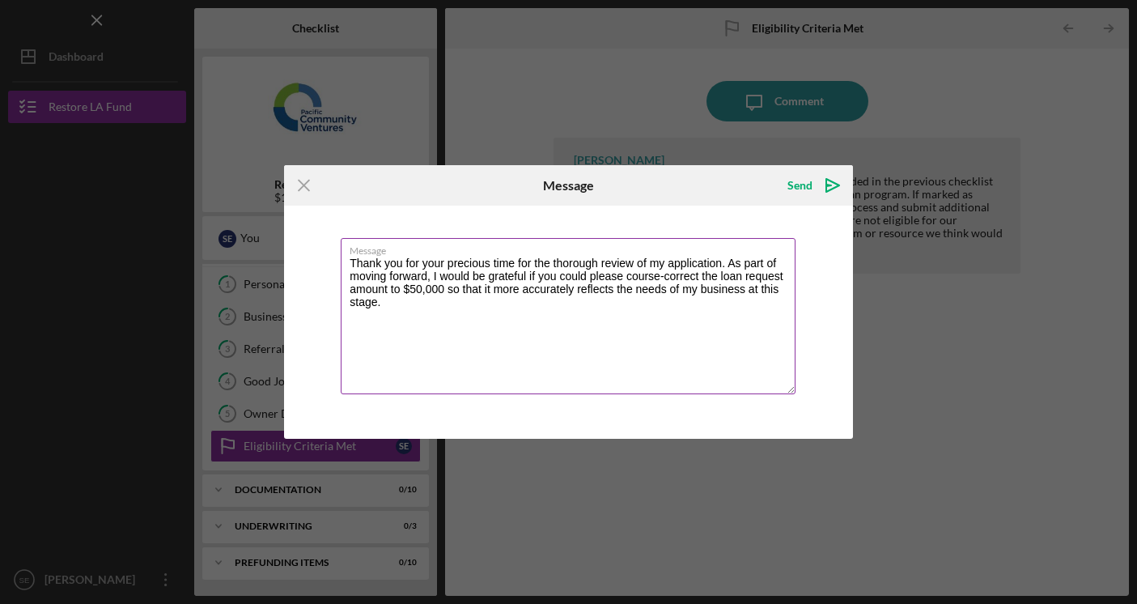
click at [738, 264] on textarea "Thank you for your precious time for the thorough review of my application. As …" at bounding box center [568, 316] width 455 height 156
drag, startPoint x: 470, startPoint y: 275, endPoint x: 438, endPoint y: 275, distance: 32.4
click at [438, 275] on textarea "Thank you for your precious time for the thorough review of my application. A l…" at bounding box center [568, 316] width 455 height 156
drag, startPoint x: 518, startPoint y: 276, endPoint x: 460, endPoint y: 276, distance: 58.3
click at [460, 276] on textarea "Thank you for your precious time for the thorough review of my application. A l…" at bounding box center [568, 316] width 455 height 156
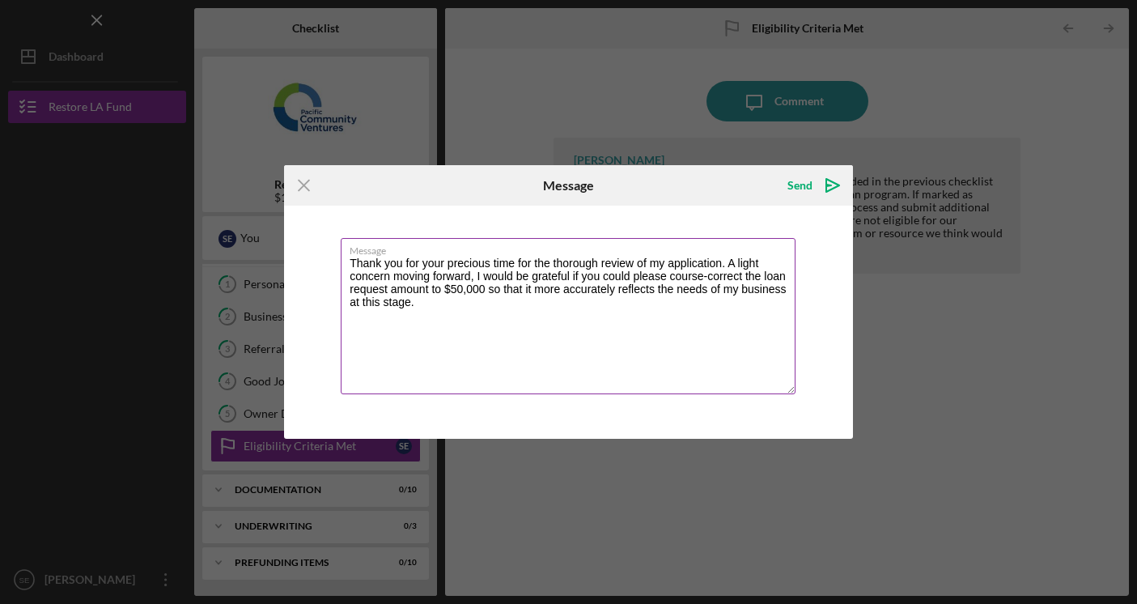
click at [473, 275] on textarea "Thank you for your precious time for the thorough review of my application. A l…" at bounding box center [568, 316] width 455 height 156
drag, startPoint x: 658, startPoint y: 276, endPoint x: 490, endPoint y: 291, distance: 168.2
click at [490, 291] on textarea "Thank you for your precious time for the thorough review of my application. A l…" at bounding box center [568, 316] width 455 height 156
drag, startPoint x: 603, startPoint y: 284, endPoint x: 686, endPoint y: 273, distance: 84.1
click at [686, 273] on textarea "Thank you for your precious time for the thorough review of my application. A l…" at bounding box center [568, 316] width 455 height 156
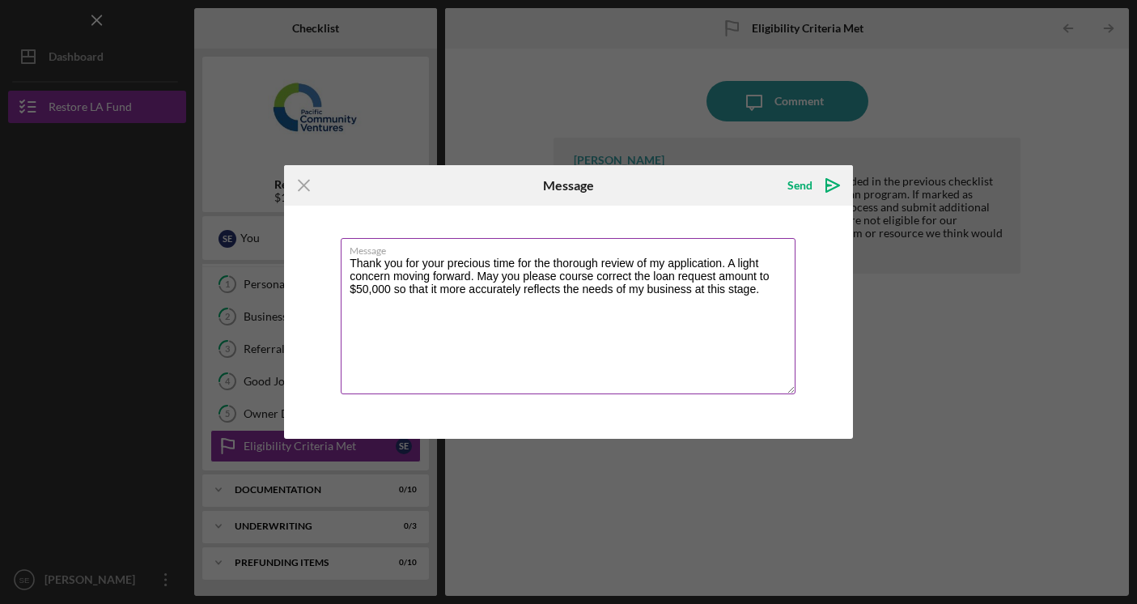
click at [395, 290] on textarea "Thank you for your precious time for the thorough review of my application. A l…" at bounding box center [568, 316] width 455 height 156
drag, startPoint x: 680, startPoint y: 289, endPoint x: 644, endPoint y: 287, distance: 35.6
click at [644, 287] on textarea "Thank you for your precious time for the thorough review of my application. A l…" at bounding box center [568, 316] width 455 height 156
click at [668, 291] on textarea "Thank you for your precious time for the thorough review of my application. A l…" at bounding box center [568, 316] width 455 height 156
click at [566, 303] on textarea "Thank you for your precious time for the thorough review of my application. A l…" at bounding box center [568, 316] width 455 height 156
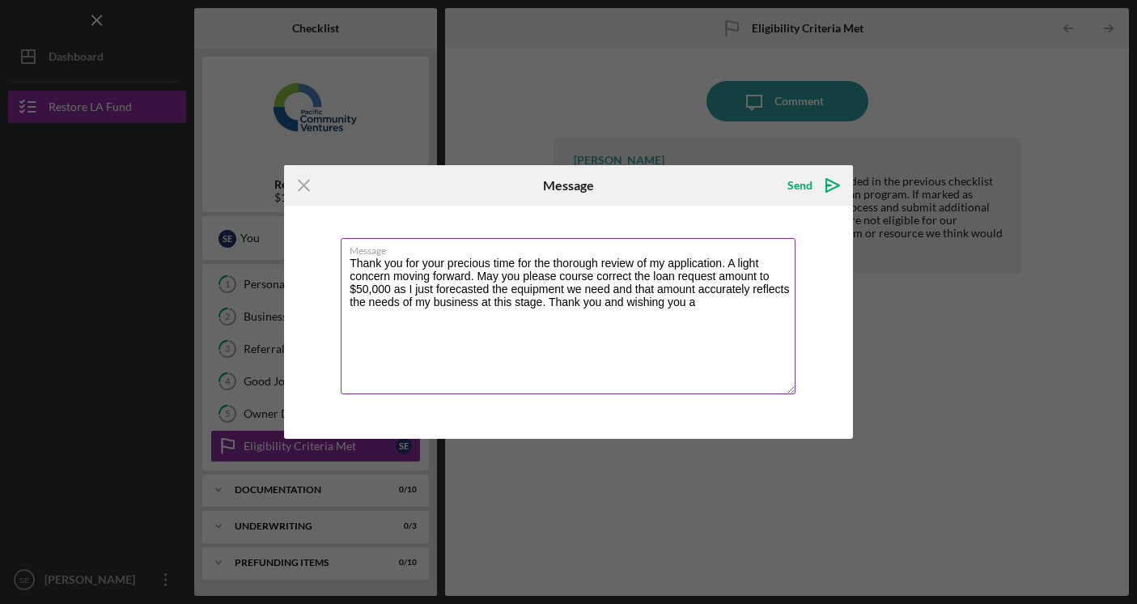
drag, startPoint x: 550, startPoint y: 303, endPoint x: 723, endPoint y: 305, distance: 173.2
click at [723, 305] on textarea "Thank you for your precious time for the thorough review of my application. A l…" at bounding box center [568, 316] width 455 height 156
paste textarea "May your weekend be a blessing of rest and renewal, well deserved."
click at [596, 306] on textarea "Thank you for your precious time for the thorough review of my application. A l…" at bounding box center [568, 316] width 455 height 156
drag, startPoint x: 549, startPoint y: 304, endPoint x: 715, endPoint y: 303, distance: 166.7
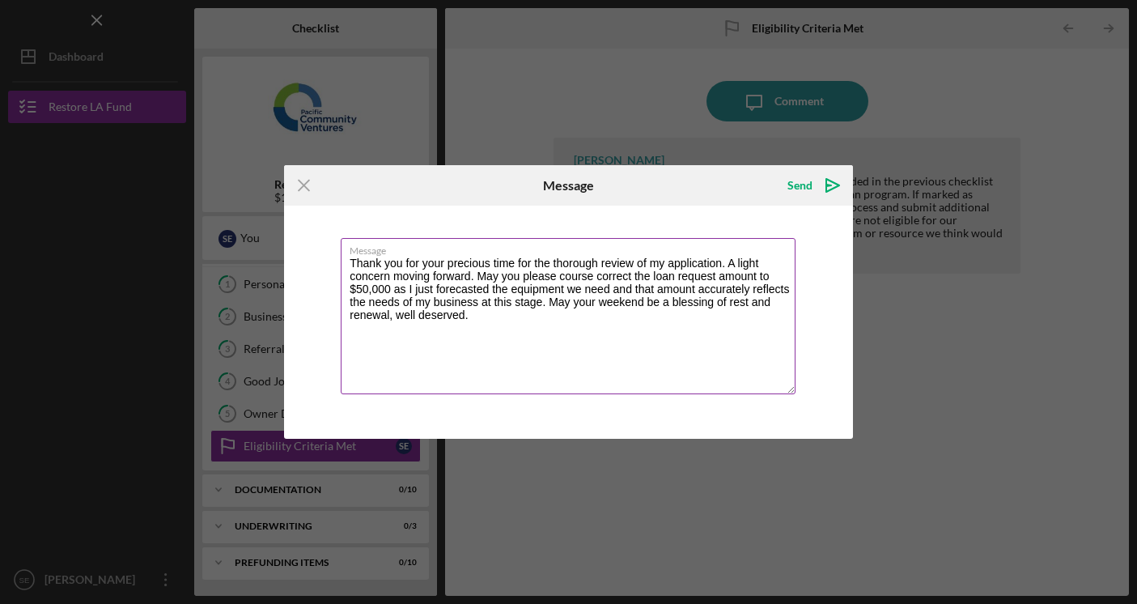
click at [715, 303] on textarea "Thank you for your precious time for the thorough review of my application. A l…" at bounding box center [568, 316] width 455 height 156
type textarea "Thank you for your precious time for the thorough review of my application. A l…"
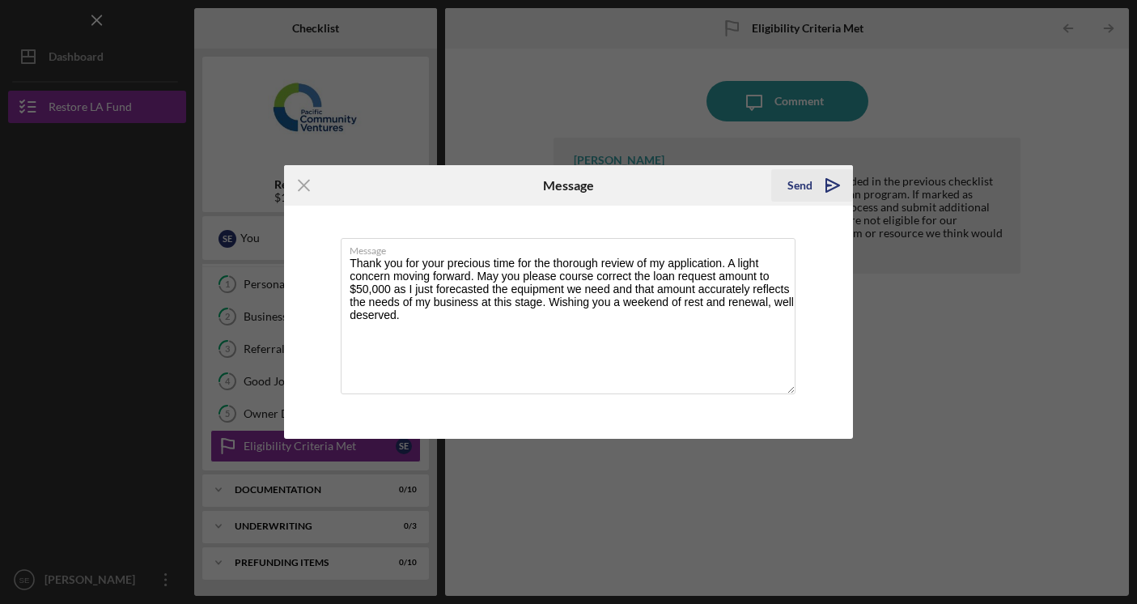
click at [808, 188] on div "Send" at bounding box center [799, 185] width 25 height 32
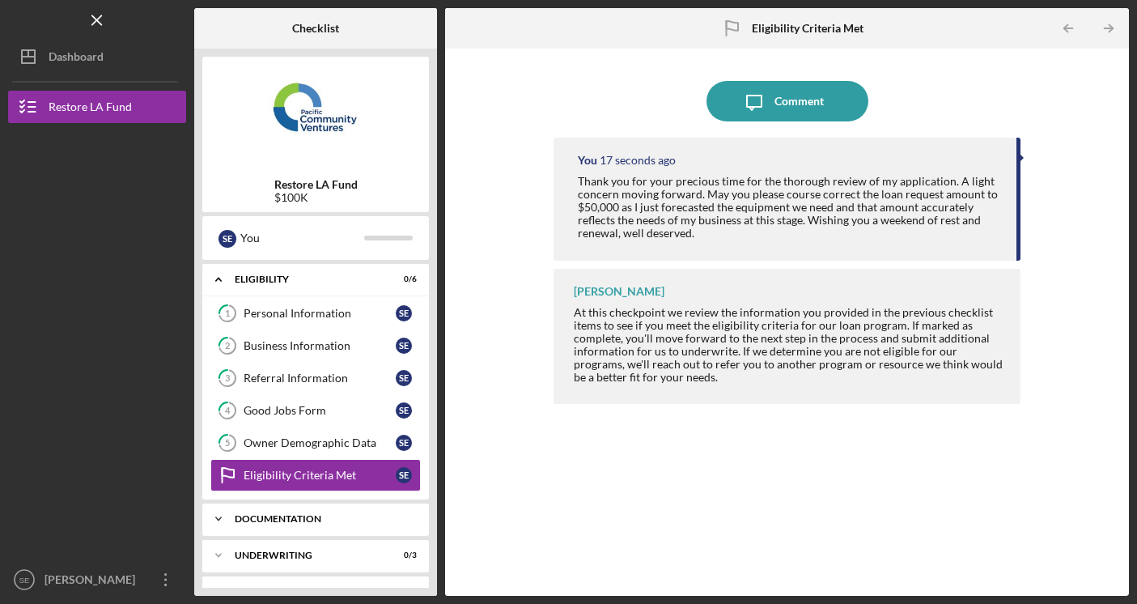
click at [330, 515] on div "Documentation" at bounding box center [322, 519] width 174 height 10
click at [310, 554] on div "Full Application Form" at bounding box center [320, 552] width 152 height 13
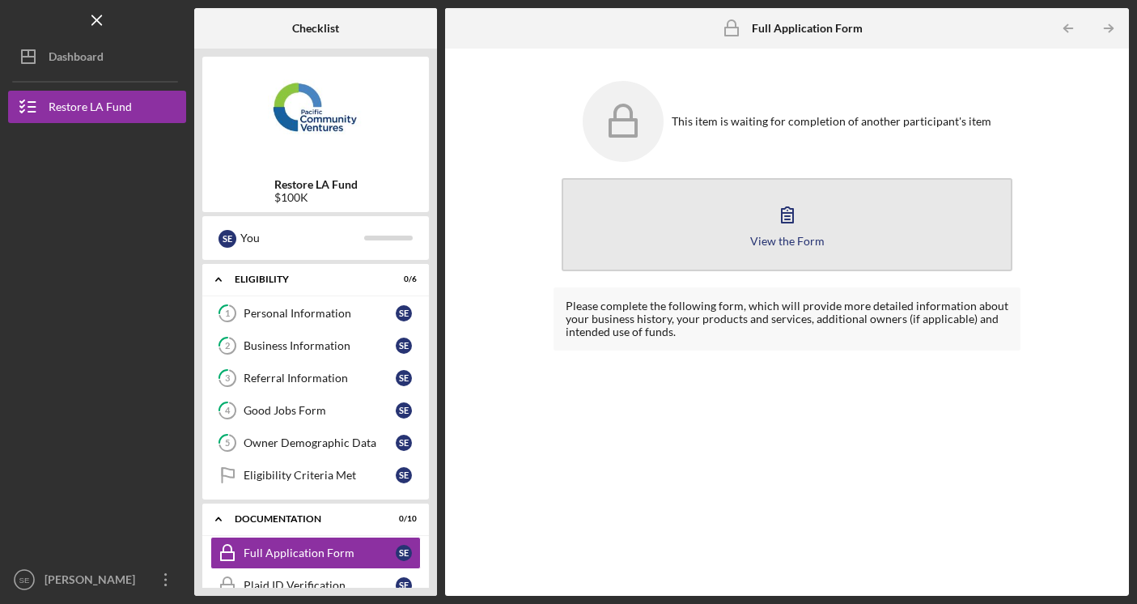
click at [681, 197] on button "View the Form Form" at bounding box center [788, 224] width 452 height 93
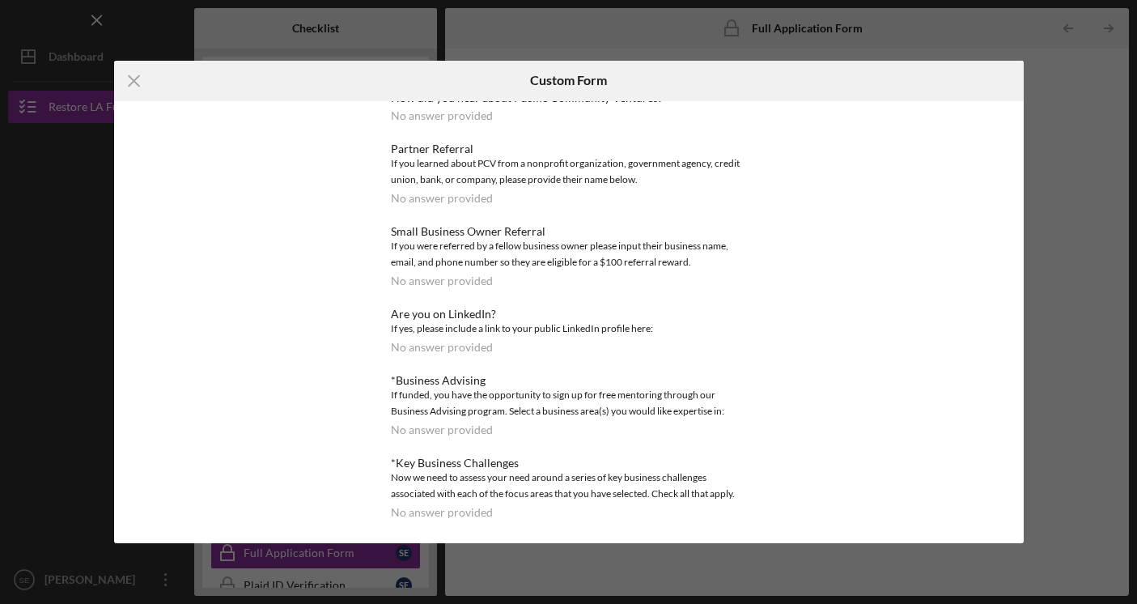
scroll to position [1076, 0]
click at [134, 75] on icon "Icon/Menu Close" at bounding box center [134, 81] width 40 height 40
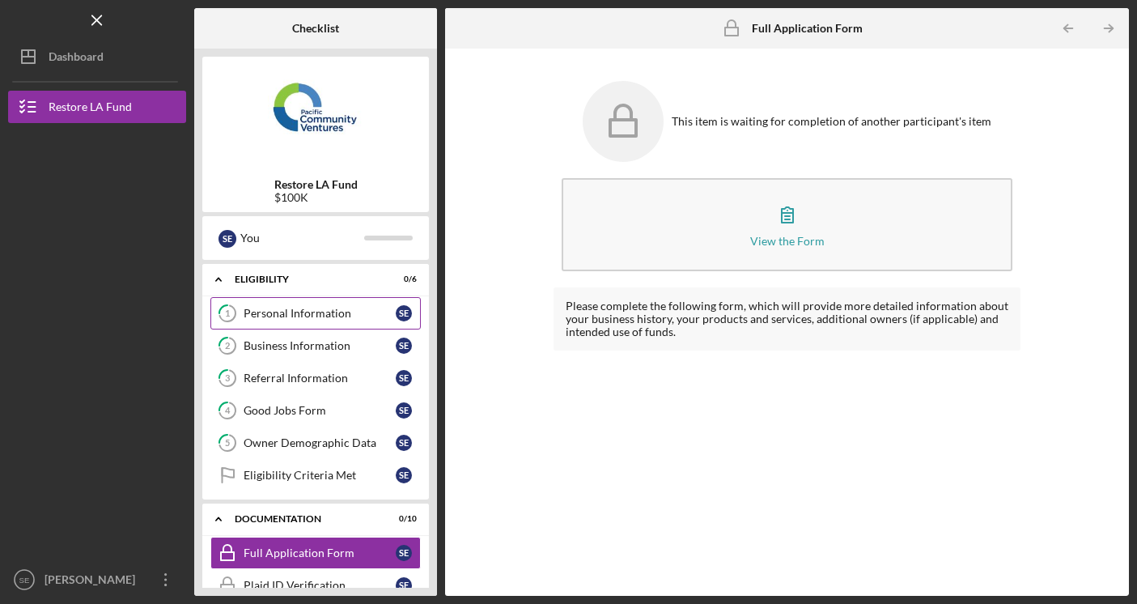
click at [325, 309] on div "Personal Information" at bounding box center [320, 313] width 152 height 13
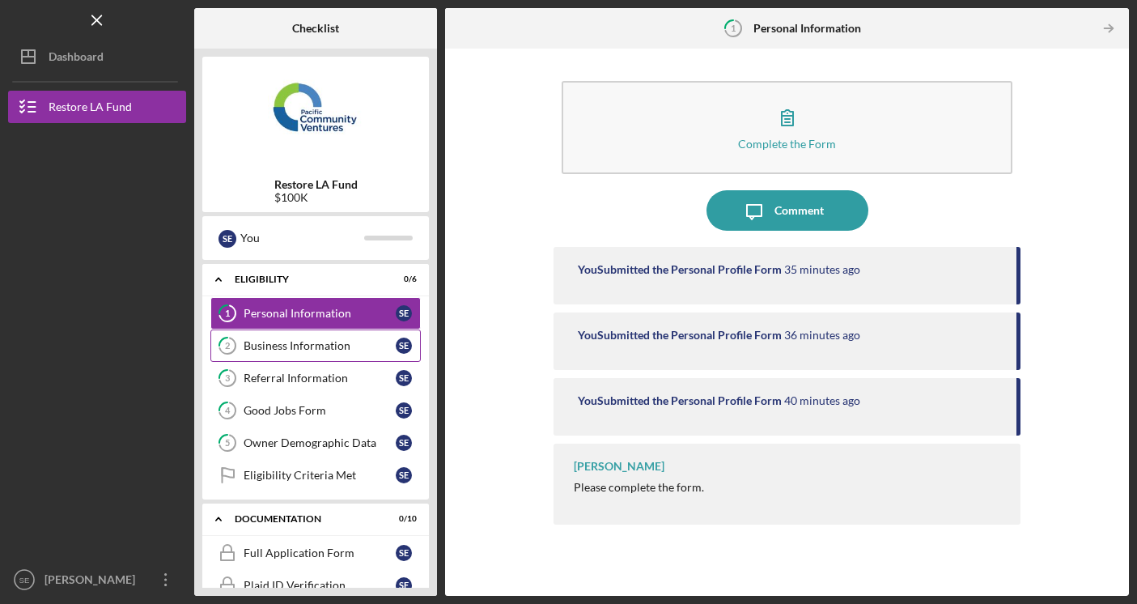
click at [317, 340] on div "Business Information" at bounding box center [320, 345] width 152 height 13
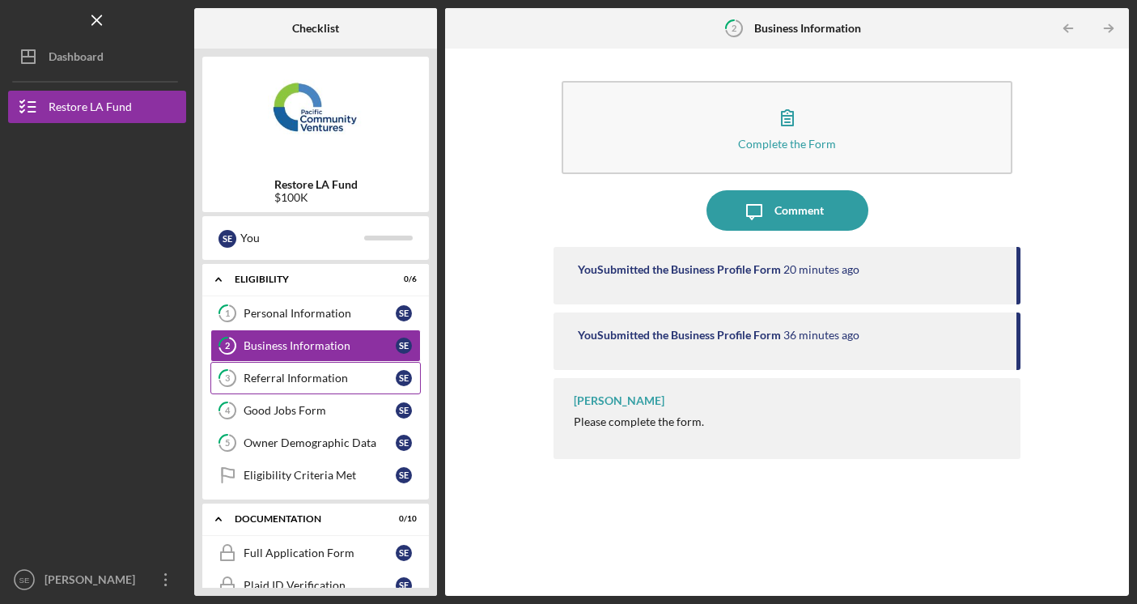
click at [317, 379] on div "Referral Information" at bounding box center [320, 377] width 152 height 13
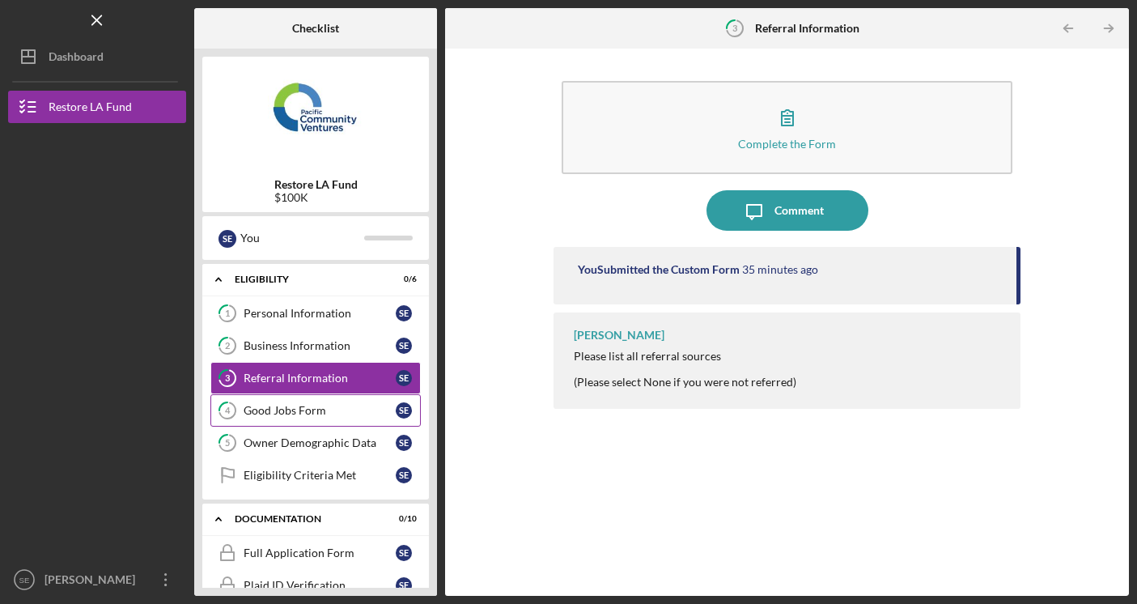
click at [316, 417] on link "4 Good Jobs Form S E" at bounding box center [315, 410] width 210 height 32
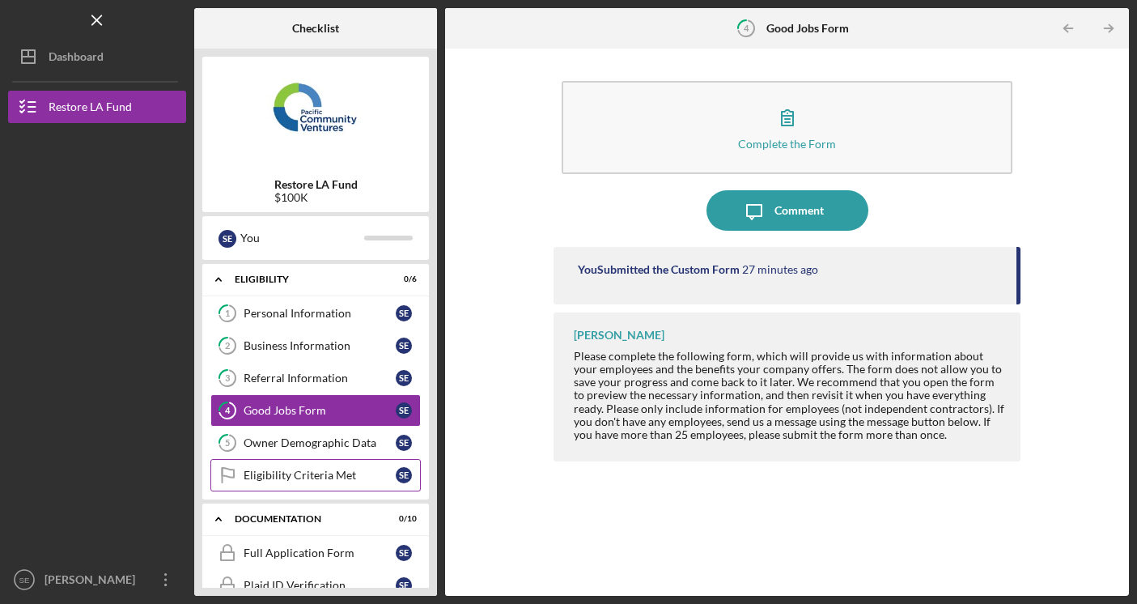
click at [317, 460] on link "Eligibility Criteria Met Eligibility Criteria Met S E" at bounding box center [315, 475] width 210 height 32
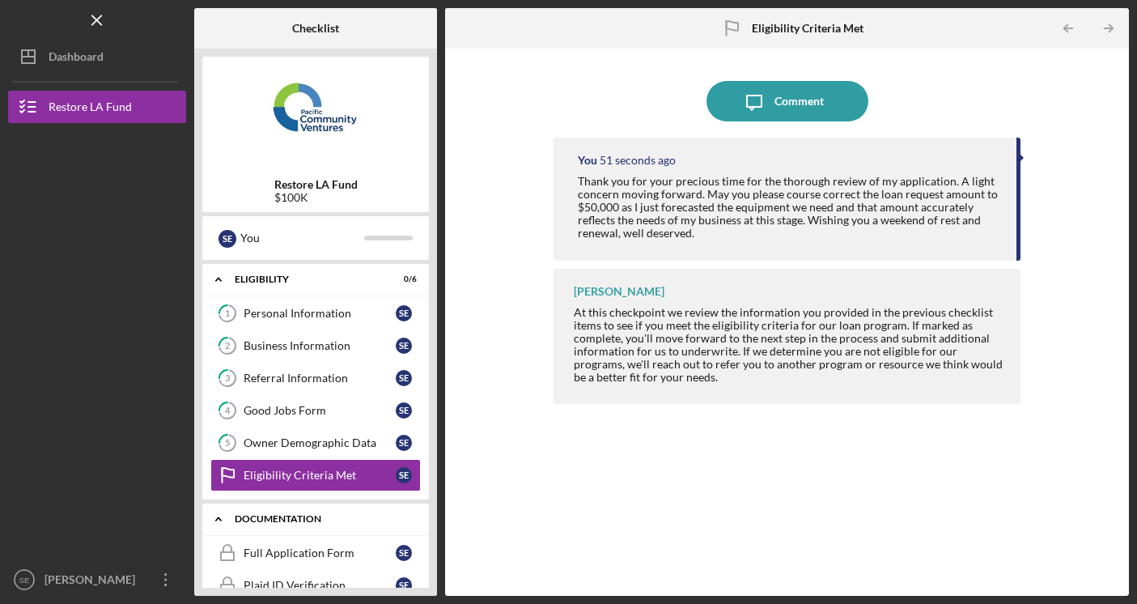
click at [317, 507] on div "Icon/Expander Documentation 0 / 10" at bounding box center [315, 519] width 227 height 33
click at [311, 330] on link "2 Business Information S E" at bounding box center [315, 345] width 210 height 32
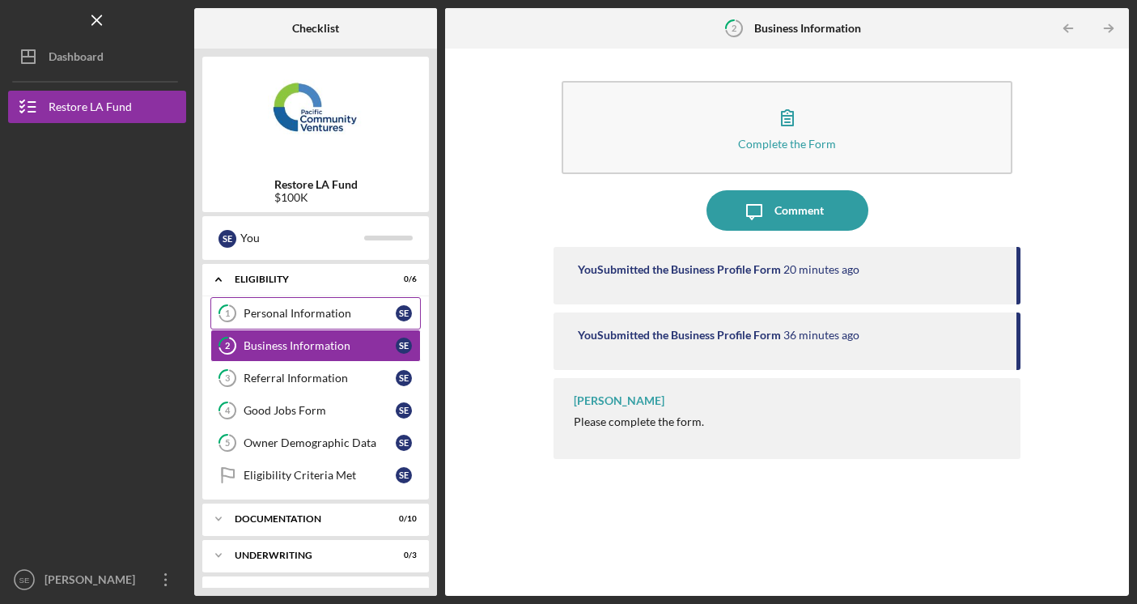
scroll to position [6, 0]
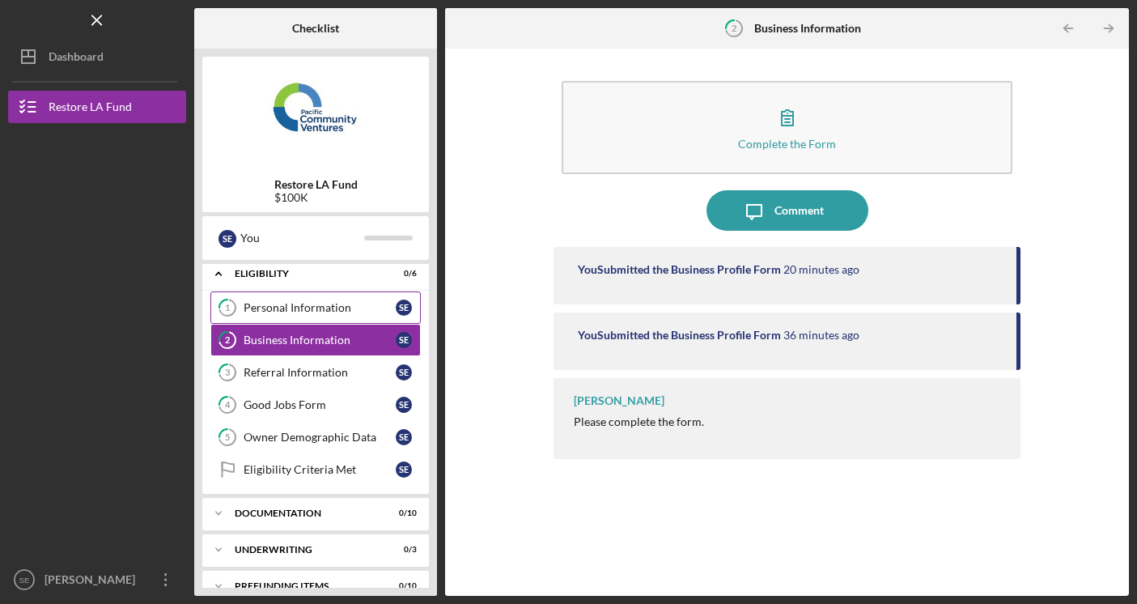
click at [310, 319] on link "1 Personal Information S E" at bounding box center [315, 307] width 210 height 32
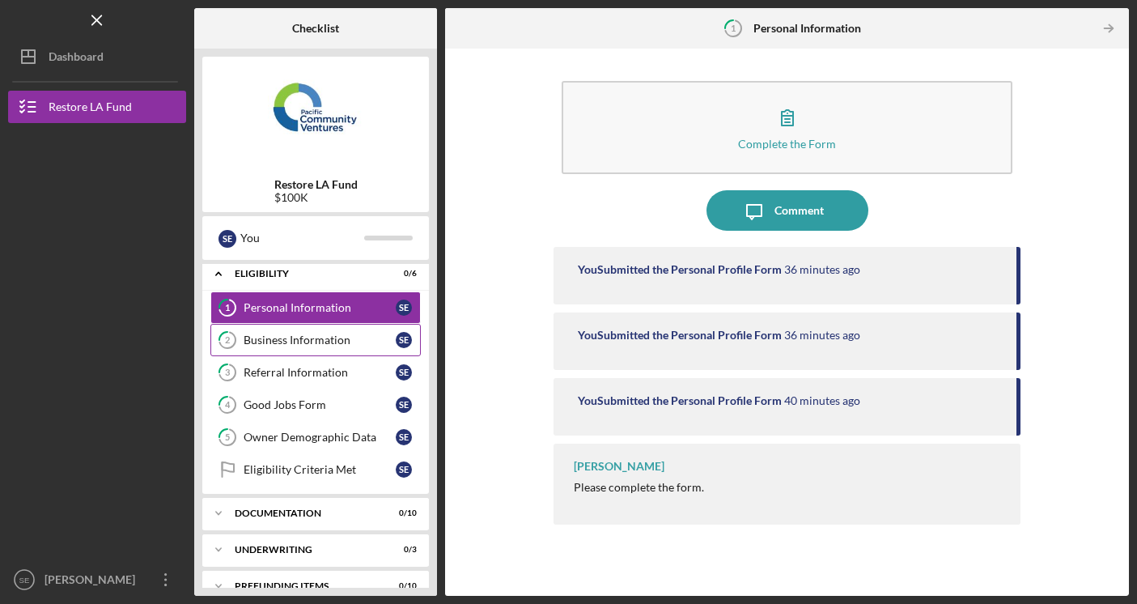
click at [312, 354] on link "2 Business Information S E" at bounding box center [315, 340] width 210 height 32
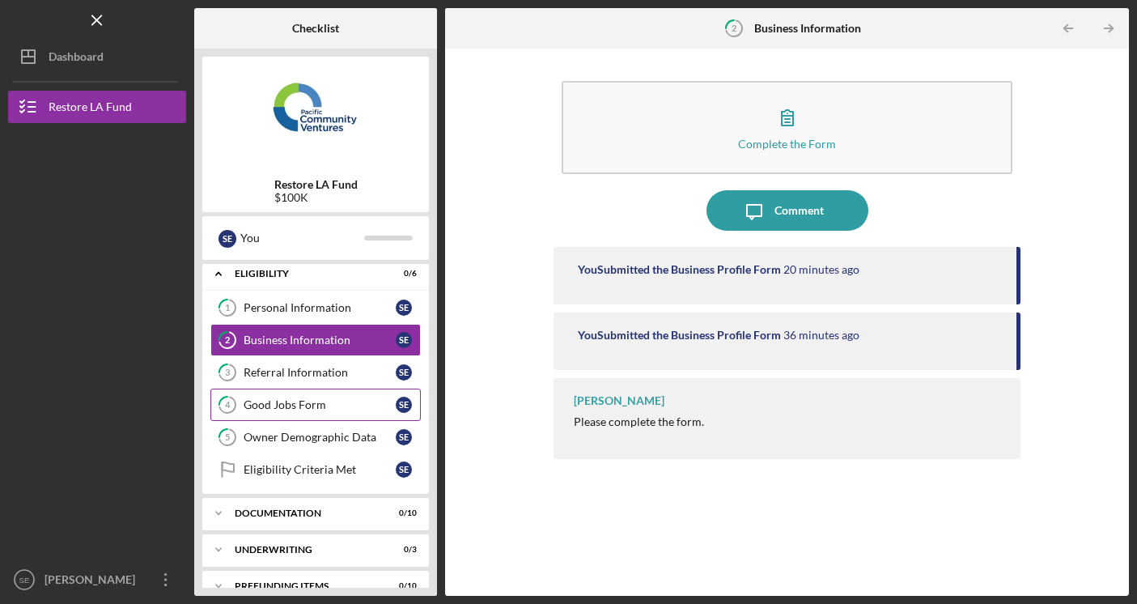
click at [312, 398] on div "Good Jobs Form" at bounding box center [320, 404] width 152 height 13
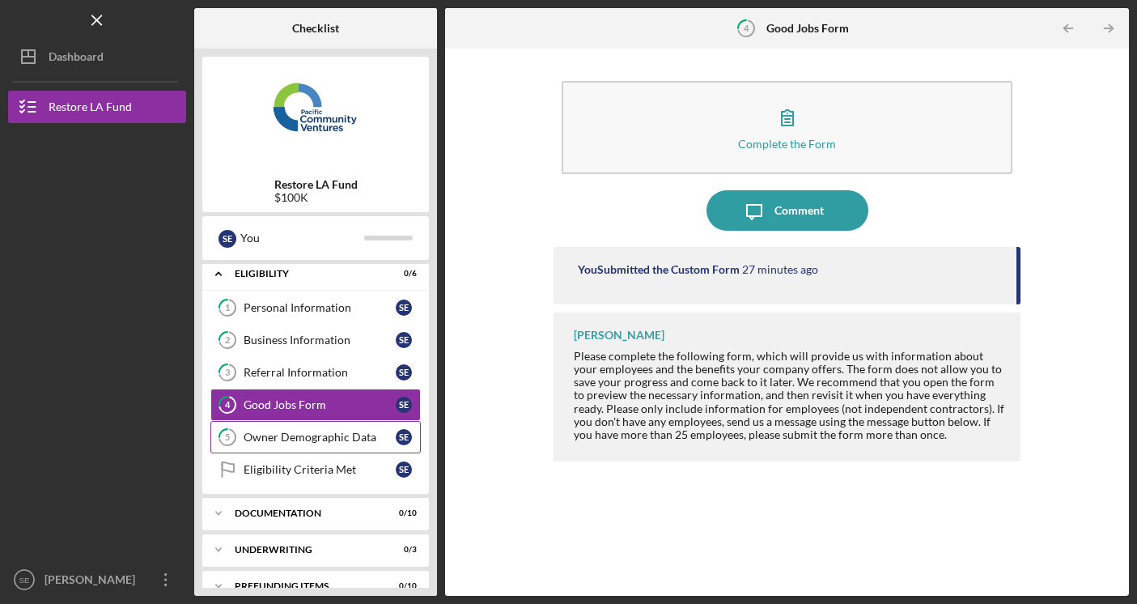
click at [311, 448] on link "5 Owner Demographic Data S E" at bounding box center [315, 437] width 210 height 32
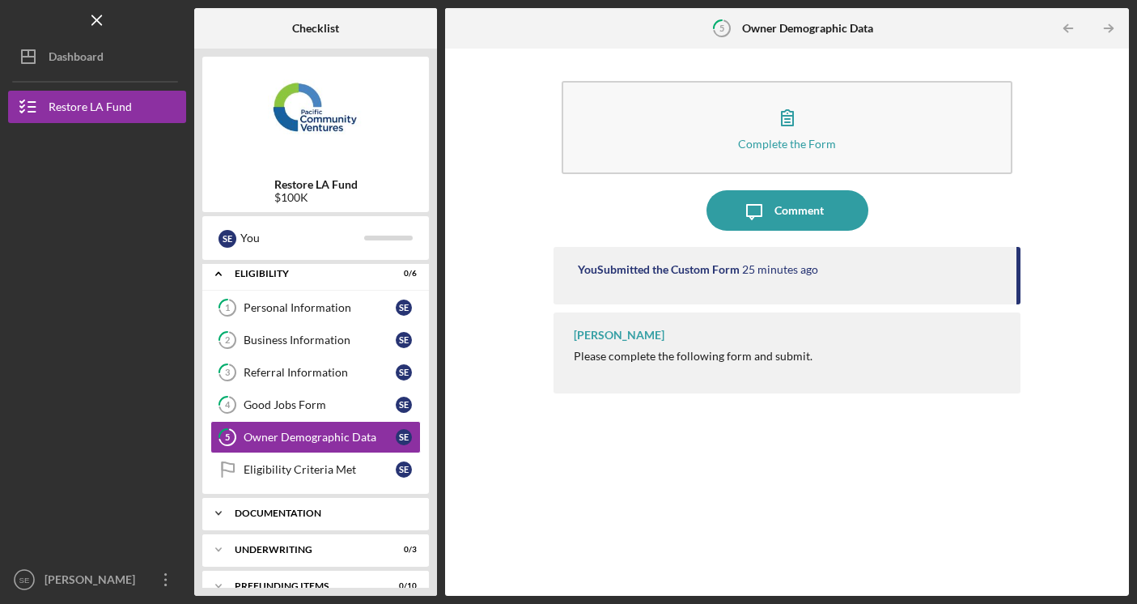
click at [324, 518] on div "Icon/Expander Documentation 0 / 10" at bounding box center [315, 513] width 227 height 32
